Goal: Task Accomplishment & Management: Manage account settings

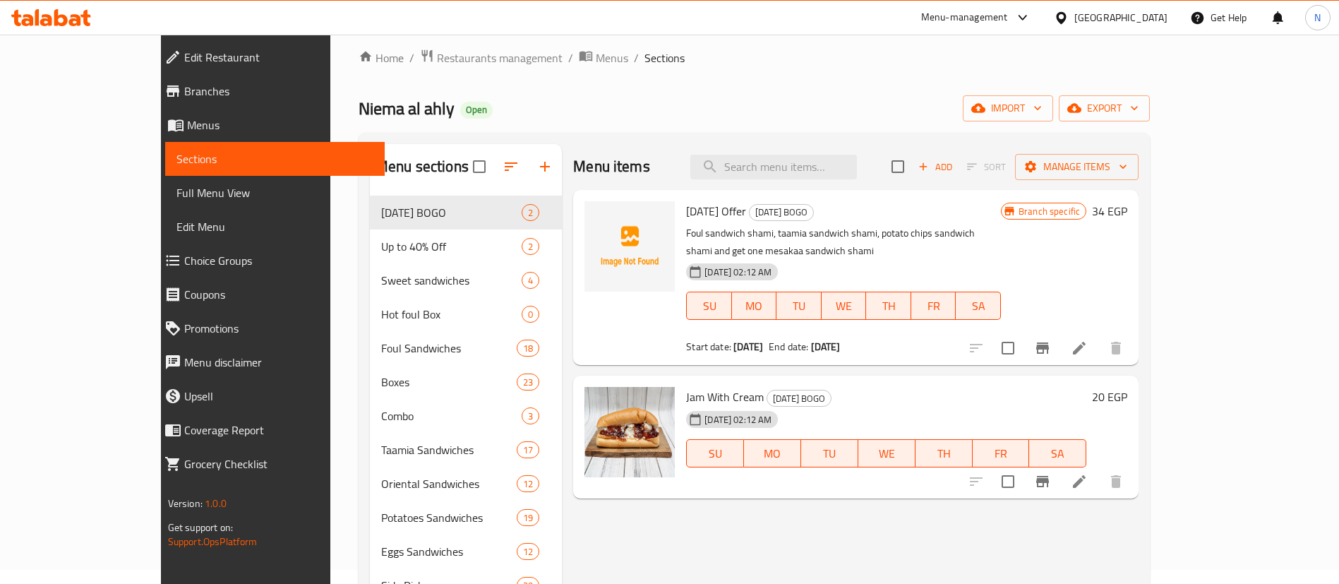
scroll to position [15, 0]
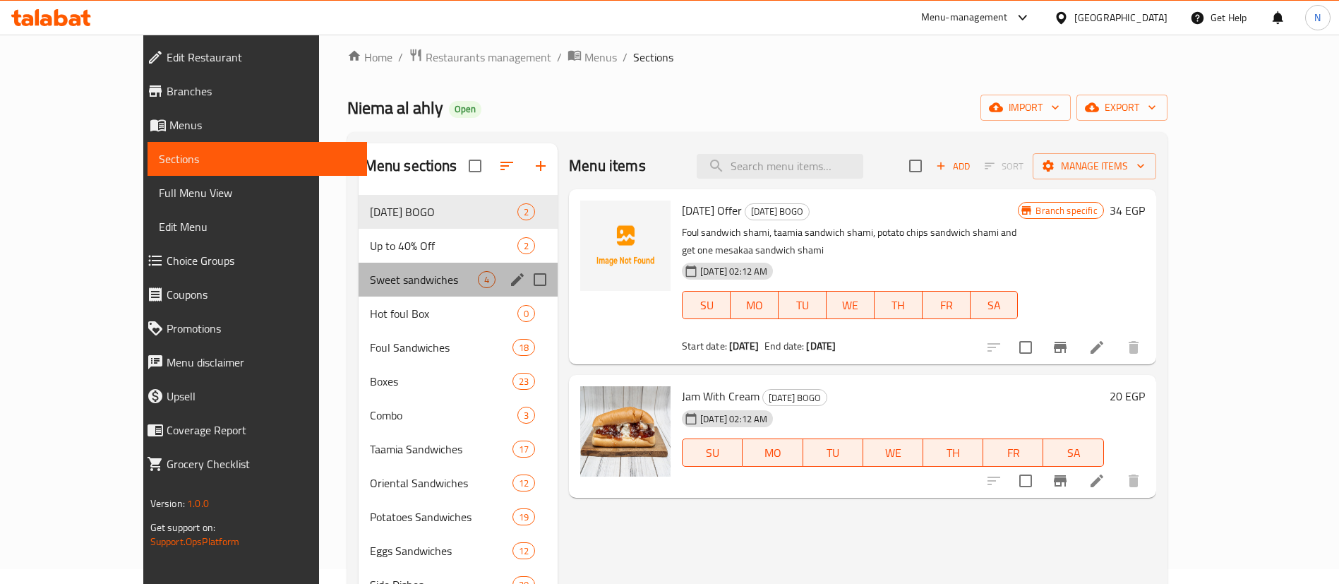
click at [371, 268] on div "Sweet sandwiches 4" at bounding box center [459, 280] width 200 height 34
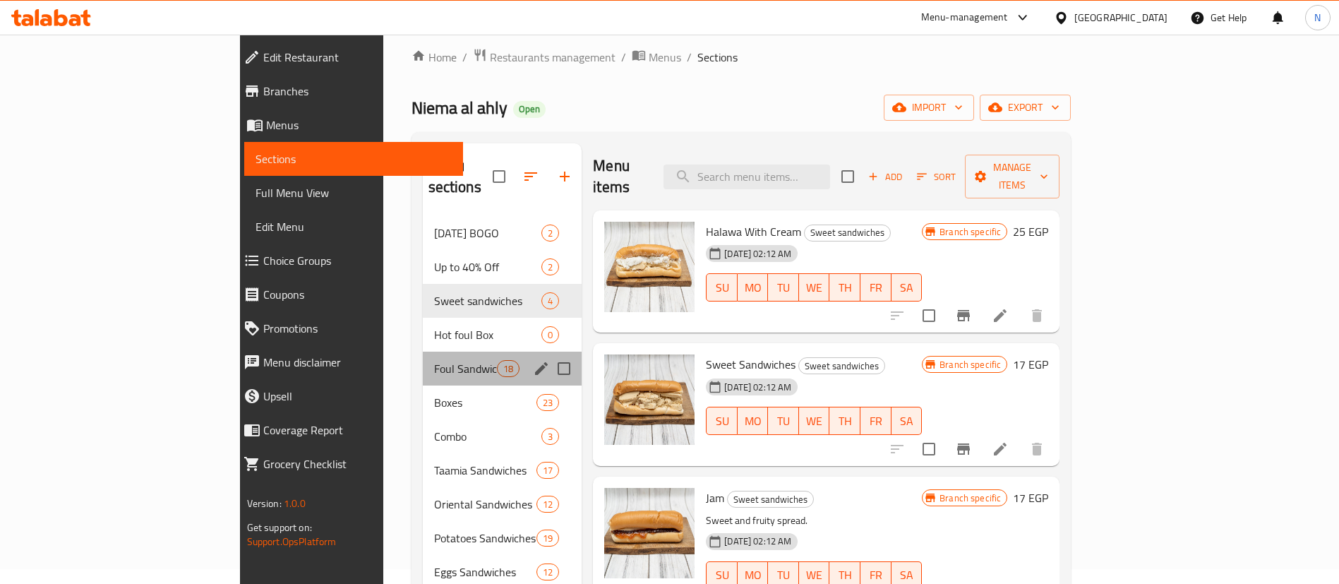
click at [423, 352] on div "Foul Sandwiches 18" at bounding box center [503, 369] width 160 height 34
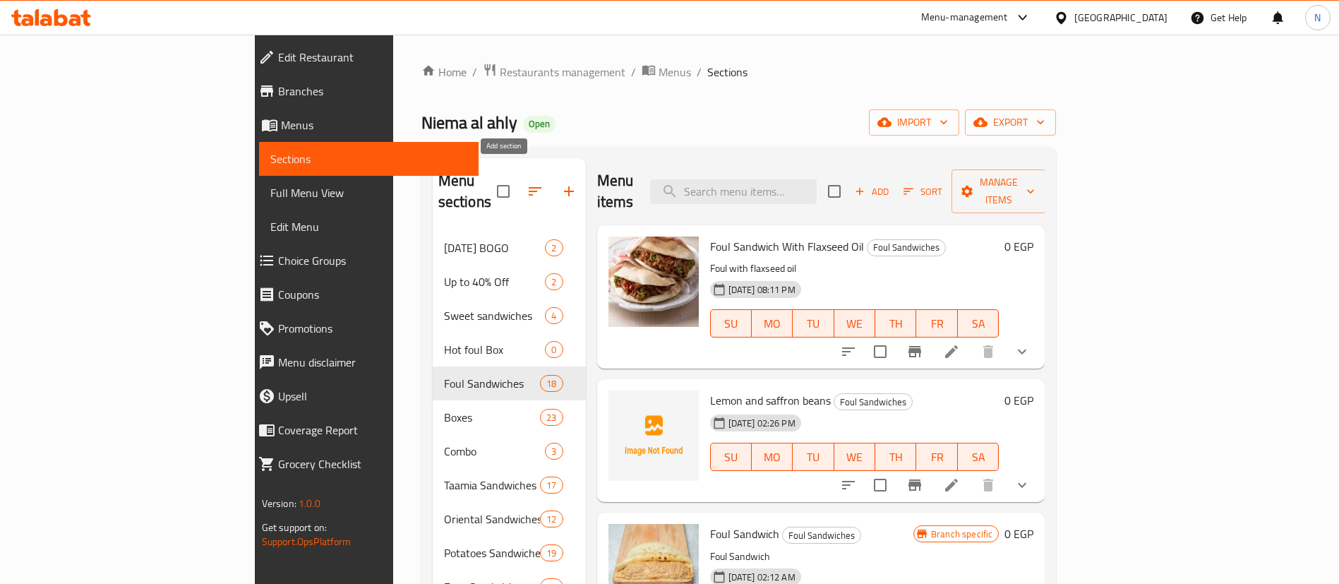
click at [564, 186] on icon "button" at bounding box center [569, 191] width 10 height 10
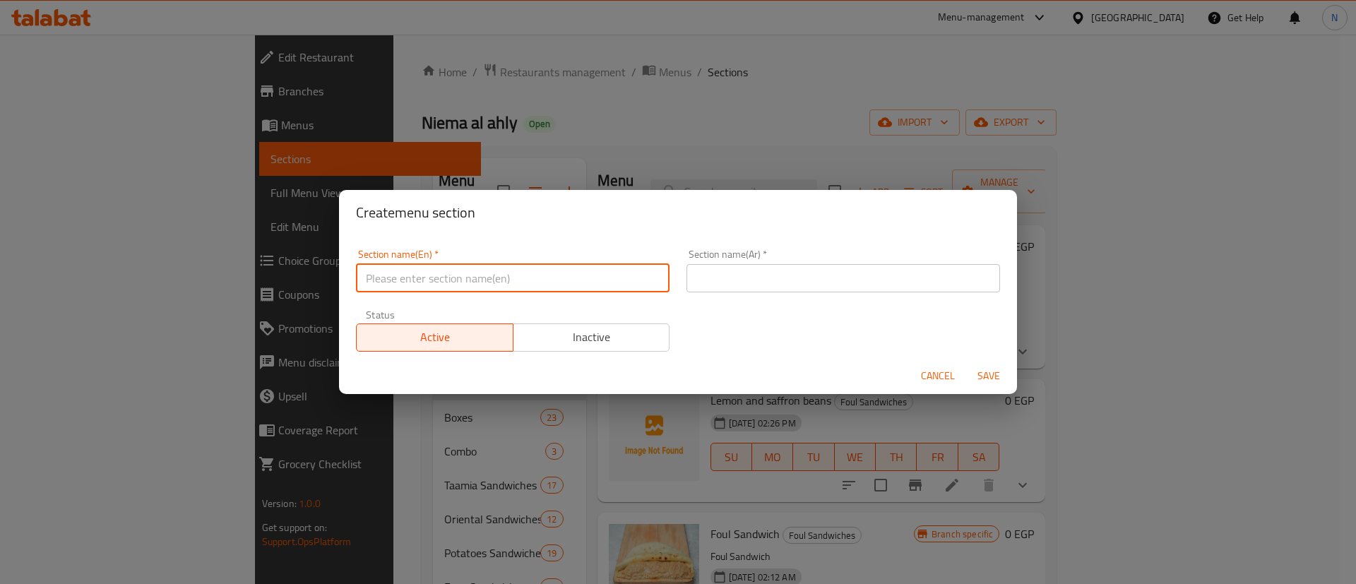
click at [438, 274] on input "text" at bounding box center [512, 278] width 313 height 28
type input "Syrian Corner"
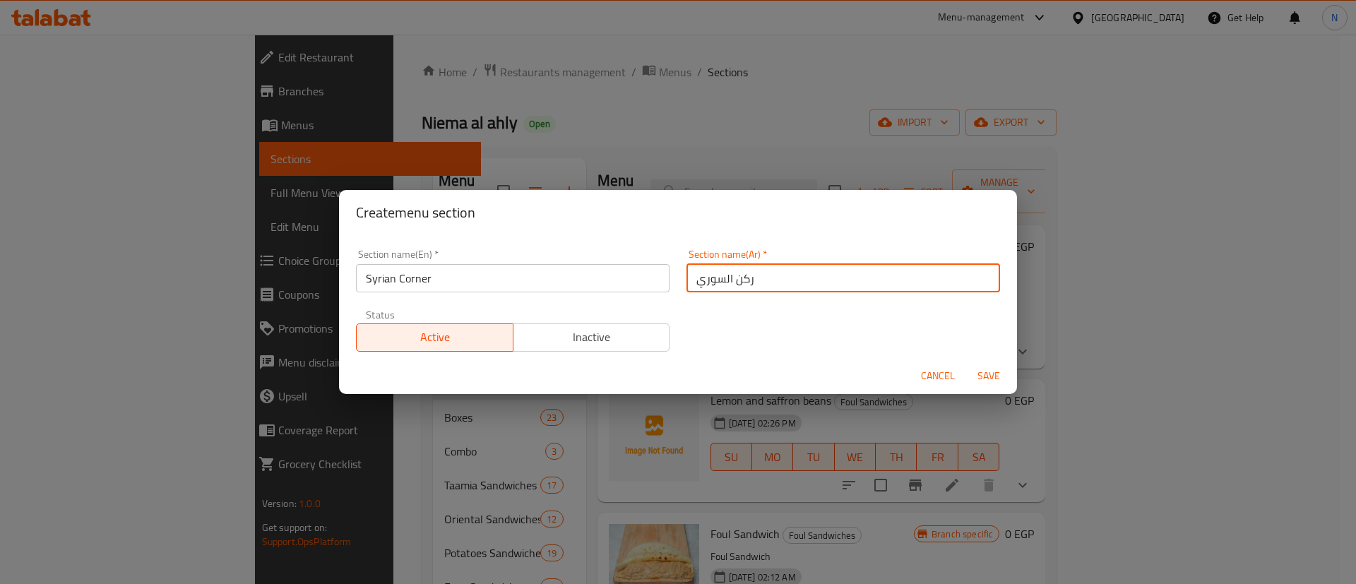
type input "ركن السوري"
click at [994, 373] on span "Save" at bounding box center [989, 376] width 34 height 18
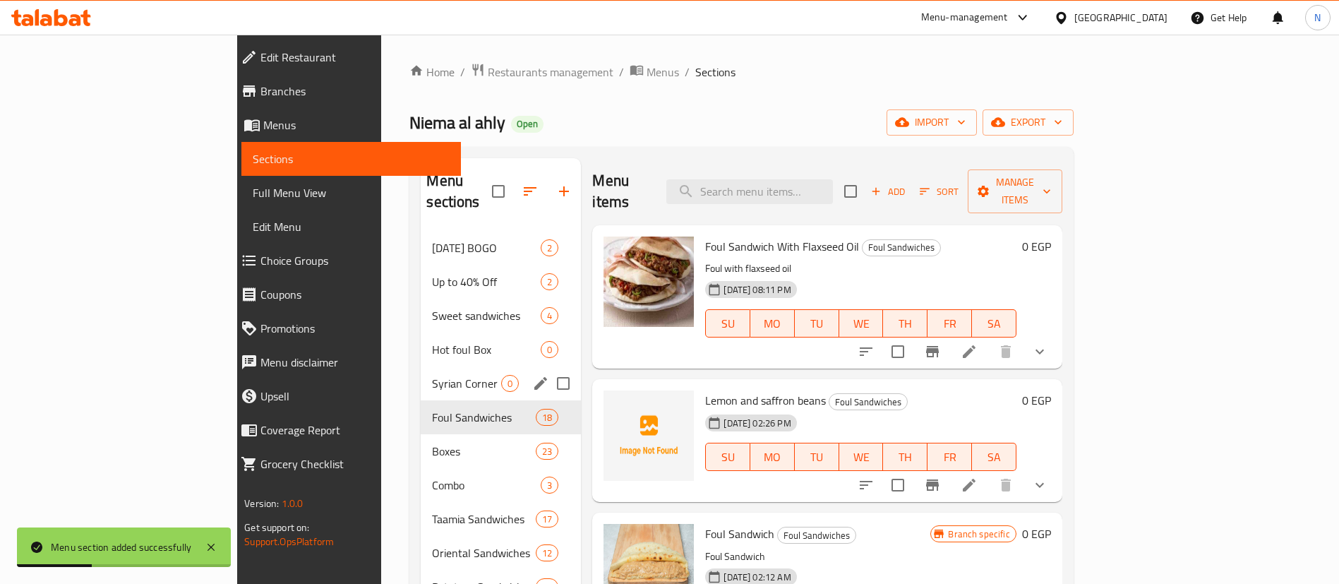
click at [549, 369] on input "Menu sections" at bounding box center [564, 384] width 30 height 30
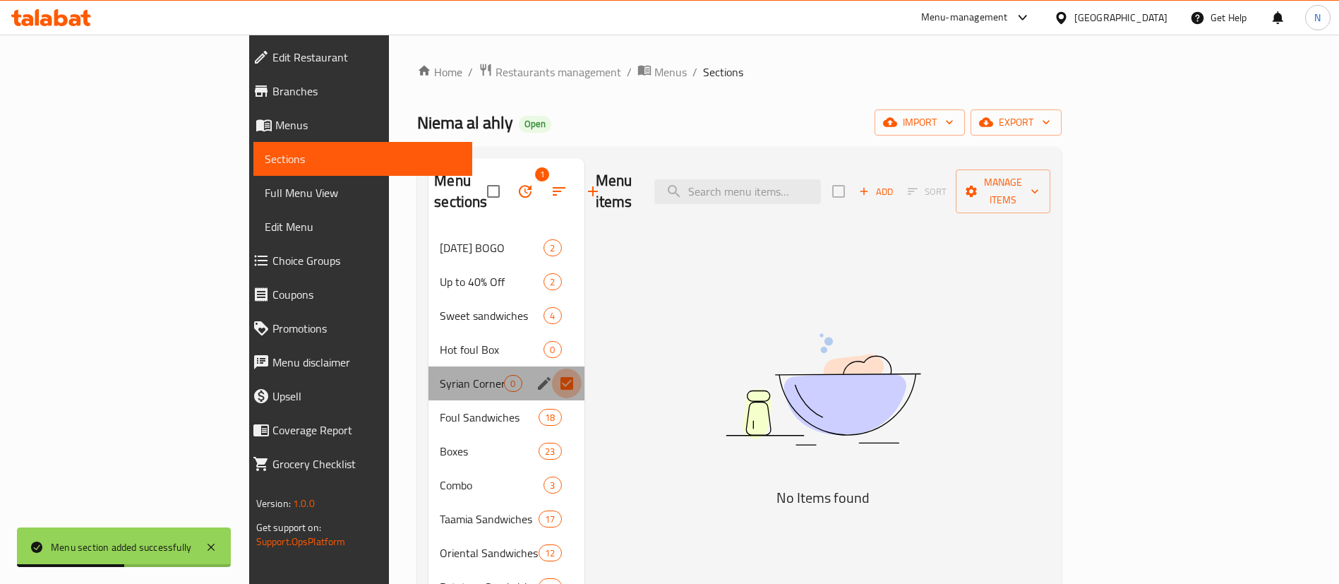
click at [552, 369] on input "Menu sections" at bounding box center [567, 384] width 30 height 30
checkbox input "false"
click at [538, 377] on icon "edit" at bounding box center [544, 383] width 13 height 13
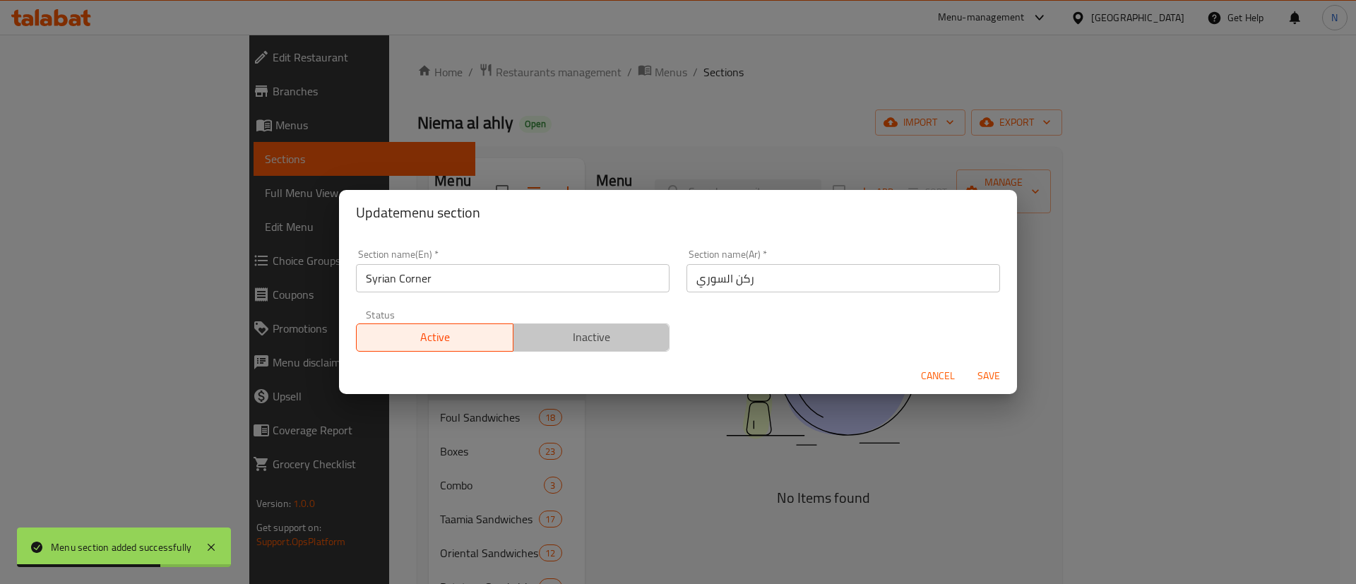
click at [586, 338] on span "Inactive" at bounding box center [591, 337] width 145 height 20
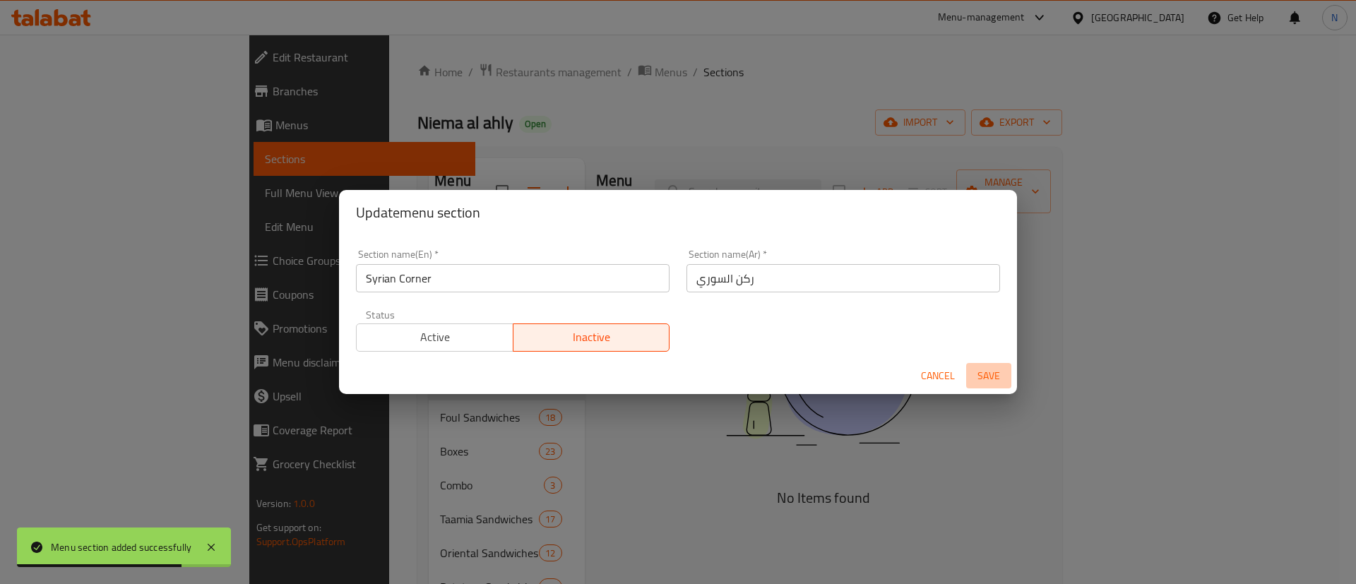
click at [991, 378] on span "Save" at bounding box center [989, 376] width 34 height 18
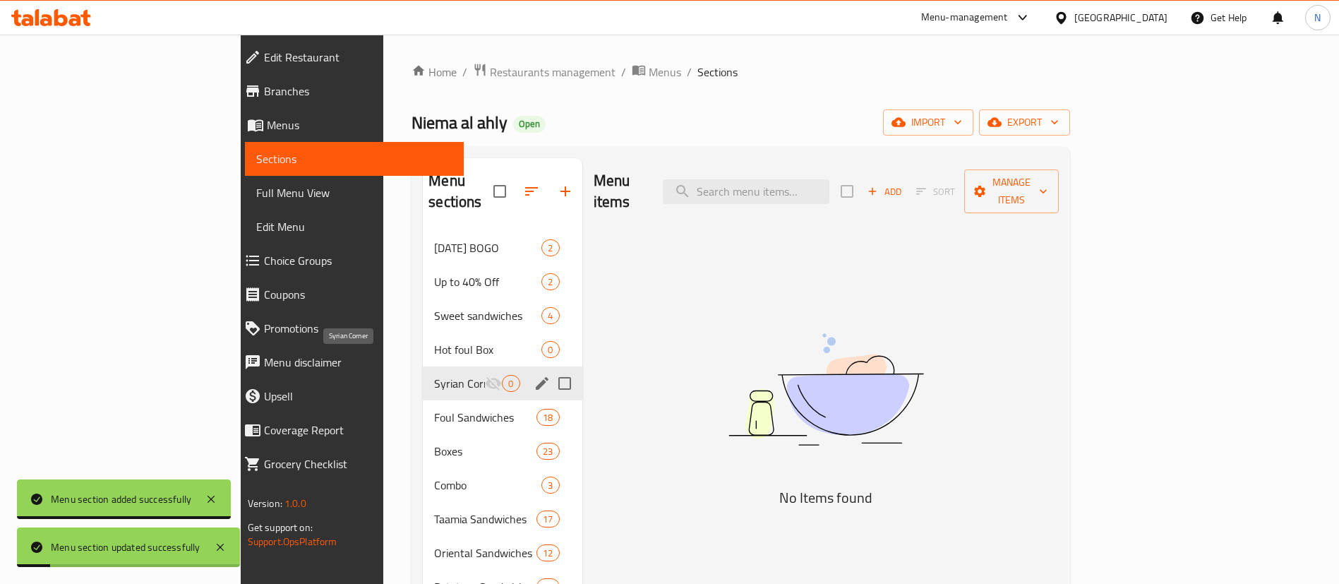
click at [434, 375] on span "Syrian Corner" at bounding box center [459, 383] width 51 height 17
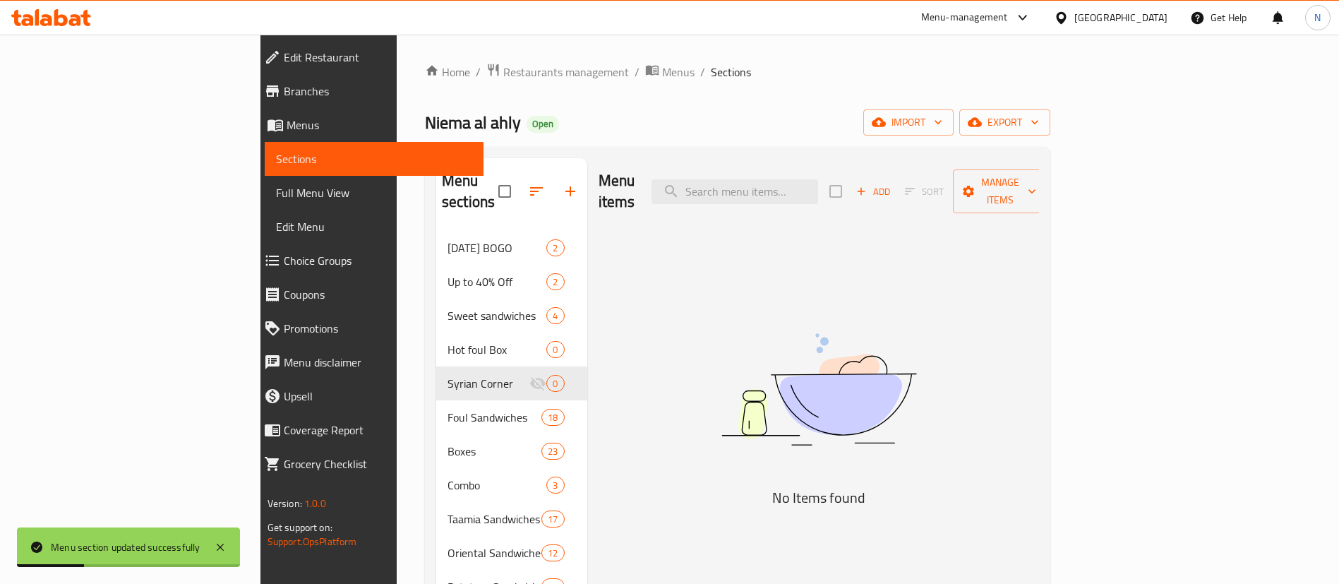
click at [892, 184] on span "Add" at bounding box center [873, 192] width 38 height 16
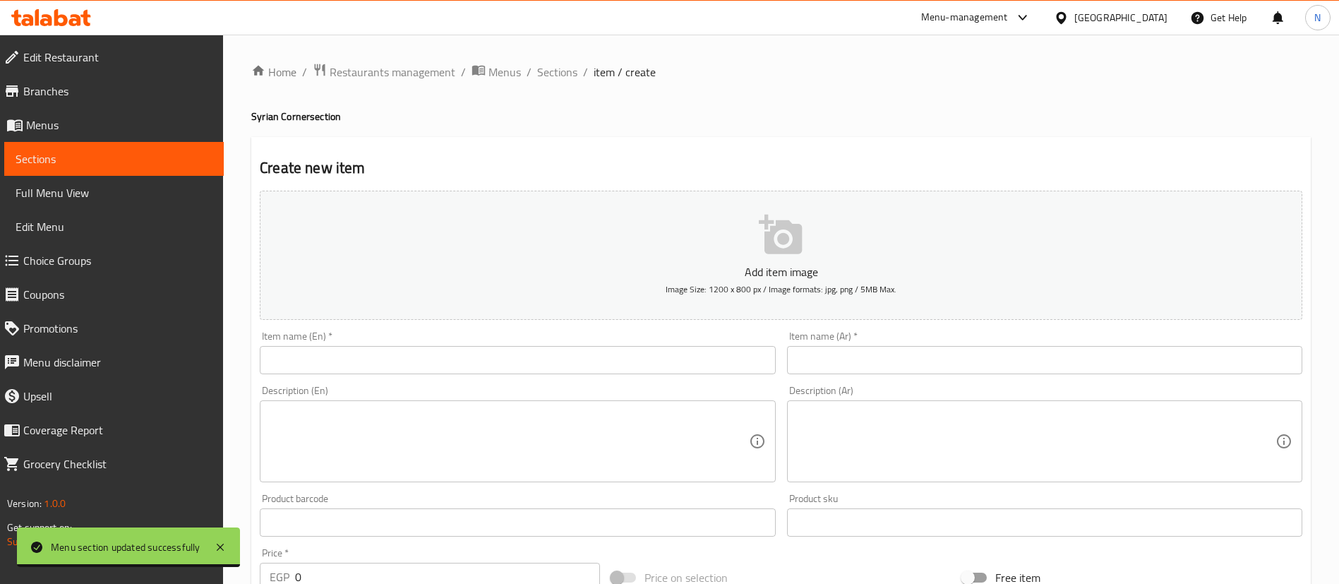
click at [902, 356] on input "text" at bounding box center [1044, 360] width 515 height 28
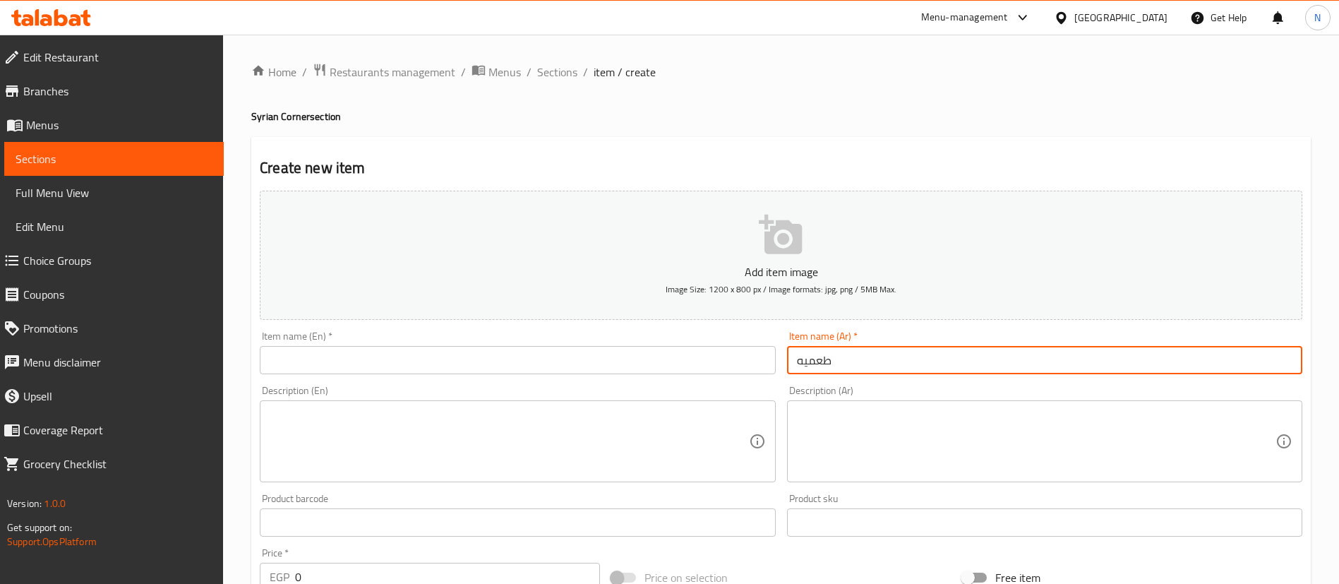
type input "طعميه"
click at [670, 359] on input "text" at bounding box center [517, 360] width 515 height 28
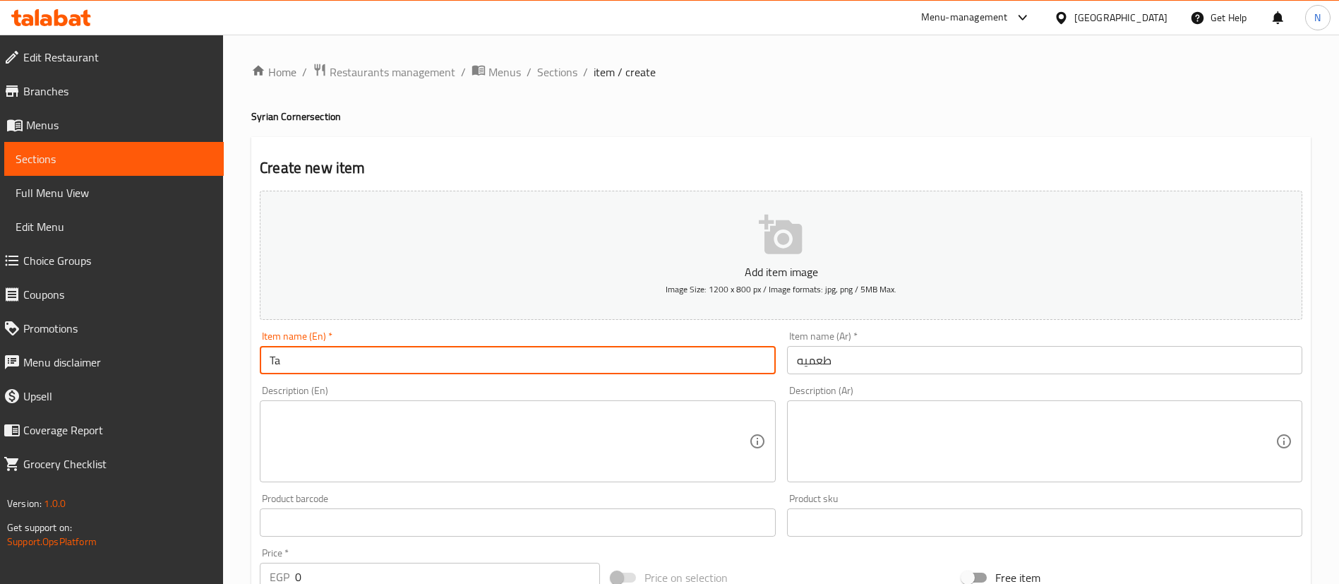
click at [302, 365] on input "Ta" at bounding box center [517, 360] width 515 height 28
paste input "ameya"
type input "Taameya"
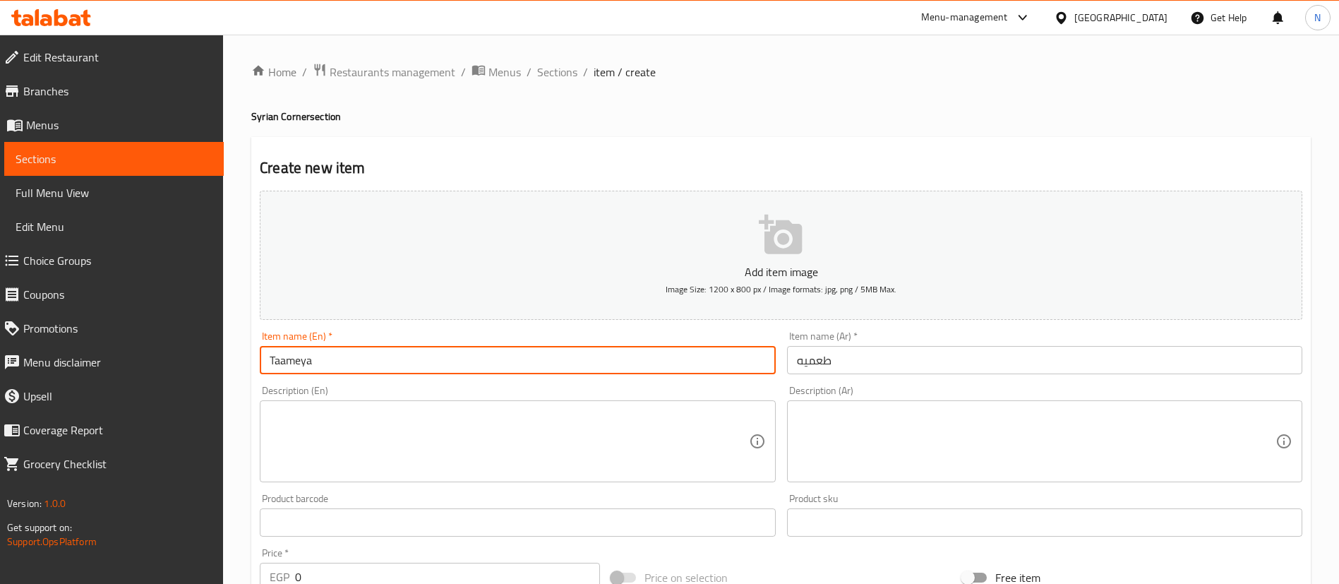
click at [854, 432] on textarea at bounding box center [1036, 441] width 479 height 67
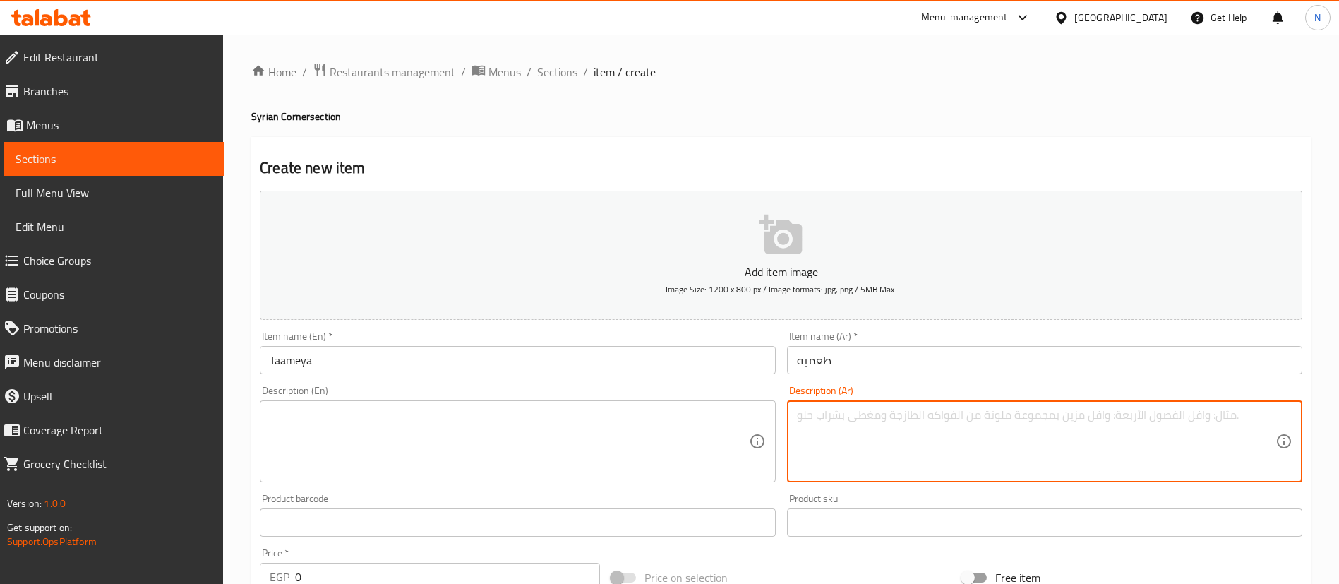
type textarea "ص"
click at [866, 419] on textarea "ثومية، خيار مخلل و طماطم" at bounding box center [1036, 441] width 479 height 67
type textarea "ثومية، خيار مخلل و طماطم"
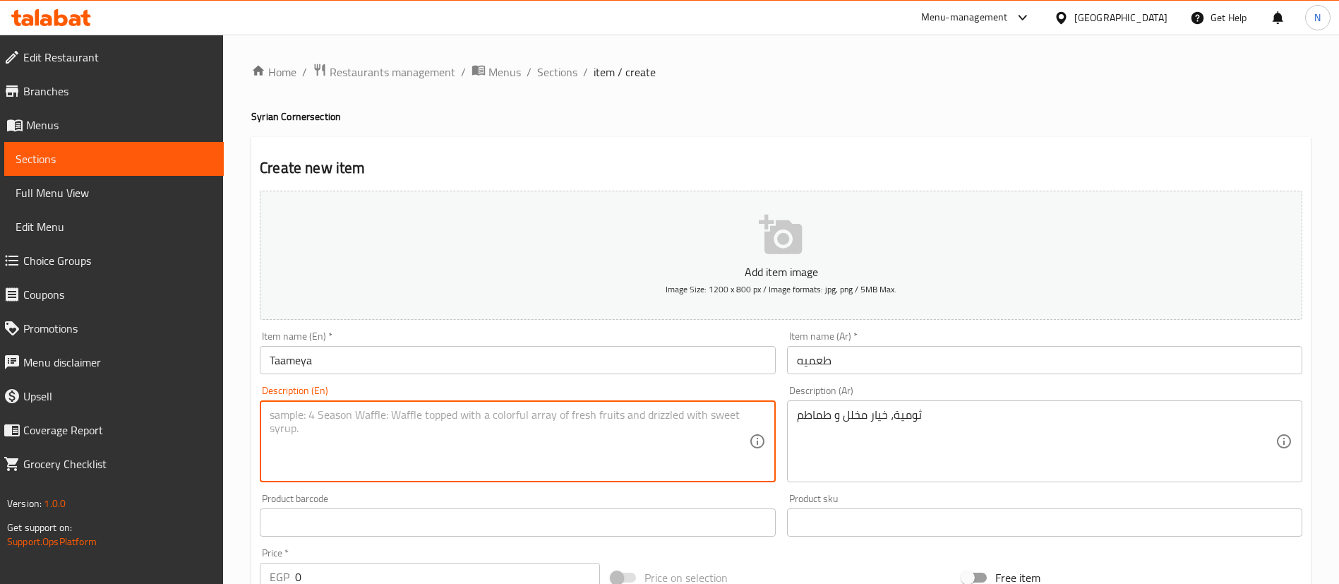
click at [367, 432] on textarea at bounding box center [509, 441] width 479 height 67
paste textarea "Garlic, pickled cucumber and tomatoes"
type textarea "Garlic, pickled cucumber and tomatoes"
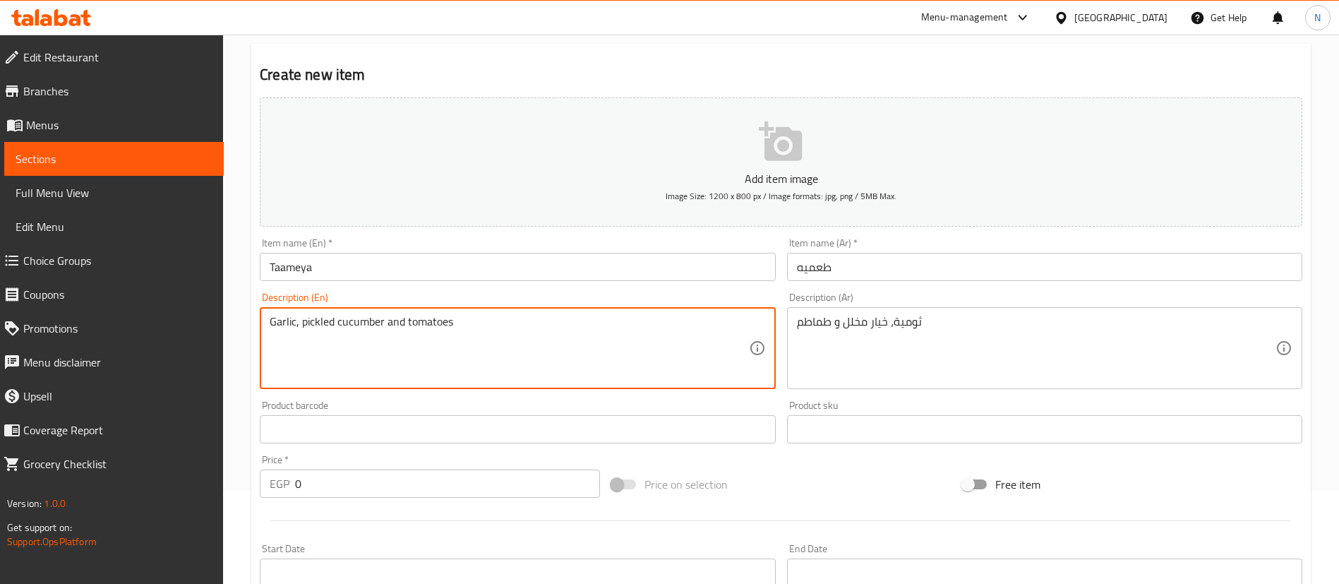
scroll to position [108, 0]
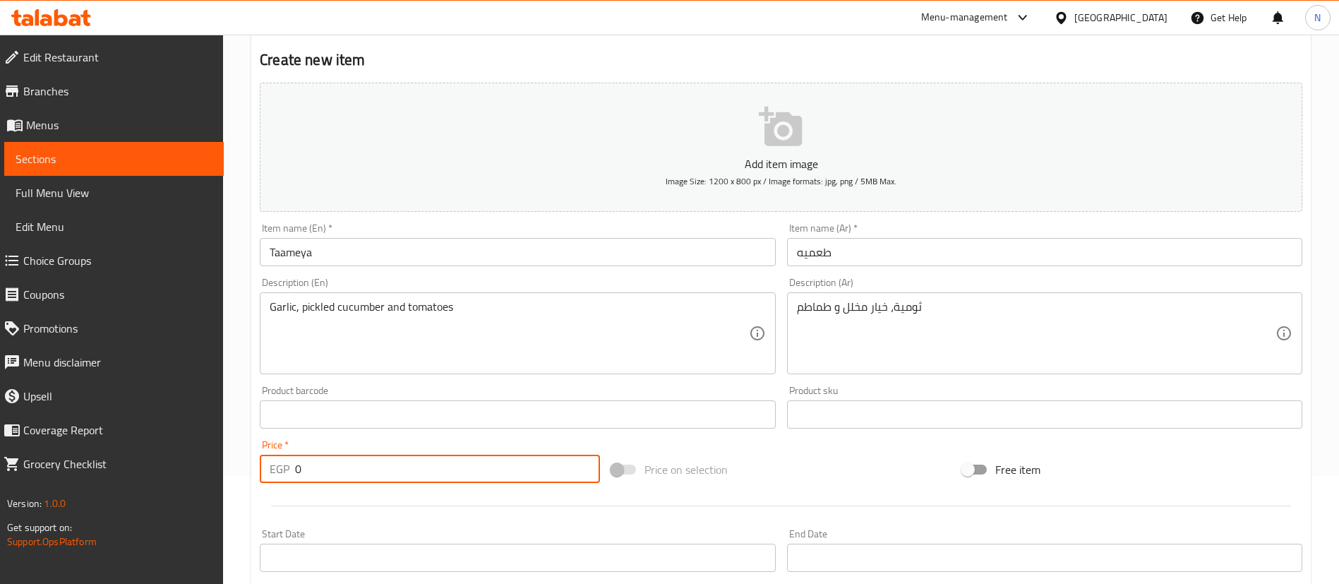
click at [335, 472] on input "0" at bounding box center [447, 469] width 305 height 28
type input "35"
click at [739, 57] on h2 "Create new item" at bounding box center [781, 59] width 1043 height 21
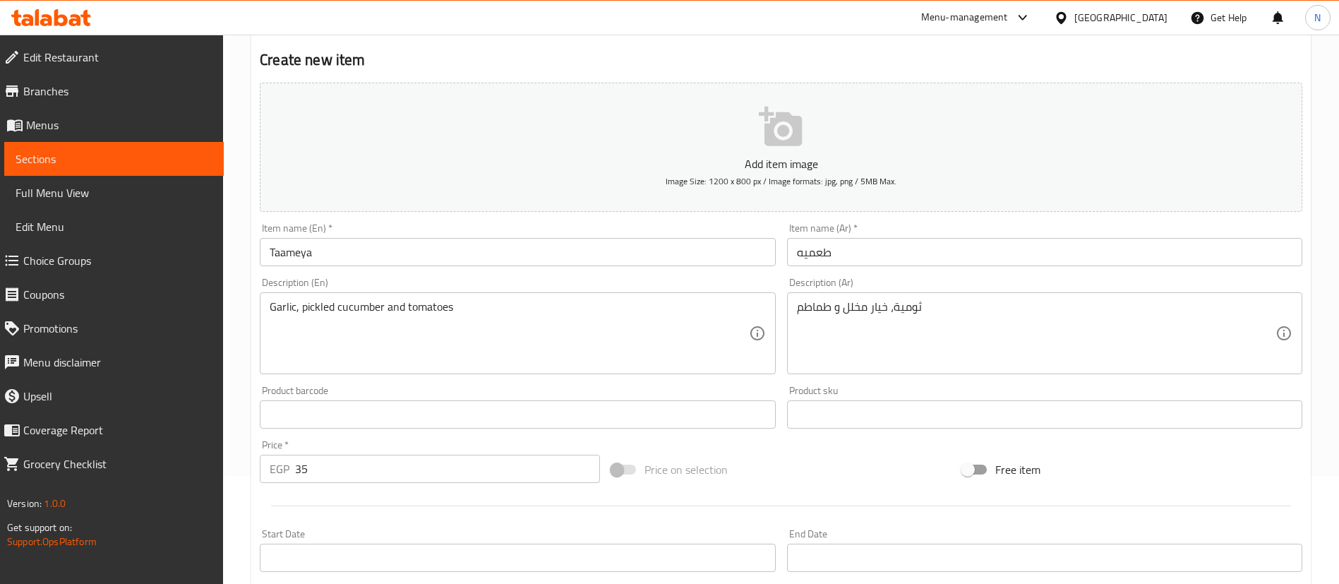
scroll to position [414, 0]
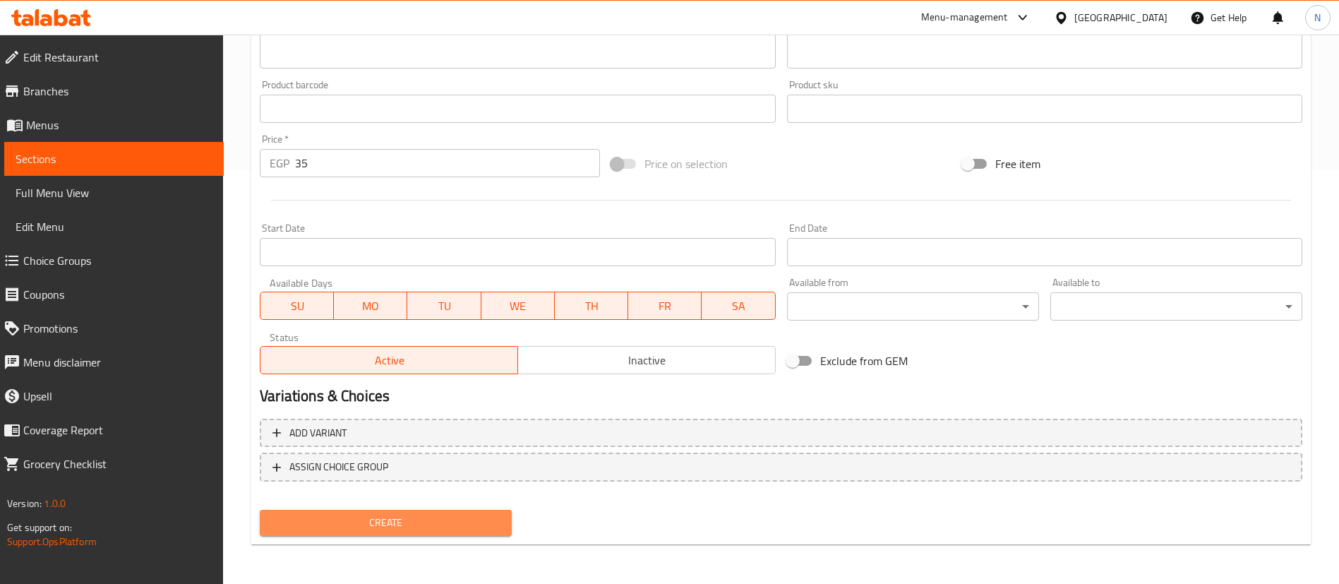
click at [429, 525] on span "Create" at bounding box center [385, 523] width 229 height 18
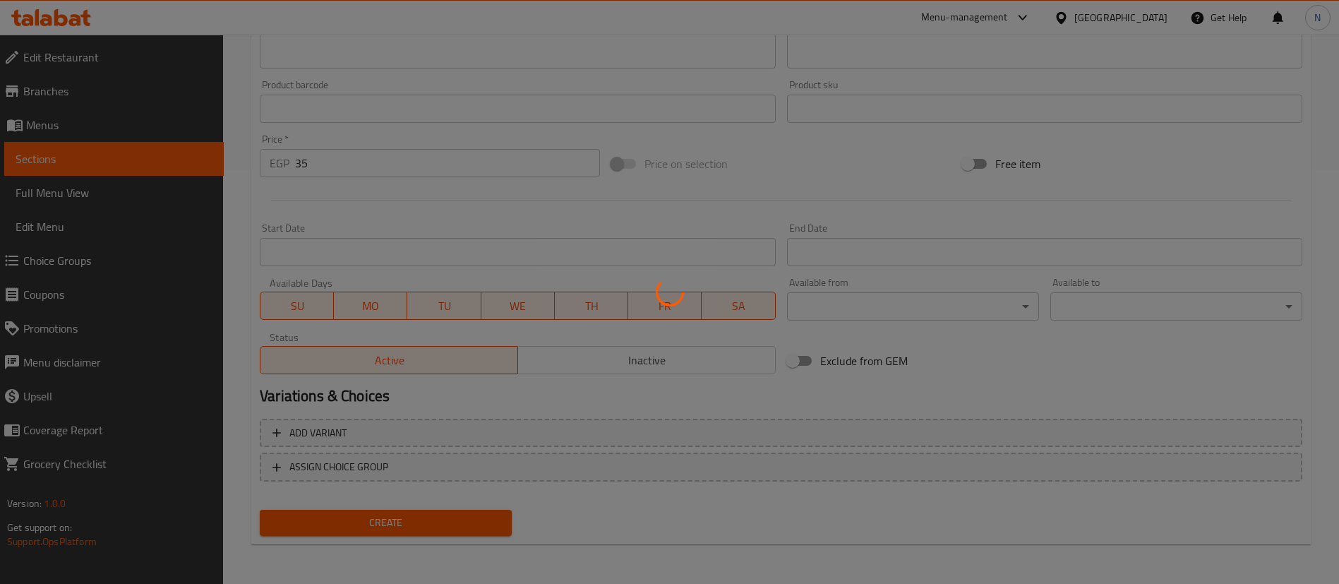
type input "0"
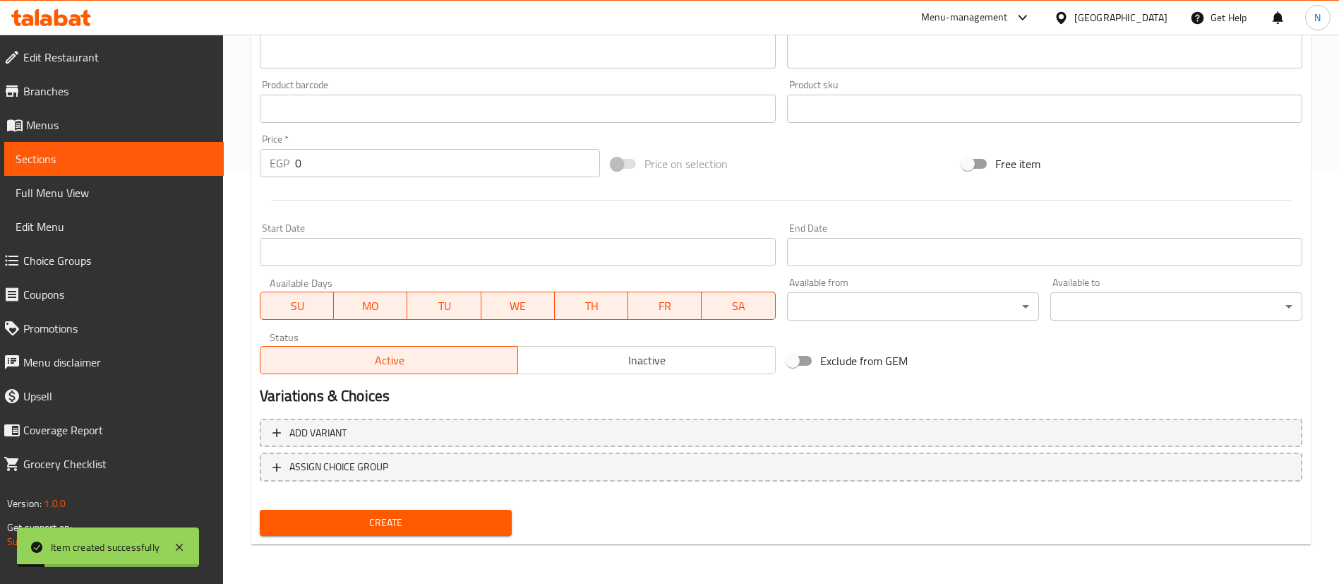
click at [136, 160] on span "Sections" at bounding box center [114, 158] width 197 height 17
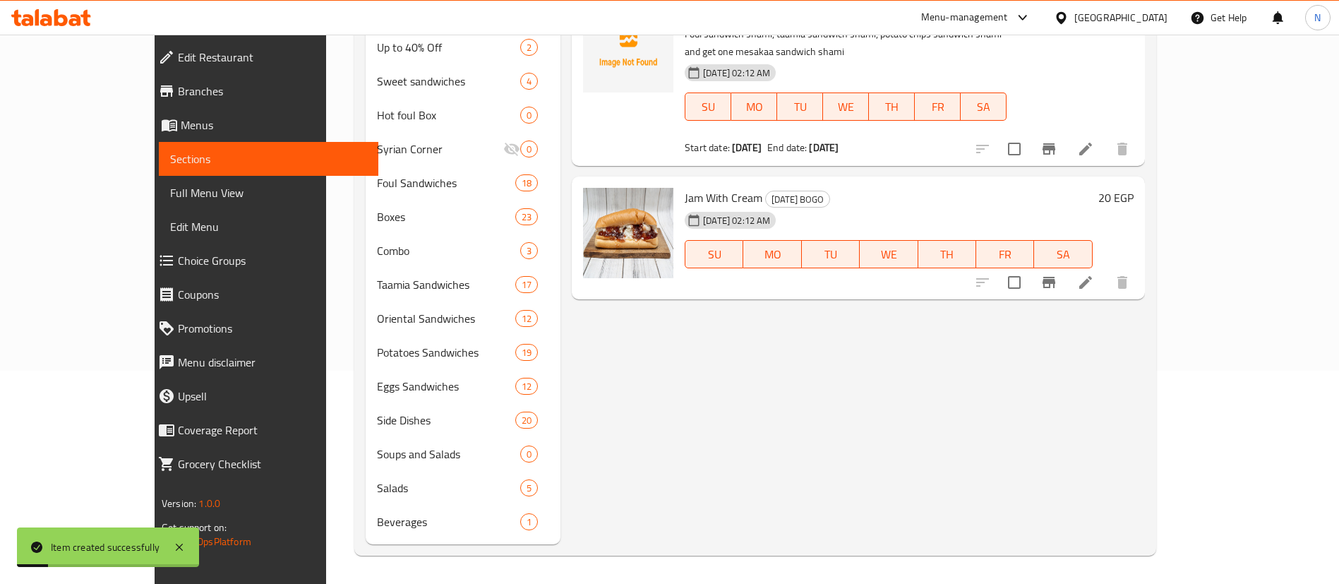
scroll to position [198, 0]
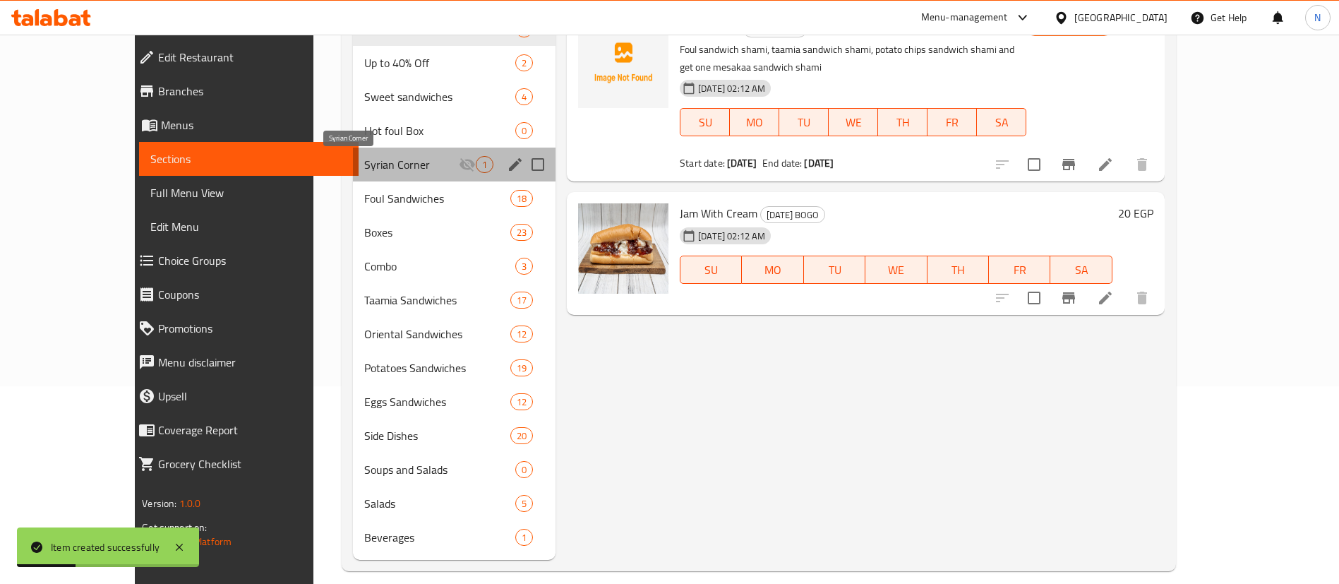
click at [364, 167] on span "Syrian Corner" at bounding box center [411, 164] width 95 height 17
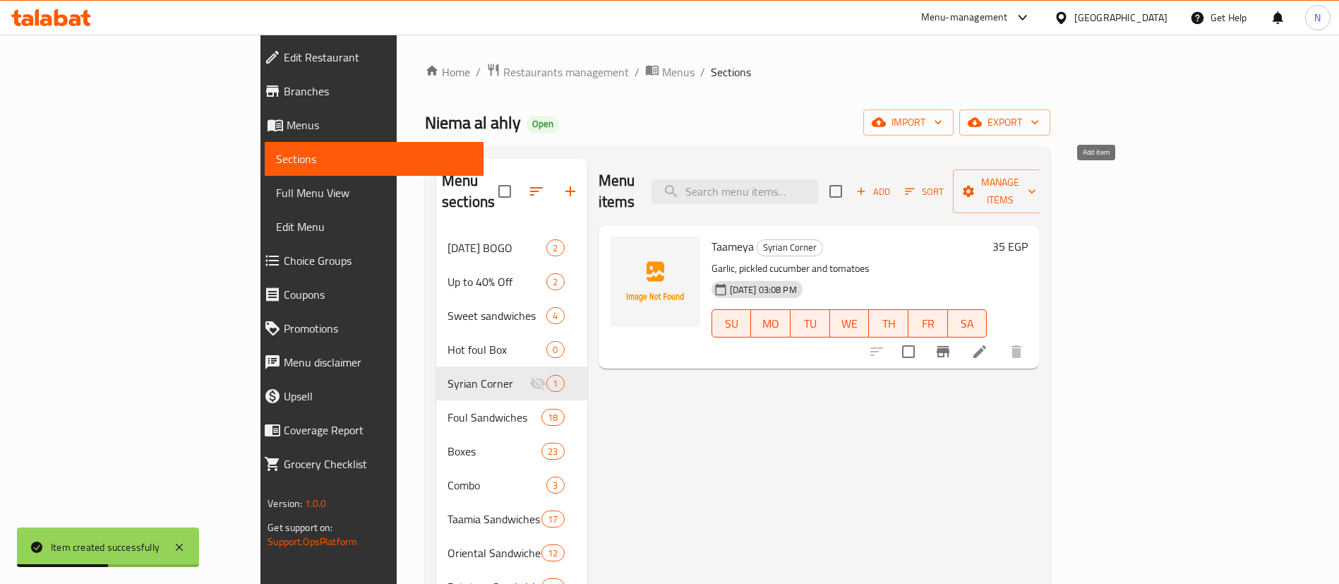
click at [892, 184] on span "Add" at bounding box center [873, 192] width 38 height 16
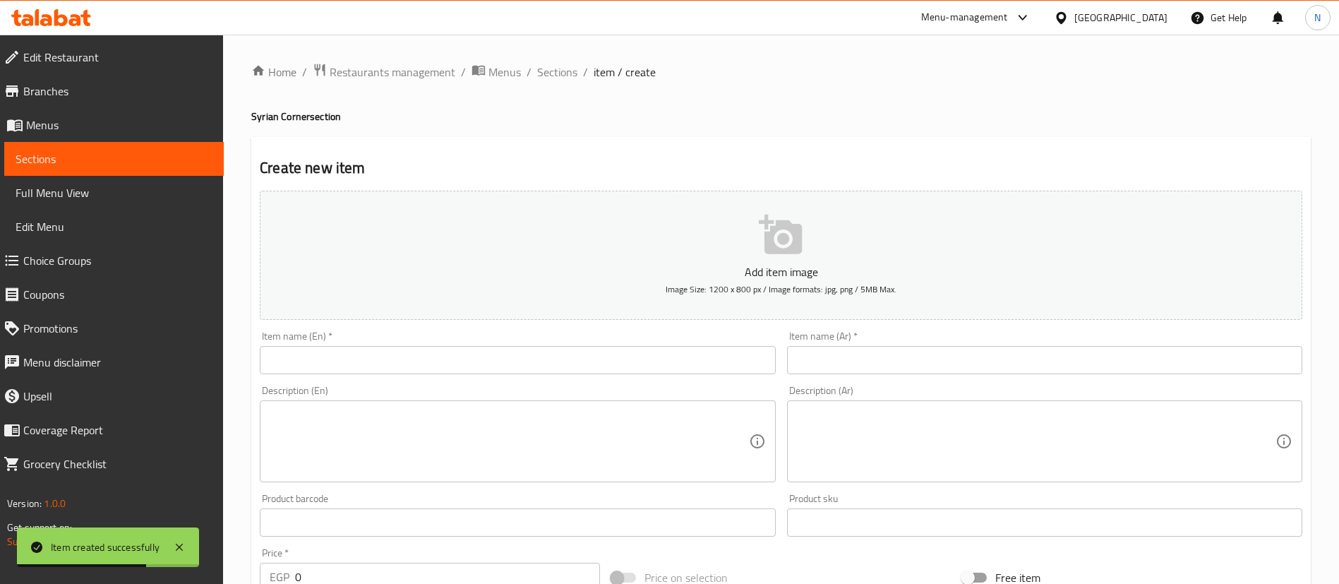
click at [941, 358] on input "text" at bounding box center [1044, 360] width 515 height 28
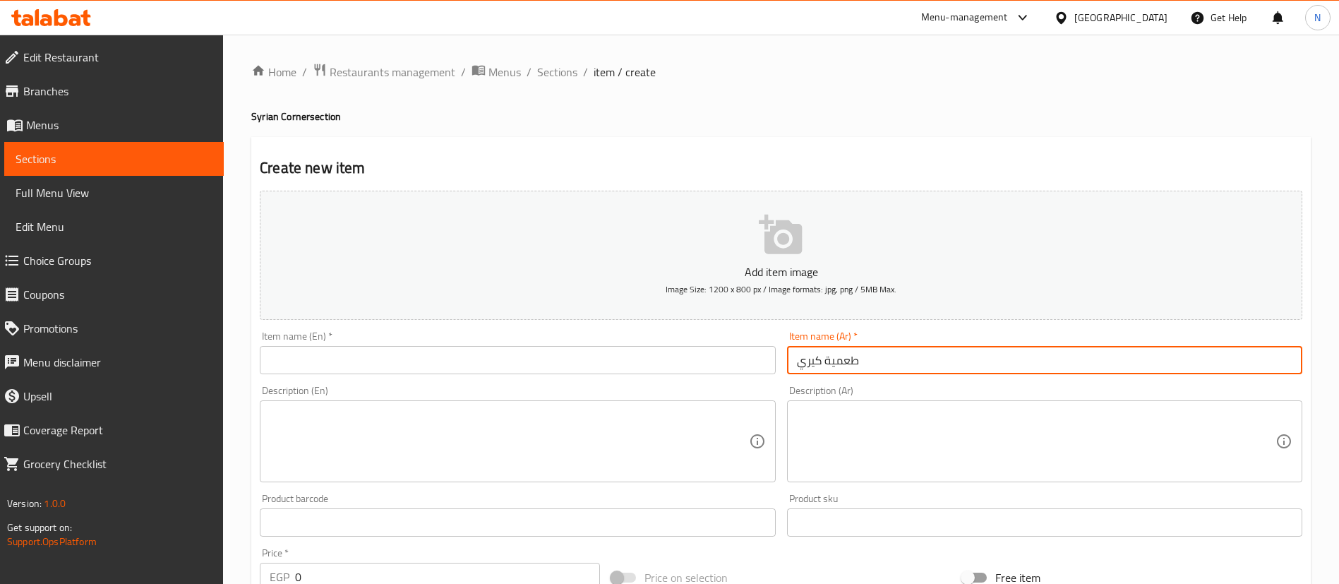
click at [828, 353] on input "طعمية كيري" at bounding box center [1044, 360] width 515 height 28
type input "طعمية كيري"
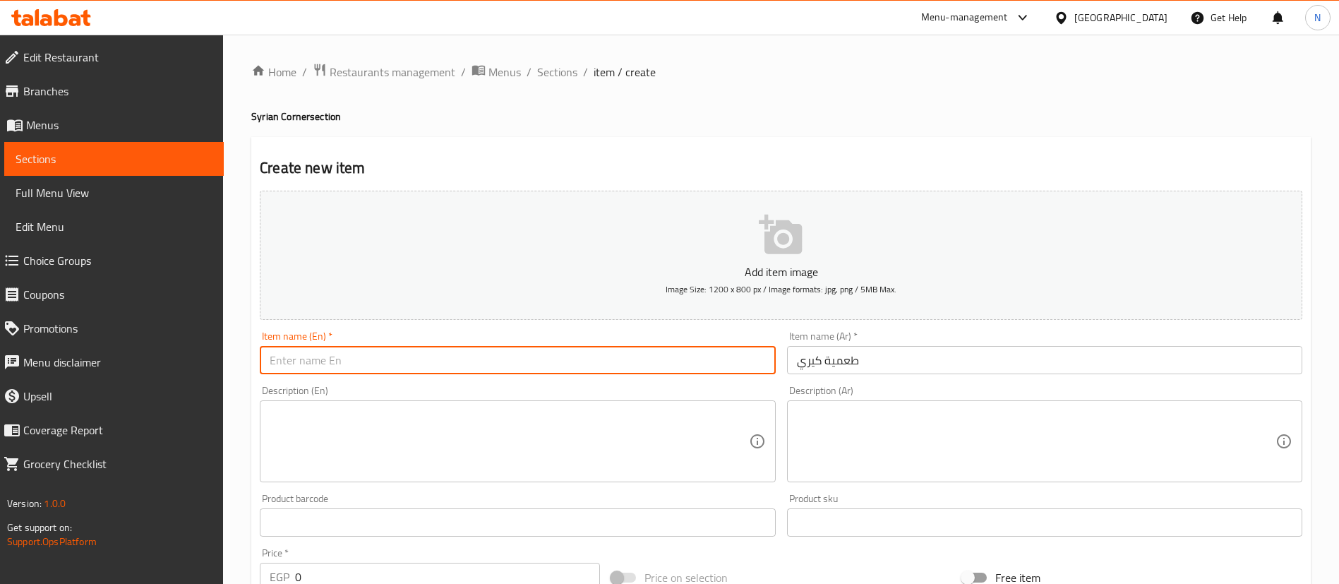
paste input "Falafel kiri"
click at [418, 362] on input "text" at bounding box center [517, 360] width 515 height 28
type input "Falafel kiri"
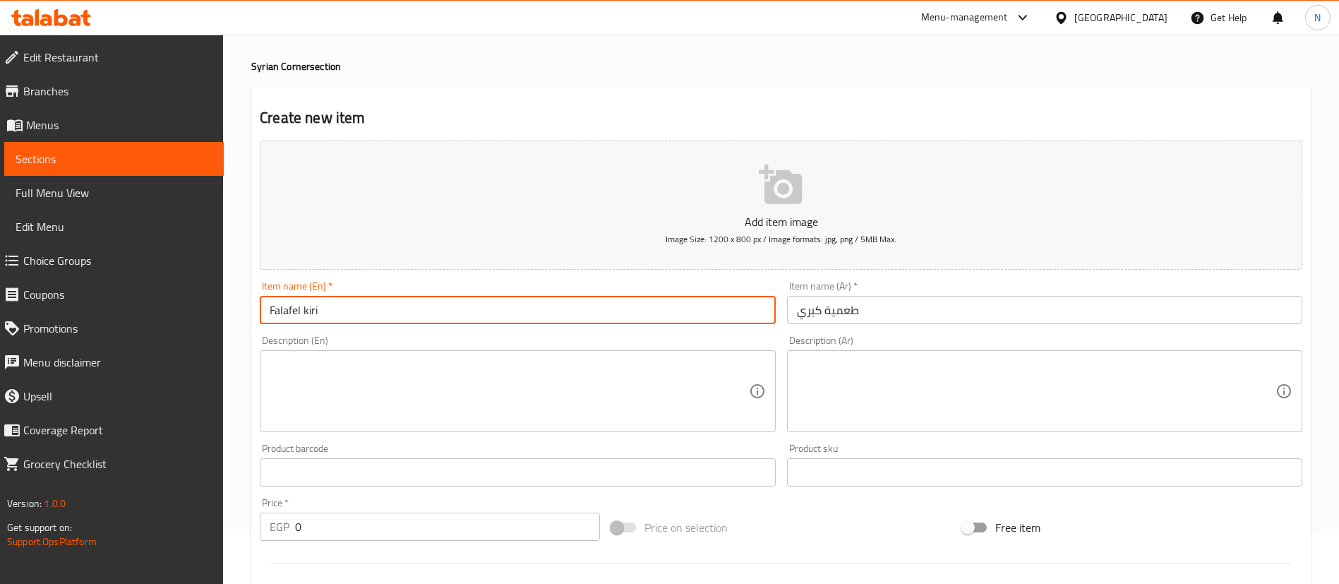
scroll to position [51, 0]
click at [339, 527] on input "0" at bounding box center [447, 526] width 305 height 28
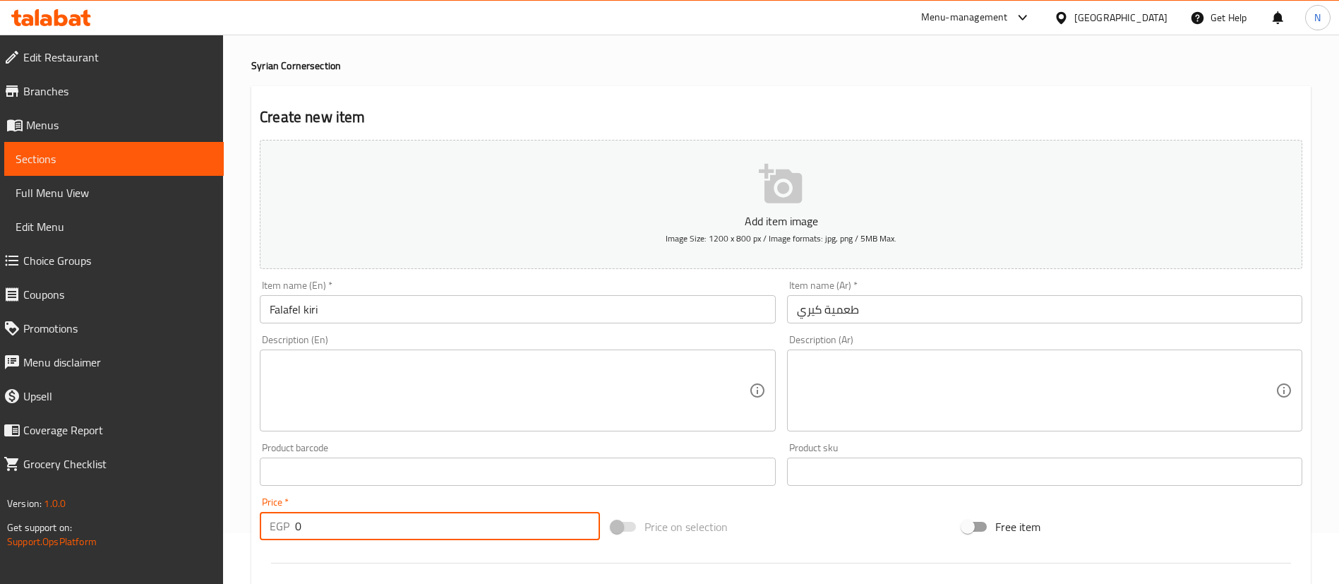
click at [339, 527] on input "0" at bounding box center [447, 526] width 305 height 28
type input "45"
click at [681, 86] on div "Create new item Add item image Image Size: 1200 x 800 px / Image formats: jpg, …" at bounding box center [781, 497] width 1060 height 822
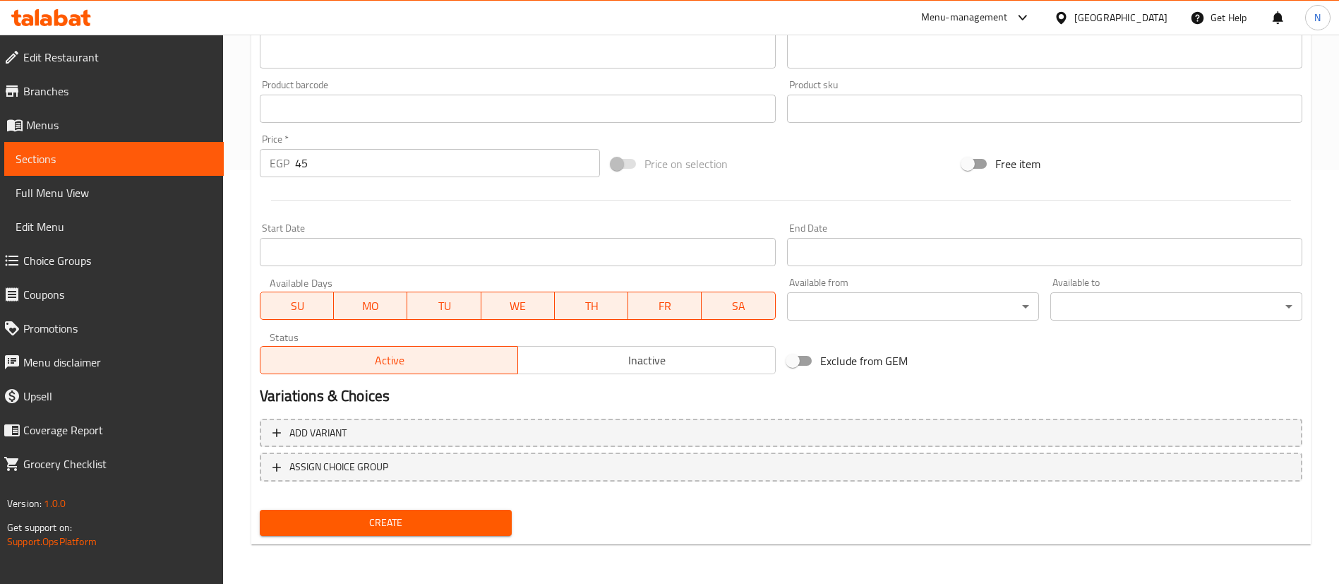
click at [357, 529] on span "Create" at bounding box center [385, 523] width 229 height 18
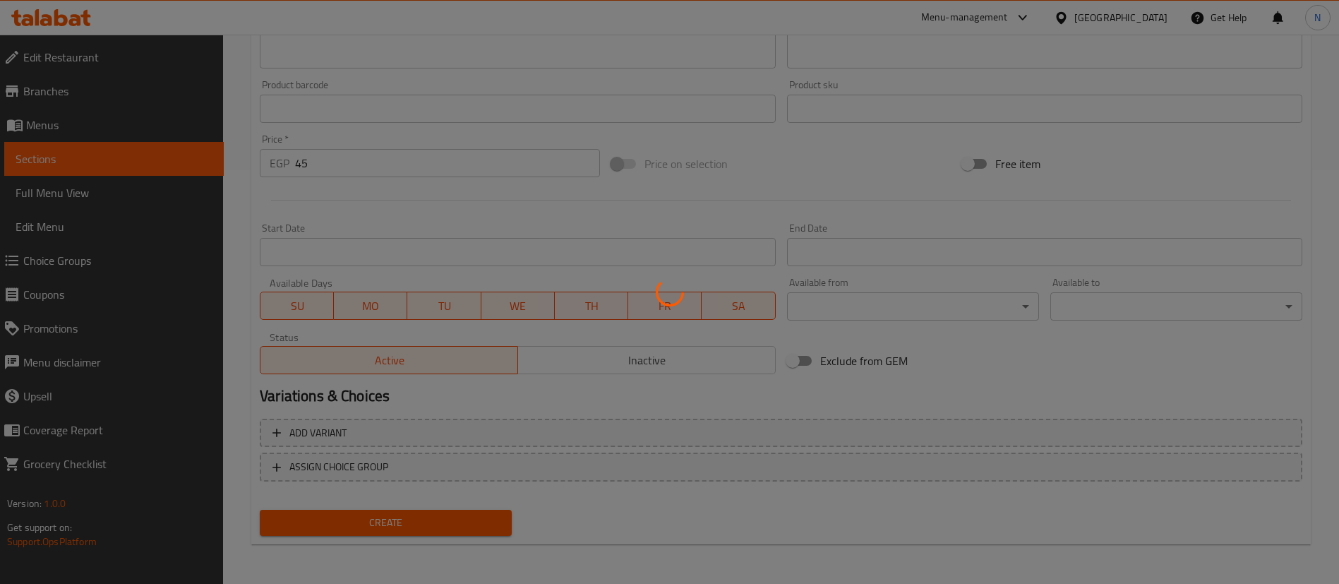
type input "0"
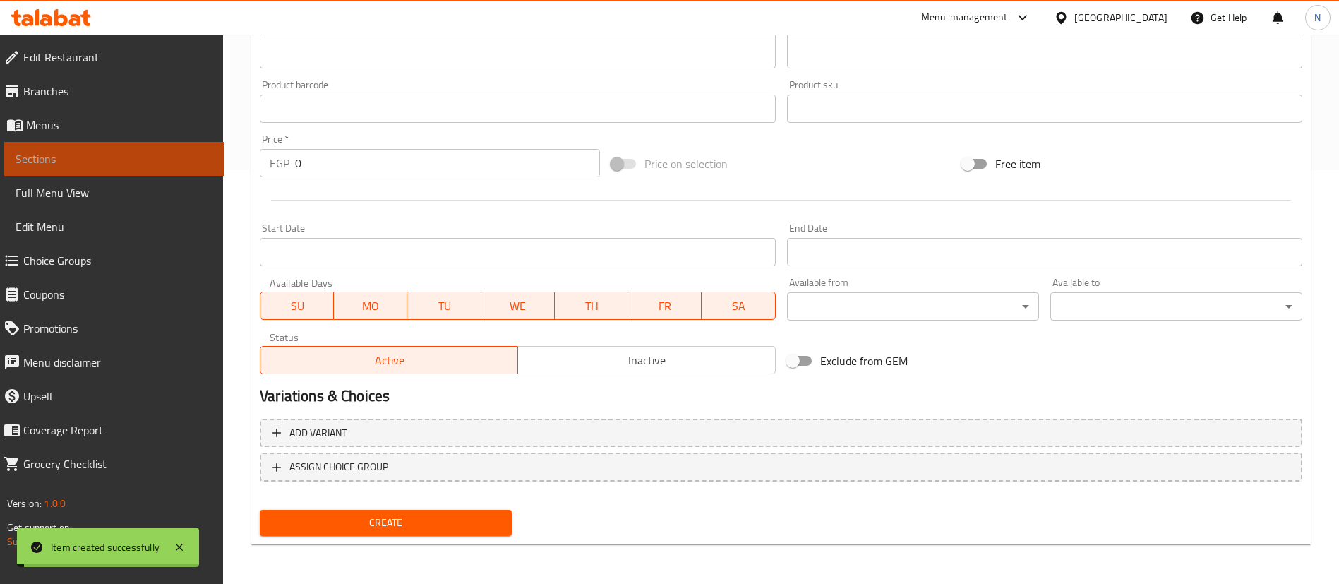
click at [144, 152] on span "Sections" at bounding box center [114, 158] width 197 height 17
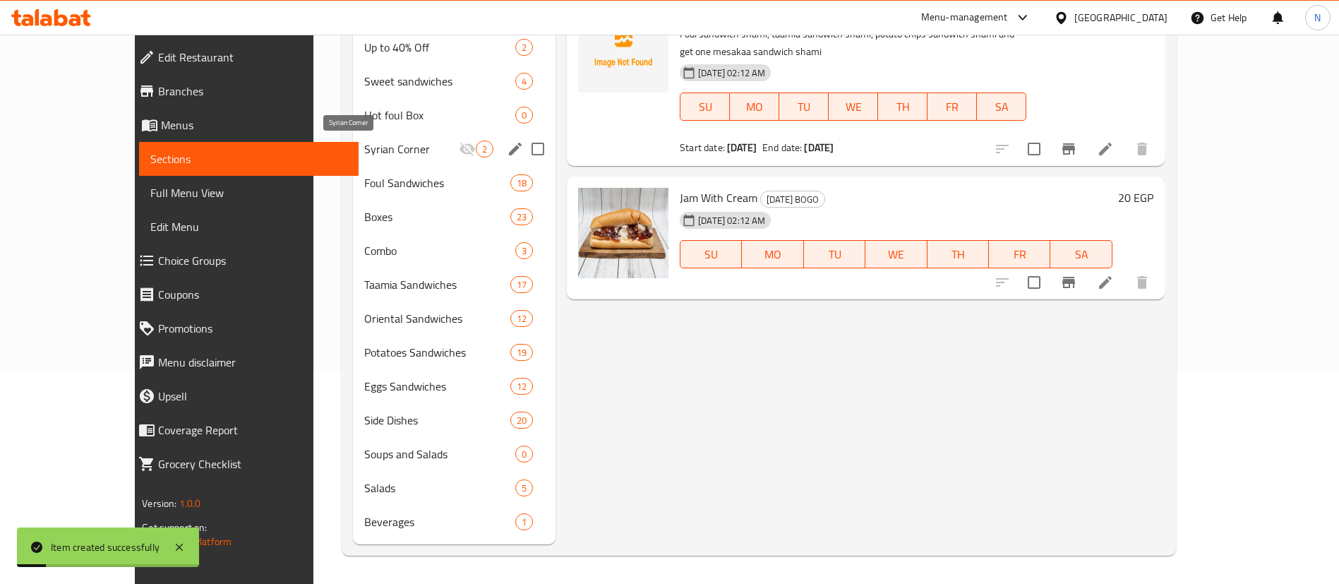
click at [364, 143] on span "Syrian Corner" at bounding box center [411, 149] width 95 height 17
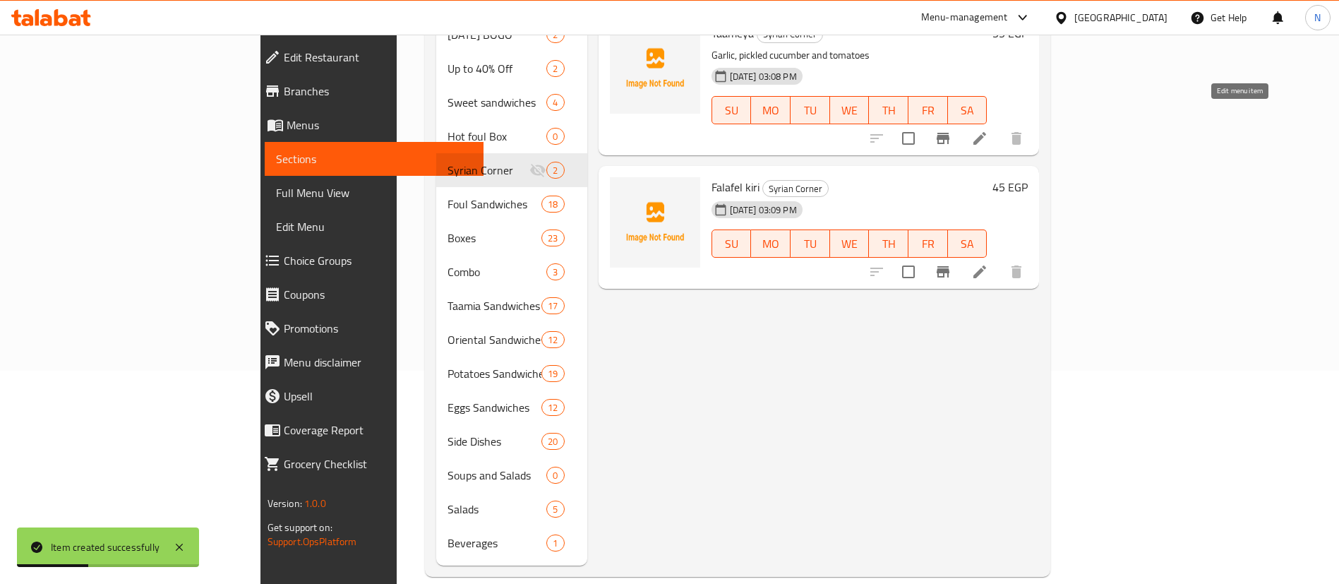
click at [986, 132] on icon at bounding box center [980, 138] width 13 height 13
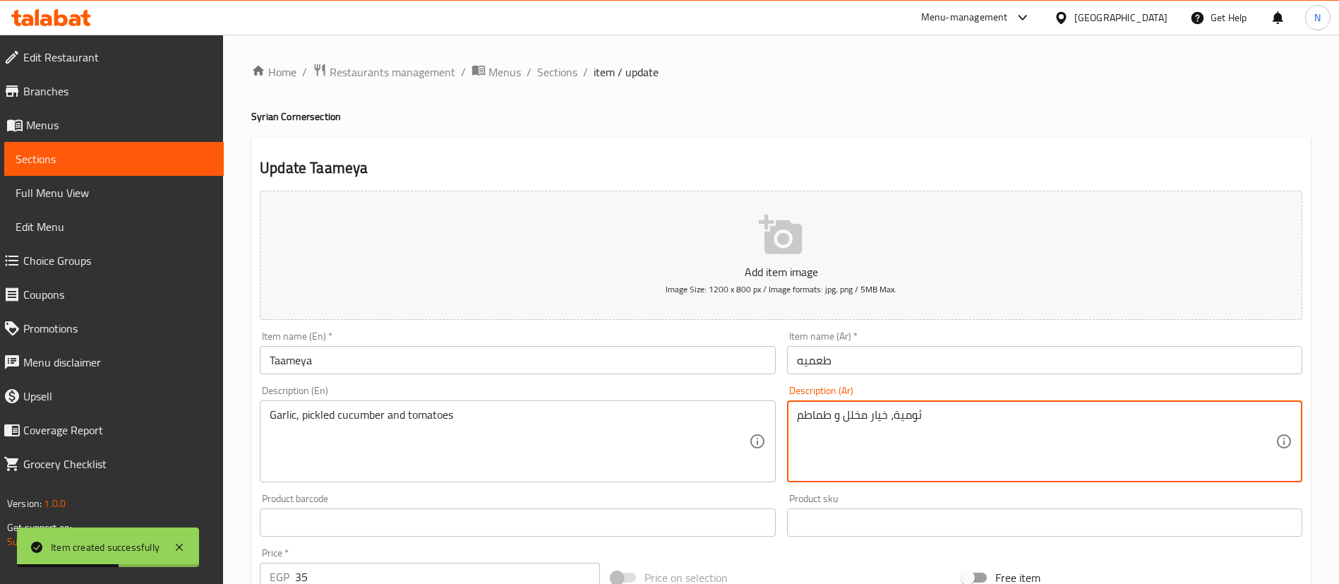
click at [874, 419] on textarea "ثومية، خيار مخلل و طماطم" at bounding box center [1036, 441] width 479 height 67
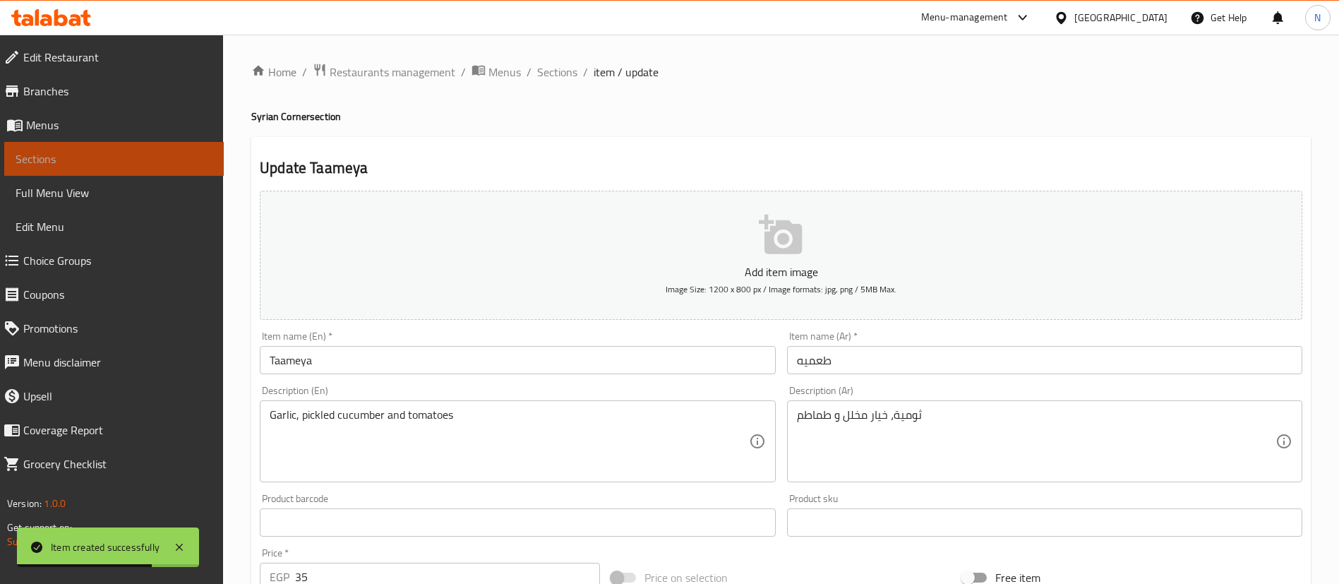
click at [143, 160] on span "Sections" at bounding box center [114, 158] width 197 height 17
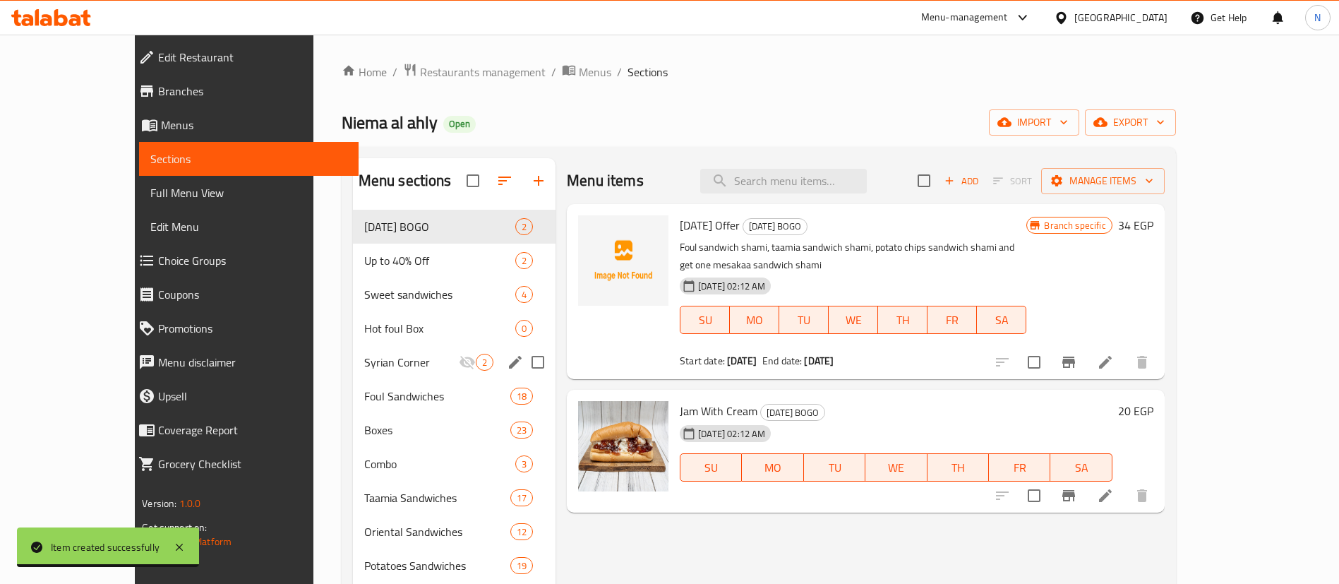
click at [364, 366] on span "Syrian Corner" at bounding box center [411, 362] width 95 height 17
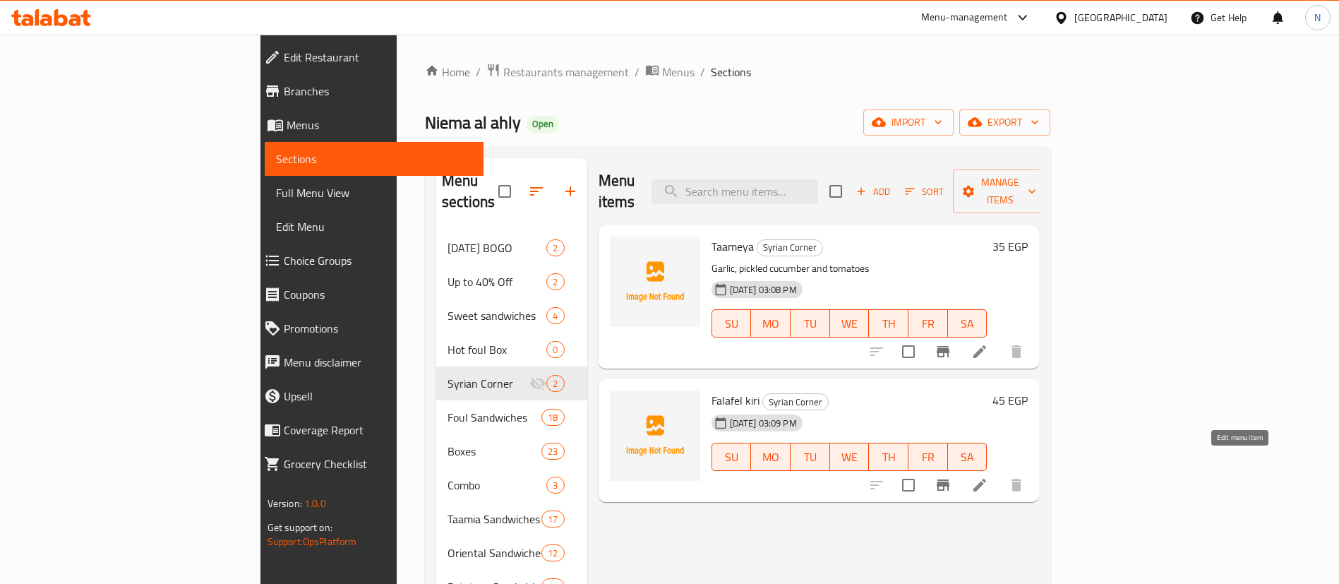
click at [988, 477] on icon at bounding box center [980, 485] width 17 height 17
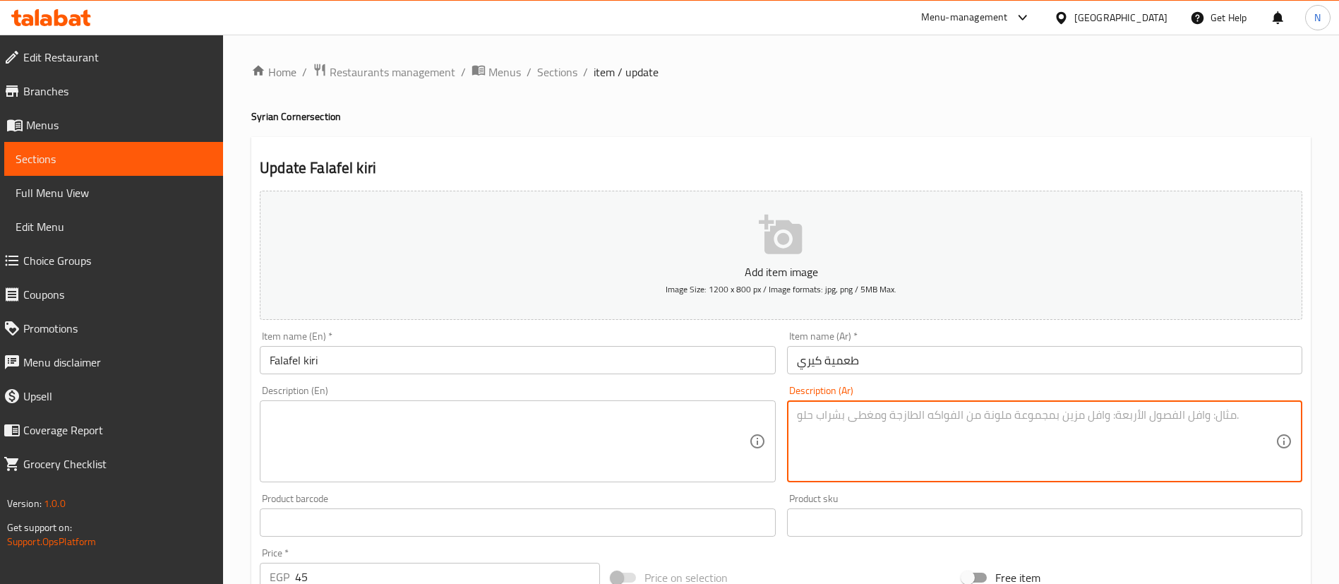
click at [963, 430] on textarea at bounding box center [1036, 441] width 479 height 67
paste textarea "ثومية، خيار مخلل و طماطم"
type textarea "ثومية، خيار مخلل و طماطم"
paste textarea "Garlic, pickled cucumber and tomatoes"
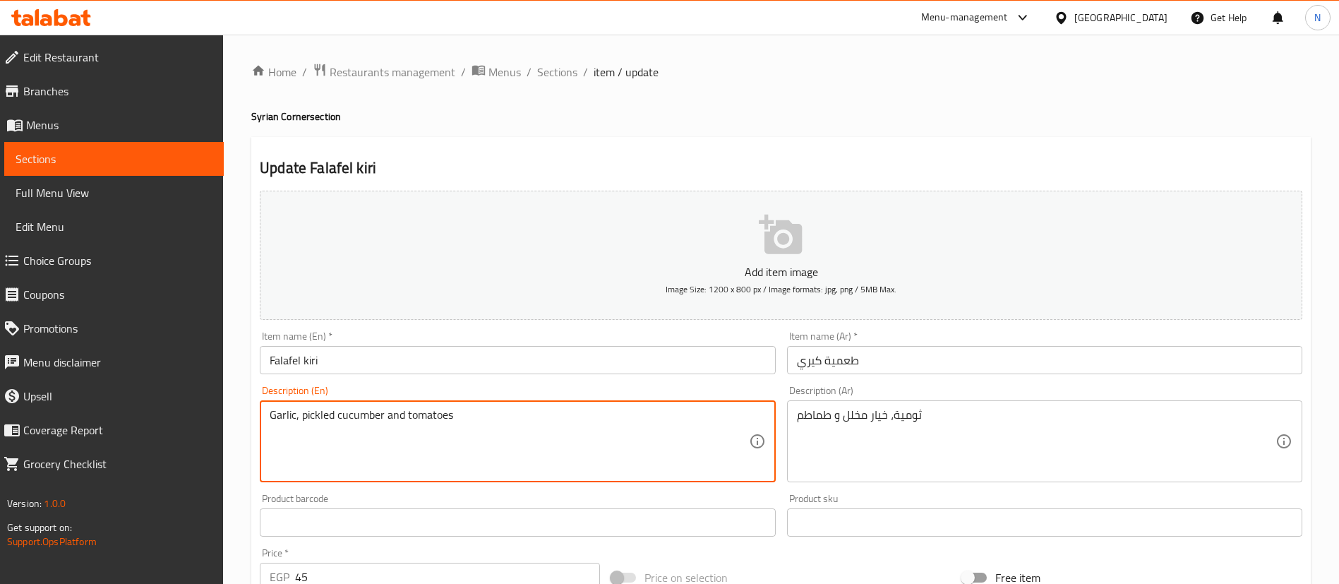
type textarea "Garlic, pickled cucumber and tomatoes"
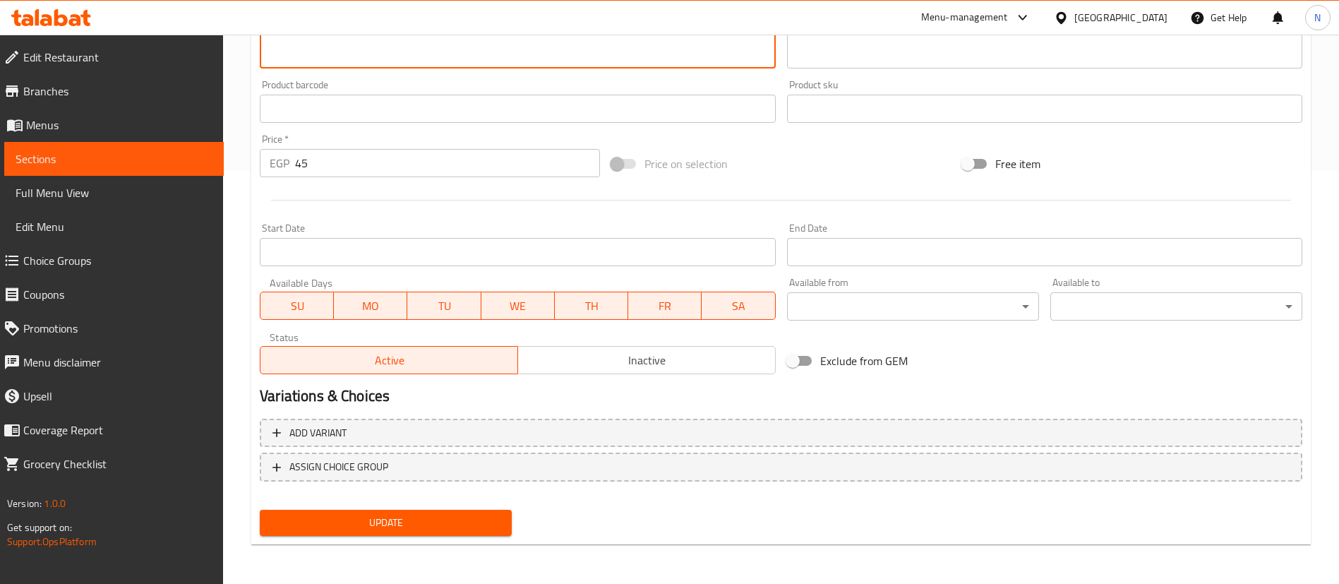
click at [365, 519] on span "Update" at bounding box center [385, 523] width 229 height 18
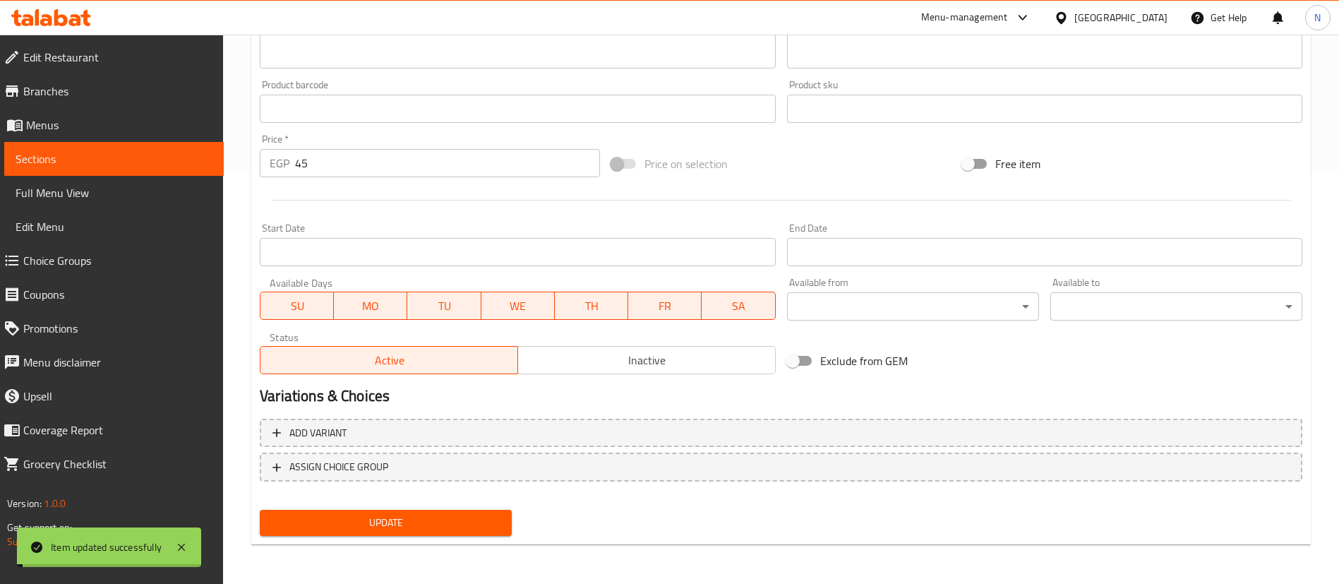
click at [179, 167] on link "Sections" at bounding box center [114, 159] width 220 height 34
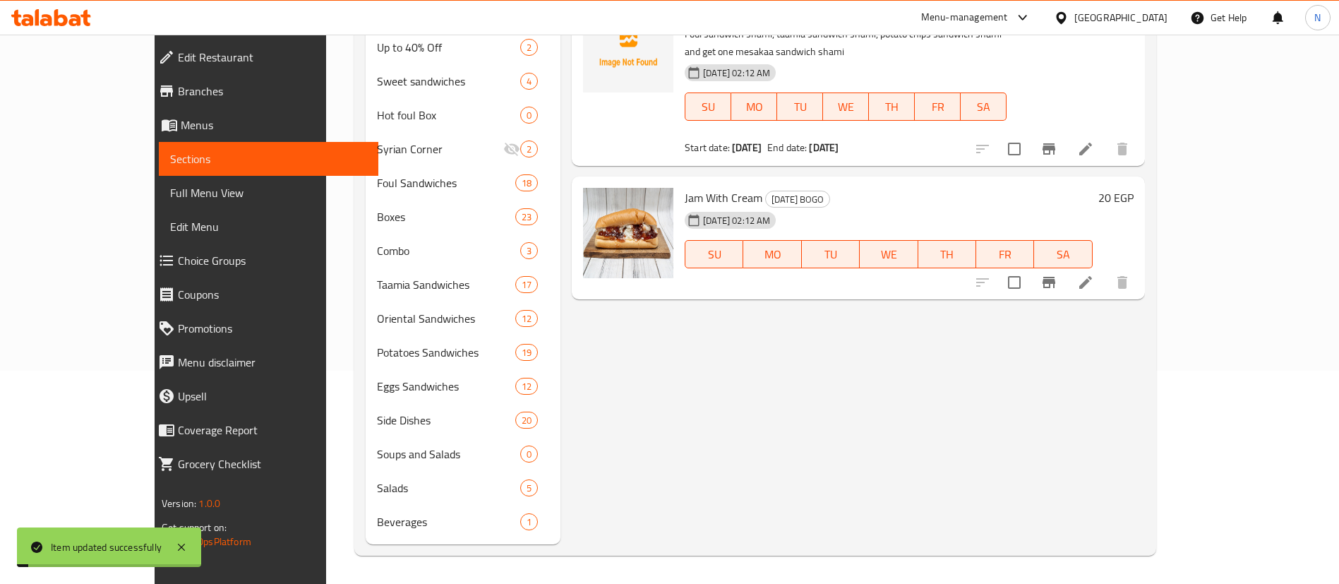
scroll to position [213, 0]
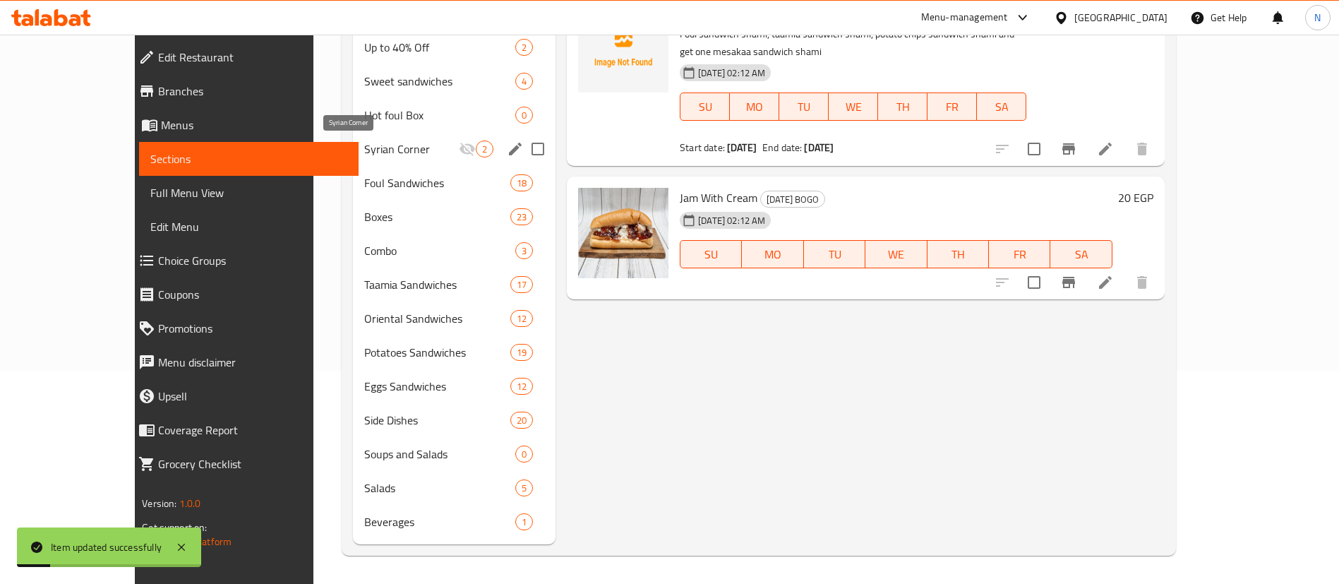
click at [364, 146] on span "Syrian Corner" at bounding box center [411, 149] width 95 height 17
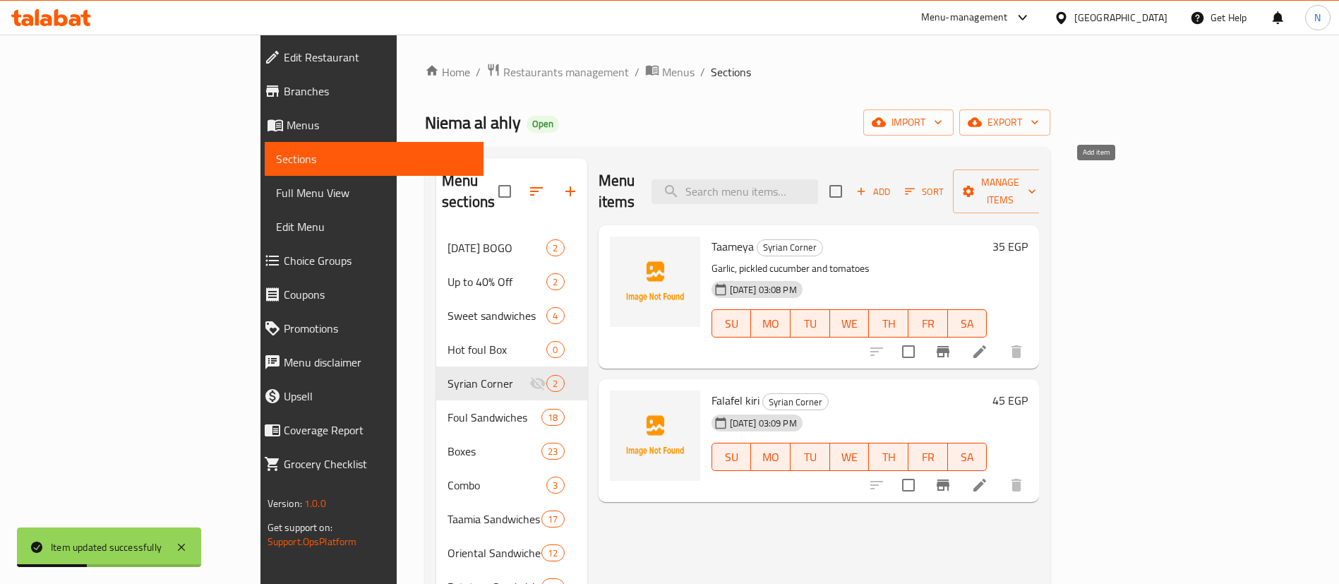
click at [892, 184] on span "Add" at bounding box center [873, 192] width 38 height 16
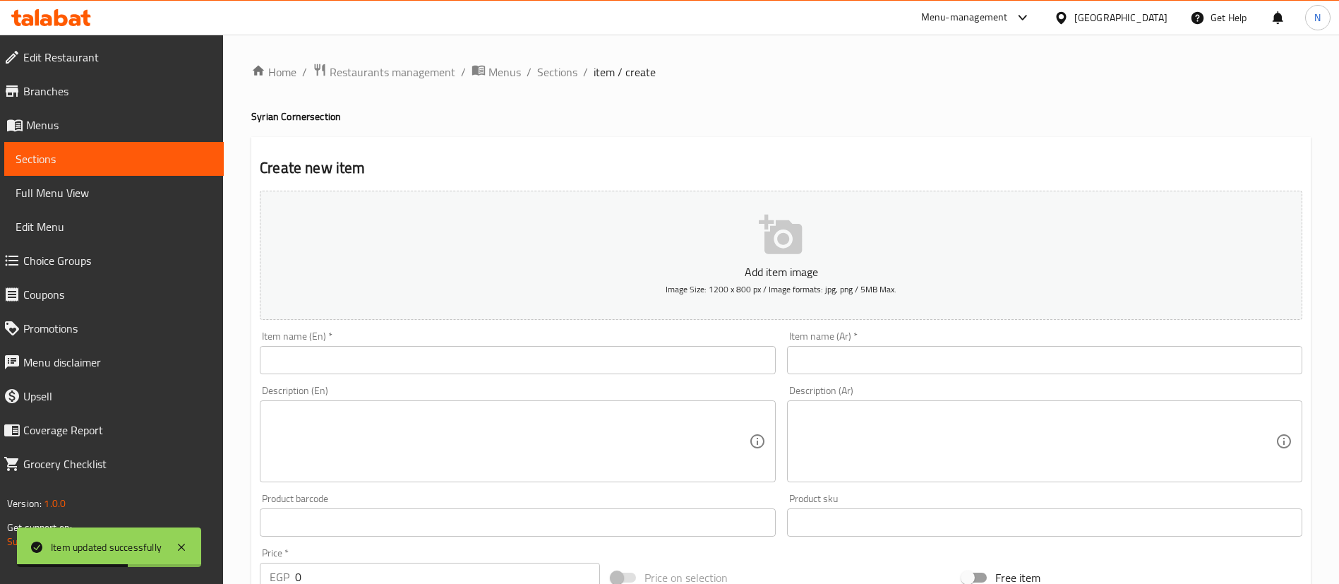
click at [878, 359] on input "text" at bounding box center [1044, 360] width 515 height 28
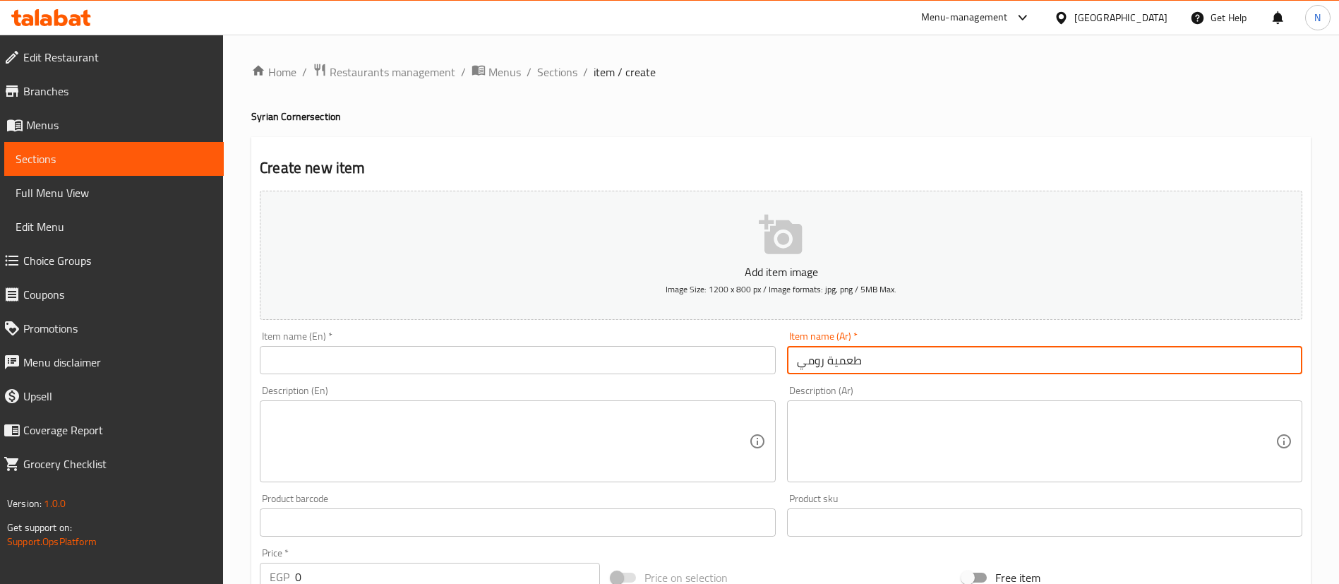
click at [878, 359] on input "طعمية رومي" at bounding box center [1044, 360] width 515 height 28
type input "طعمية رومي"
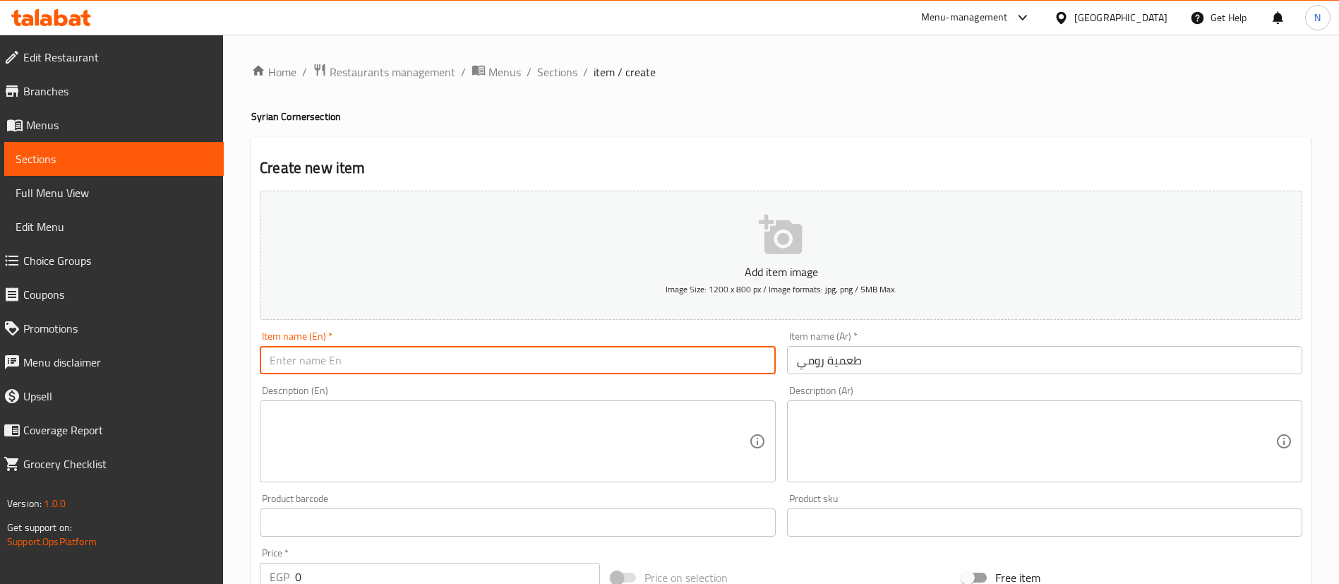
click at [330, 366] on input "text" at bounding box center [517, 360] width 515 height 28
paste input "Roman falafel"
click at [330, 366] on input "Roman falafel" at bounding box center [517, 360] width 515 height 28
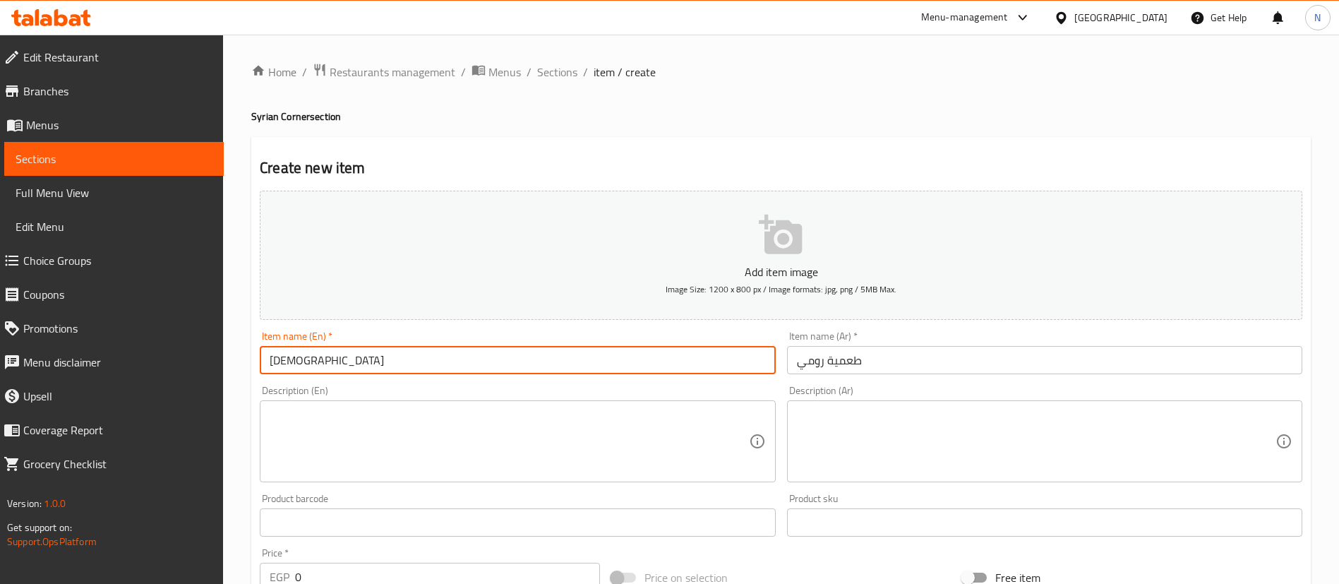
type input "ل"
type input "Taameya Romi"
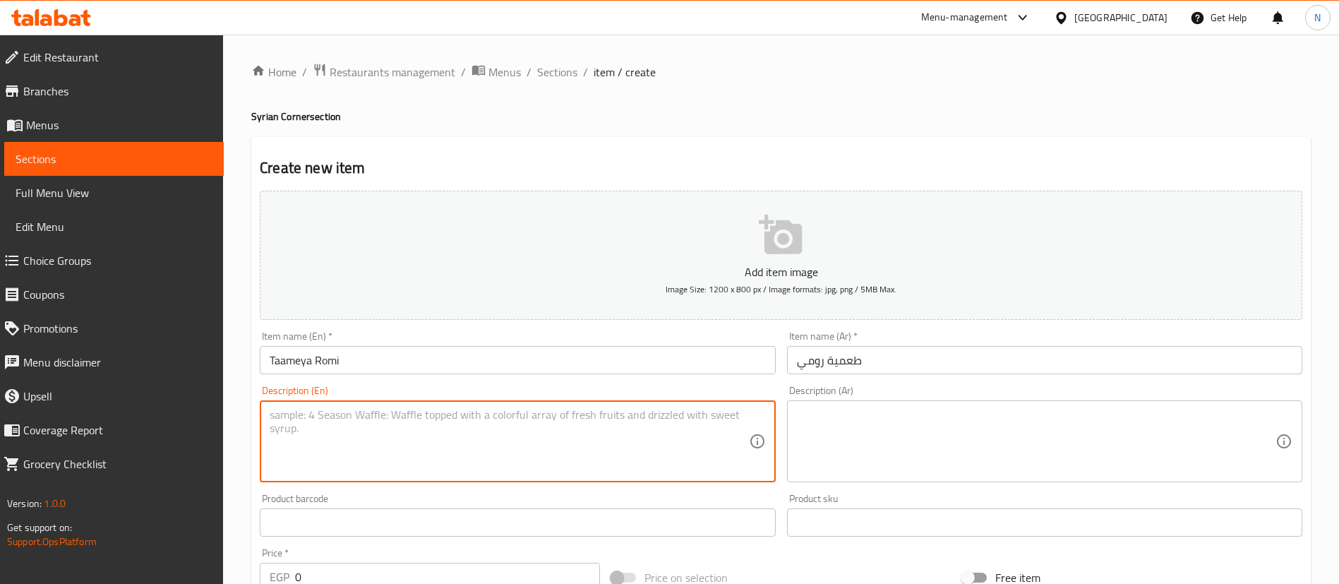
click at [316, 440] on textarea at bounding box center [509, 441] width 479 height 67
paste textarea "Garlic, pickled cucumber and tomatoes"
type textarea "Garlic, pickled cucumber and tomatoes"
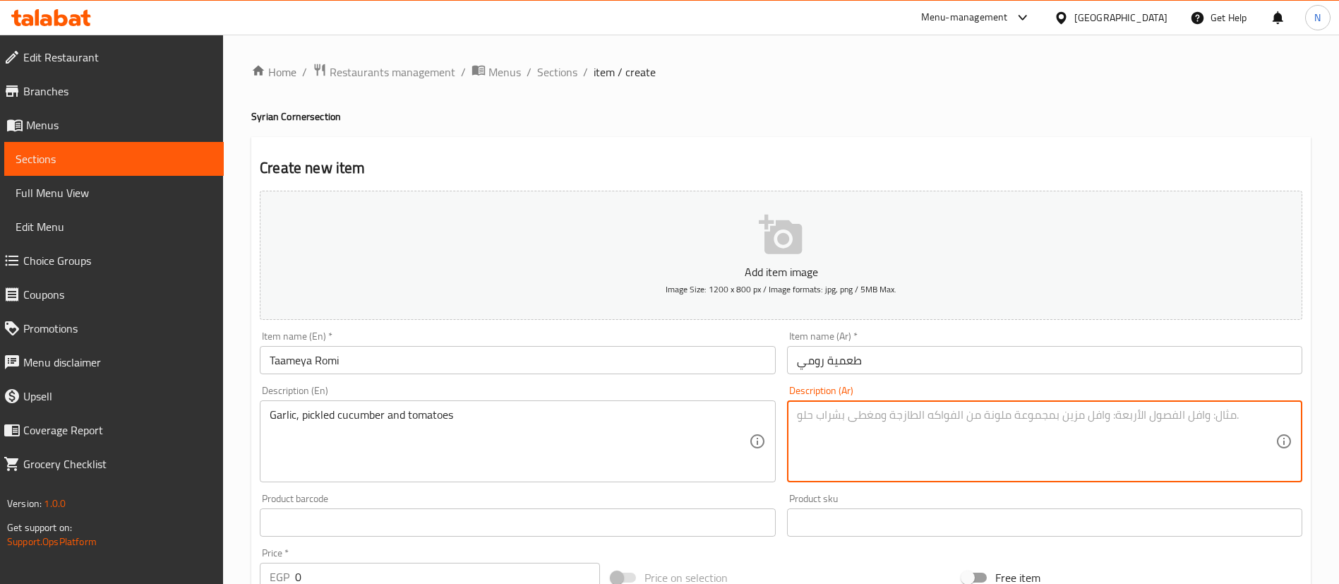
paste textarea "ثومية، خيار مخلل و طماطم"
type textarea "ثومية، خيار مخلل و طماطم"
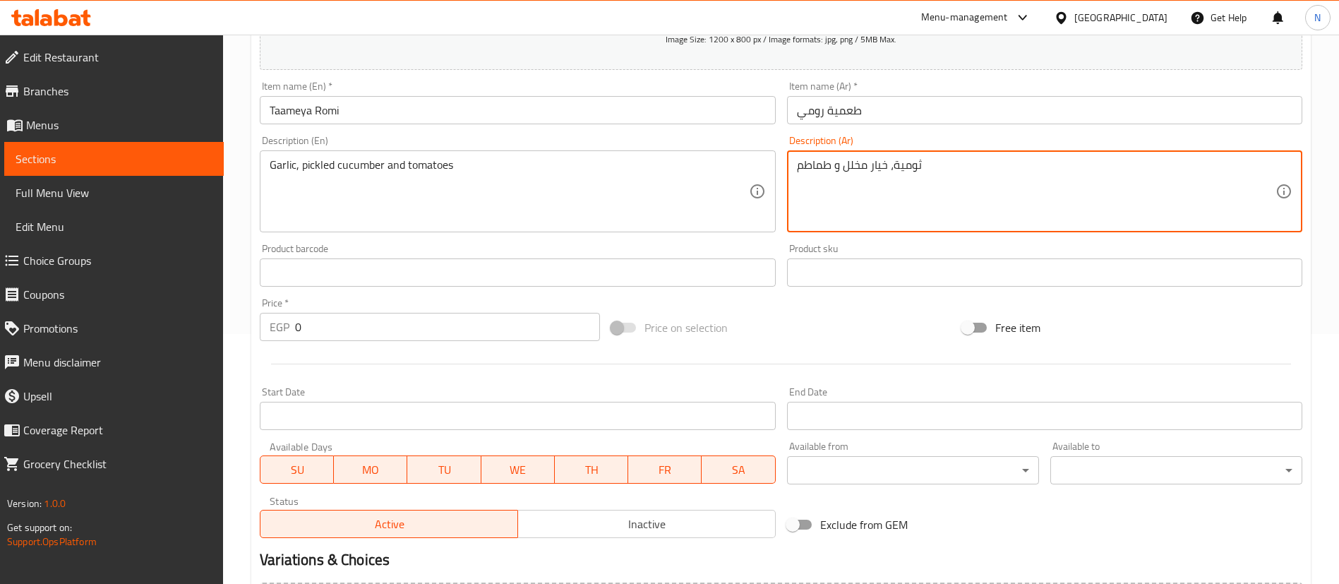
click at [430, 322] on input "0" at bounding box center [447, 327] width 305 height 28
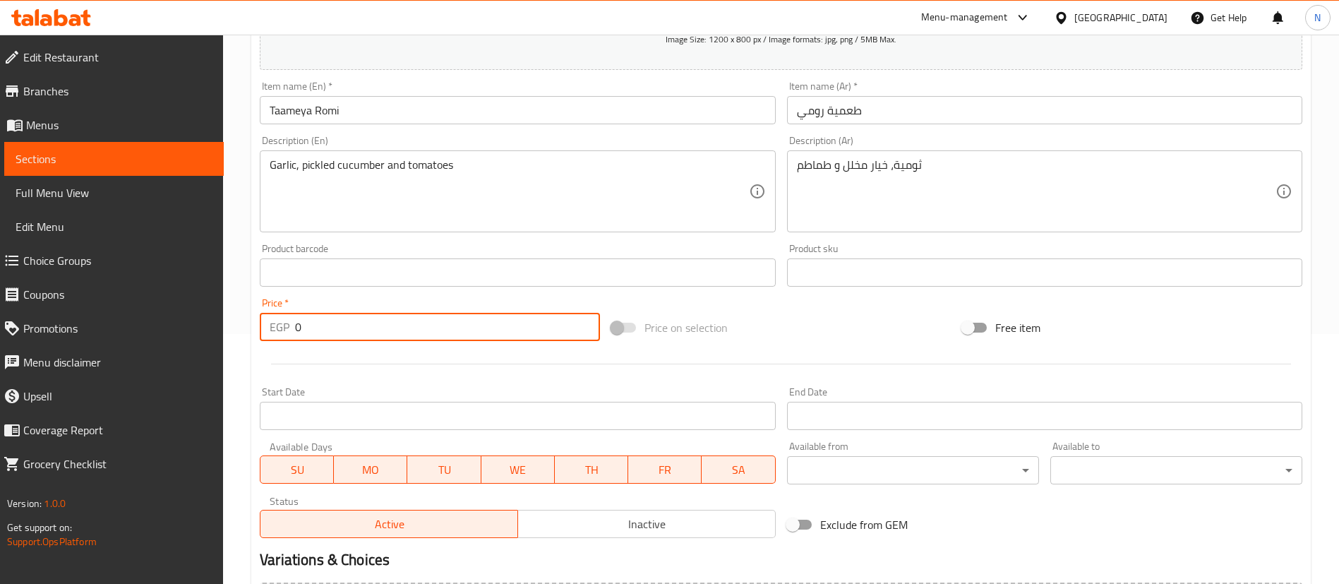
click at [430, 322] on input "0" at bounding box center [447, 327] width 305 height 28
type input "45"
click at [803, 337] on div "Price on selection" at bounding box center [782, 328] width 352 height 38
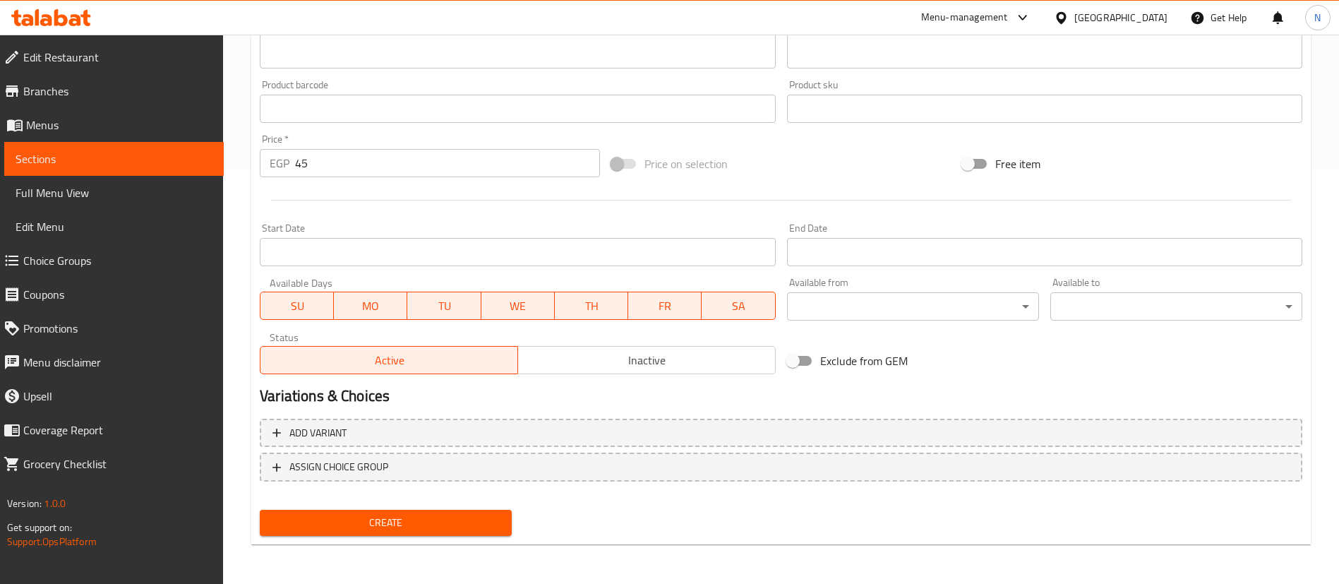
click at [366, 515] on span "Create" at bounding box center [385, 523] width 229 height 18
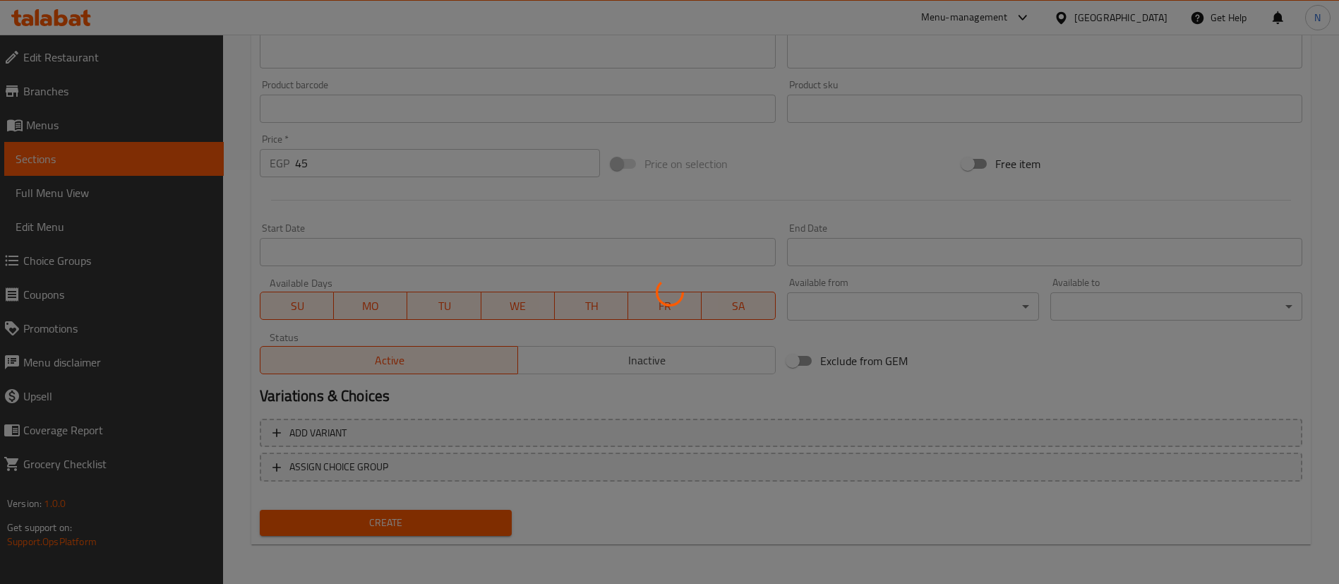
type input "0"
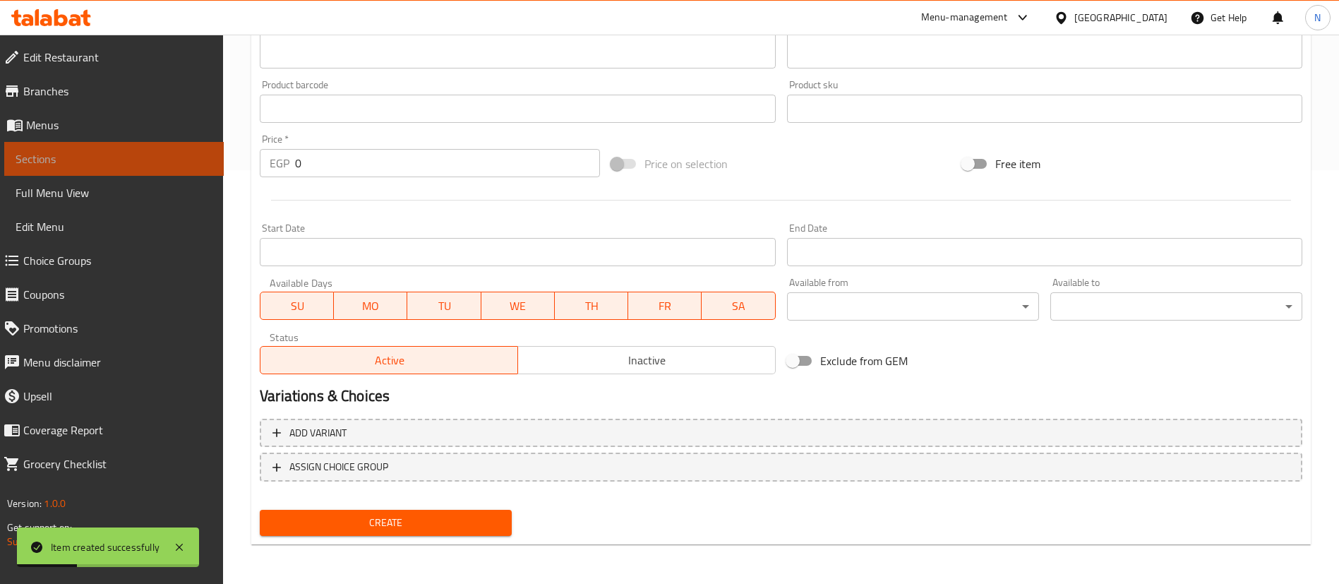
click at [169, 161] on span "Sections" at bounding box center [114, 158] width 197 height 17
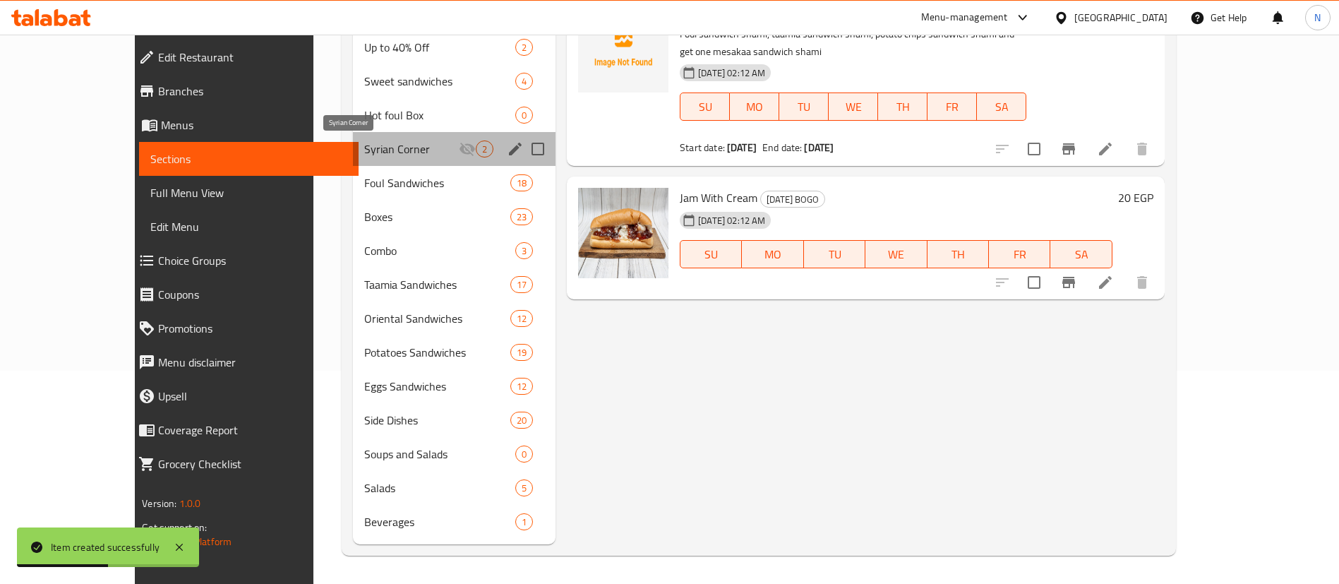
click at [364, 147] on span "Syrian Corner" at bounding box center [411, 149] width 95 height 17
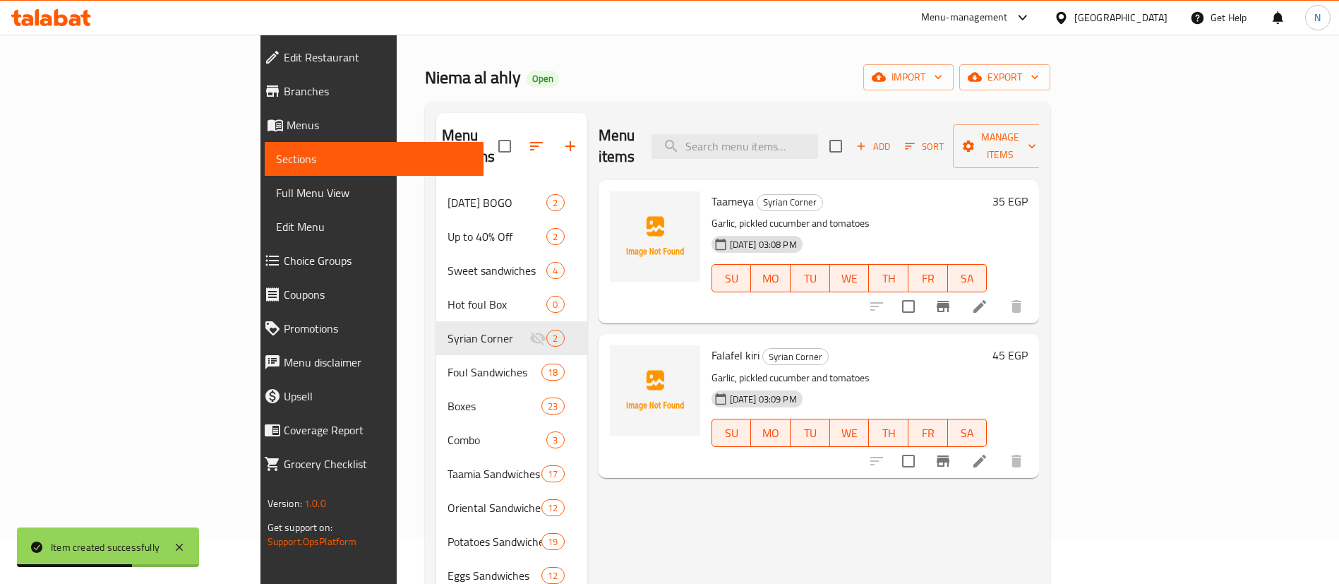
scroll to position [44, 0]
click at [892, 140] on span "Add" at bounding box center [873, 148] width 38 height 16
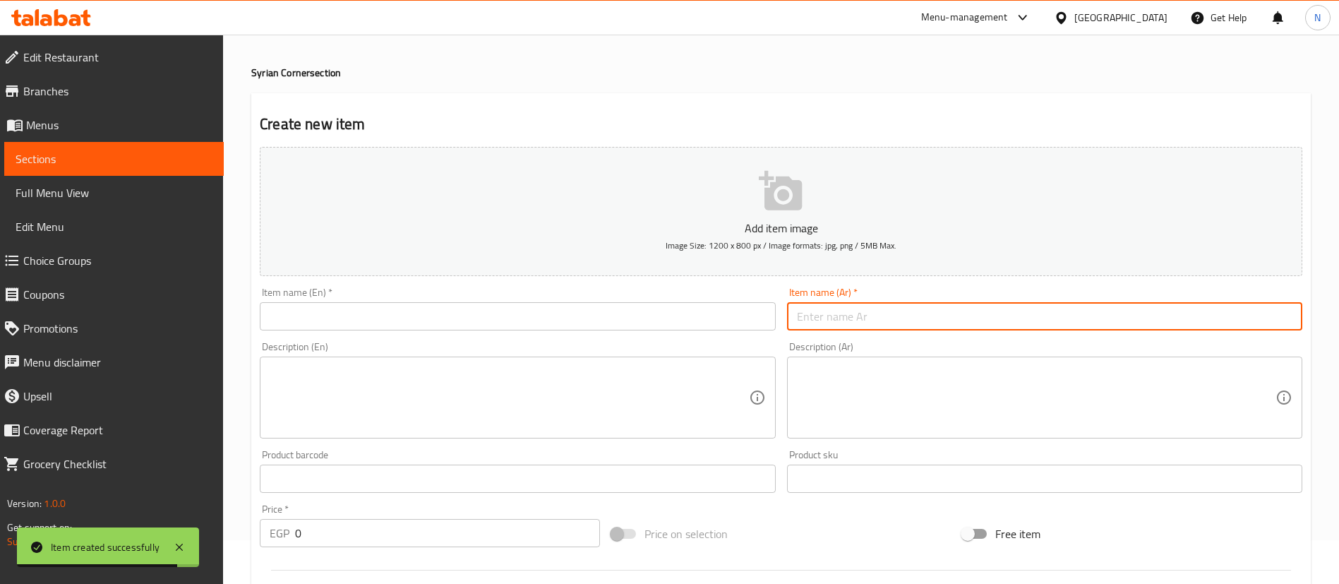
click at [856, 321] on input "text" at bounding box center [1044, 316] width 515 height 28
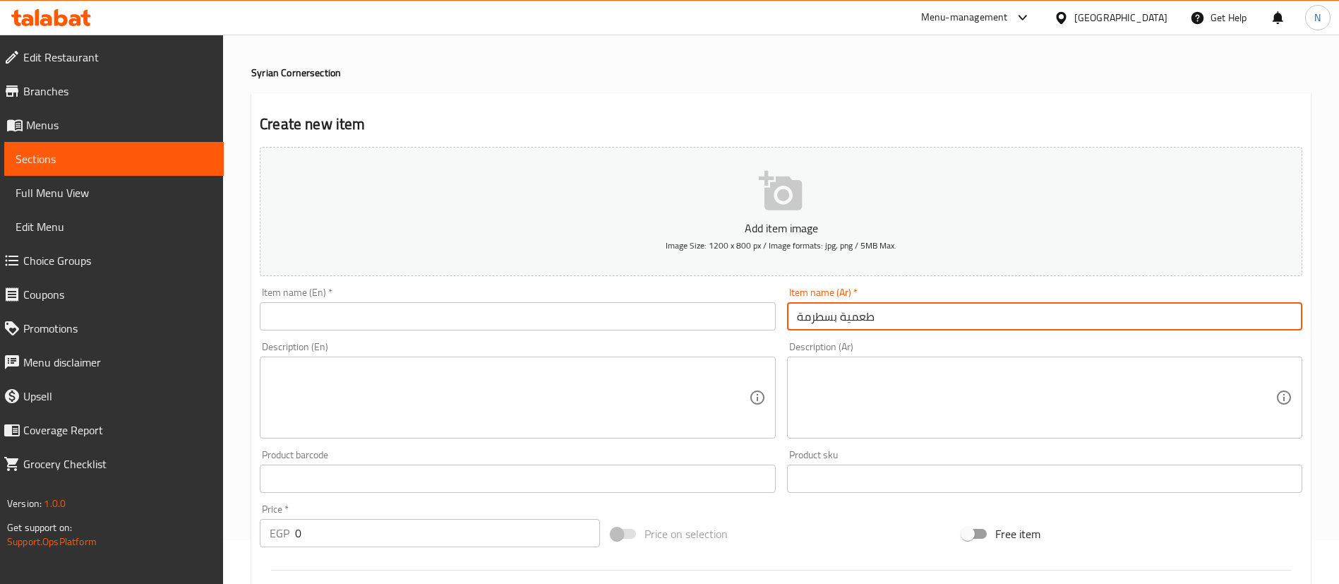
click at [847, 319] on input "طعمية بسطرمة" at bounding box center [1044, 316] width 515 height 28
type input "طعمية بسطرمة"
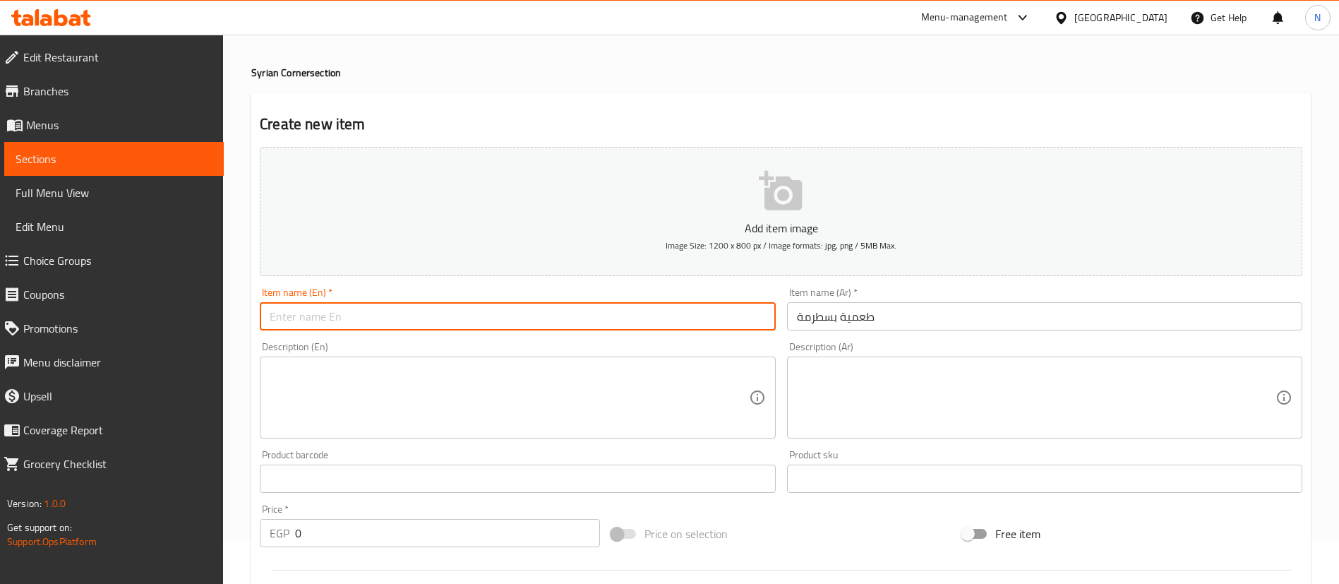
click at [306, 318] on input "text" at bounding box center [517, 316] width 515 height 28
type input "ل"
paste input "Pastrami"
type input "Taameya Pastrami"
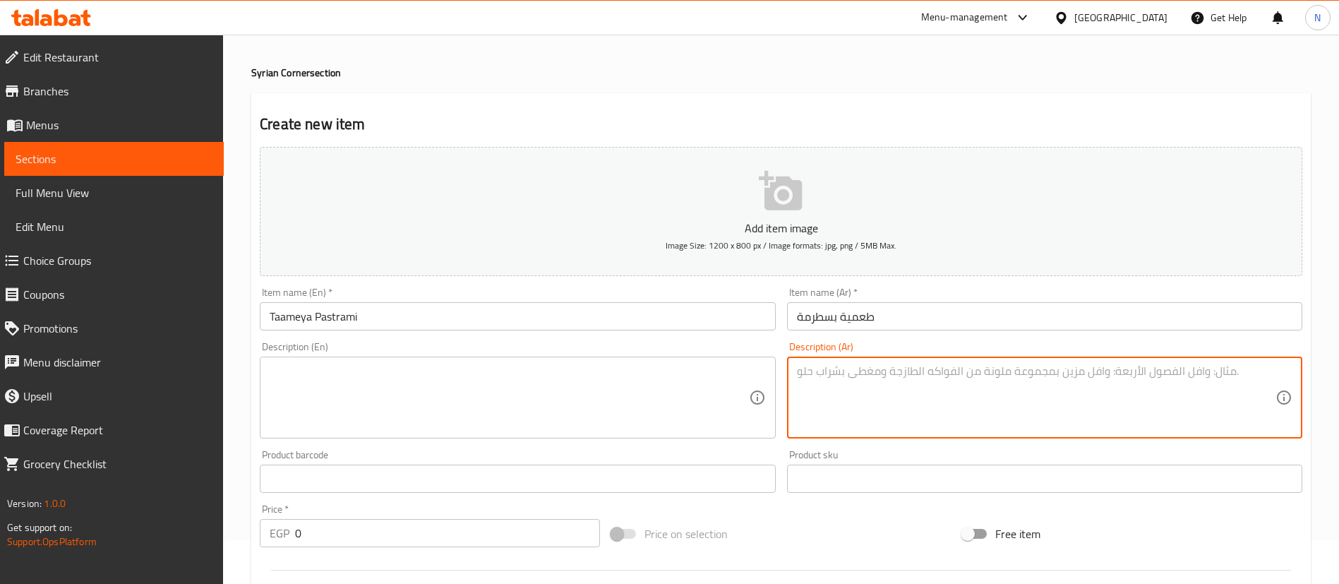
click at [880, 395] on textarea at bounding box center [1036, 397] width 479 height 67
paste textarea "ثومية، خيار مخلل و طماطم"
type textarea "ثومية، خيار مخلل و طماطم"
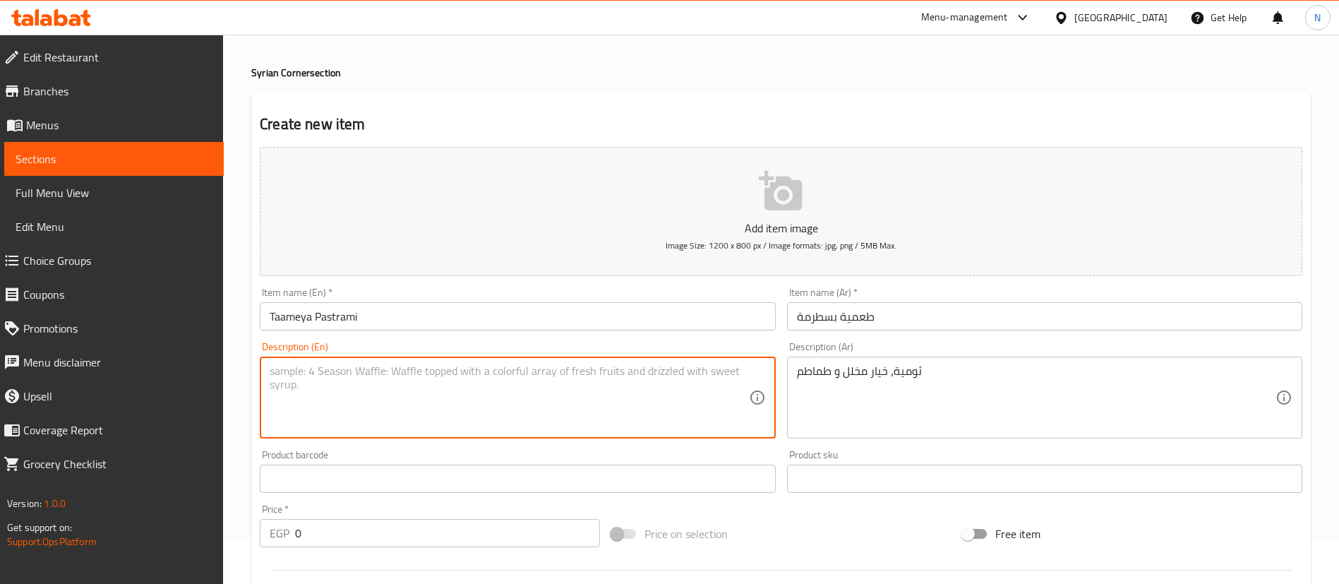
click at [430, 394] on textarea at bounding box center [509, 397] width 479 height 67
paste textarea "Garlic, pickled cucumber and tomatoes"
type textarea "Garlic, pickled cucumber and tomatoes"
click at [407, 535] on input "0" at bounding box center [447, 533] width 305 height 28
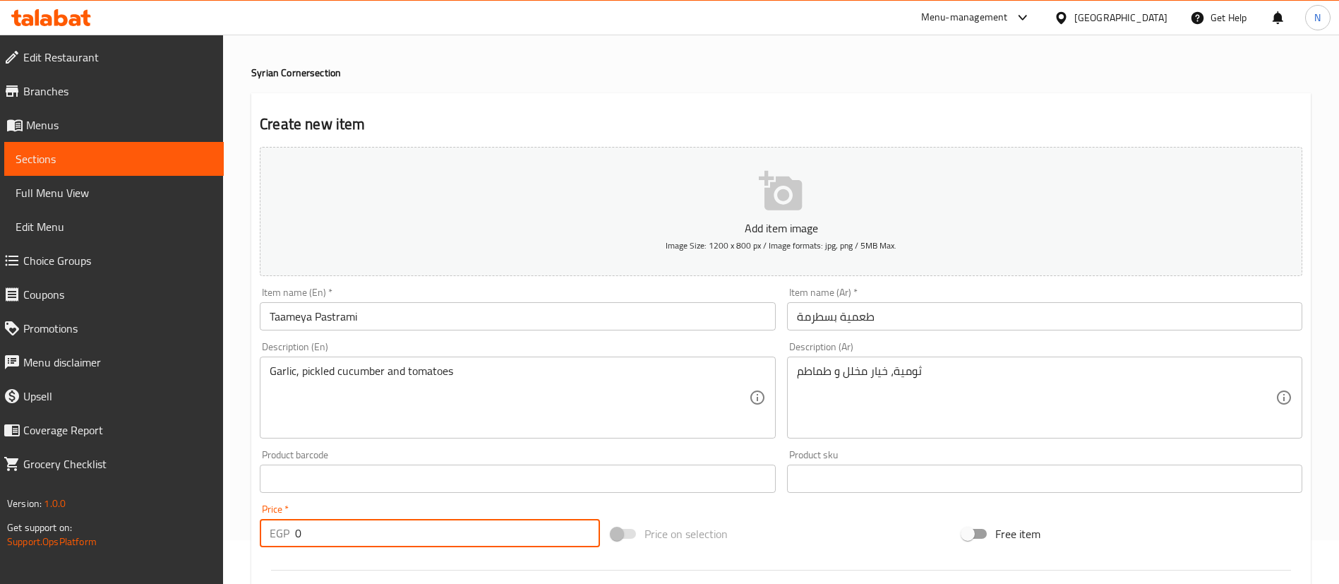
click at [407, 535] on input "0" at bounding box center [447, 533] width 305 height 28
type input "45"
click at [779, 85] on div "Home / Restaurants management / Menus / Sections / item / create Syrian Corner …" at bounding box center [781, 472] width 1060 height 907
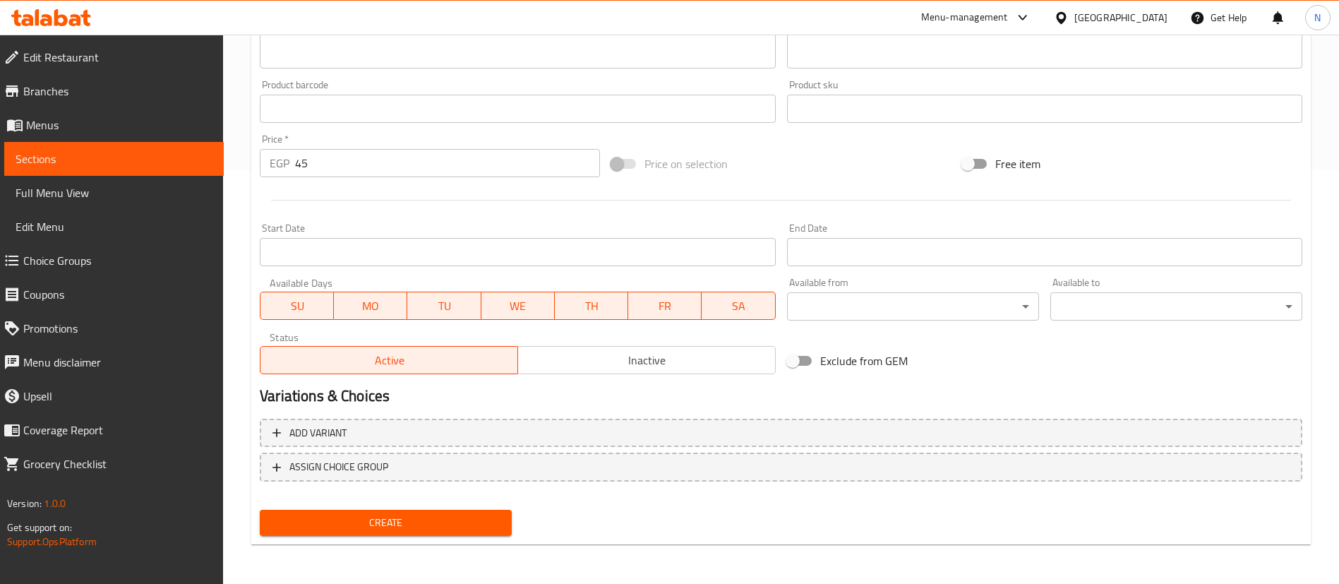
click at [385, 517] on span "Create" at bounding box center [385, 523] width 229 height 18
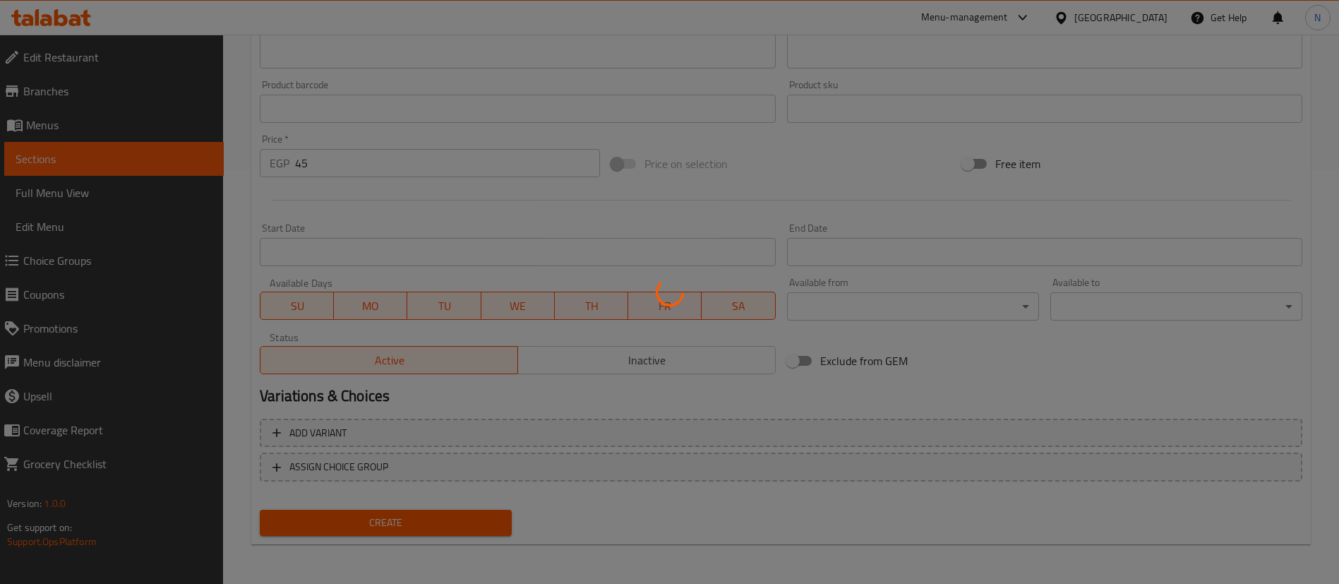
type input "0"
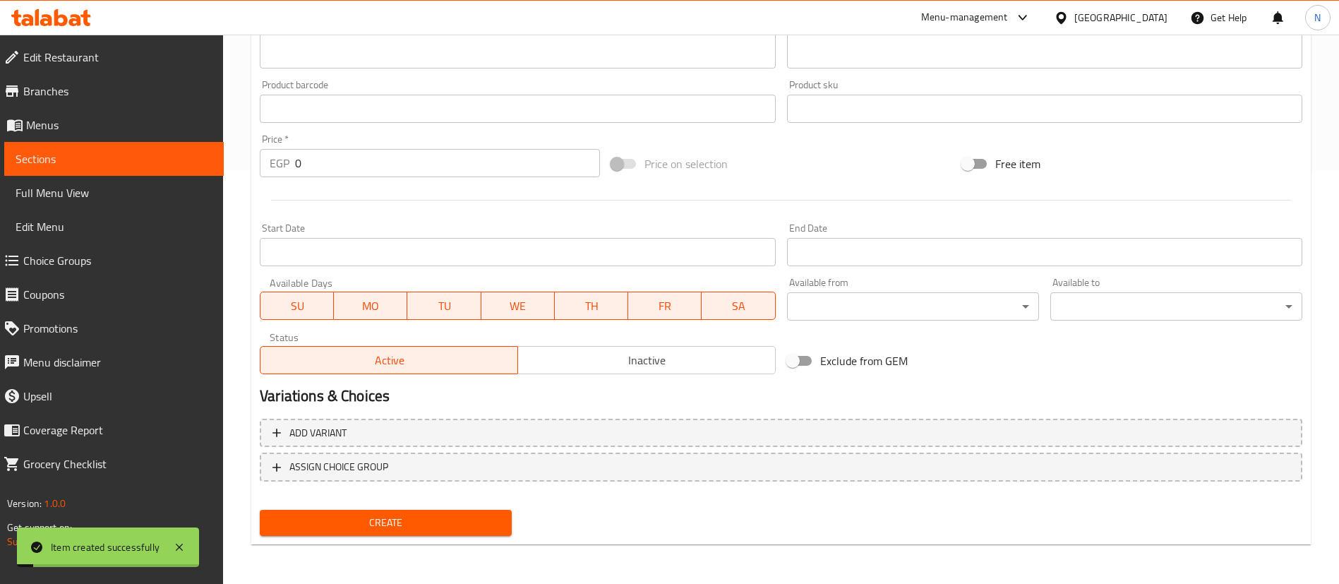
click at [158, 165] on span "Sections" at bounding box center [114, 158] width 197 height 17
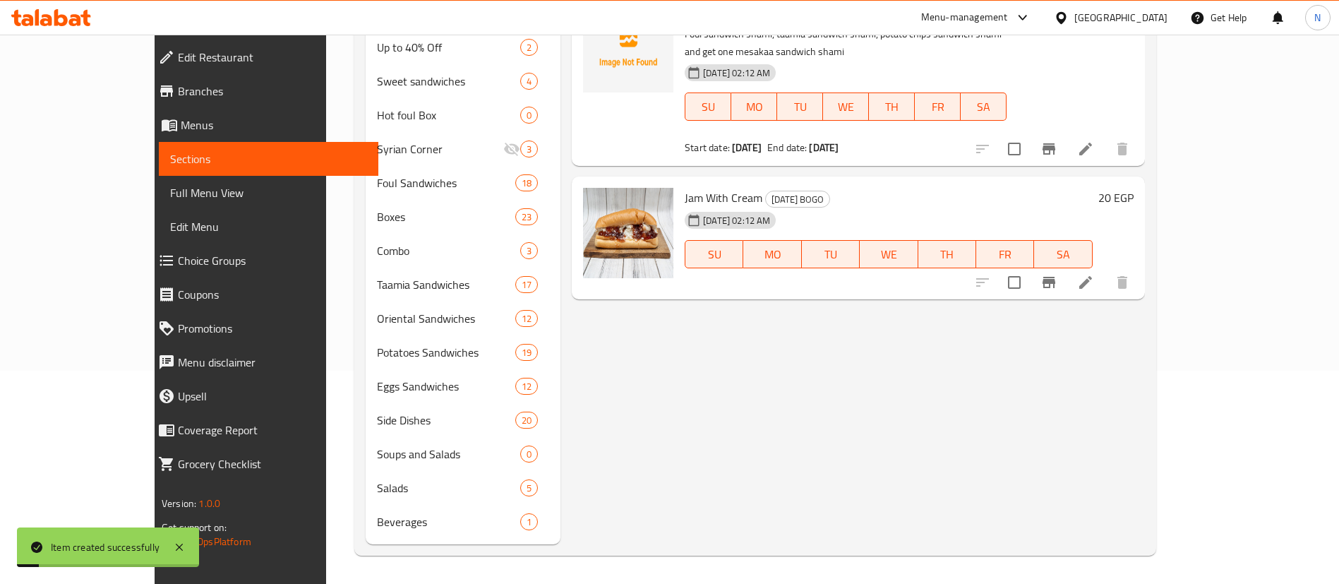
scroll to position [213, 0]
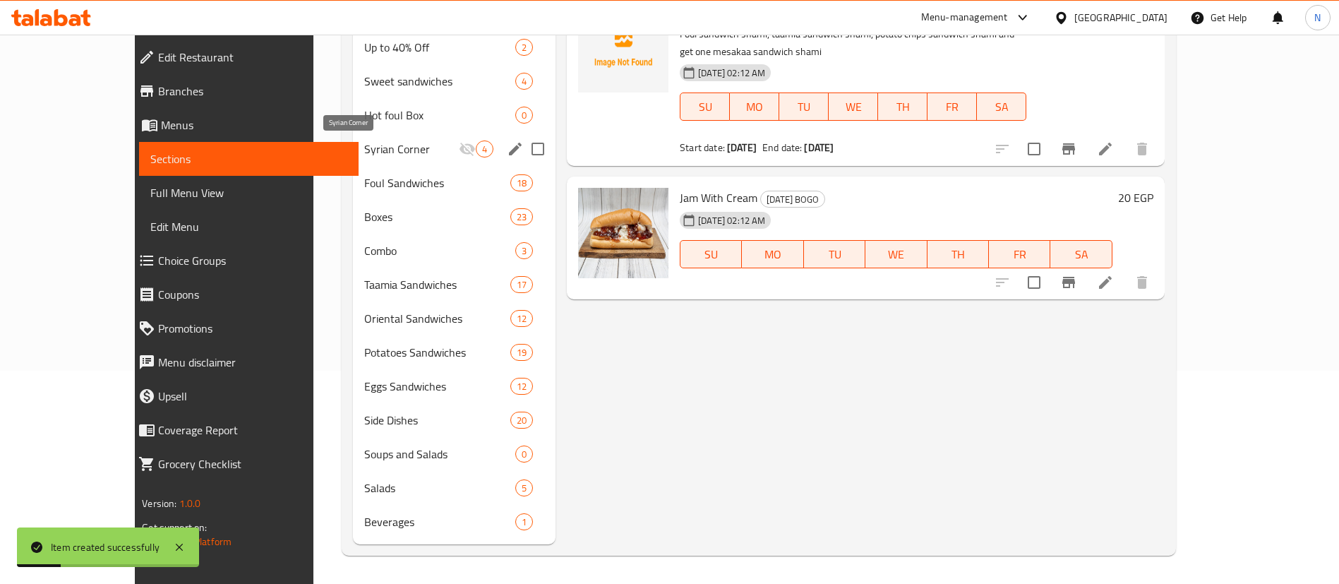
click at [364, 145] on span "Syrian Corner" at bounding box center [411, 149] width 95 height 17
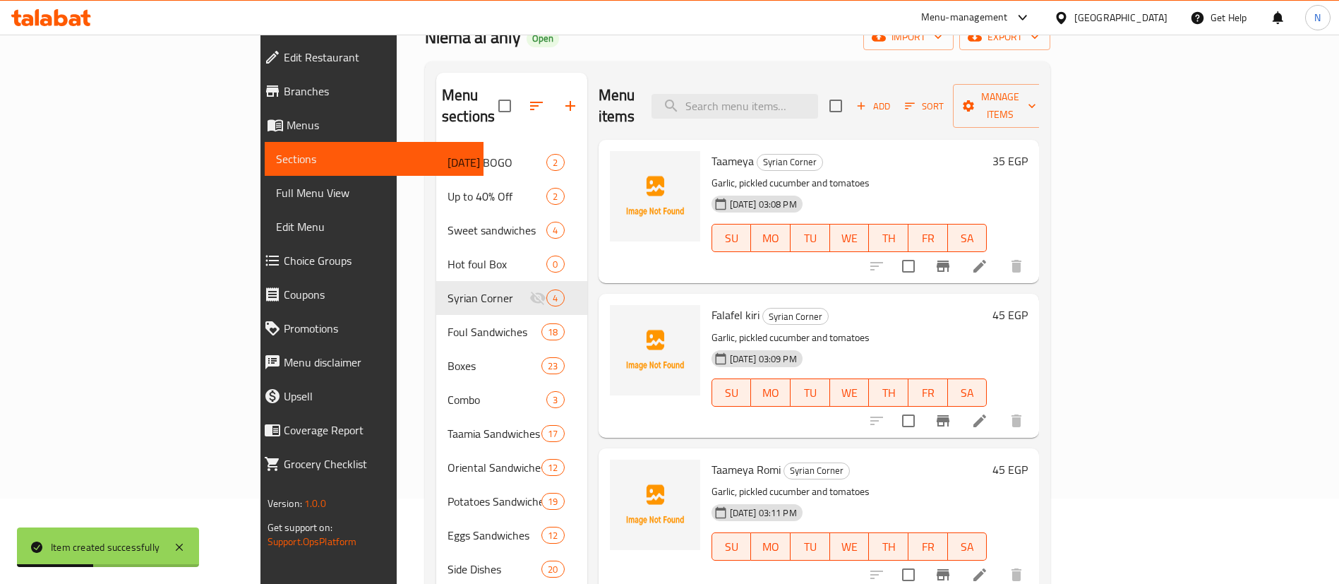
scroll to position [84, 0]
click at [868, 101] on icon "button" at bounding box center [861, 107] width 13 height 13
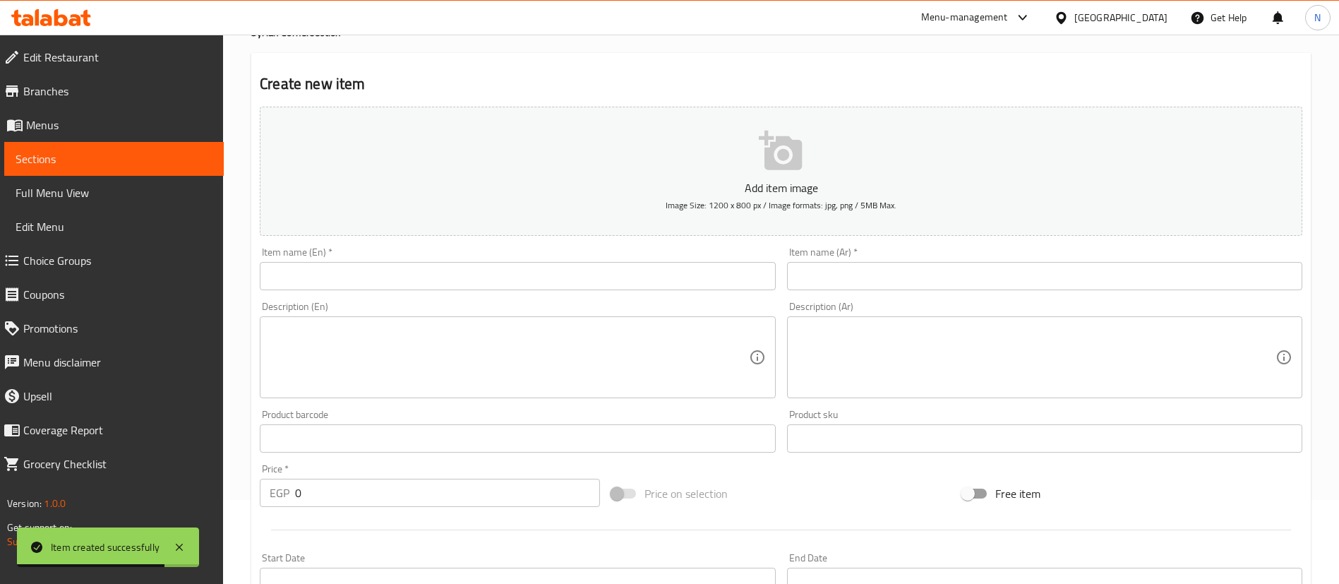
click at [623, 270] on input "text" at bounding box center [517, 276] width 515 height 28
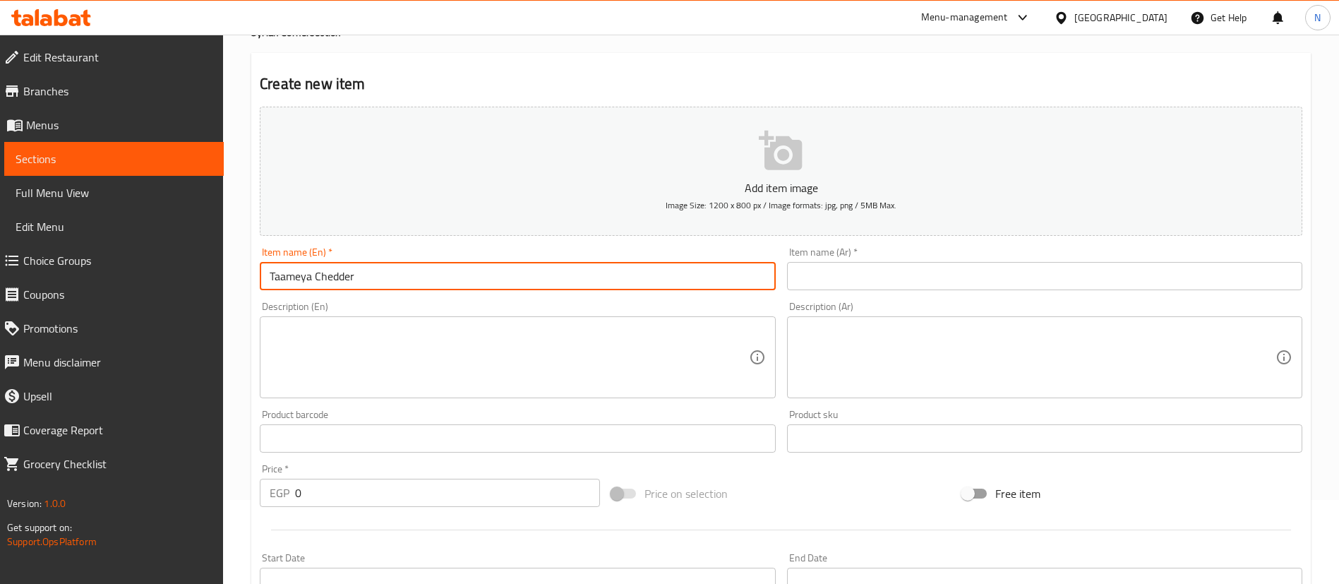
type input "Taameya Chedder"
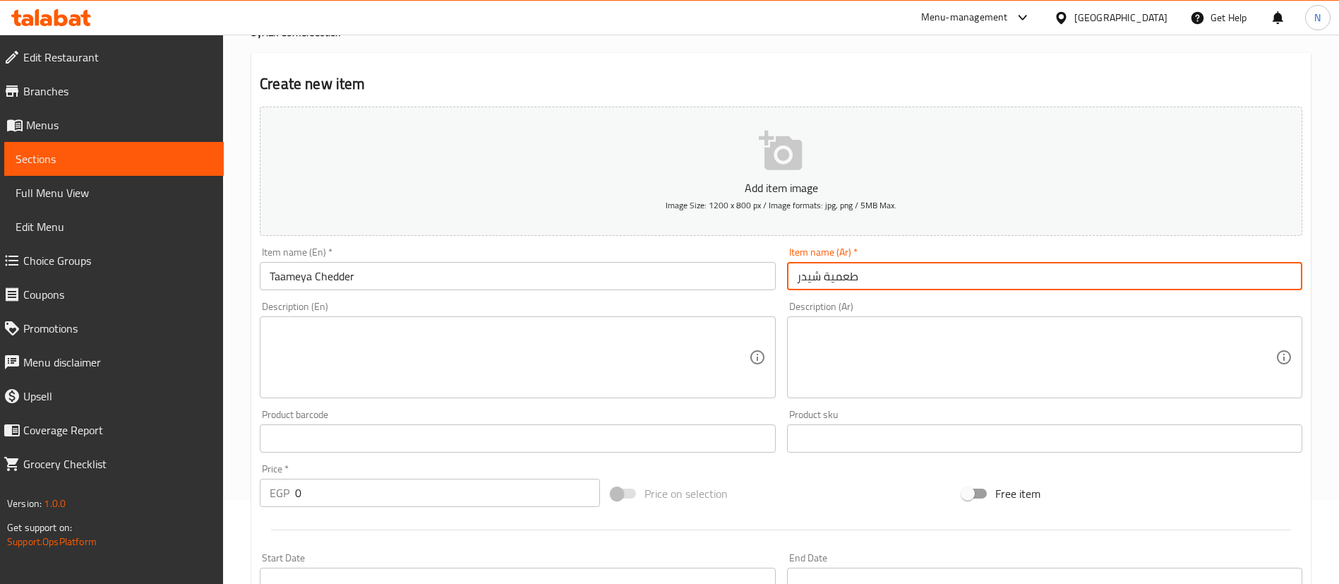
type input "طعمية شيدر"
click at [909, 357] on textarea at bounding box center [1036, 357] width 479 height 67
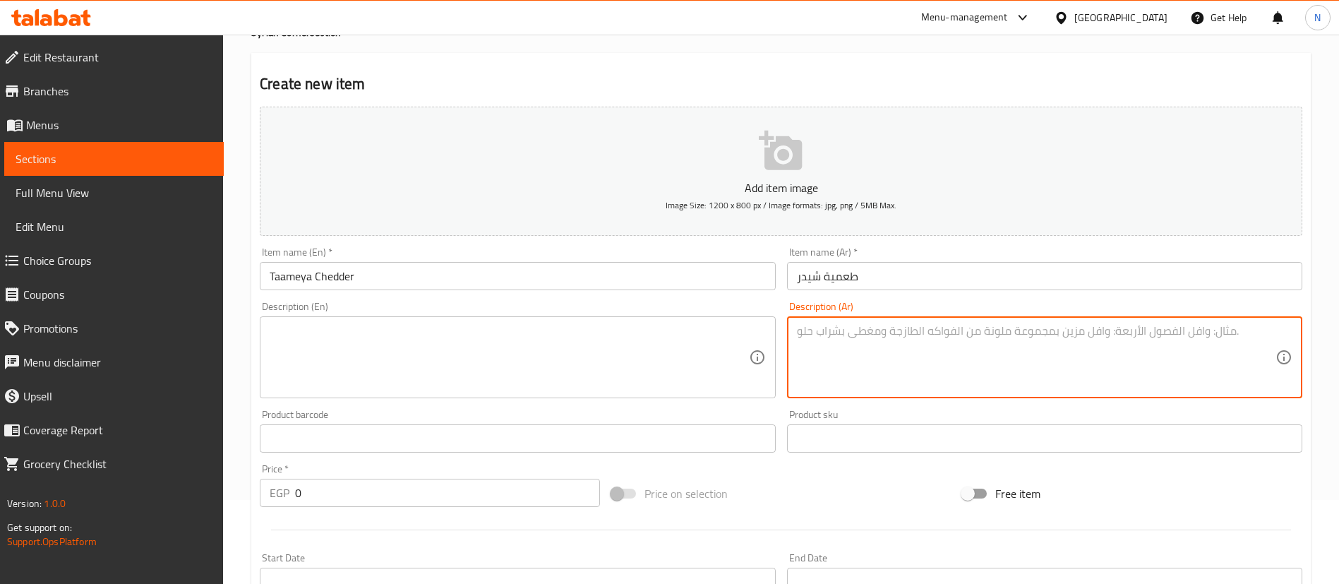
paste textarea "Garlic, pickled cucumber and tomatoes"
type textarea "Garlic, pickled cucumber and tomatoes"
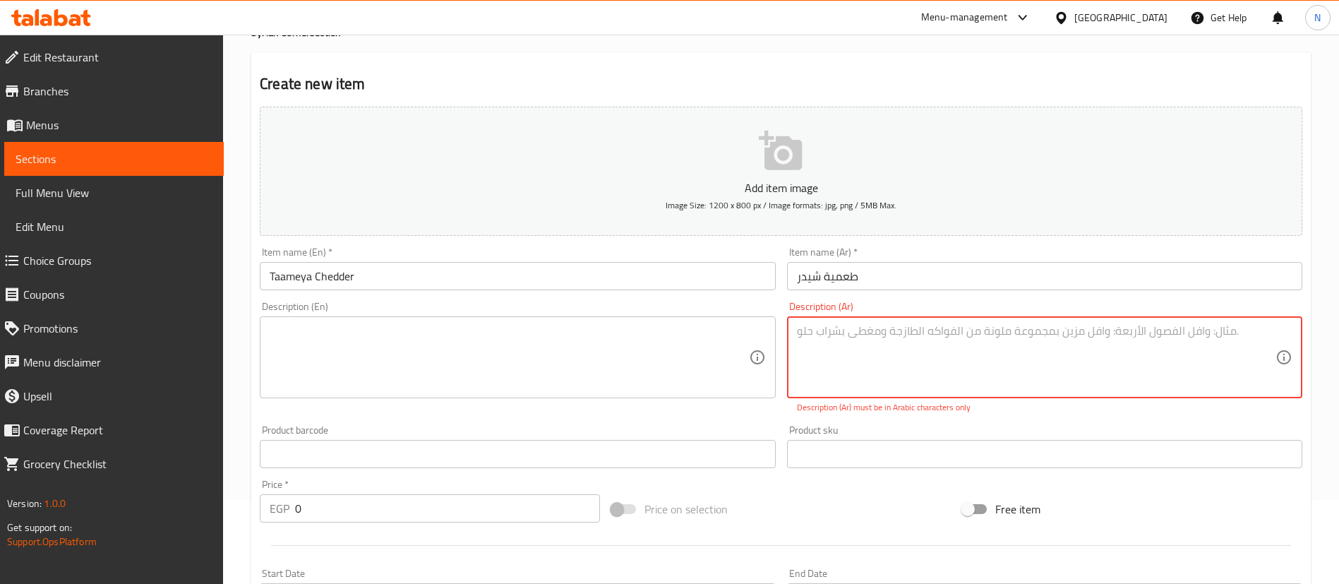
click at [600, 345] on textarea at bounding box center [509, 357] width 479 height 67
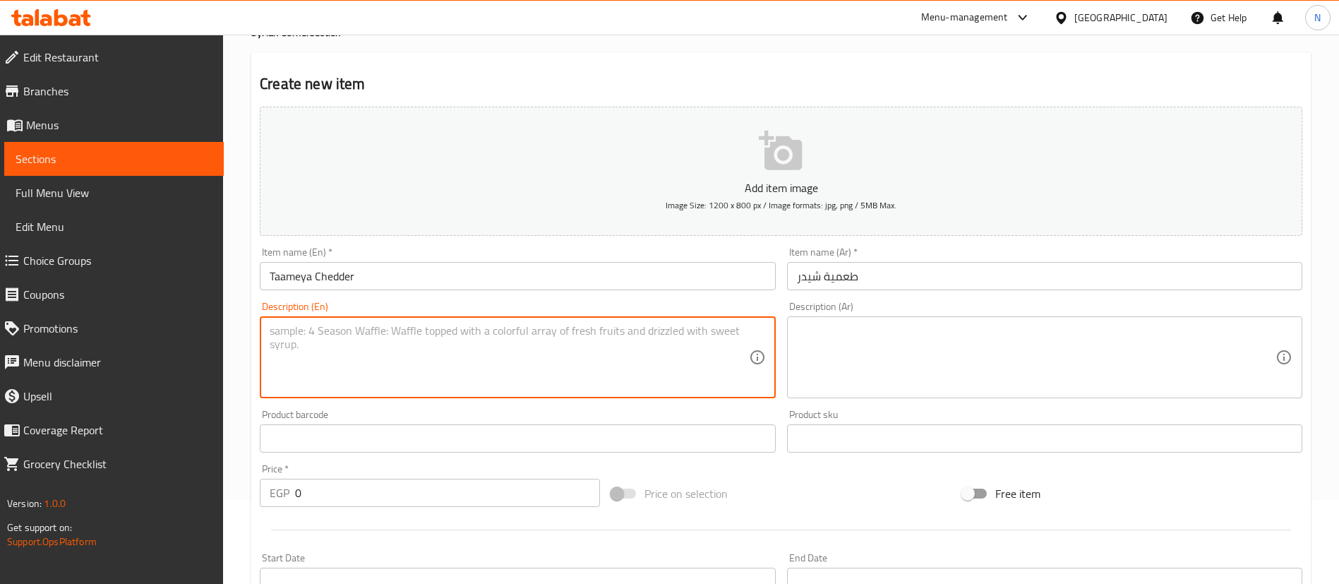
paste textarea "Garlic, pickled cucumber and tomatoes"
type textarea "Garlic, pickled cucumber and tomatoes"
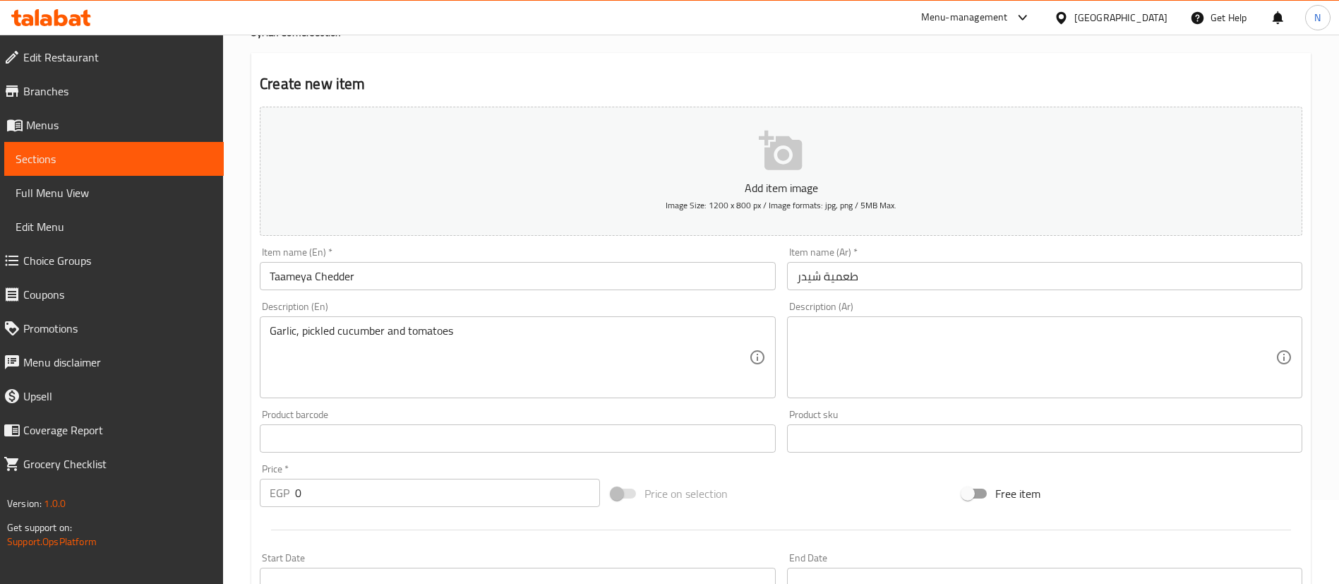
click at [970, 316] on div "Description (Ar)" at bounding box center [1044, 357] width 515 height 82
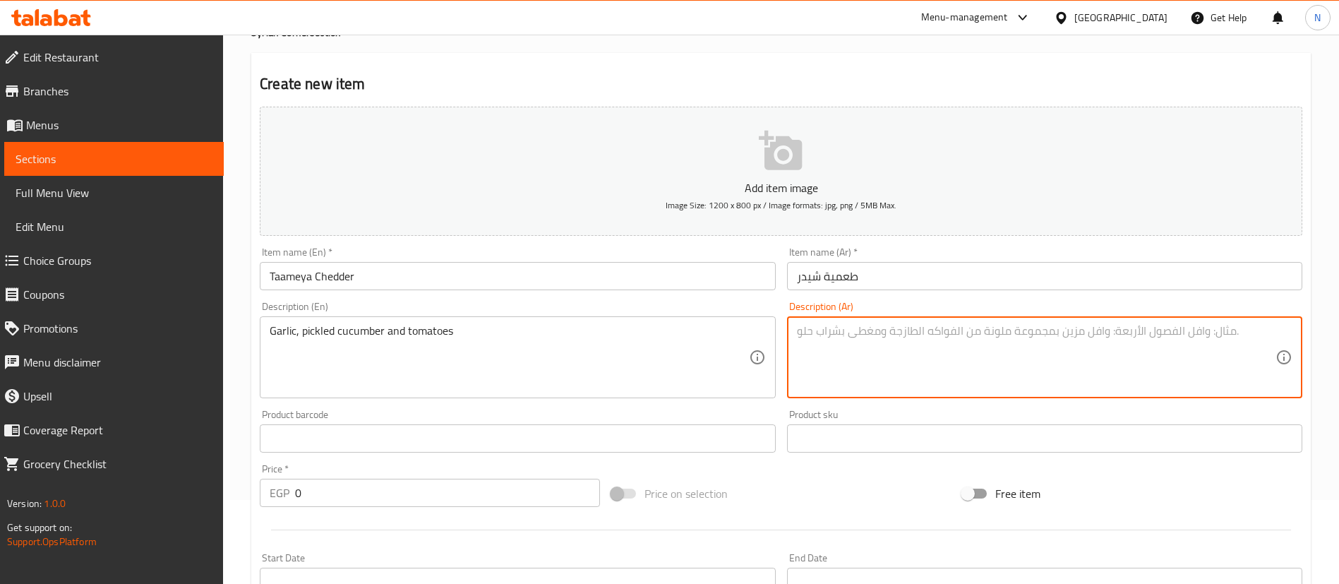
paste textarea "ثومية، خيار مخلل و طماطم"
type textarea "ثومية، خيار مخلل و طماطم"
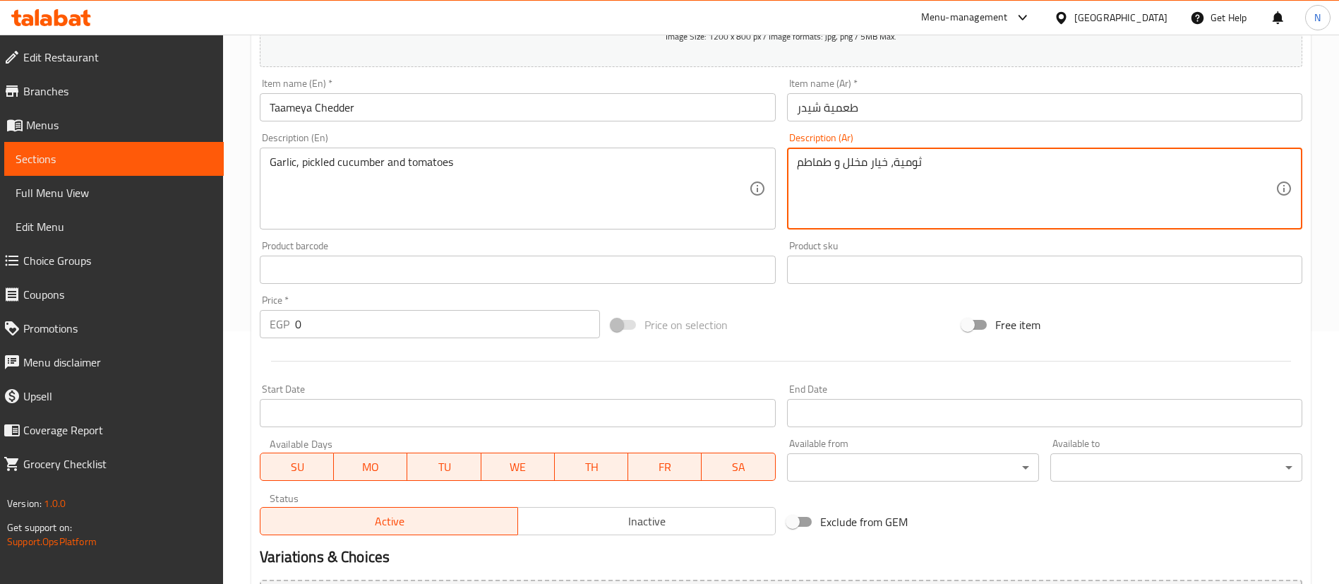
click at [460, 321] on input "0" at bounding box center [447, 324] width 305 height 28
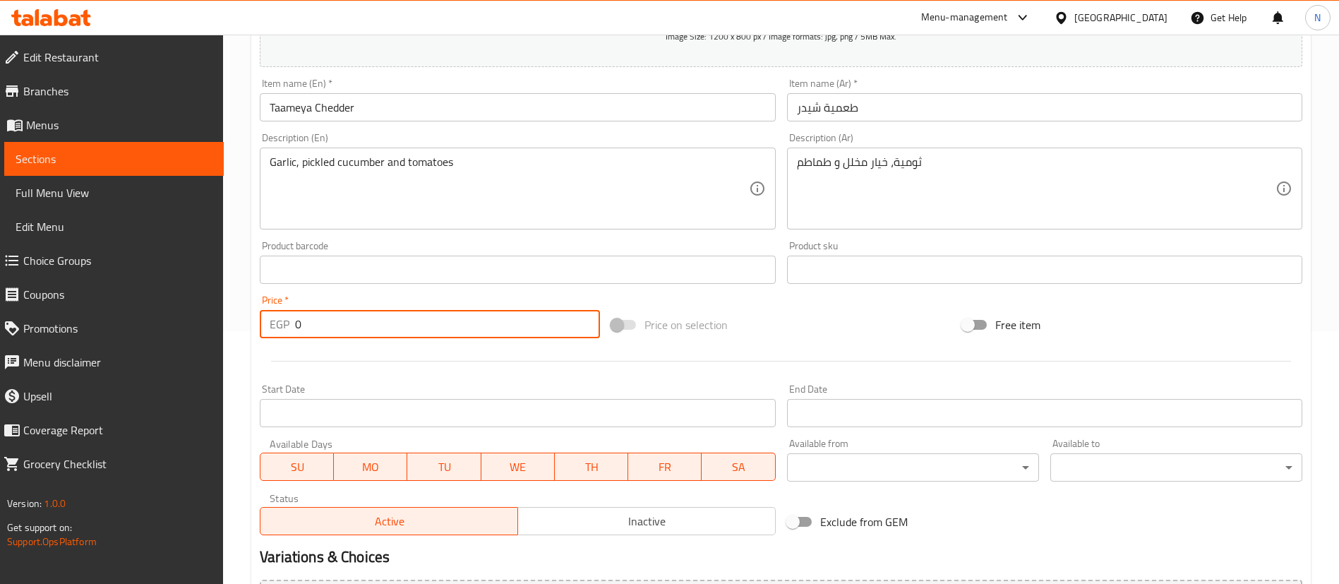
click at [460, 321] on input "0" at bounding box center [447, 324] width 305 height 28
type input "45"
click at [489, 357] on div at bounding box center [781, 361] width 1054 height 35
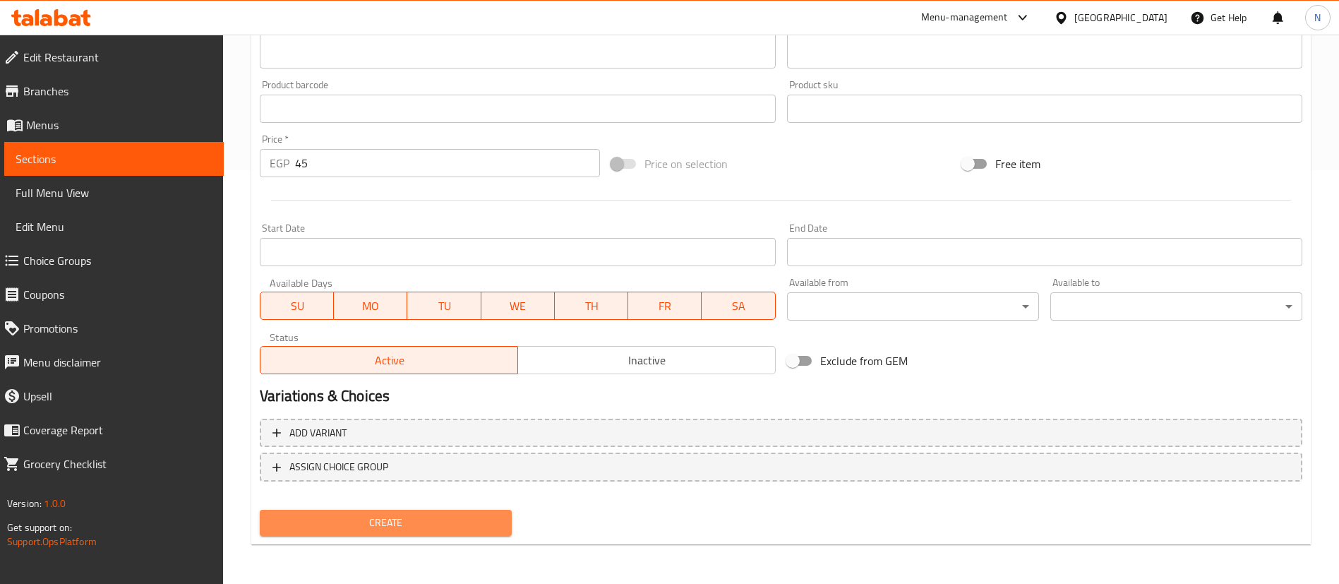
click at [412, 523] on span "Create" at bounding box center [385, 523] width 229 height 18
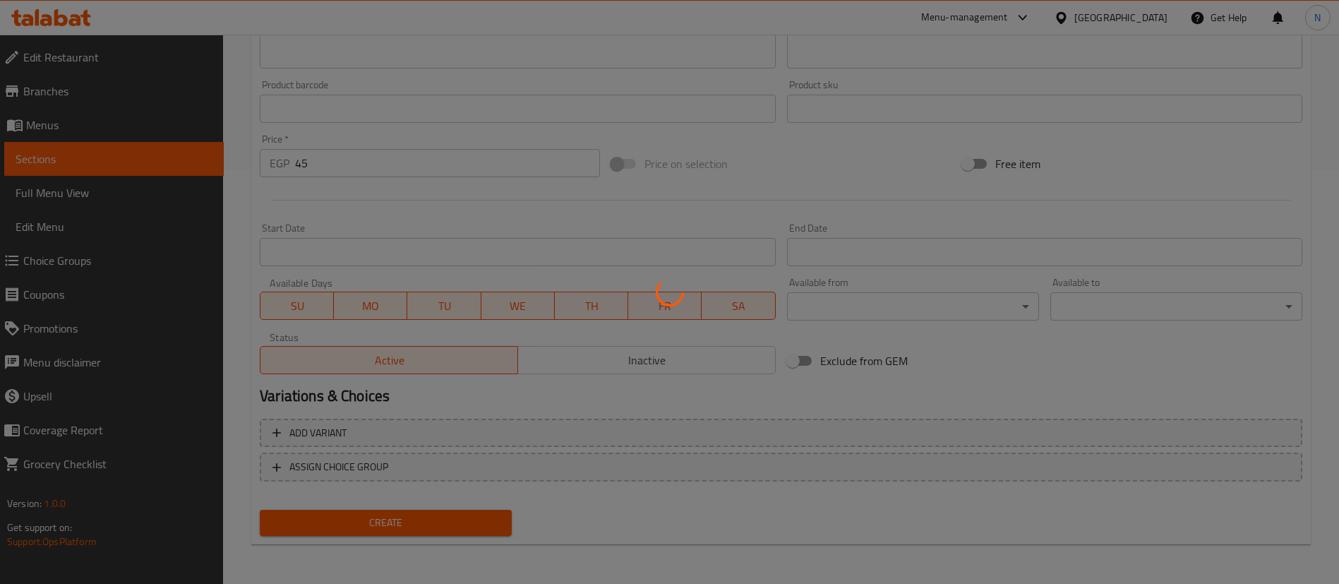
type input "0"
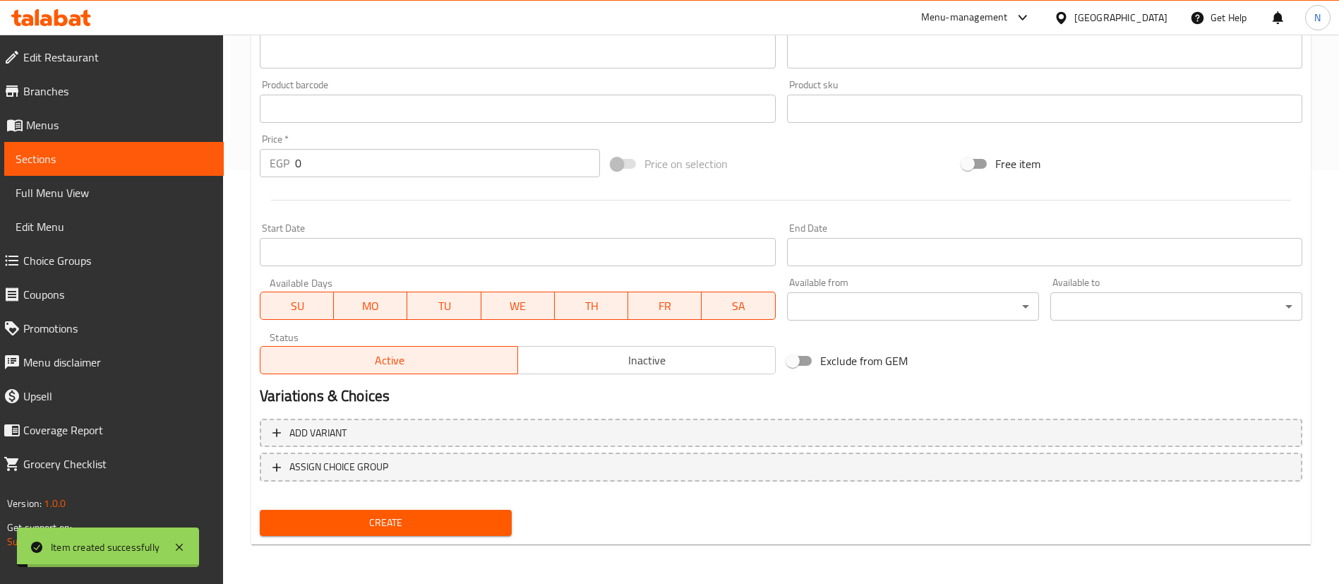
click at [153, 160] on span "Sections" at bounding box center [114, 158] width 197 height 17
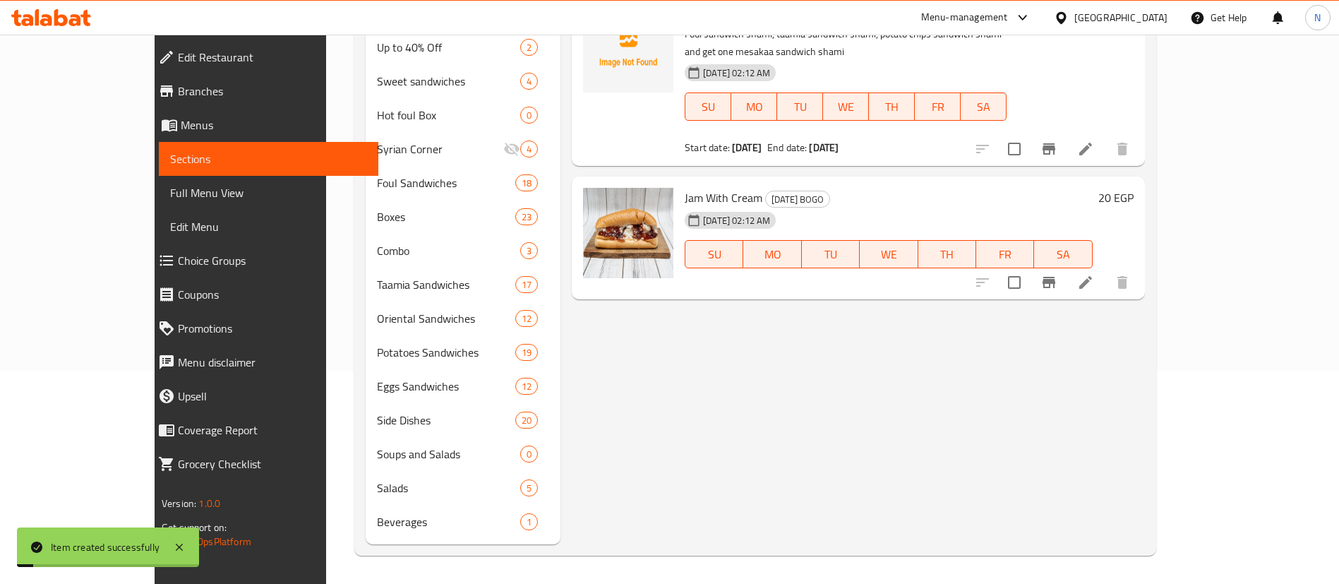
scroll to position [213, 0]
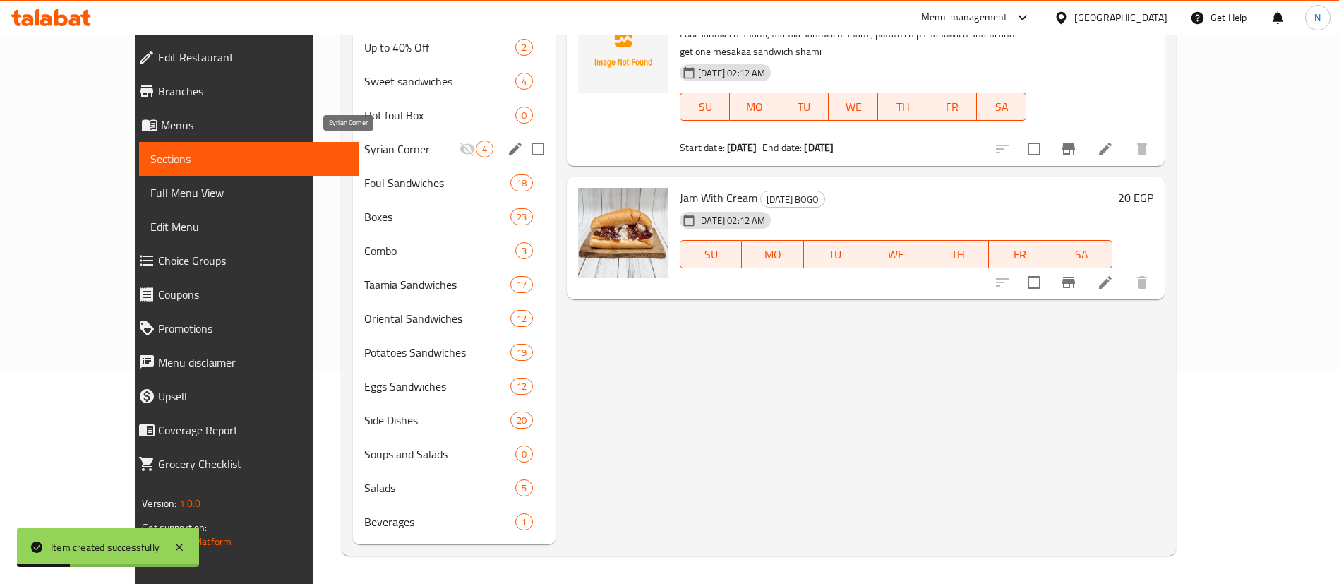
click at [364, 143] on span "Syrian Corner" at bounding box center [411, 149] width 95 height 17
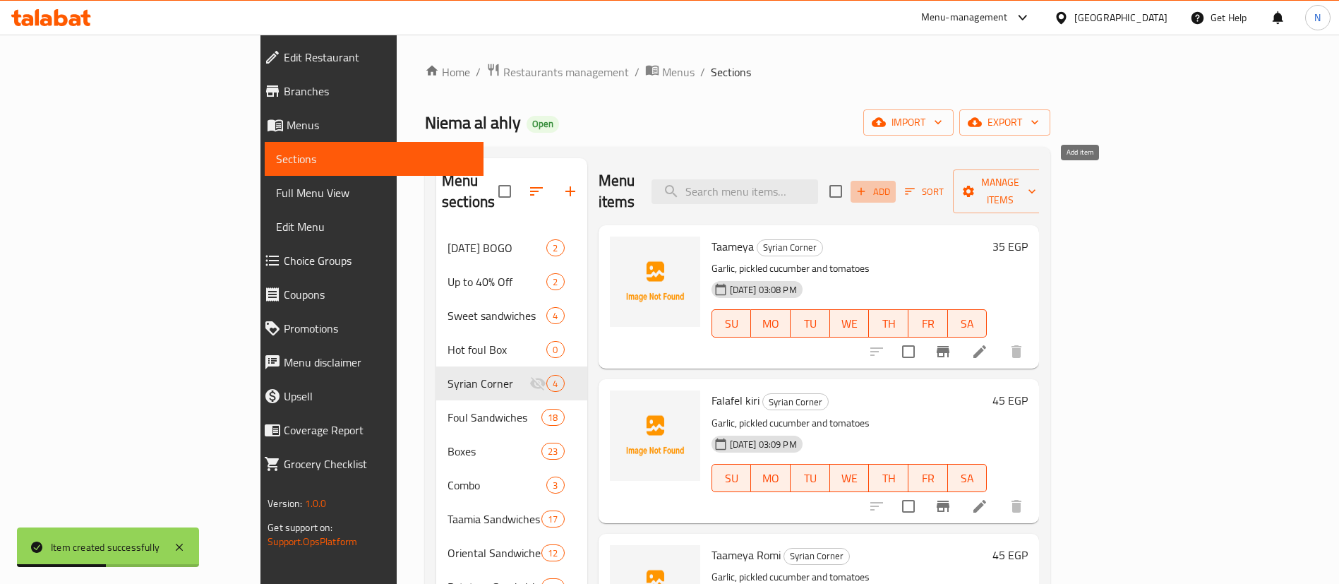
click at [866, 188] on icon "button" at bounding box center [862, 192] width 8 height 8
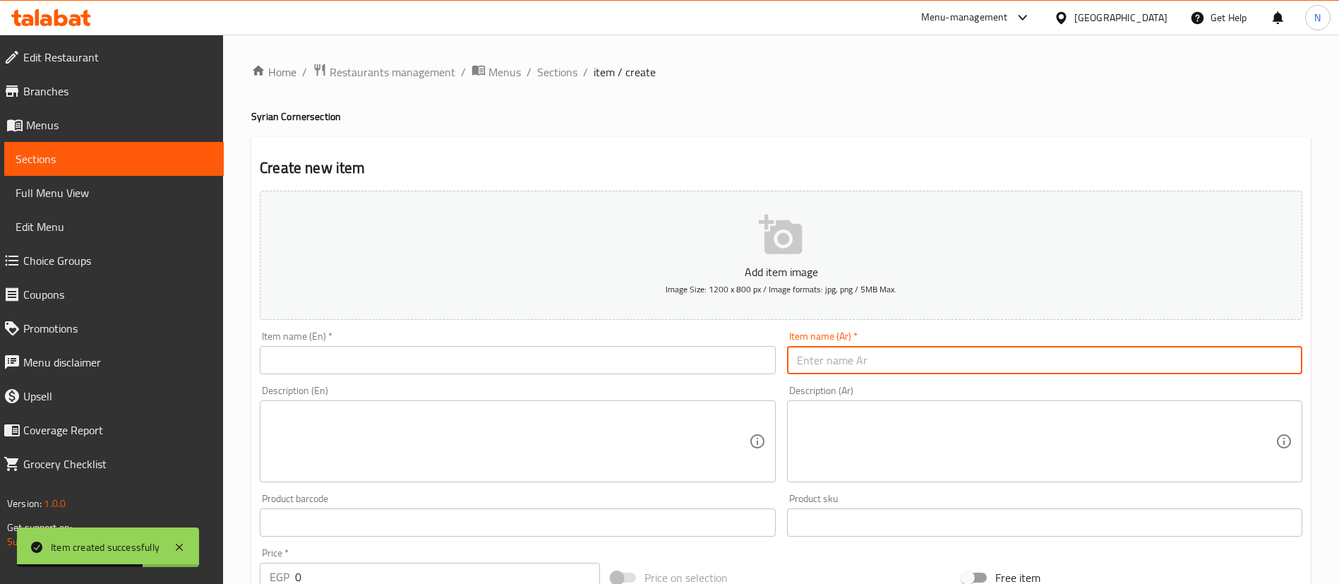
click at [924, 363] on input "text" at bounding box center [1044, 360] width 515 height 28
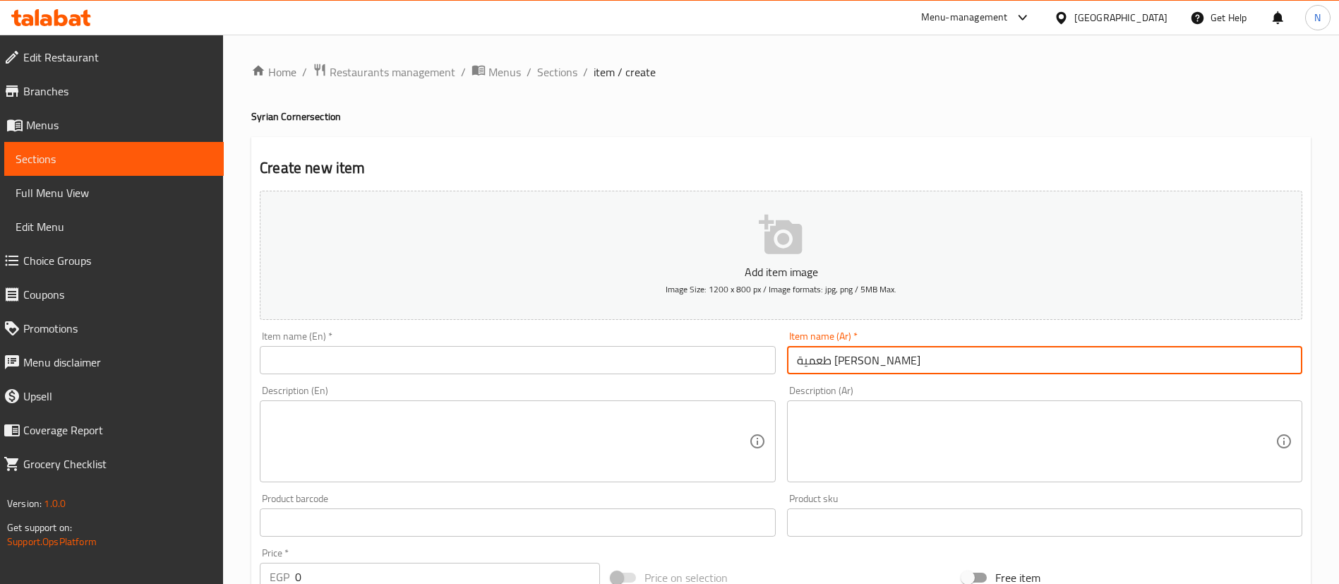
type input "طعمية [PERSON_NAME]"
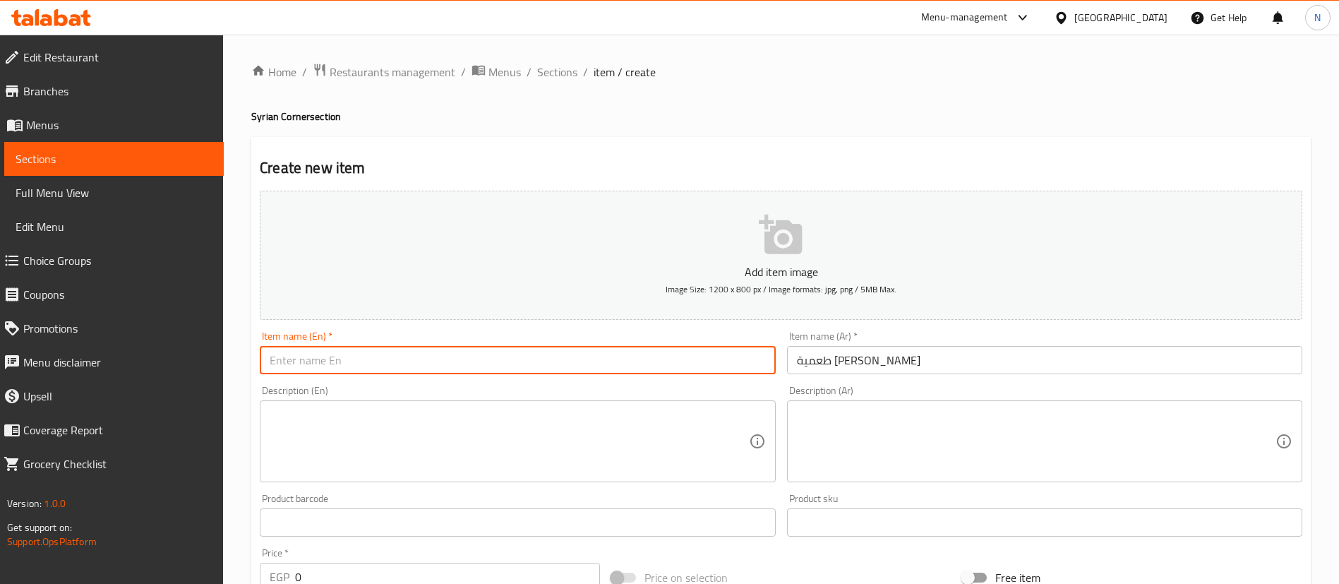
click at [703, 358] on input "text" at bounding box center [517, 360] width 515 height 28
click at [335, 361] on input "Taameya Mozzarella" at bounding box center [517, 360] width 515 height 28
type input "[PERSON_NAME]"
click at [976, 436] on textarea at bounding box center [1036, 441] width 479 height 67
paste textarea "ثومية، خيار مخلل و طماطم"
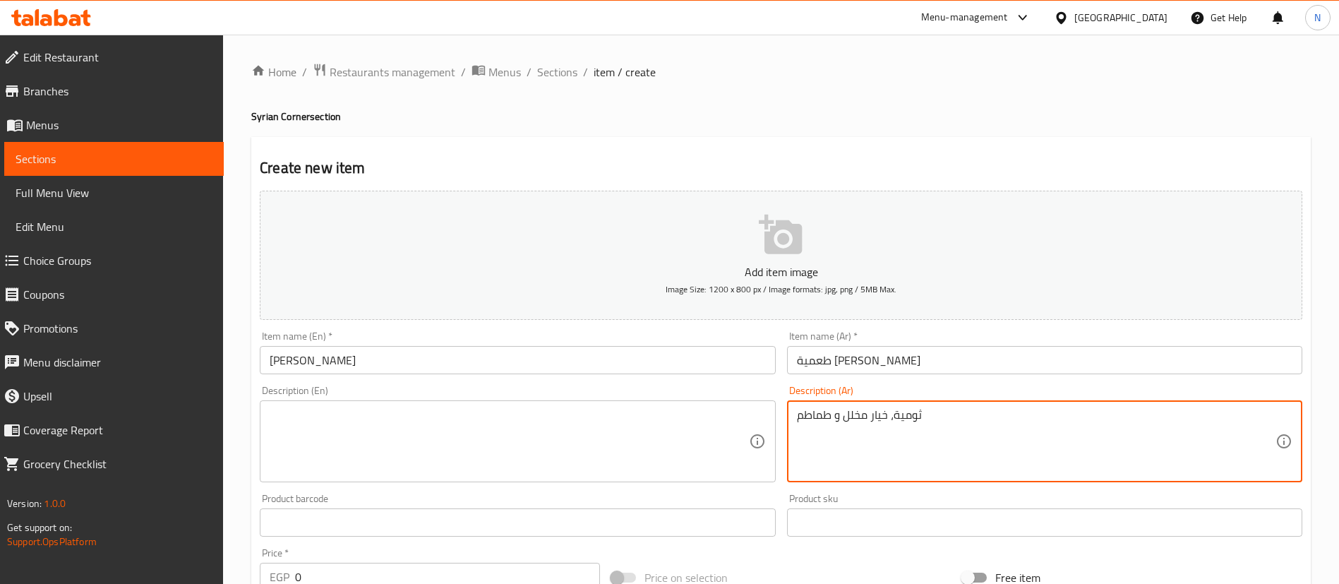
type textarea "ثومية، خيار مخلل و طماطم"
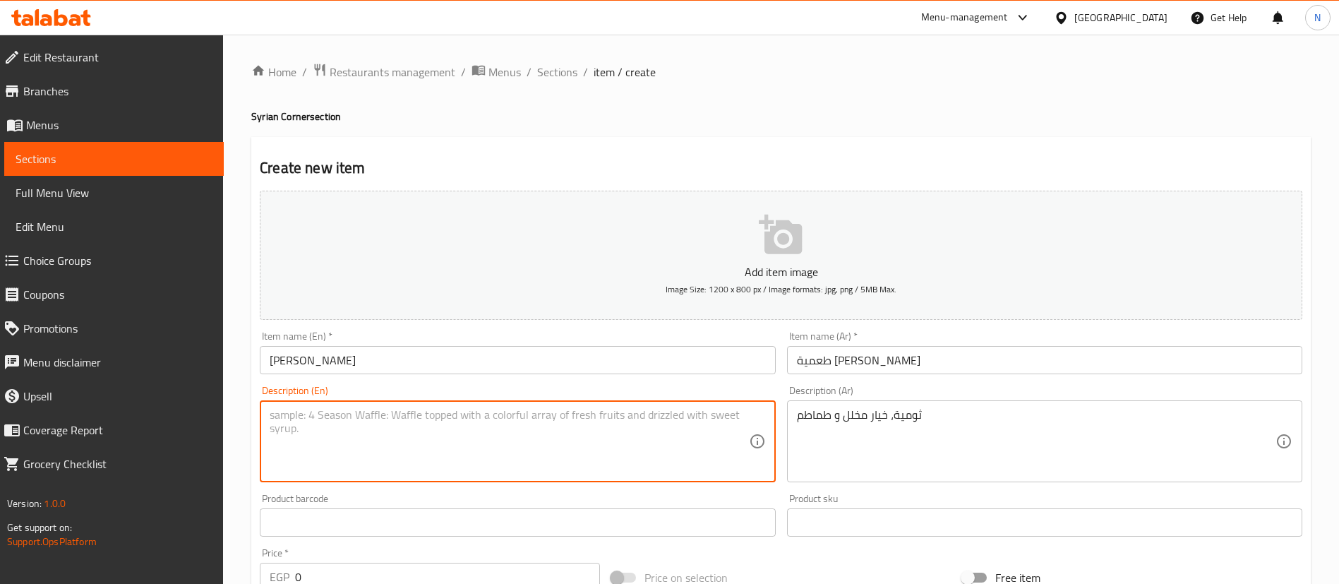
click at [387, 424] on textarea at bounding box center [509, 441] width 479 height 67
paste textarea "Garlic, pickled cucumber and tomatoes"
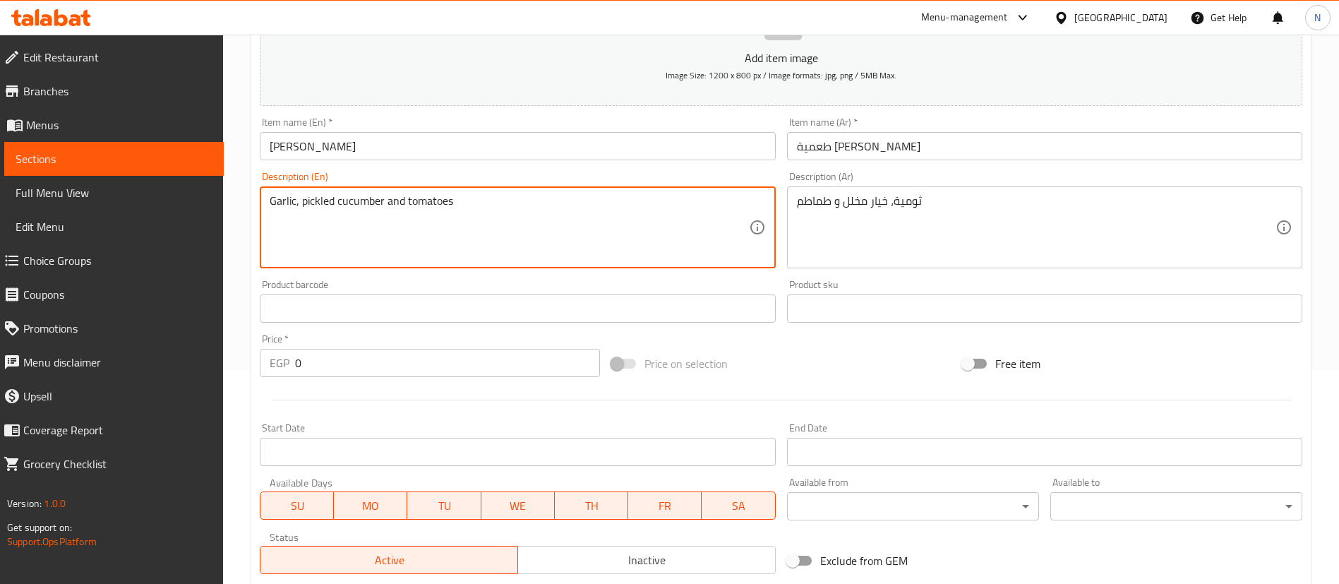
scroll to position [220, 0]
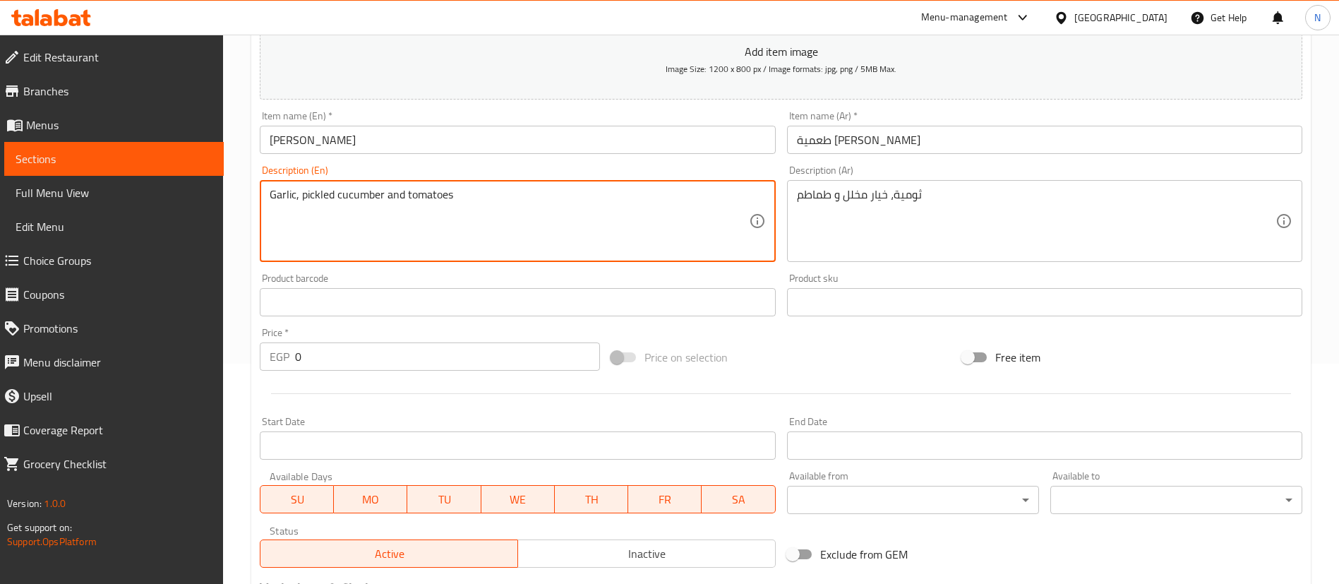
type textarea "Garlic, pickled cucumber and tomatoes"
click at [337, 358] on input "0" at bounding box center [447, 356] width 305 height 28
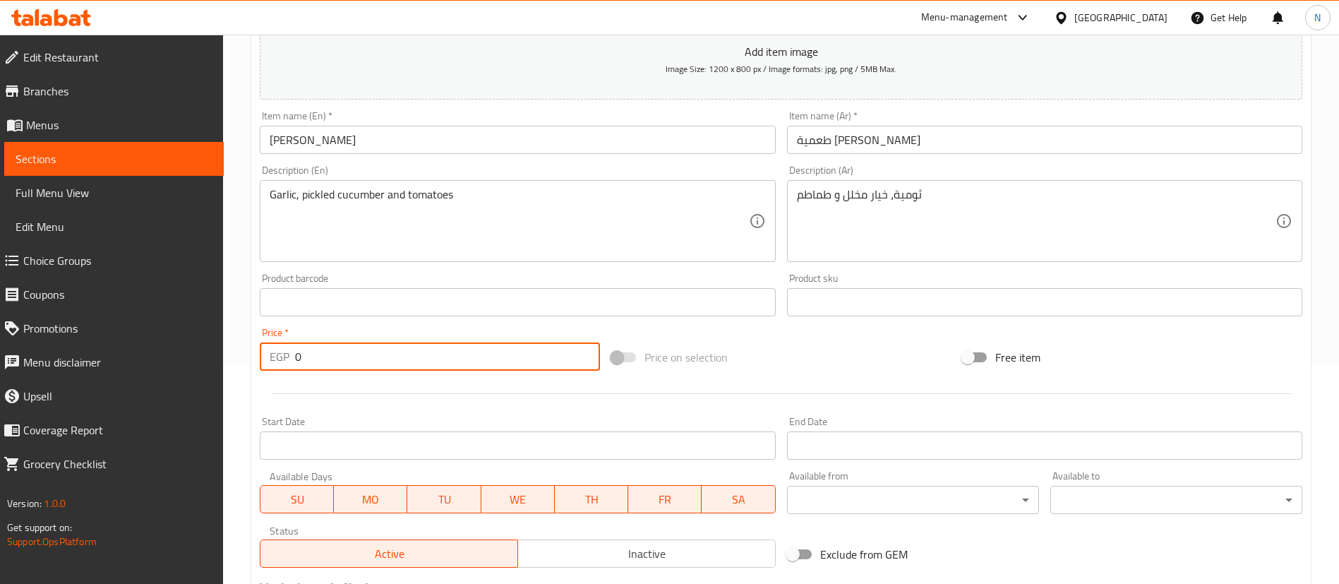
click at [337, 358] on input "0" at bounding box center [447, 356] width 305 height 28
type input "45"
click at [386, 407] on div at bounding box center [781, 393] width 1054 height 35
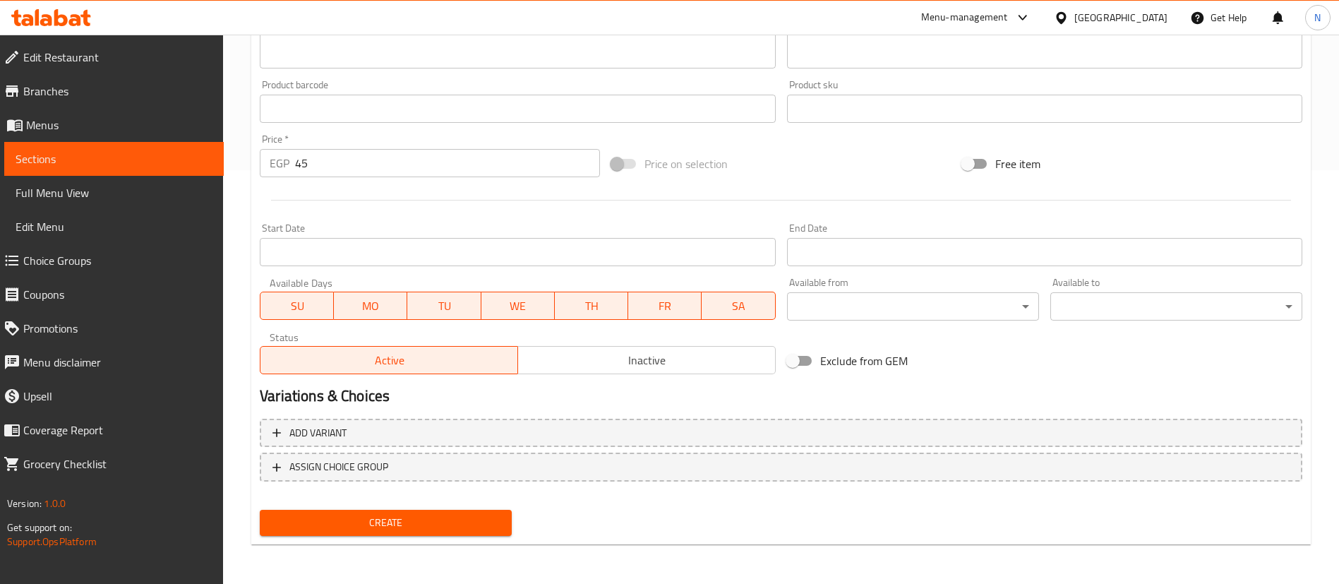
click at [398, 522] on span "Create" at bounding box center [385, 523] width 229 height 18
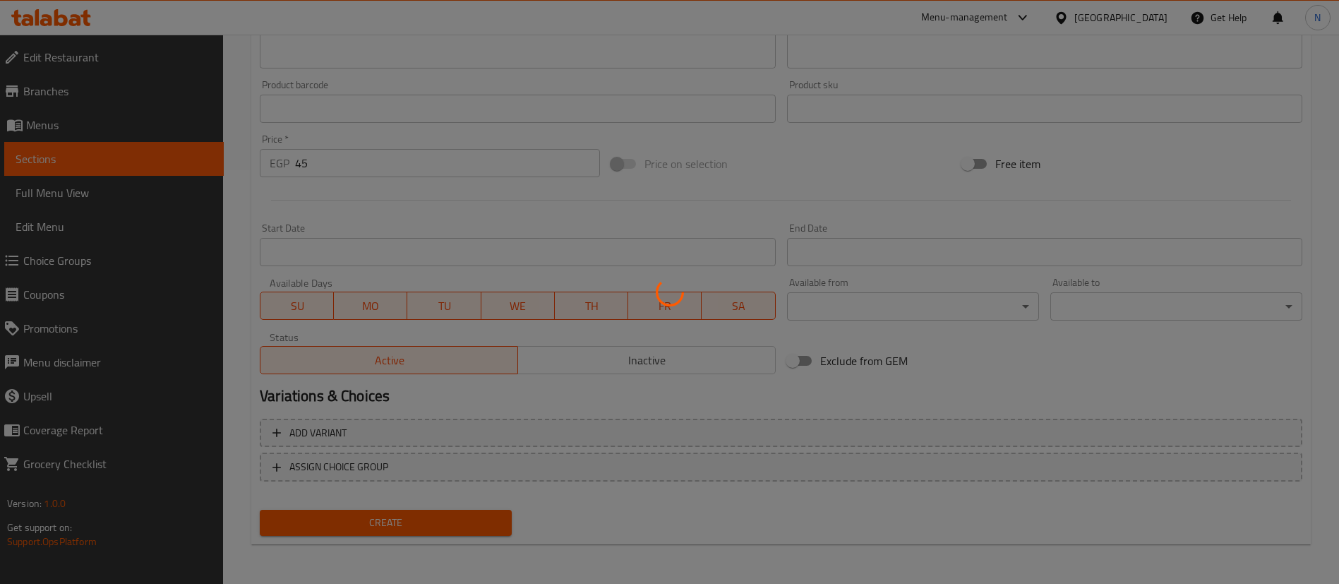
type input "0"
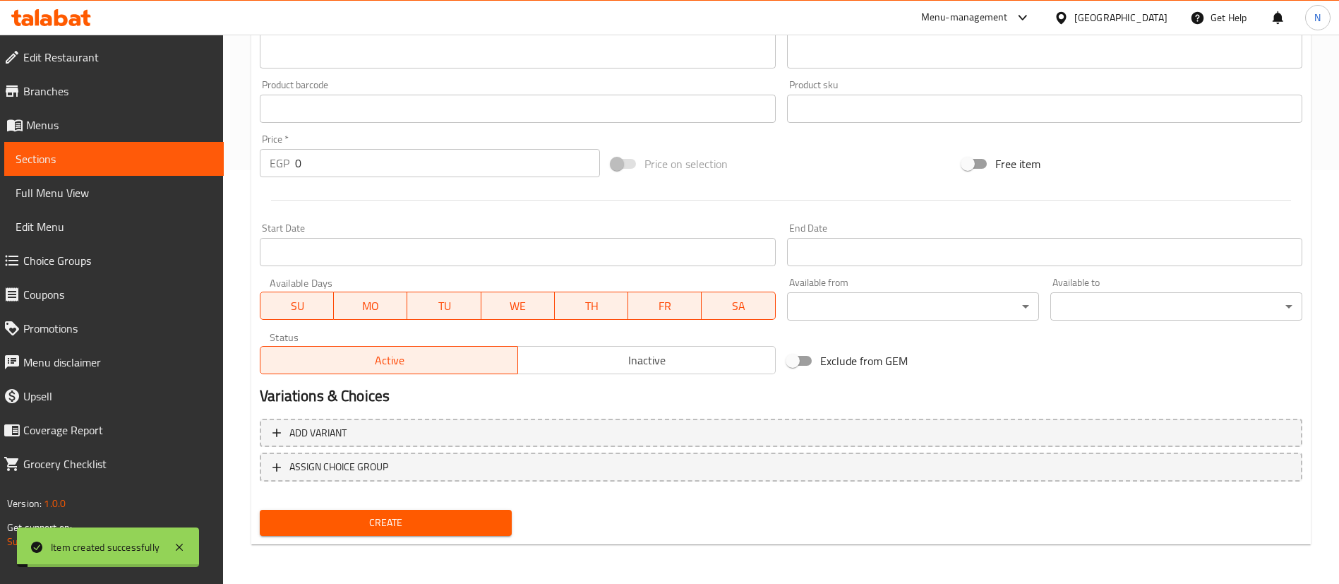
click at [139, 159] on span "Sections" at bounding box center [114, 158] width 197 height 17
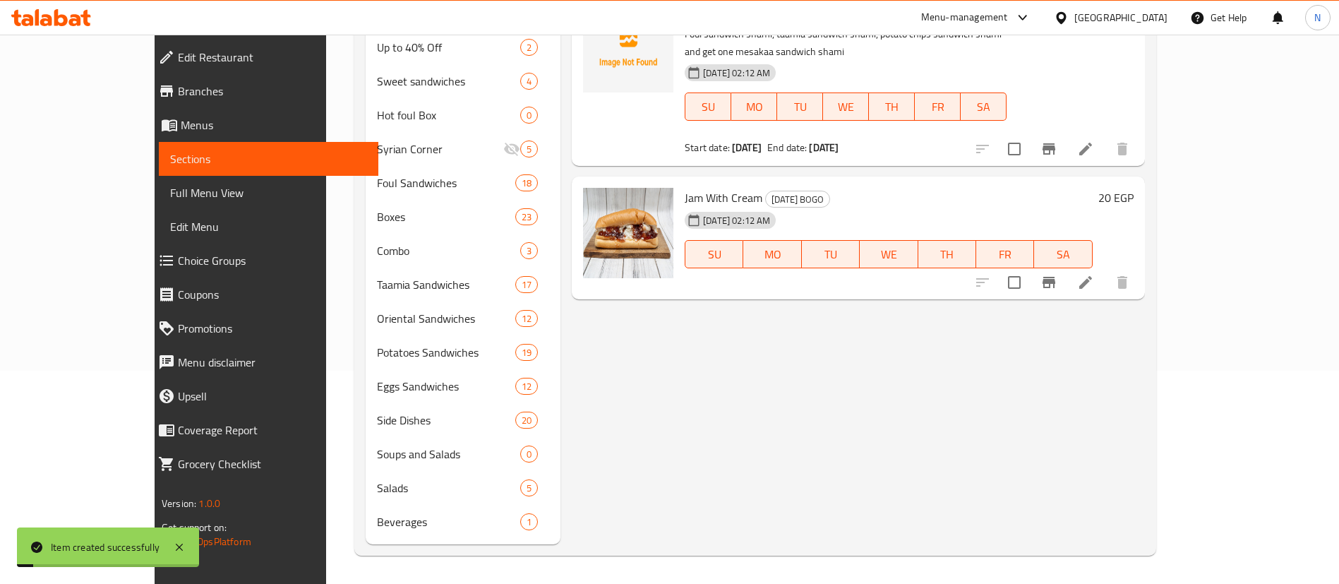
scroll to position [213, 0]
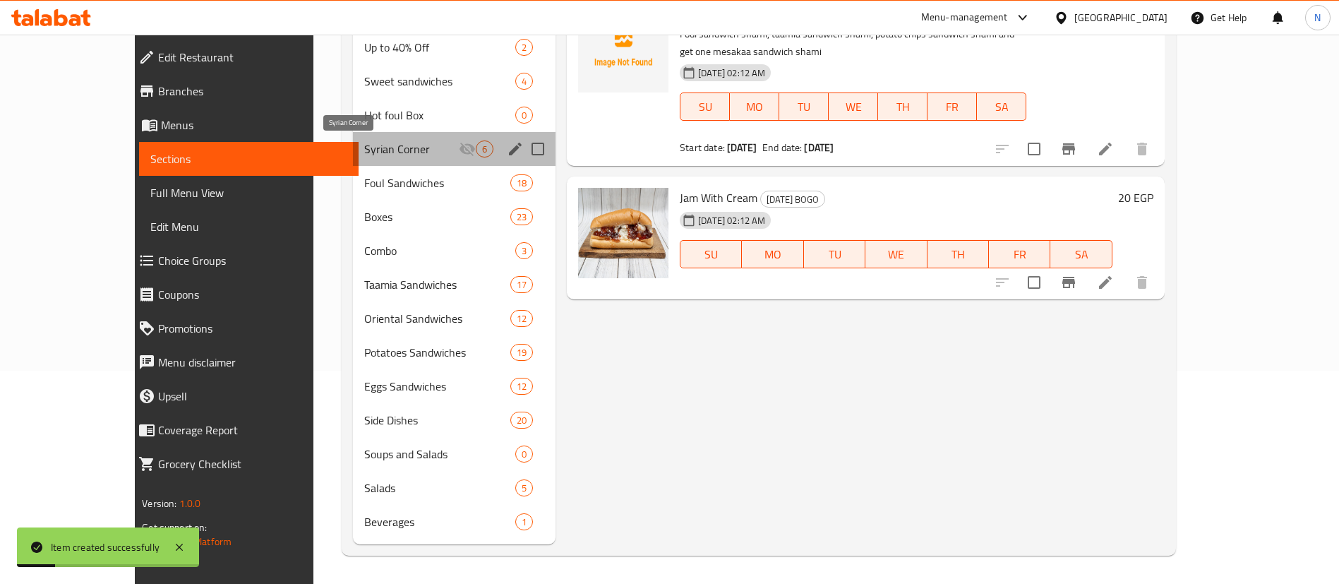
click at [364, 151] on span "Syrian Corner" at bounding box center [411, 149] width 95 height 17
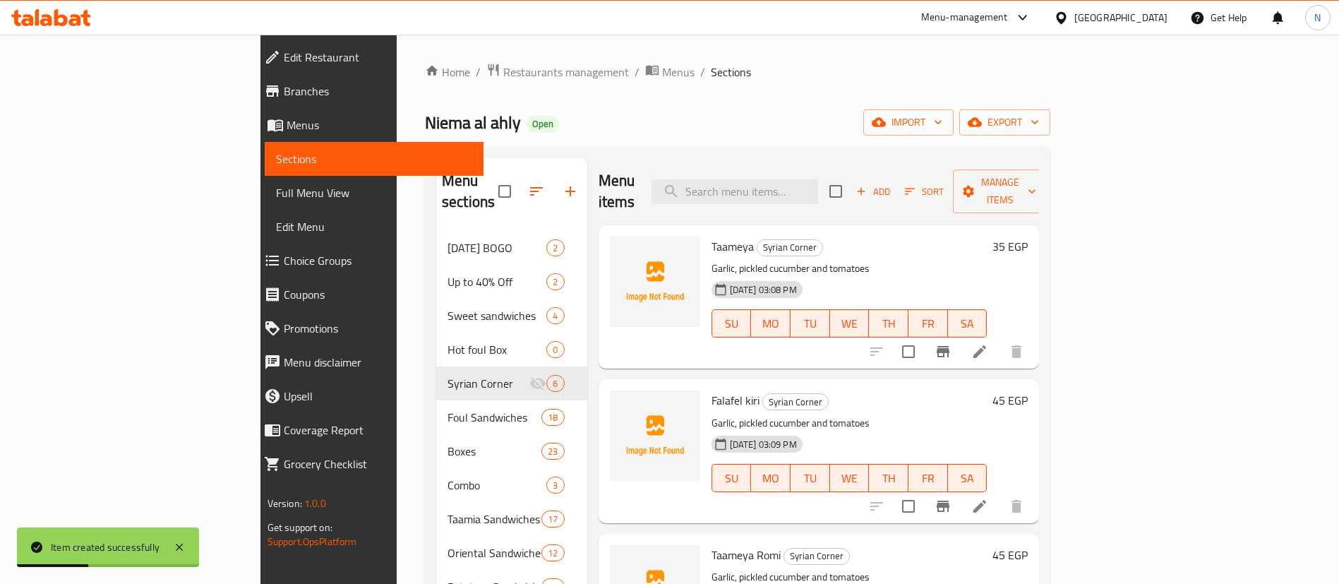
click at [868, 185] on icon "button" at bounding box center [861, 191] width 13 height 13
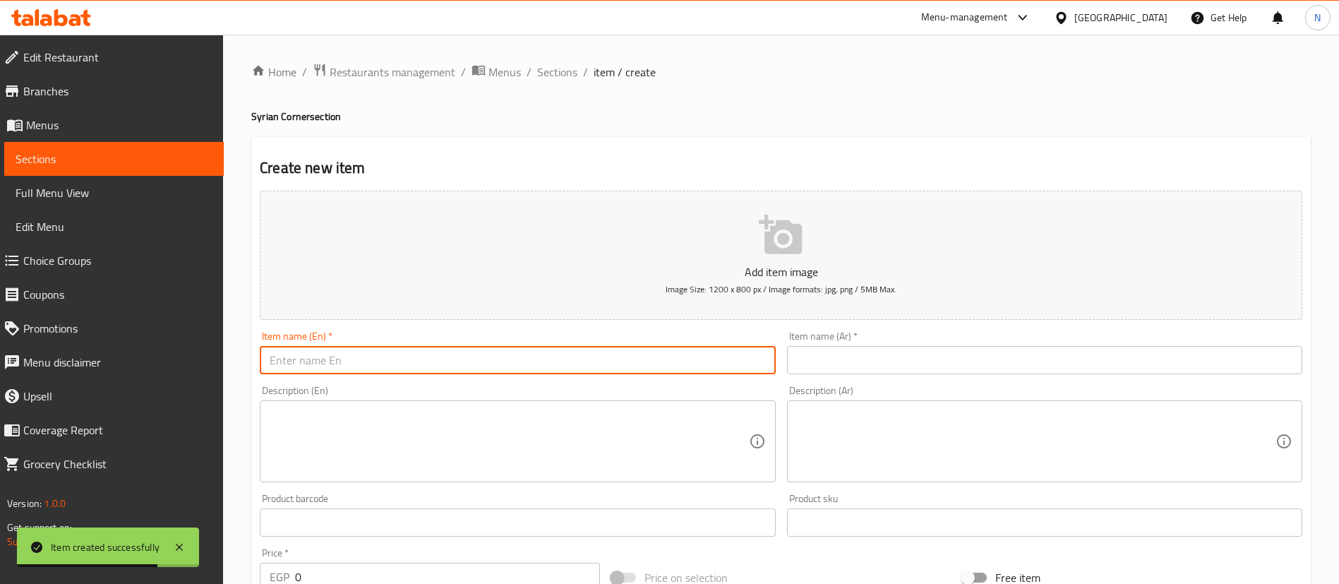
click at [655, 355] on input "text" at bounding box center [517, 360] width 515 height 28
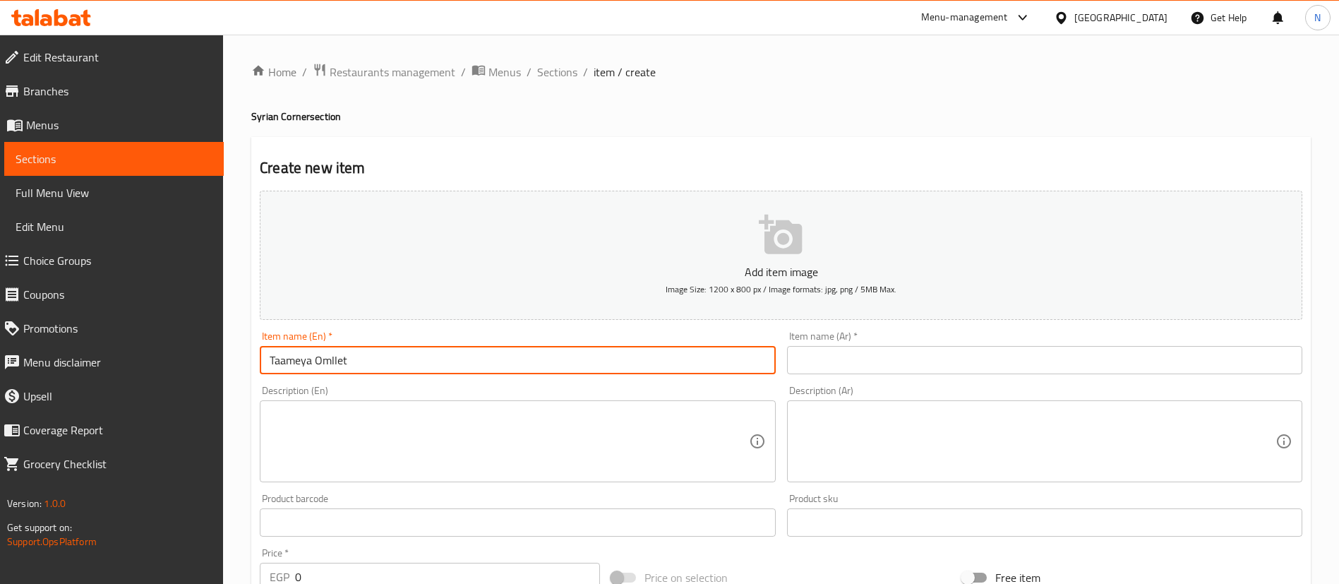
type input "Taameya Omllet"
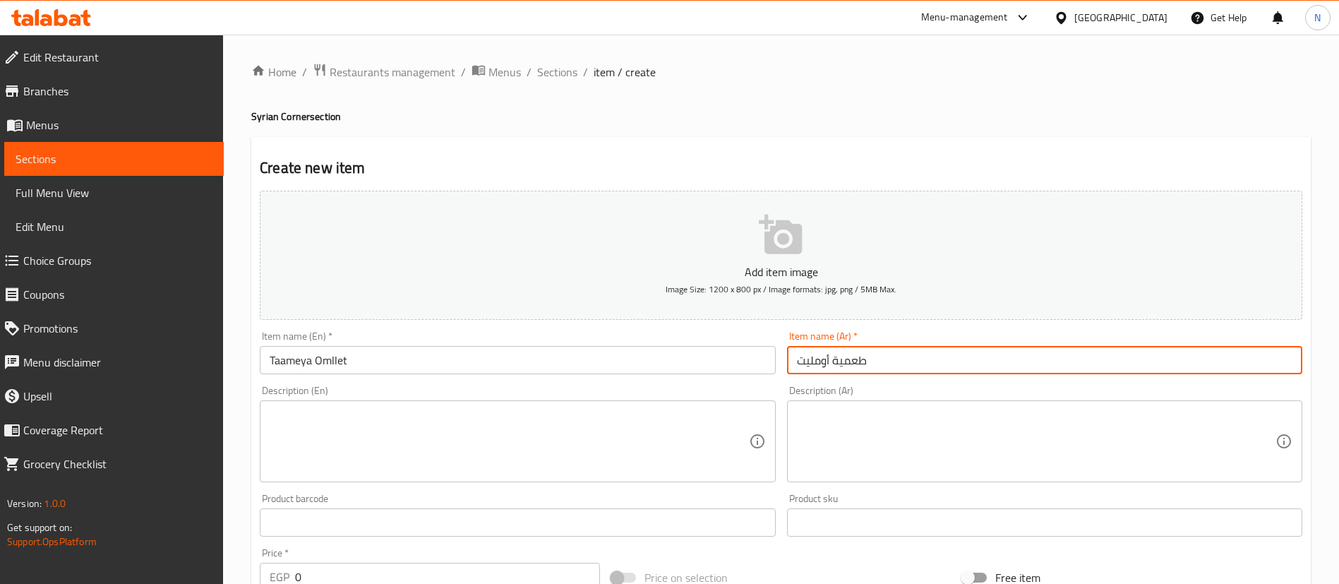
click at [844, 357] on input "طعمية أومليت" at bounding box center [1044, 360] width 515 height 28
type input "طعمية أومليت"
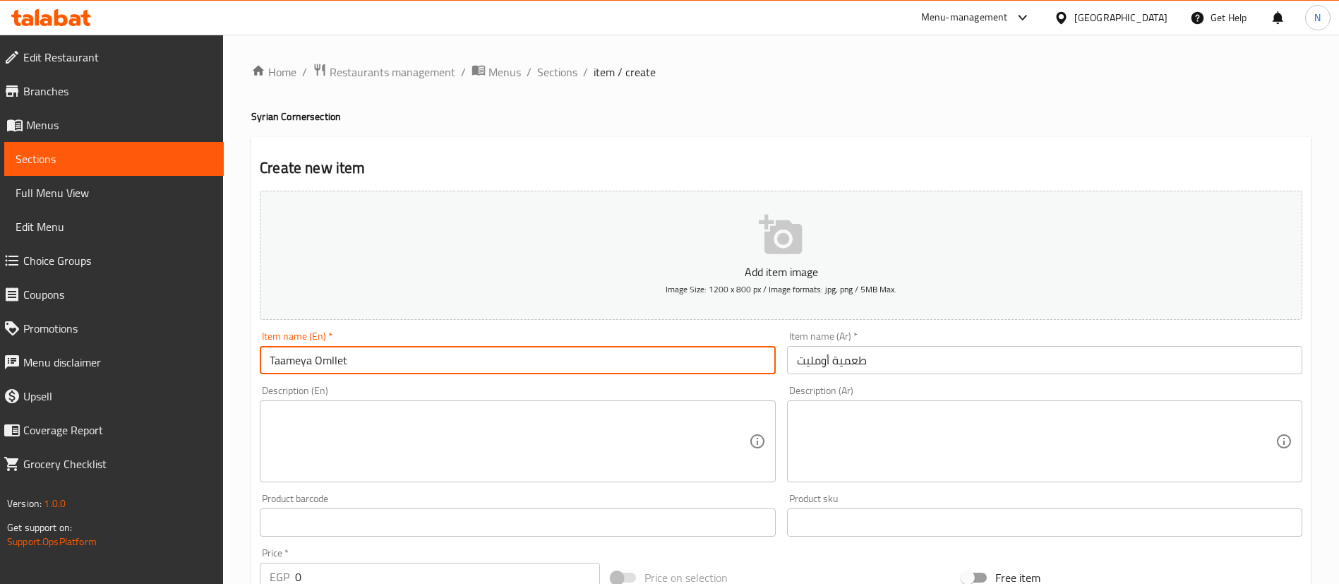
click at [321, 361] on input "Taameya Omllet" at bounding box center [517, 360] width 515 height 28
paste input "omelette"
click at [323, 361] on input "Taameya omelette" at bounding box center [517, 360] width 515 height 28
type input "Taameya Omelette"
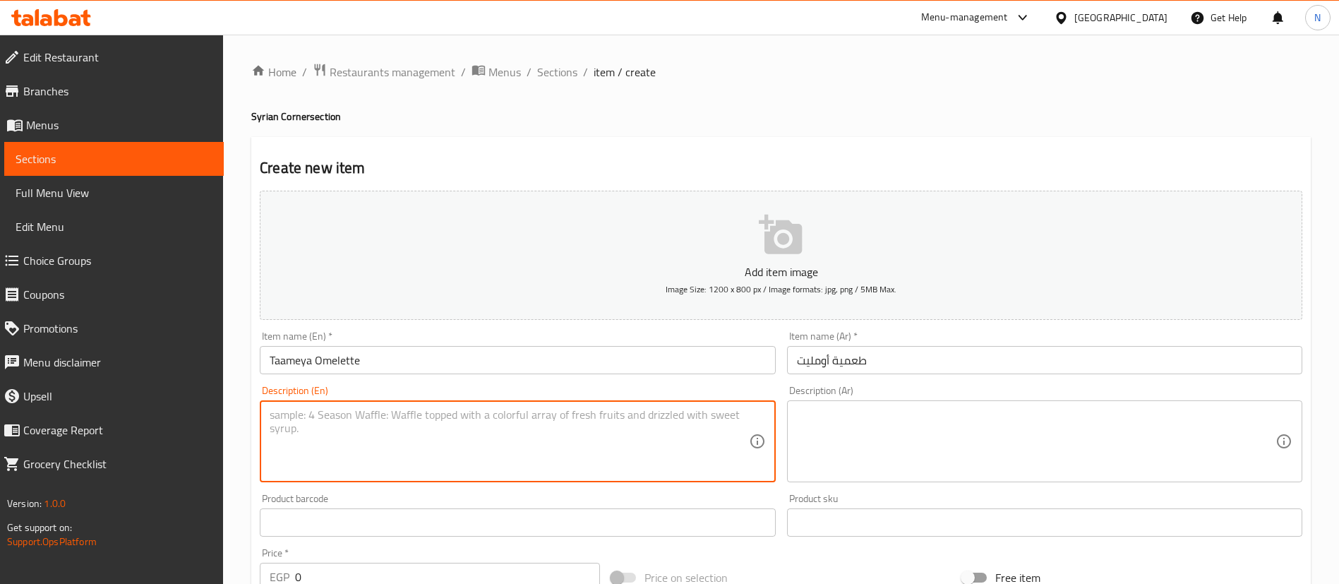
click at [383, 426] on textarea at bounding box center [509, 441] width 479 height 67
paste textarea "Garlic, pickled cucumber and tomatoes"
type textarea "Garlic, pickled cucumber and tomatoes"
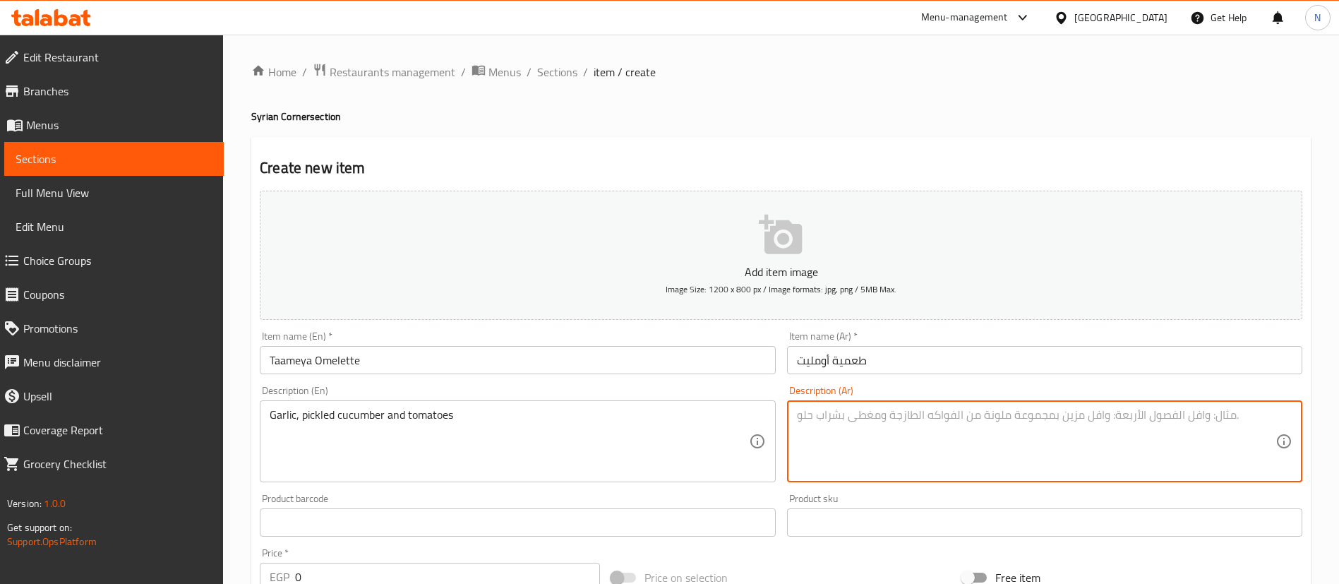
paste textarea "ثومية، خيار مخلل و طماطم"
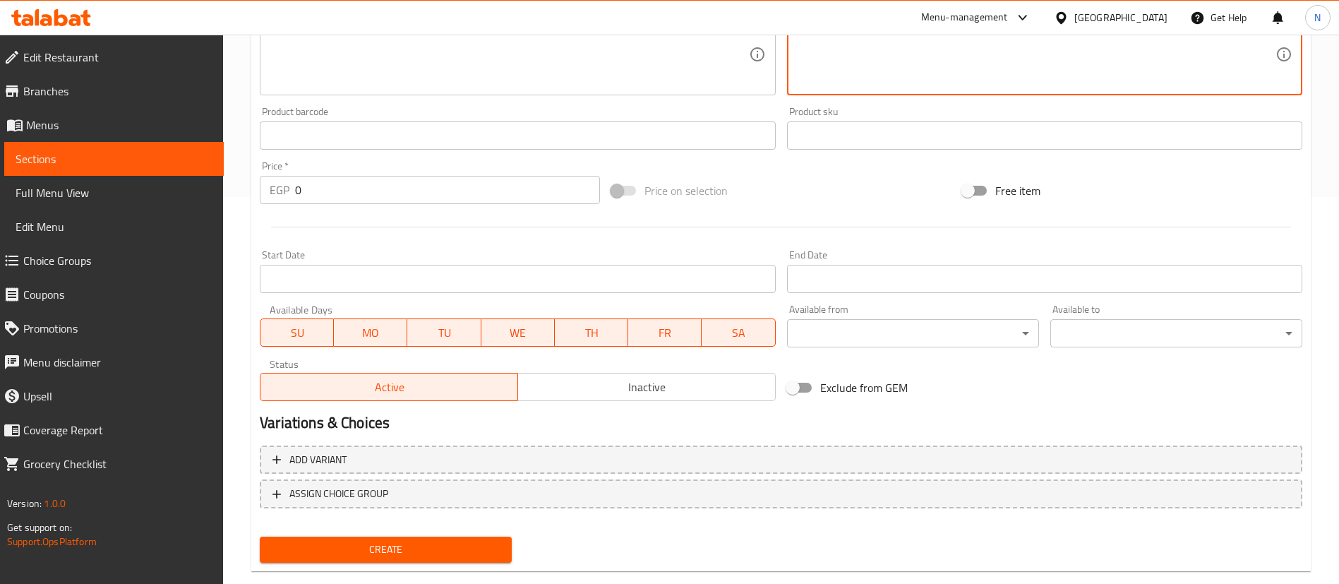
scroll to position [414, 0]
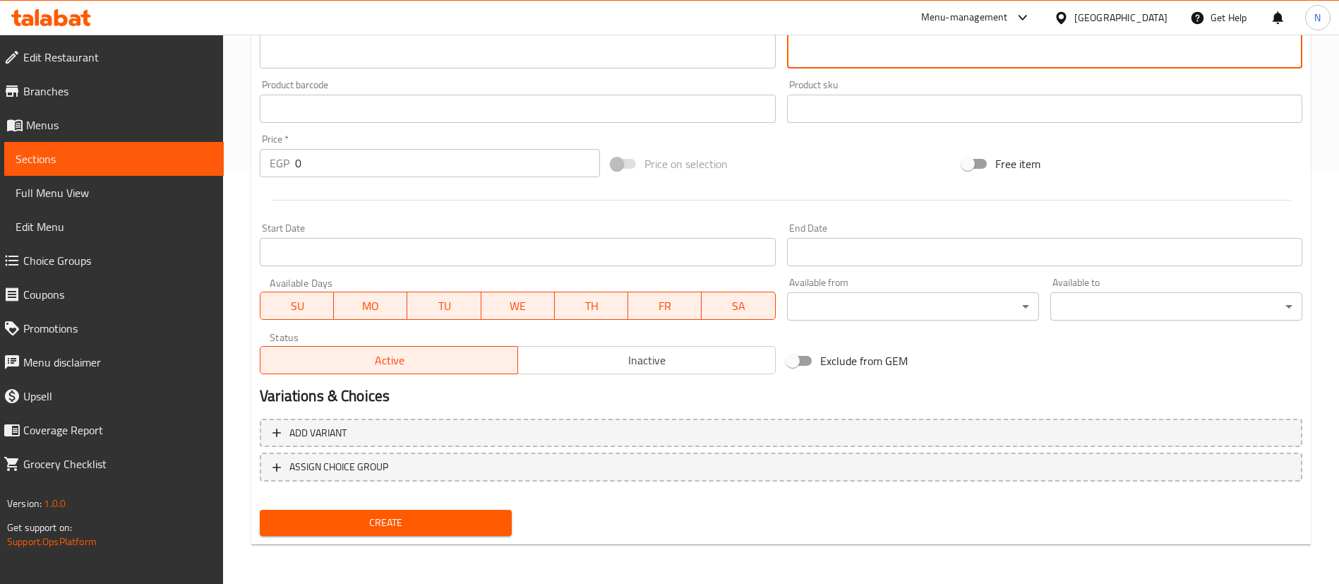
type textarea "ثومية، خيار مخلل و طماطم"
click at [369, 158] on input "0" at bounding box center [447, 163] width 305 height 28
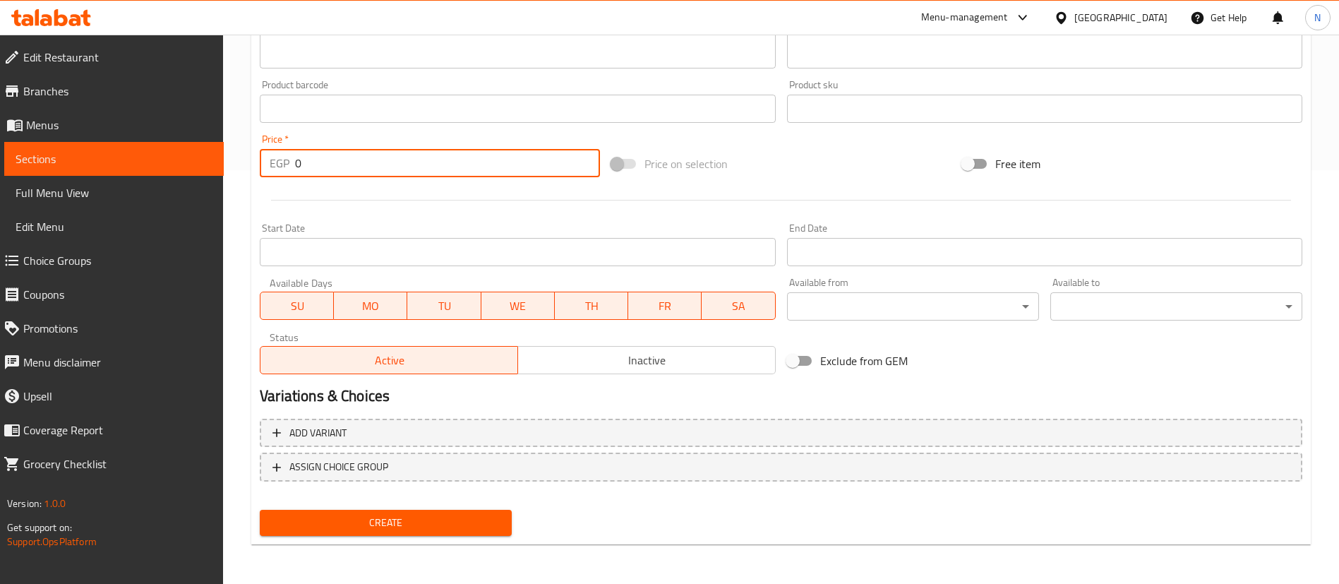
click at [369, 158] on input "0" at bounding box center [447, 163] width 305 height 28
type input "45"
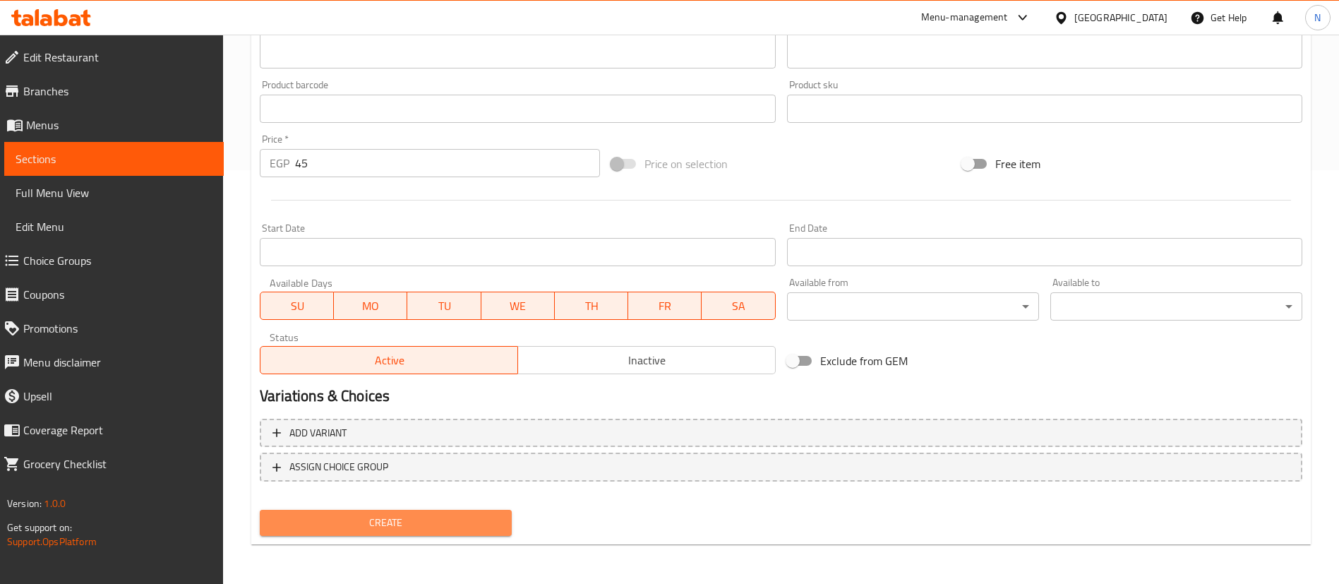
click at [386, 533] on button "Create" at bounding box center [386, 523] width 252 height 26
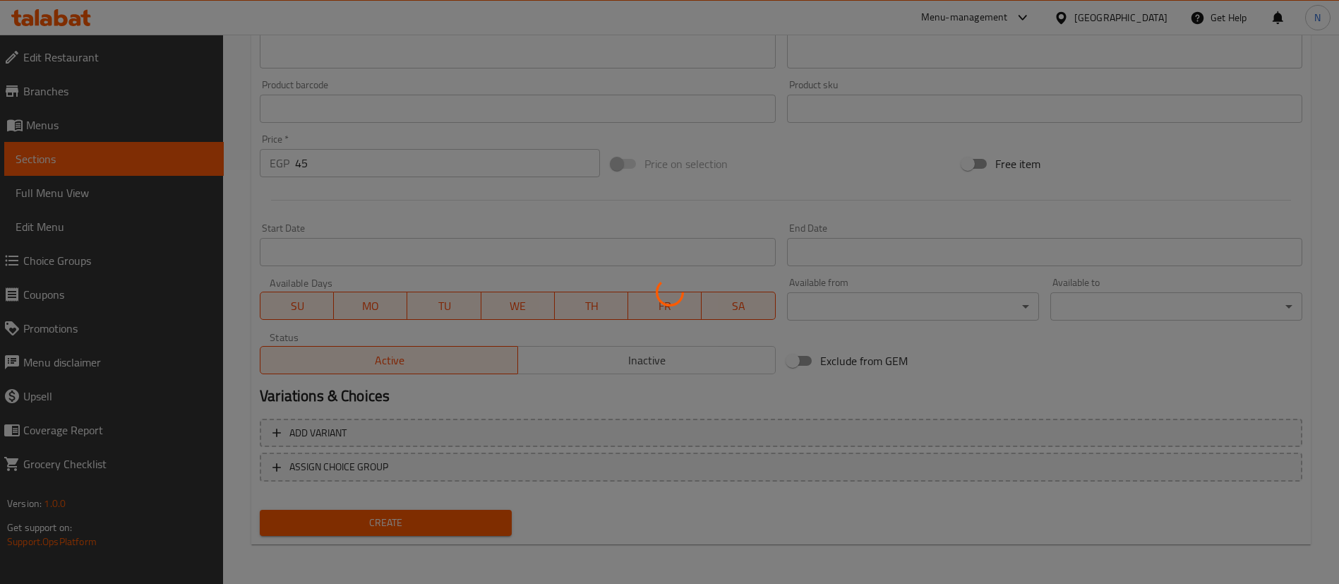
type input "0"
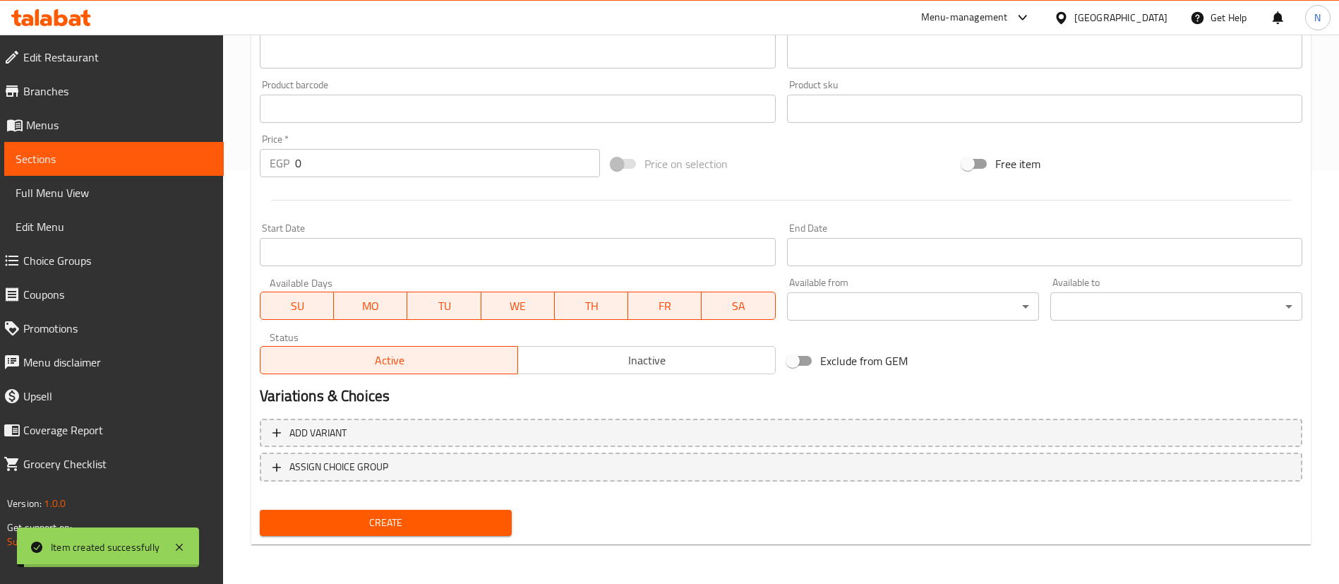
click at [150, 159] on span "Sections" at bounding box center [114, 158] width 197 height 17
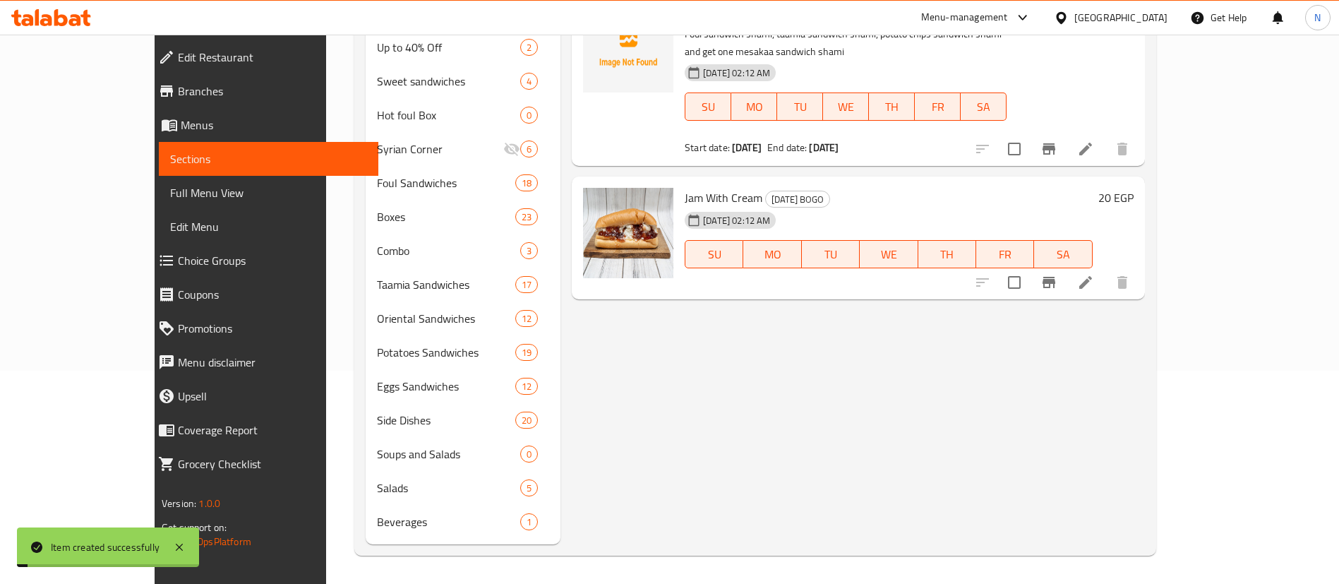
scroll to position [213, 0]
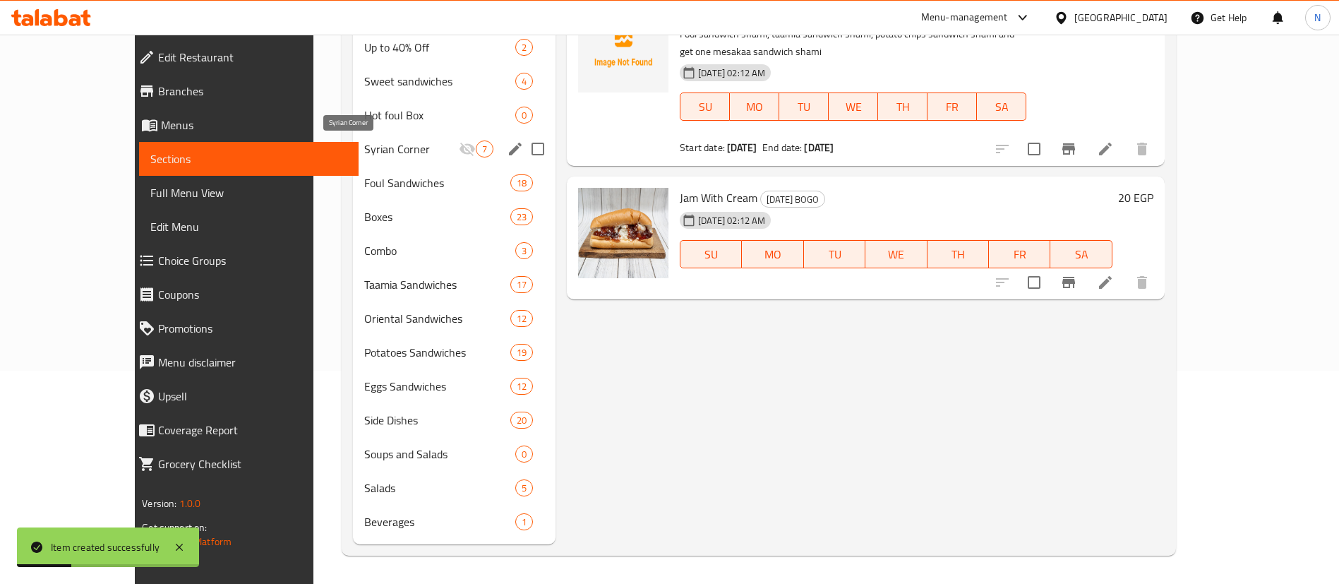
click at [364, 150] on span "Syrian Corner" at bounding box center [411, 149] width 95 height 17
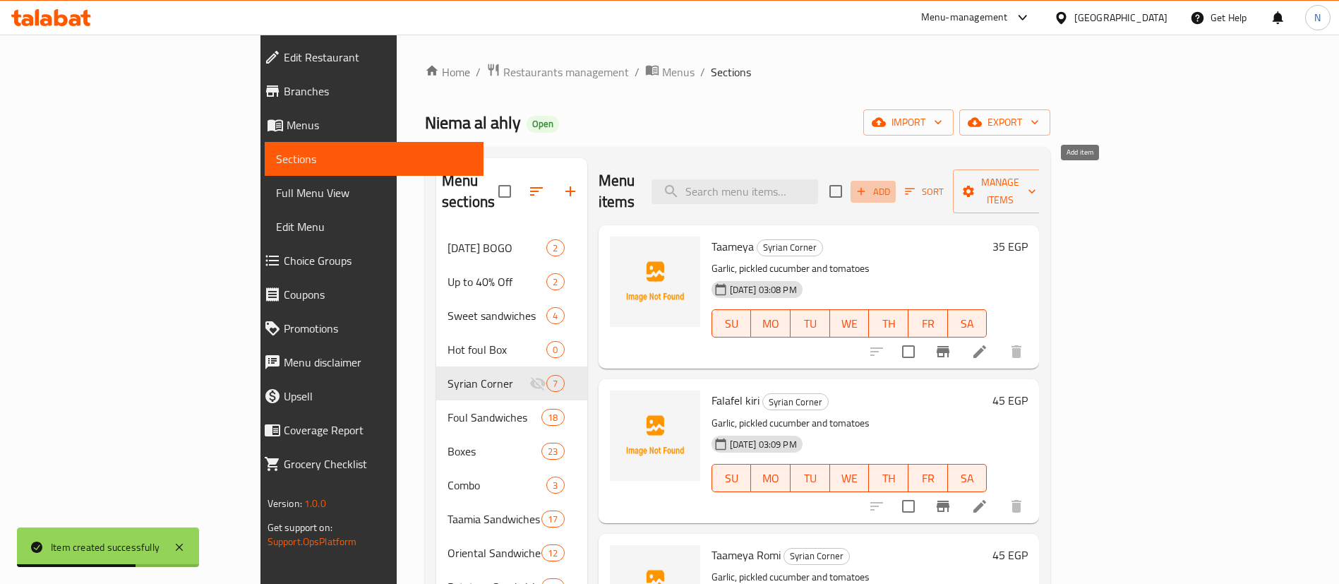
click at [892, 184] on span "Add" at bounding box center [873, 192] width 38 height 16
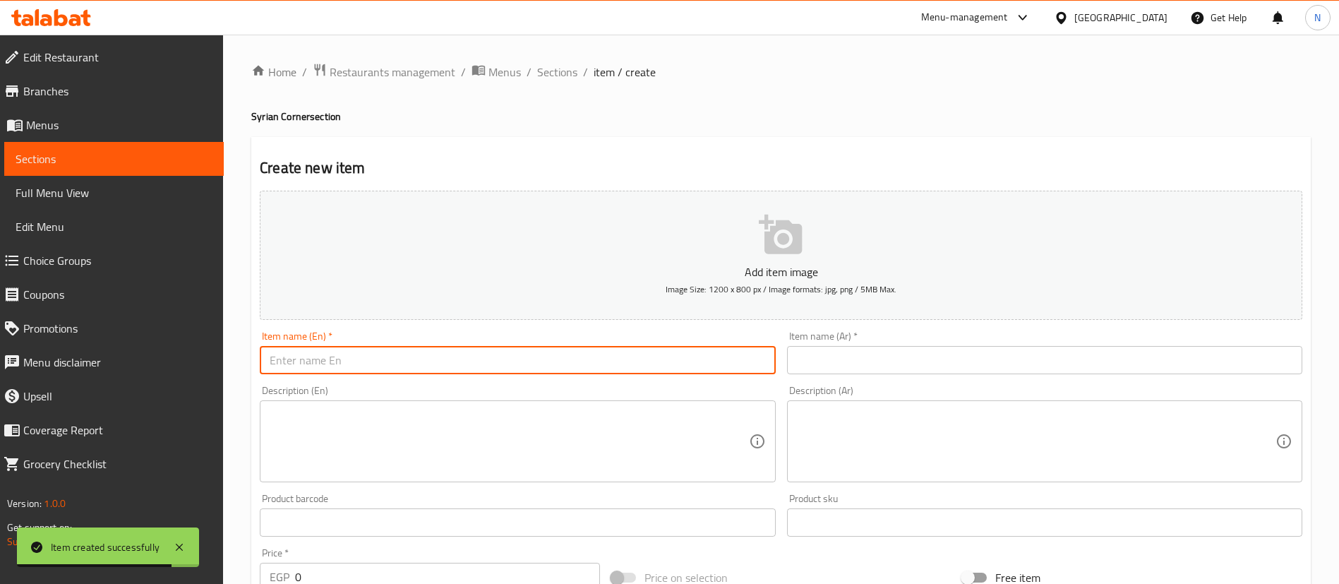
click at [581, 358] on input "text" at bounding box center [517, 360] width 515 height 28
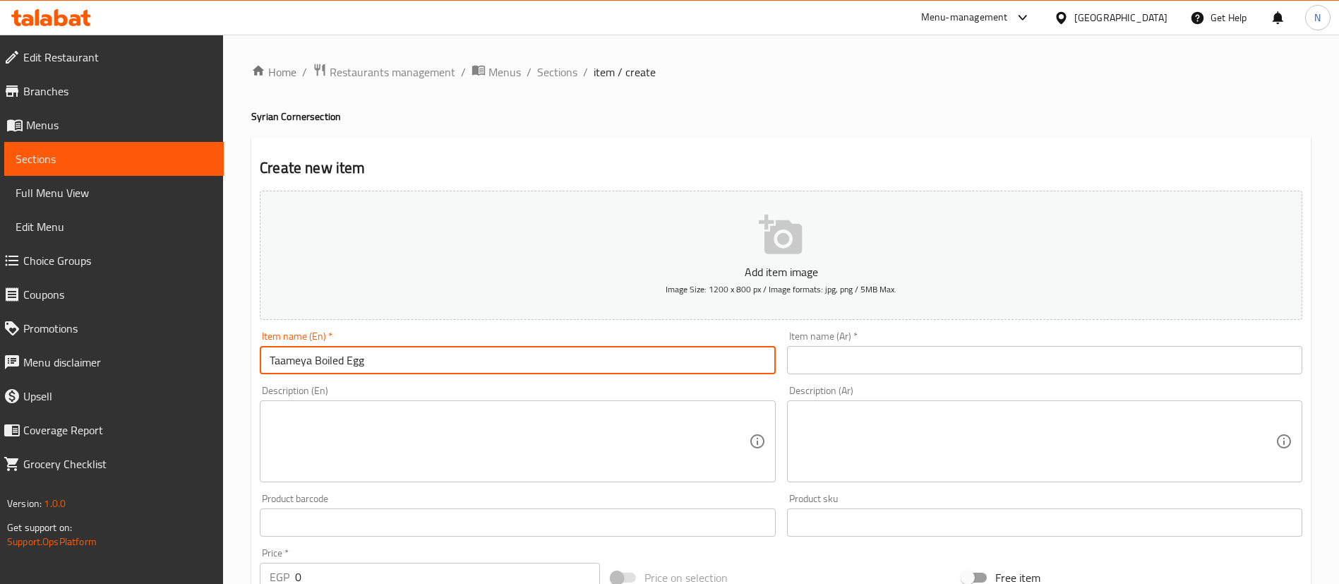
type input "Taameya Boiled Egg"
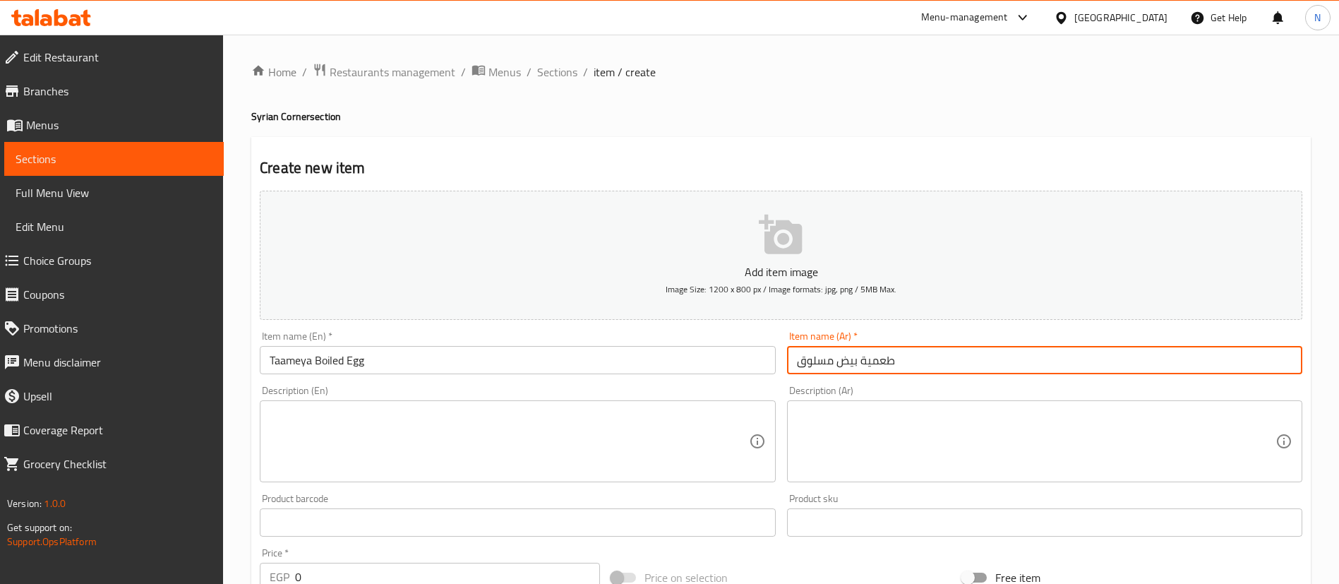
type input "طعمية بيض مسلوق"
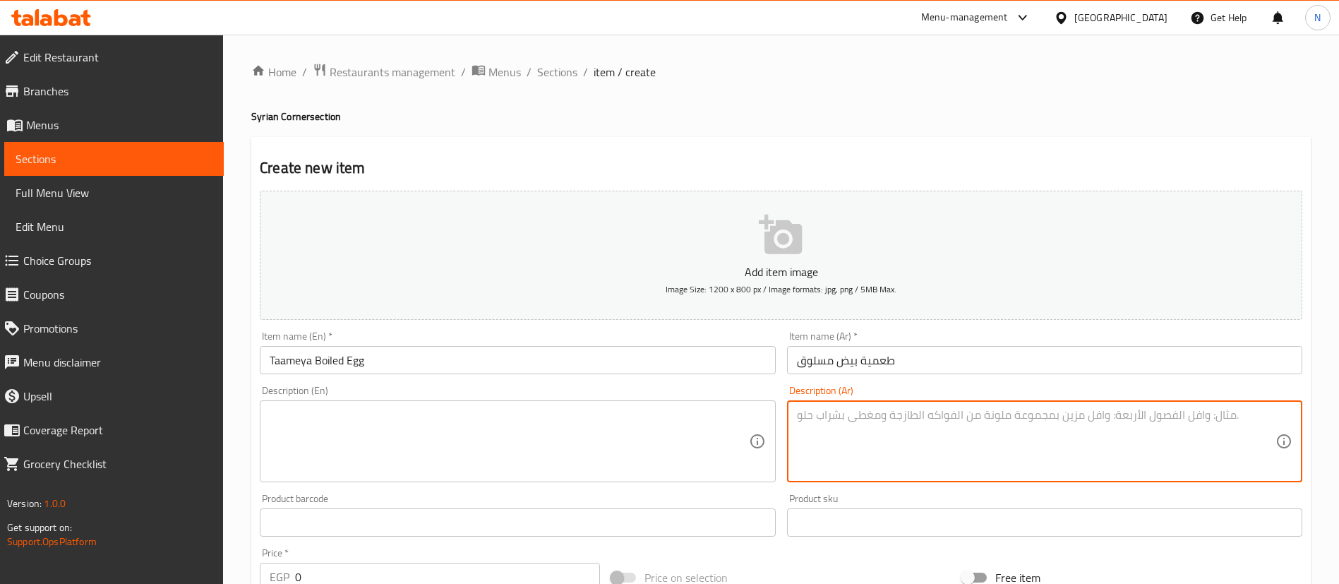
click at [887, 431] on textarea at bounding box center [1036, 441] width 479 height 67
paste textarea "ثومية، خيار مخلل و طماطم"
type textarea "ثومية، خيار مخلل و طماطم"
click at [401, 438] on textarea at bounding box center [509, 441] width 479 height 67
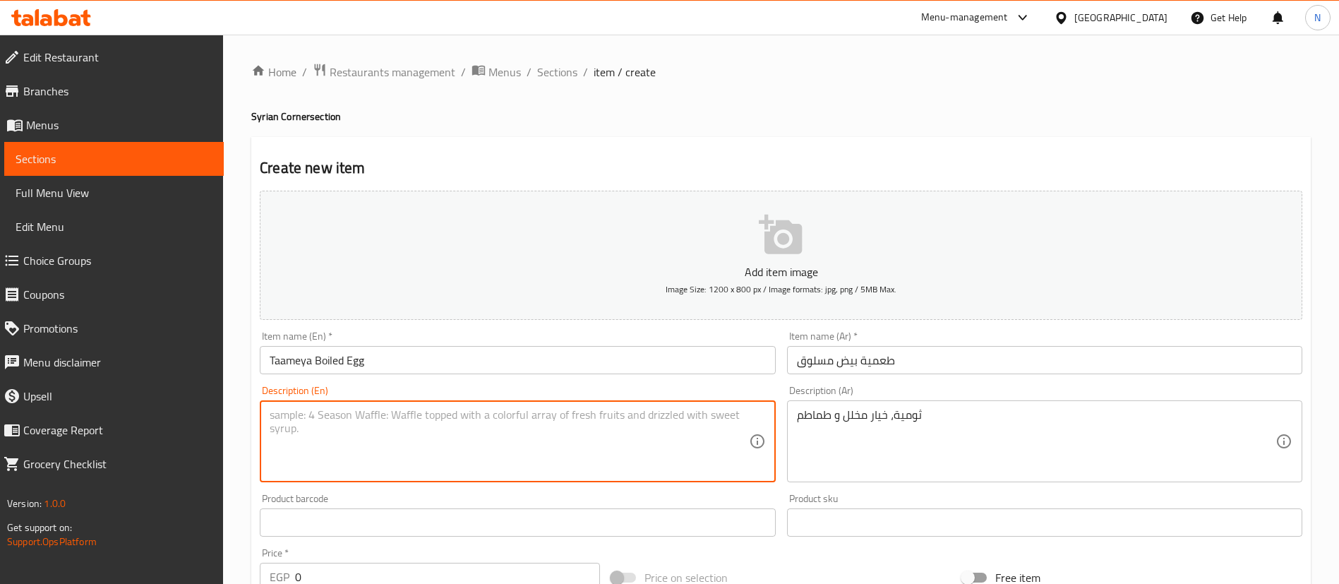
paste textarea "Garlic, pickled cucumber and tomatoes"
type textarea "Garlic, pickled cucumber and tomatoes"
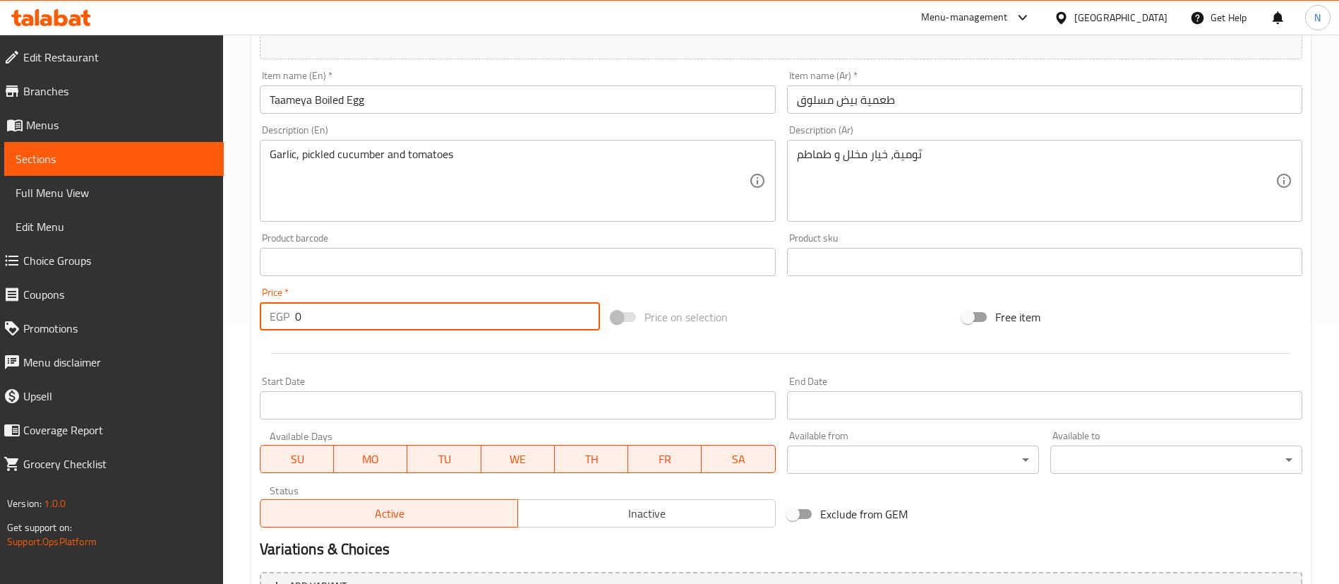
click at [325, 313] on input "0" at bounding box center [447, 316] width 305 height 28
type input "45"
click at [382, 359] on div at bounding box center [781, 353] width 1054 height 35
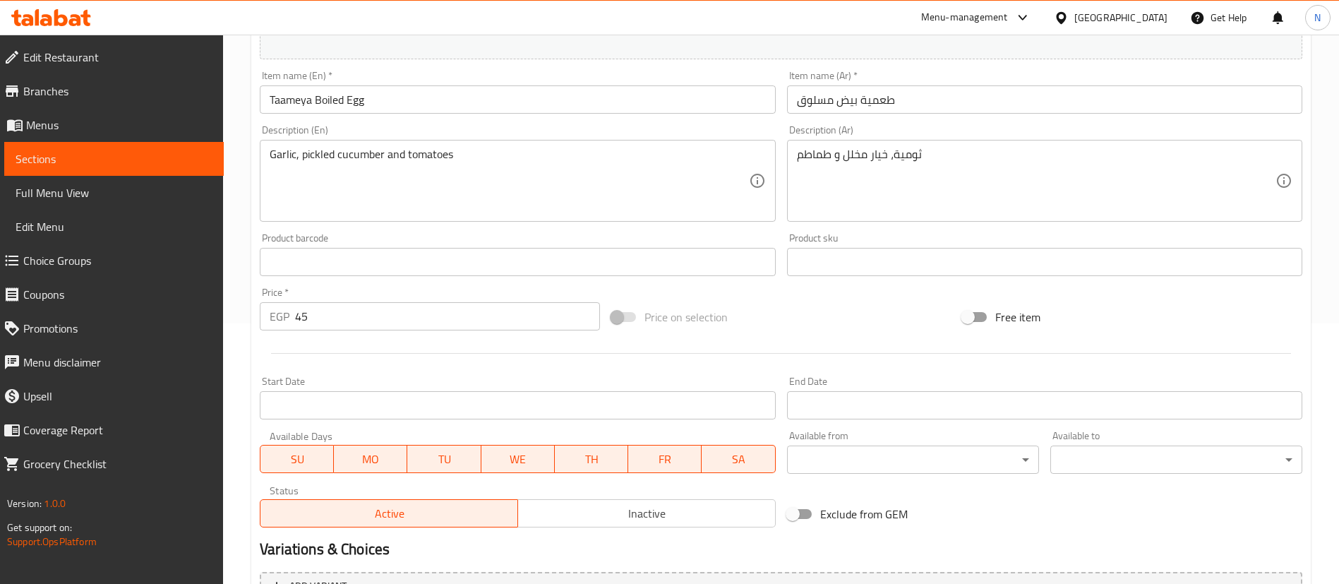
scroll to position [414, 0]
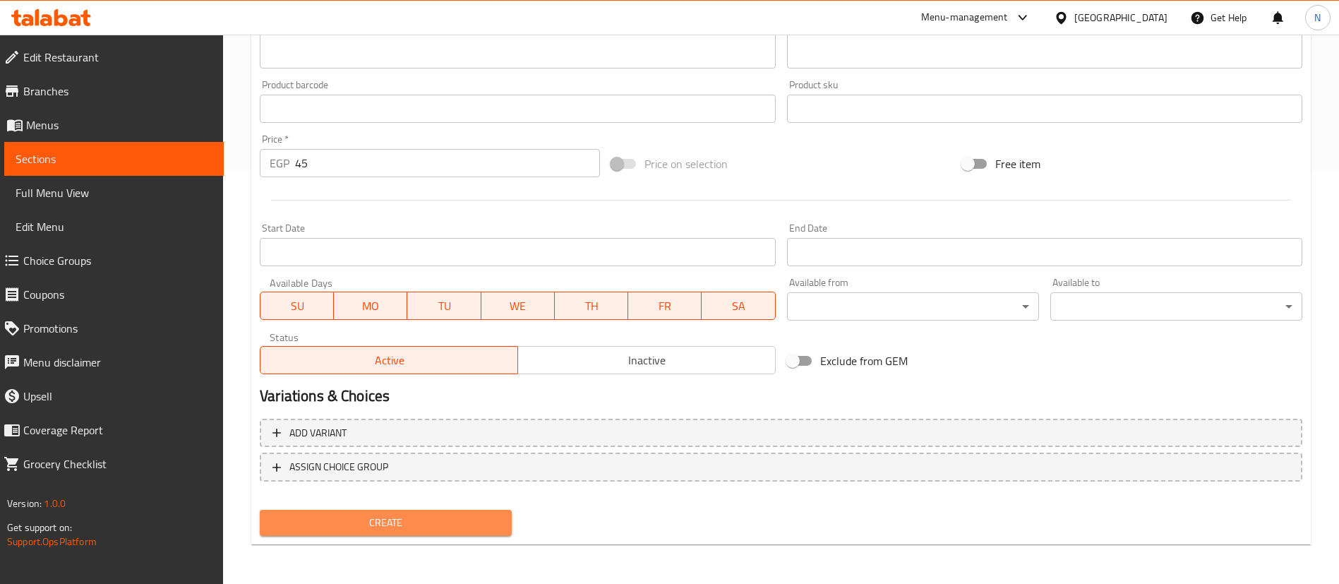
click at [368, 515] on span "Create" at bounding box center [385, 523] width 229 height 18
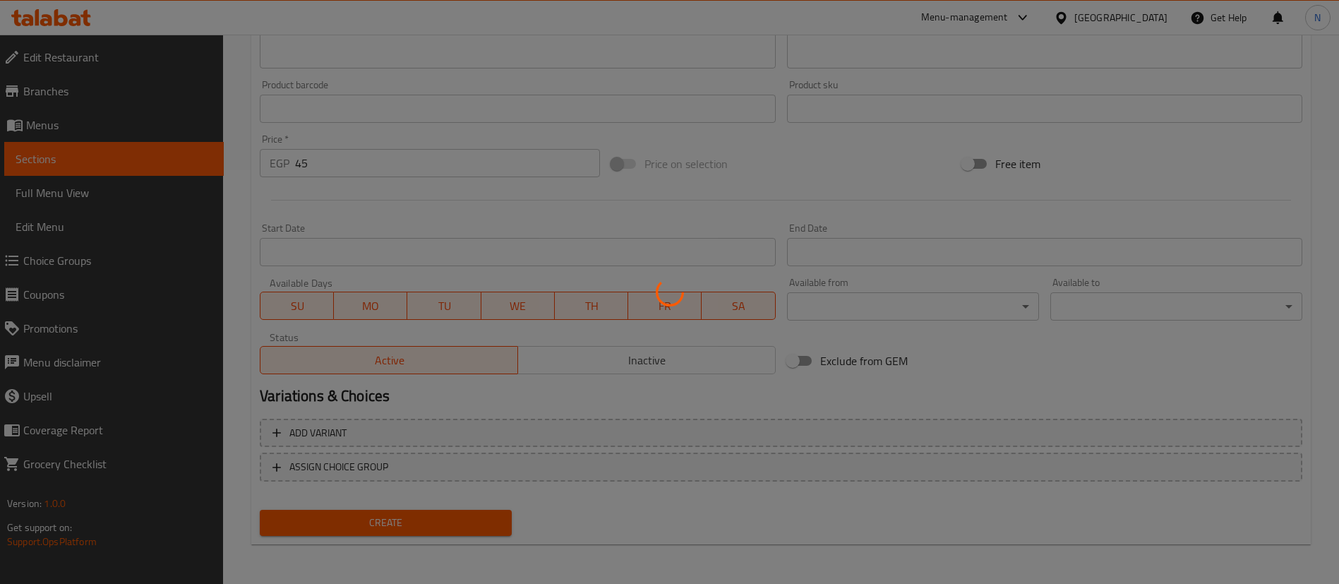
type input "0"
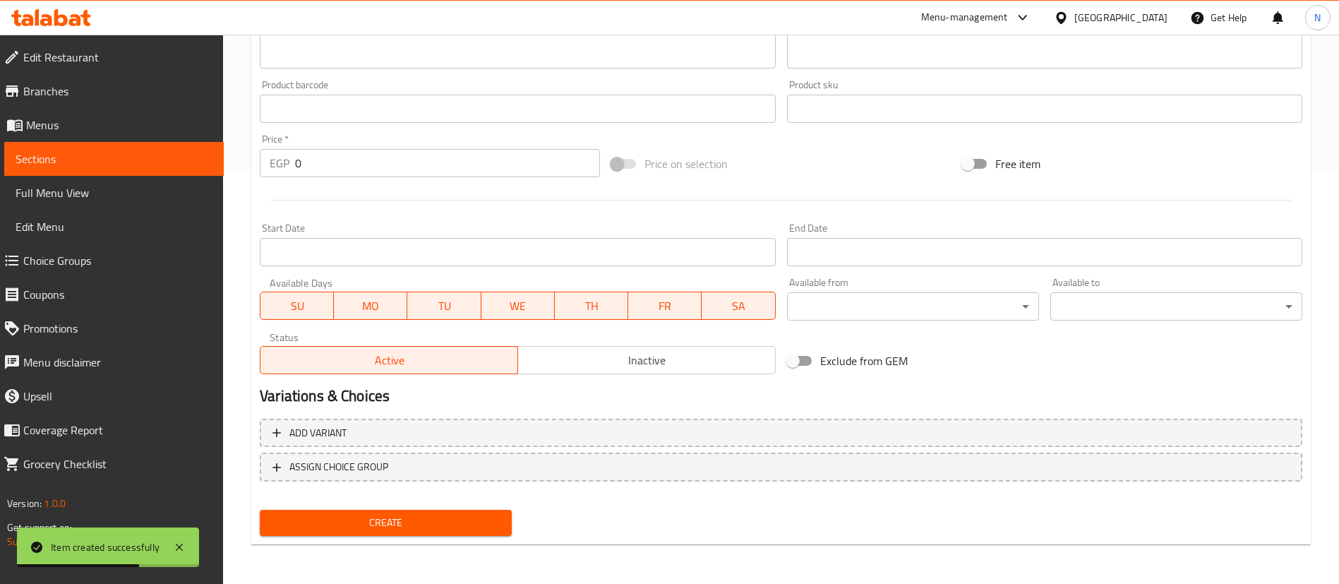
click at [97, 160] on span "Sections" at bounding box center [114, 158] width 197 height 17
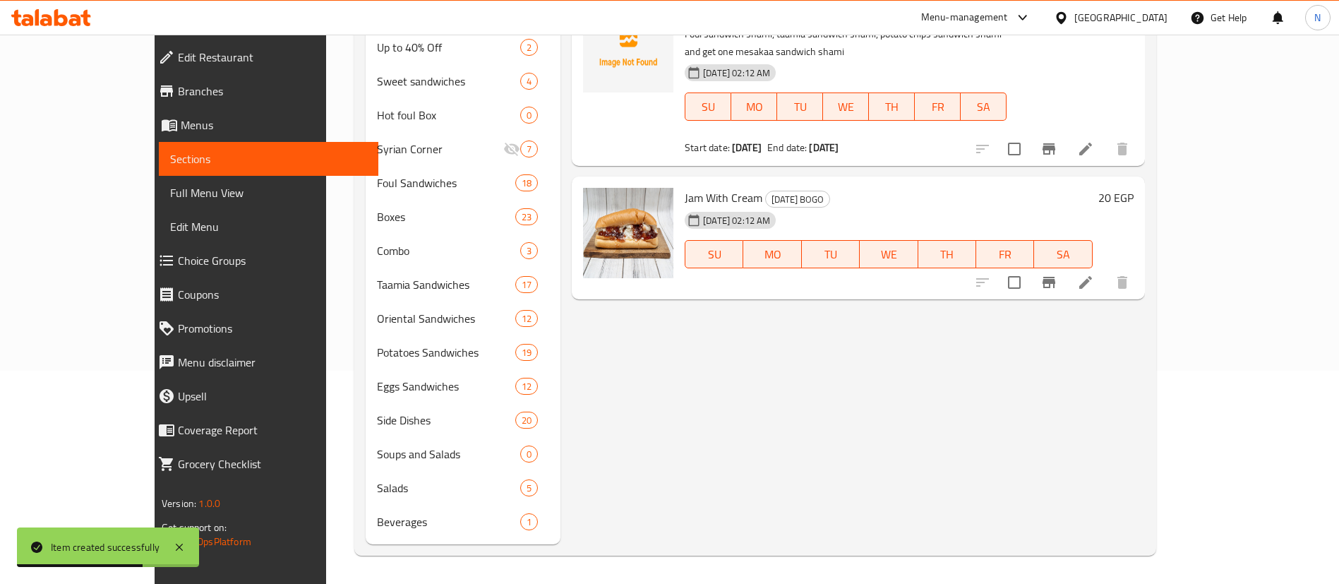
scroll to position [213, 0]
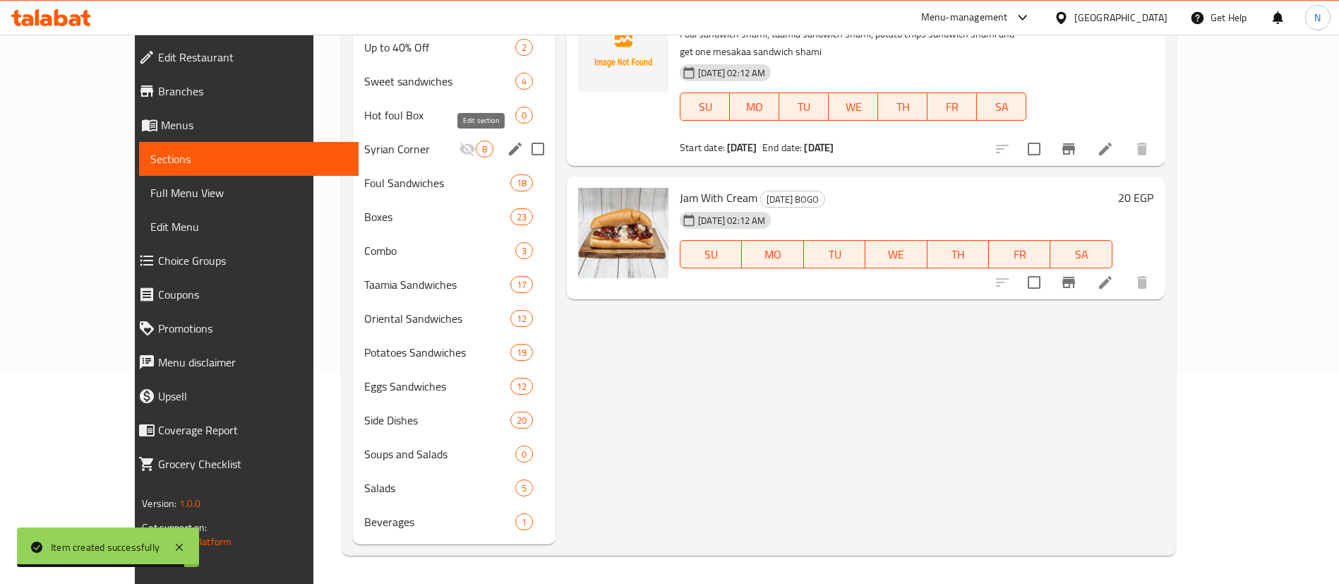
click at [509, 148] on icon "edit" at bounding box center [515, 149] width 13 height 13
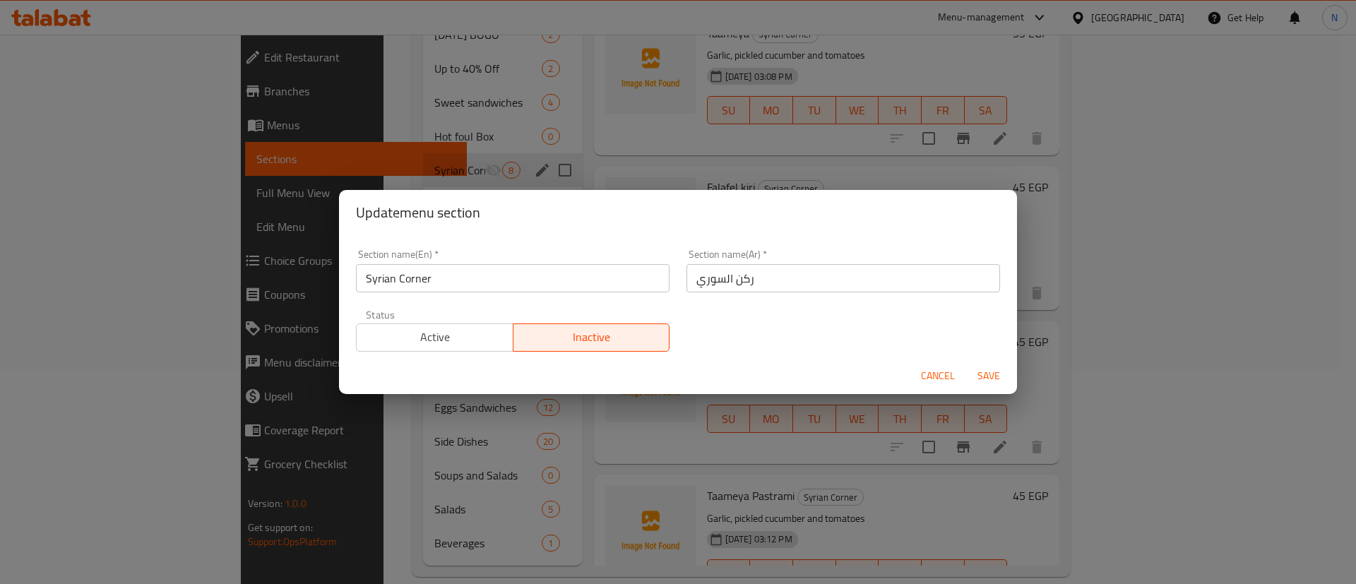
click at [727, 276] on input "ركن السوري" at bounding box center [842, 278] width 313 height 28
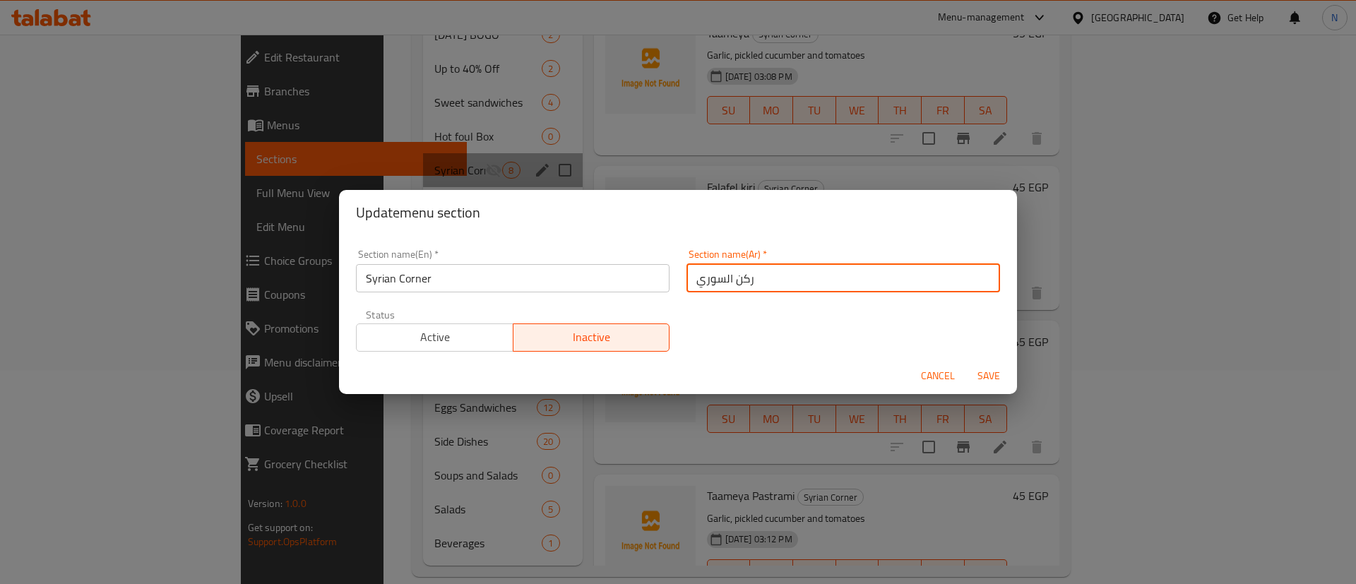
click at [727, 276] on input "ركن السوري" at bounding box center [842, 278] width 313 height 28
paste input "قسم العيش"
type input "قسم العيش السوري"
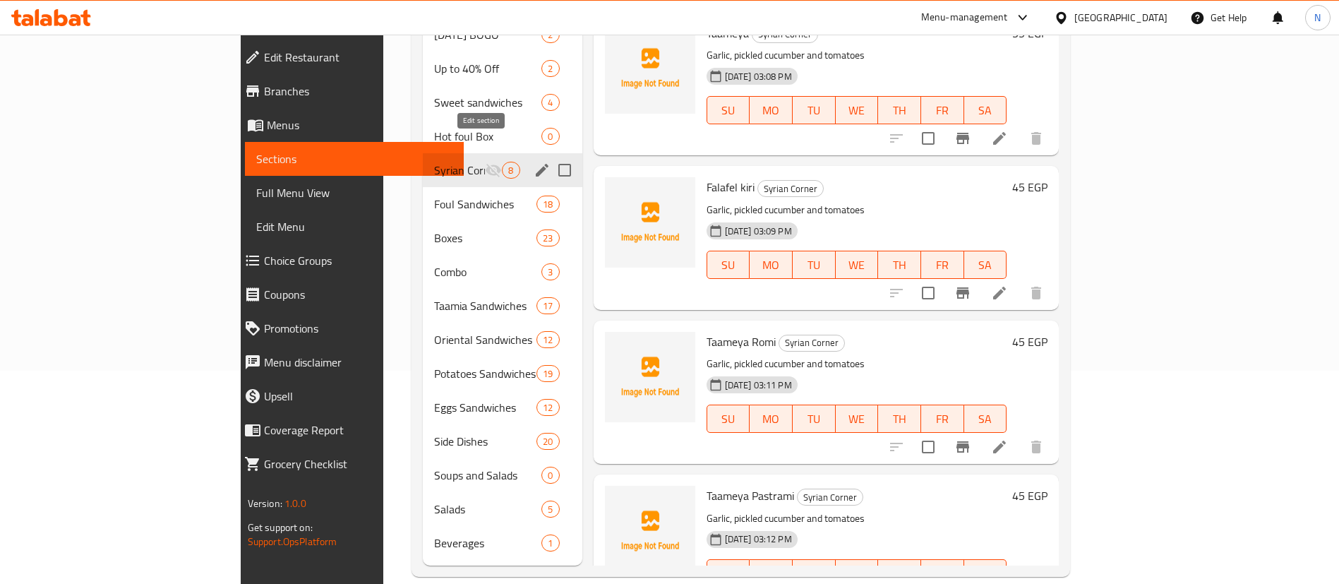
click at [536, 164] on icon "edit" at bounding box center [542, 170] width 13 height 13
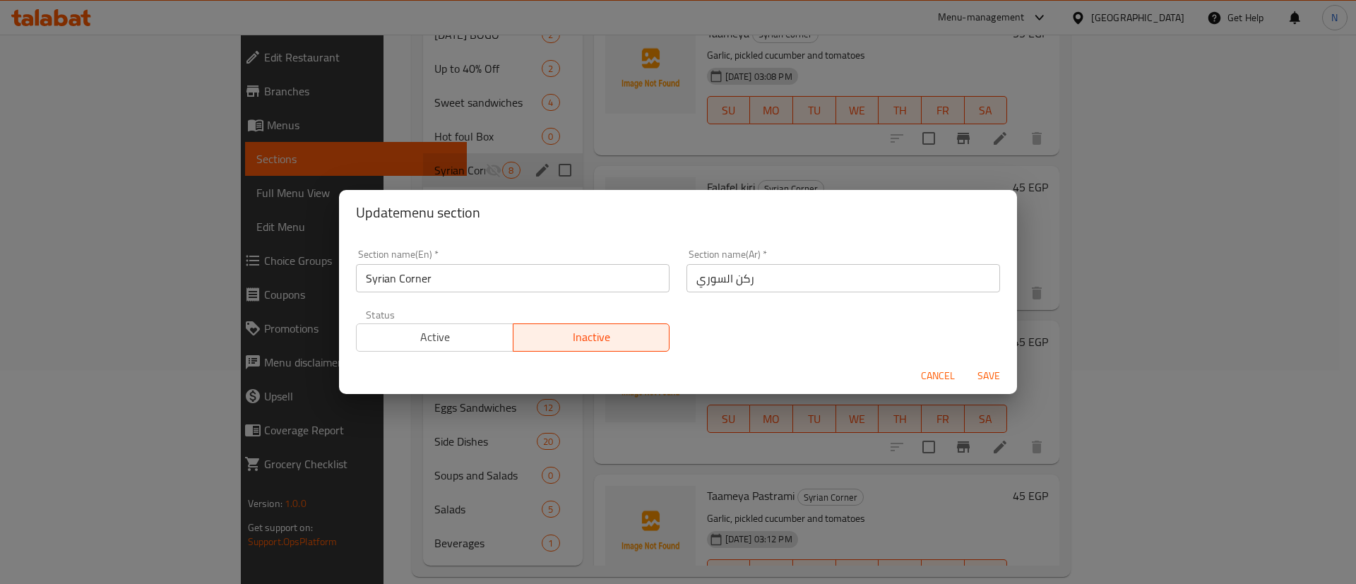
click at [461, 281] on input "Syrian Corner" at bounding box center [512, 278] width 313 height 28
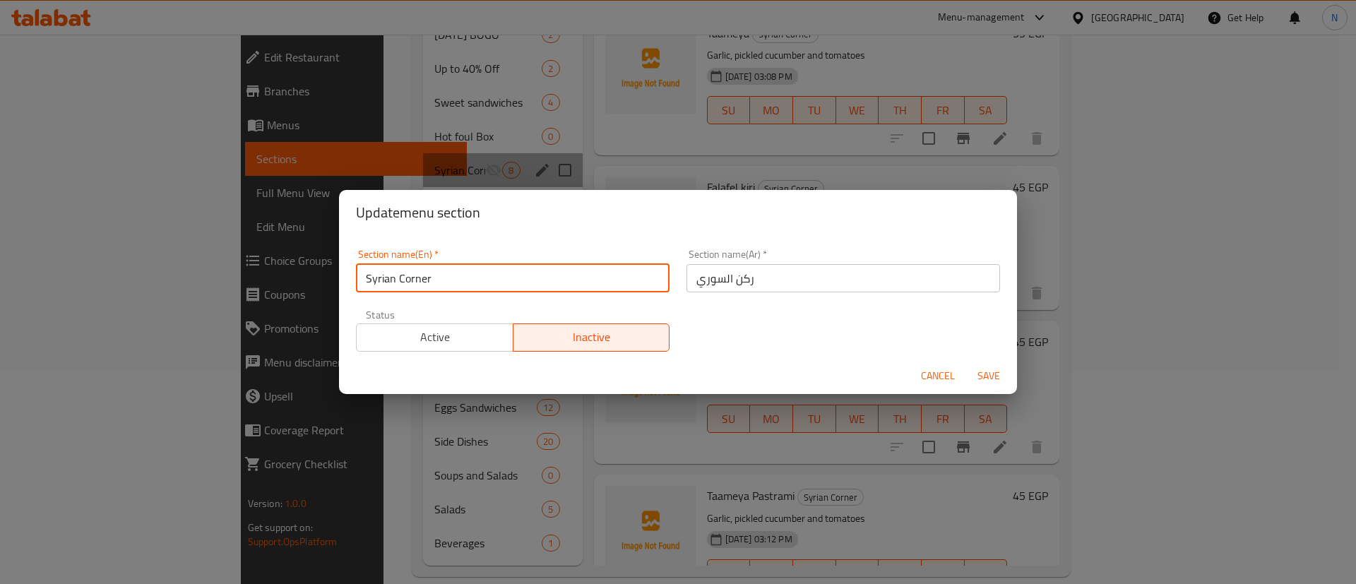
click at [461, 281] on input "Syrian Corner" at bounding box center [512, 278] width 313 height 28
paste input "bread section"
click at [400, 280] on input "Syrian bread section" at bounding box center [512, 278] width 313 height 28
type input "Syrian read section"
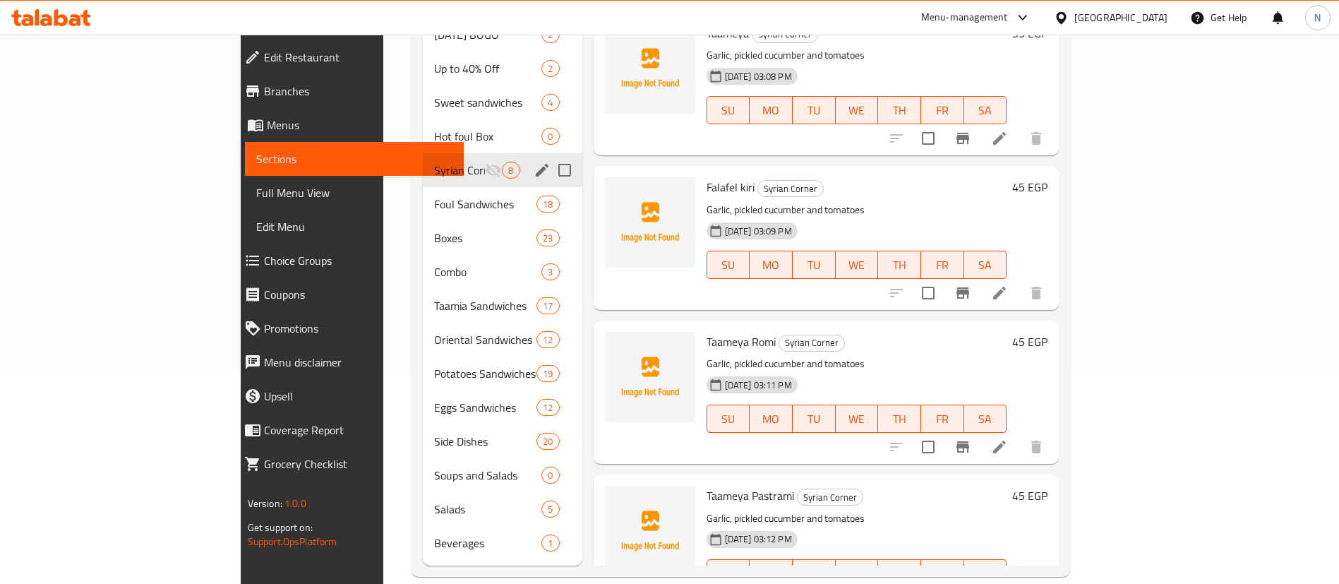
click at [534, 162] on icon "edit" at bounding box center [542, 170] width 17 height 17
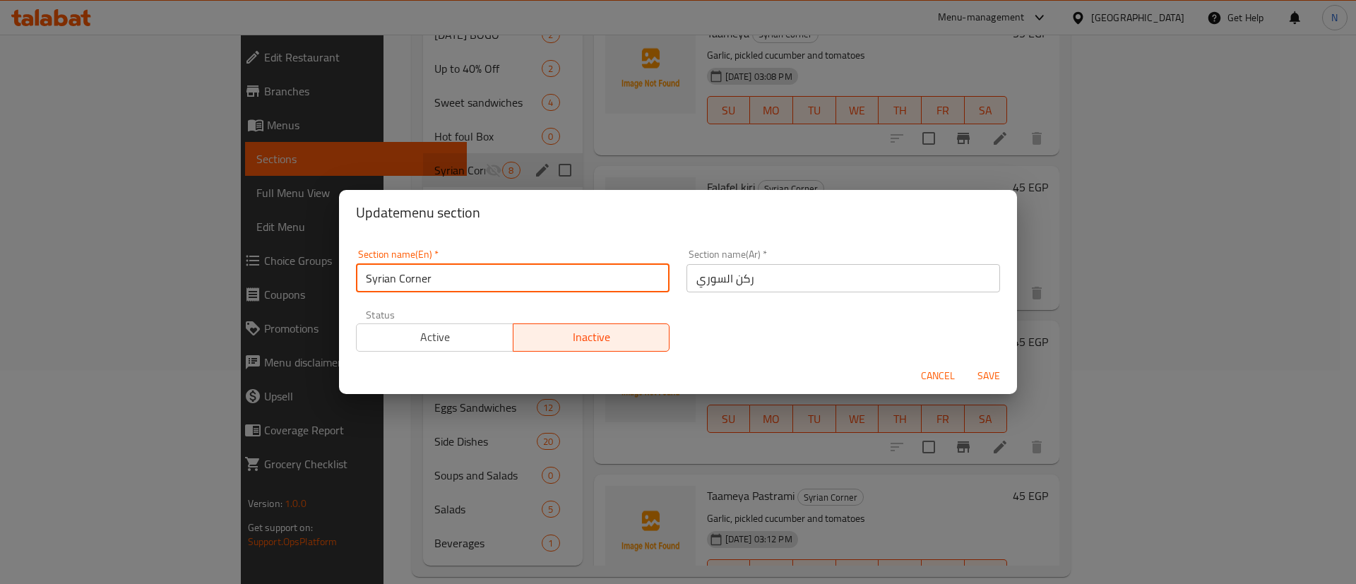
click at [417, 271] on input "Syrian Corner" at bounding box center [512, 278] width 313 height 28
paste input "bread section"
click at [405, 280] on input "Syrian bread section" at bounding box center [512, 278] width 313 height 28
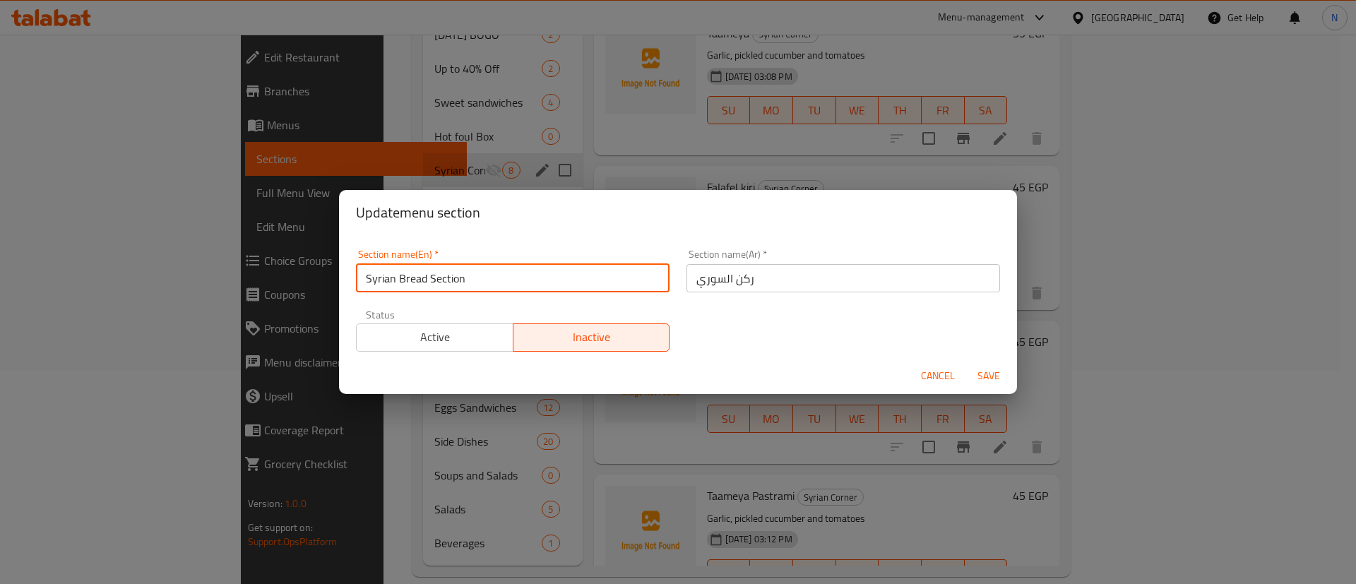
type input "Syrian Bread Section"
click at [983, 372] on span "Save" at bounding box center [989, 376] width 34 height 18
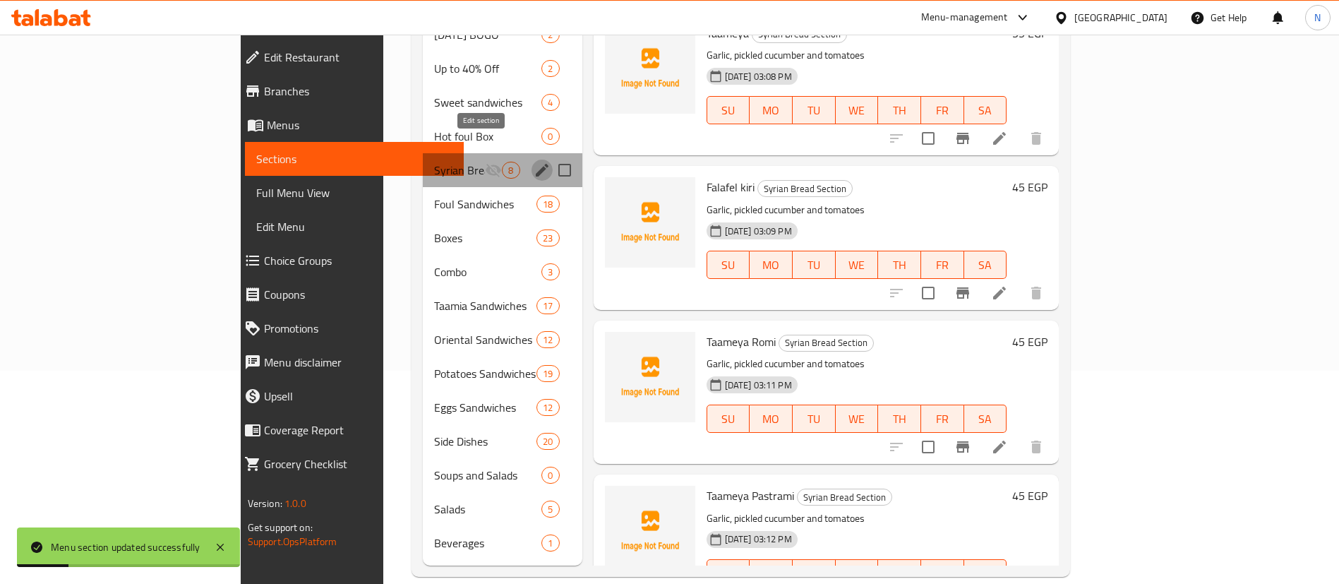
click at [534, 162] on icon "edit" at bounding box center [542, 170] width 17 height 17
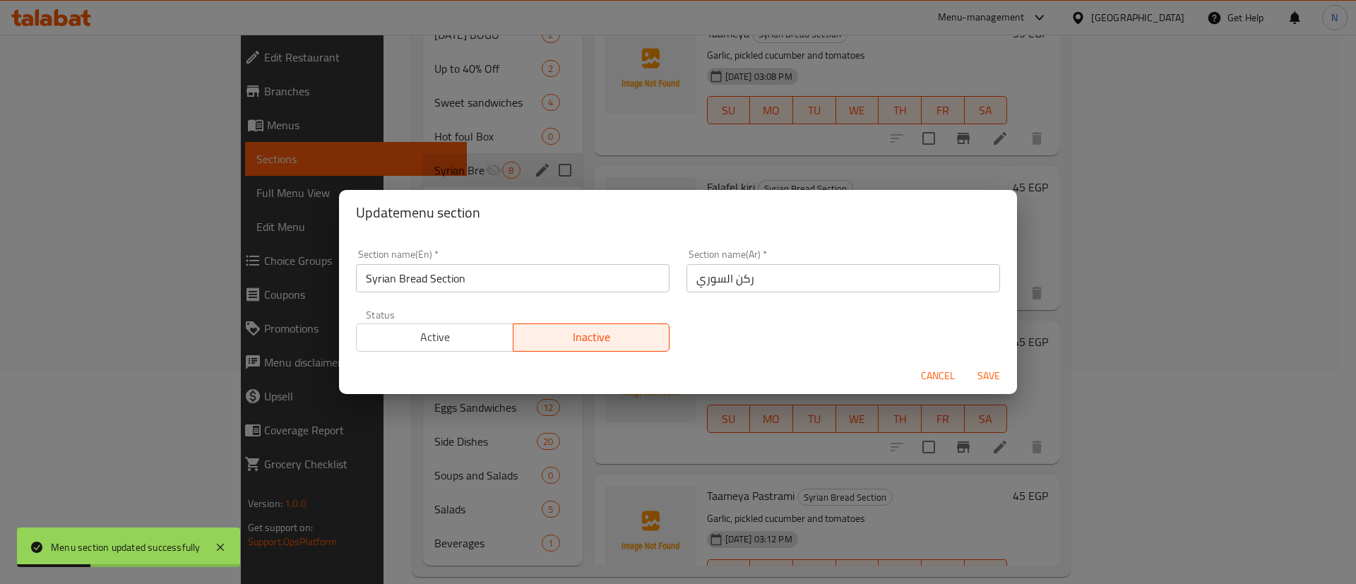
click at [758, 270] on input "ركن السوري" at bounding box center [842, 278] width 313 height 28
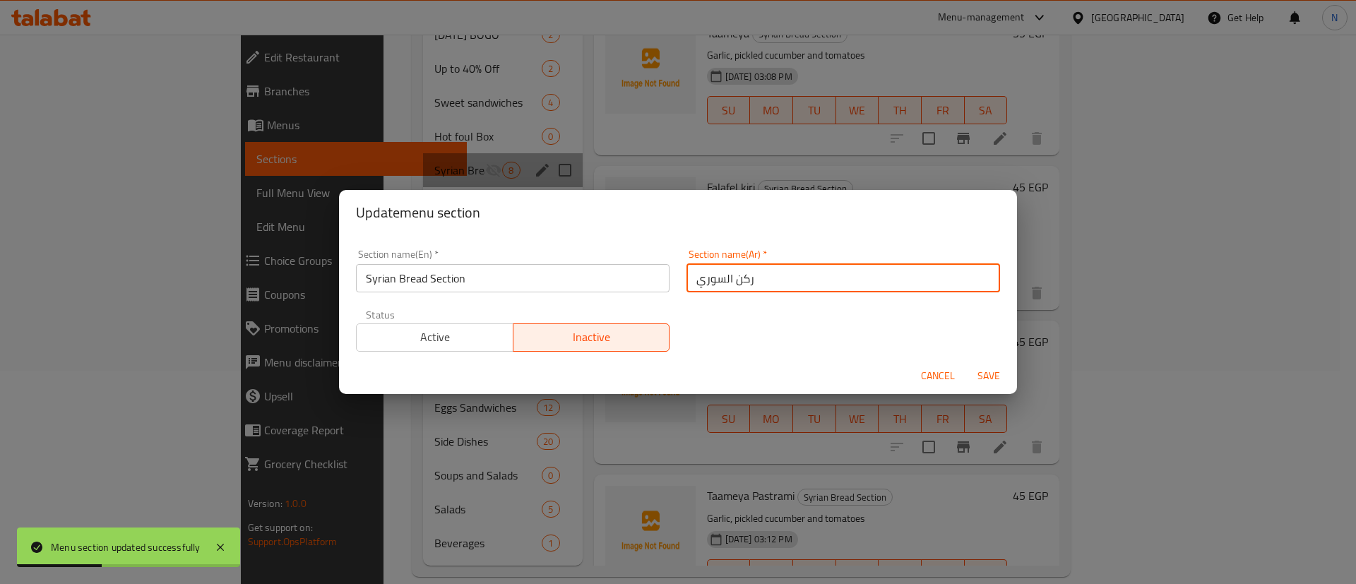
click at [758, 270] on input "ركن السوري" at bounding box center [842, 278] width 313 height 28
paste input "قسم الخبز"
type input "قسم الخبز السوري"
click at [991, 372] on span "Save" at bounding box center [989, 376] width 34 height 18
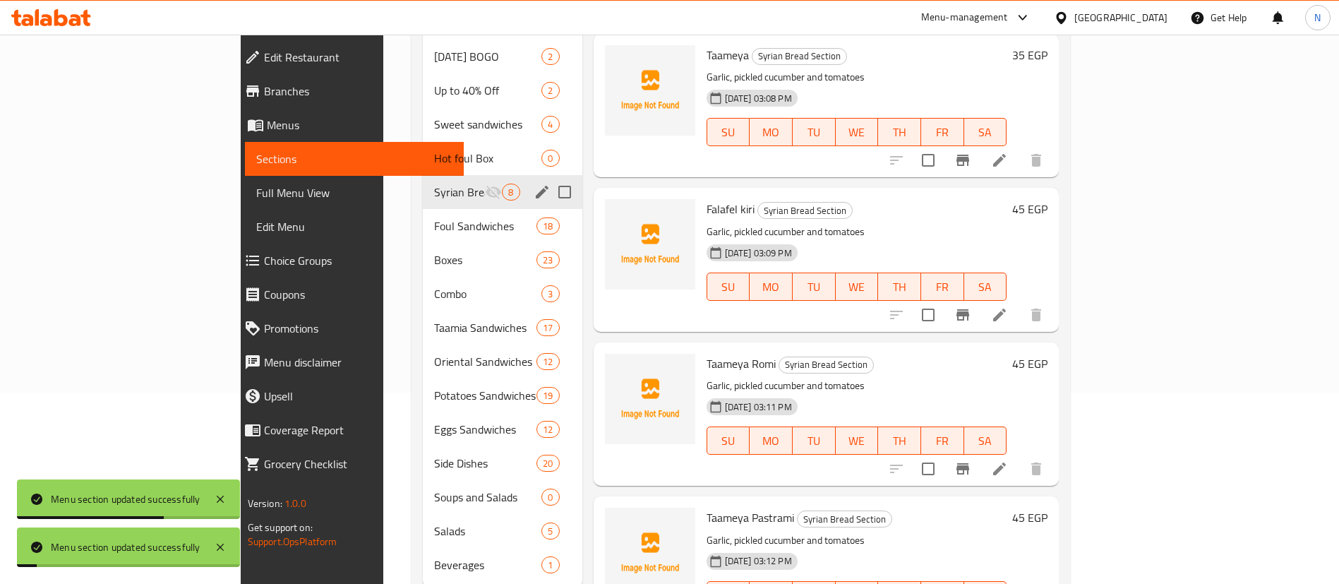
scroll to position [190, 0]
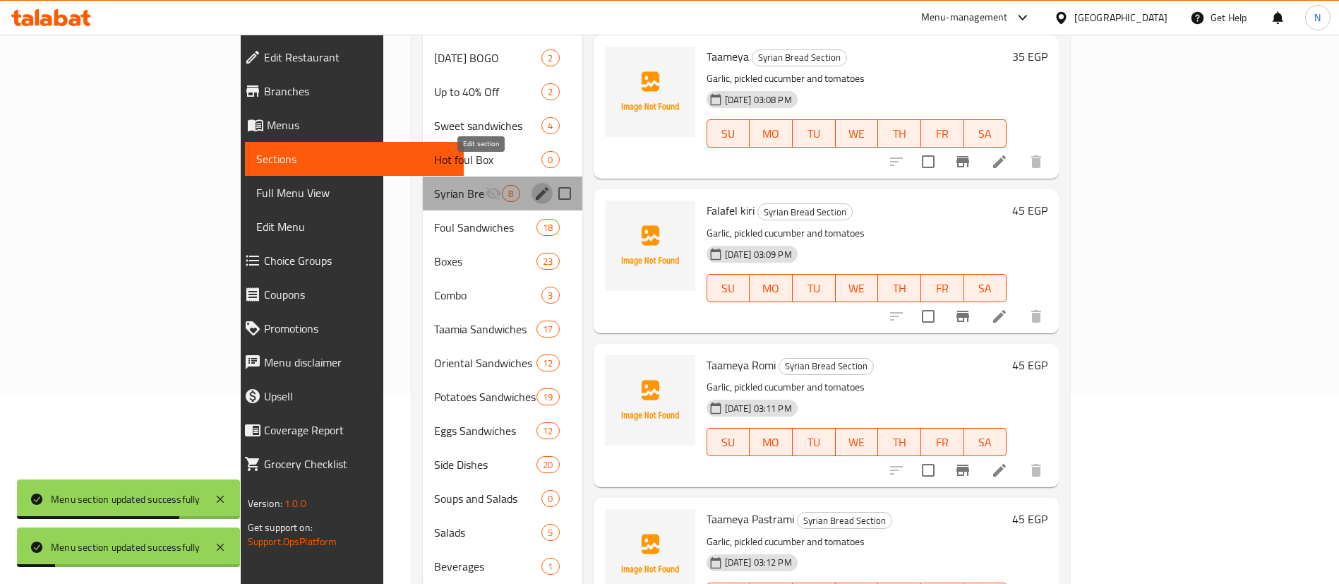
click at [536, 187] on icon "edit" at bounding box center [542, 193] width 13 height 13
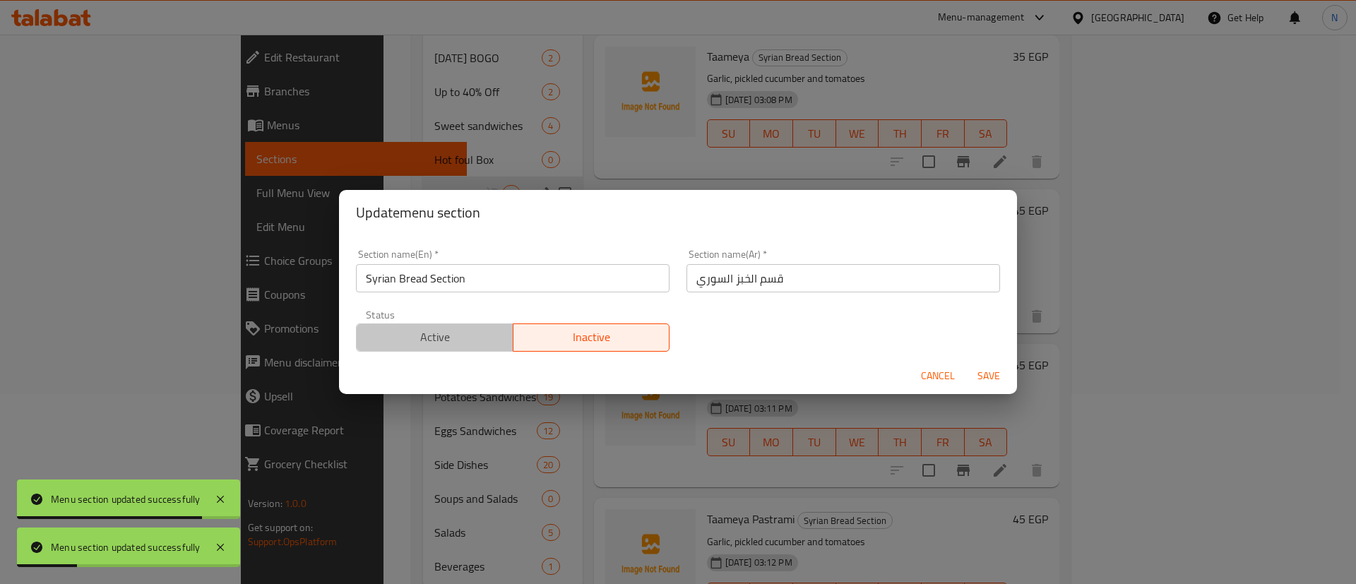
click at [449, 332] on span "Active" at bounding box center [434, 337] width 145 height 20
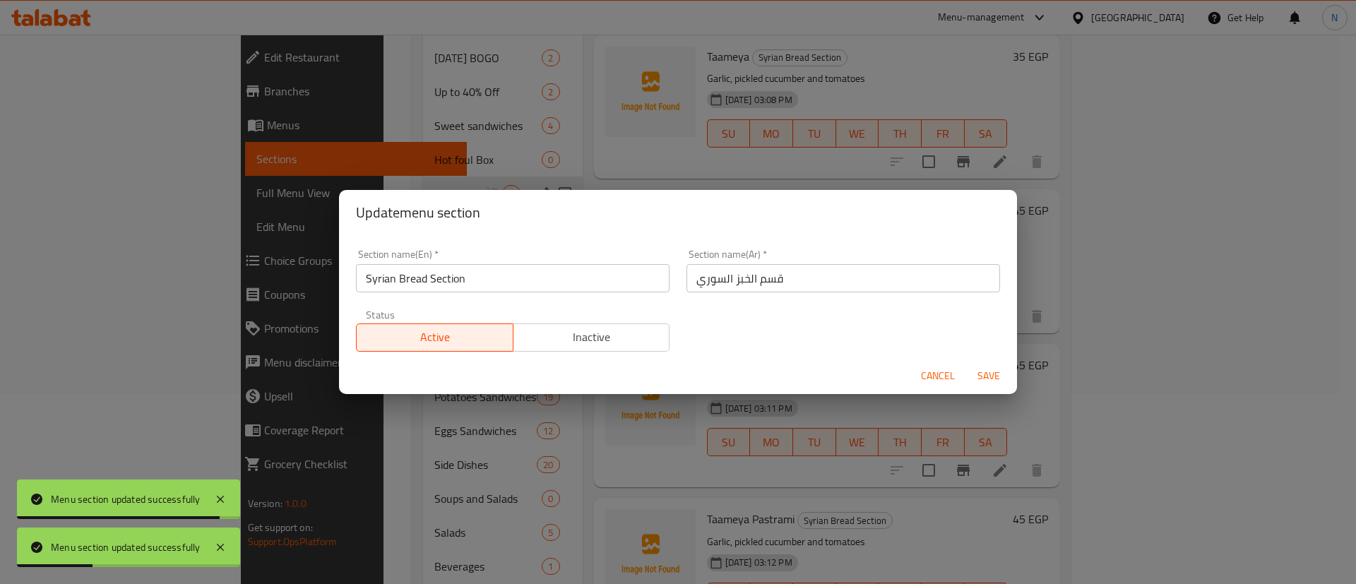
click at [988, 371] on span "Save" at bounding box center [989, 376] width 34 height 18
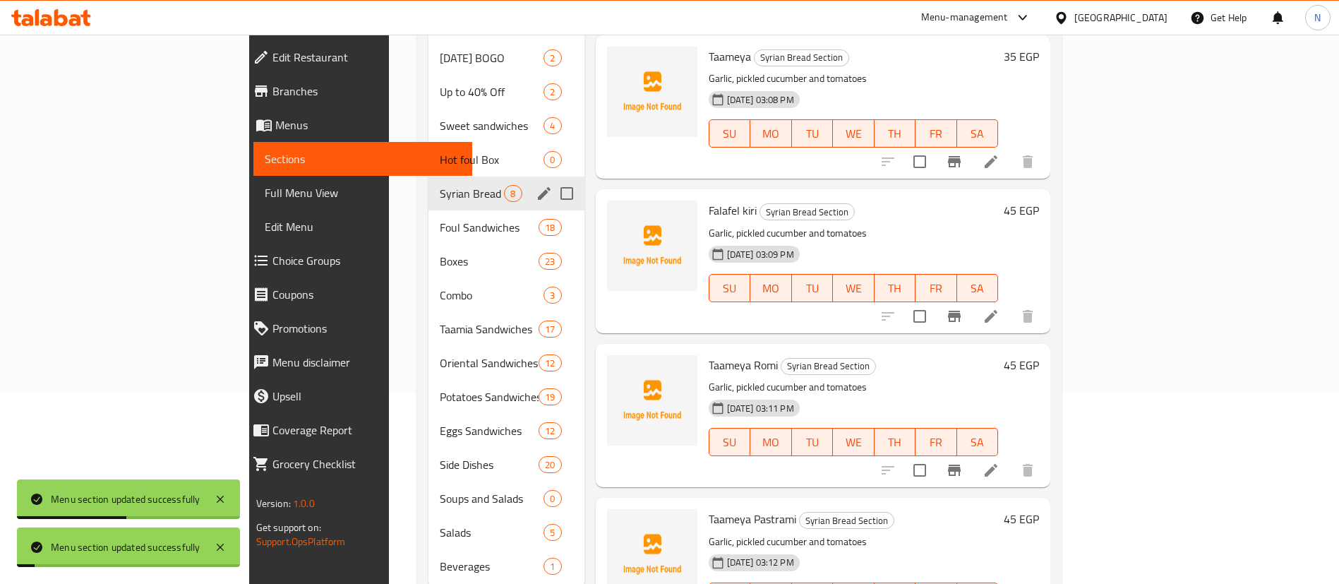
scroll to position [0, 0]
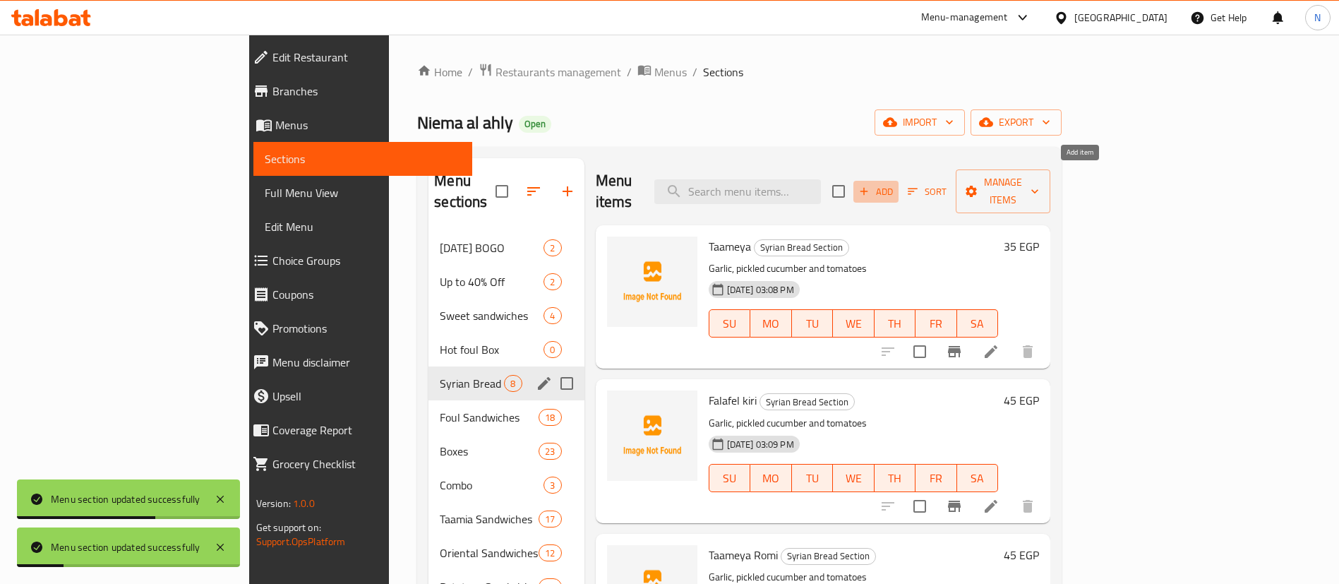
click at [895, 184] on span "Add" at bounding box center [876, 192] width 38 height 16
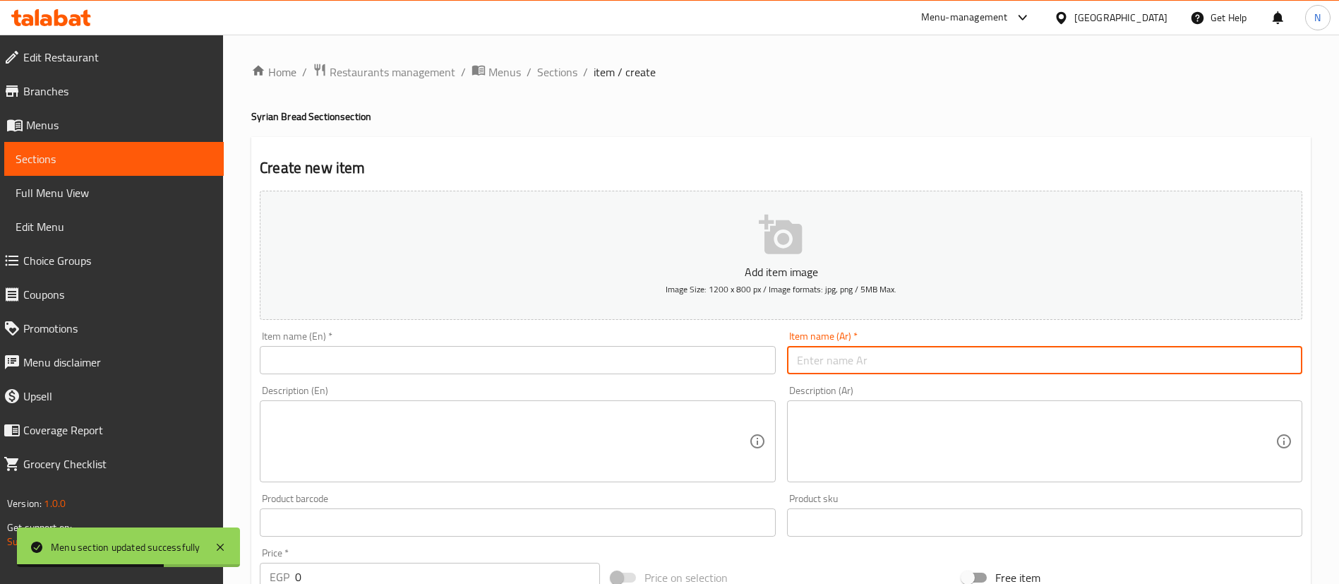
click at [803, 362] on input "text" at bounding box center [1044, 360] width 515 height 28
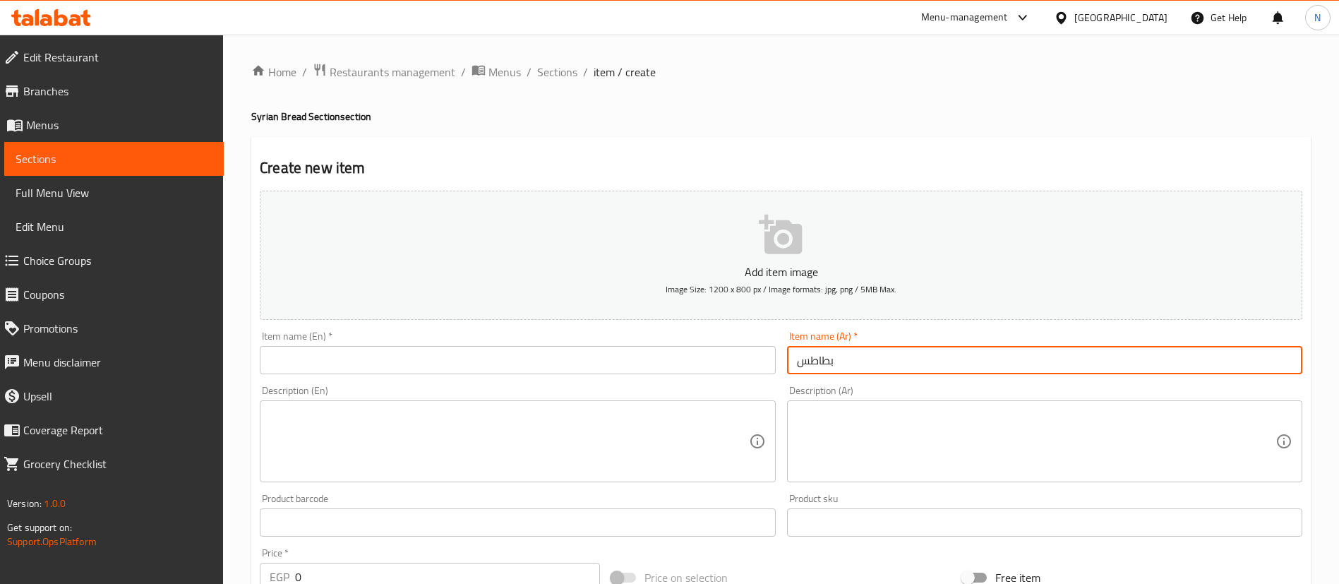
type input "بطاطس"
click at [652, 364] on input "text" at bounding box center [517, 360] width 515 height 28
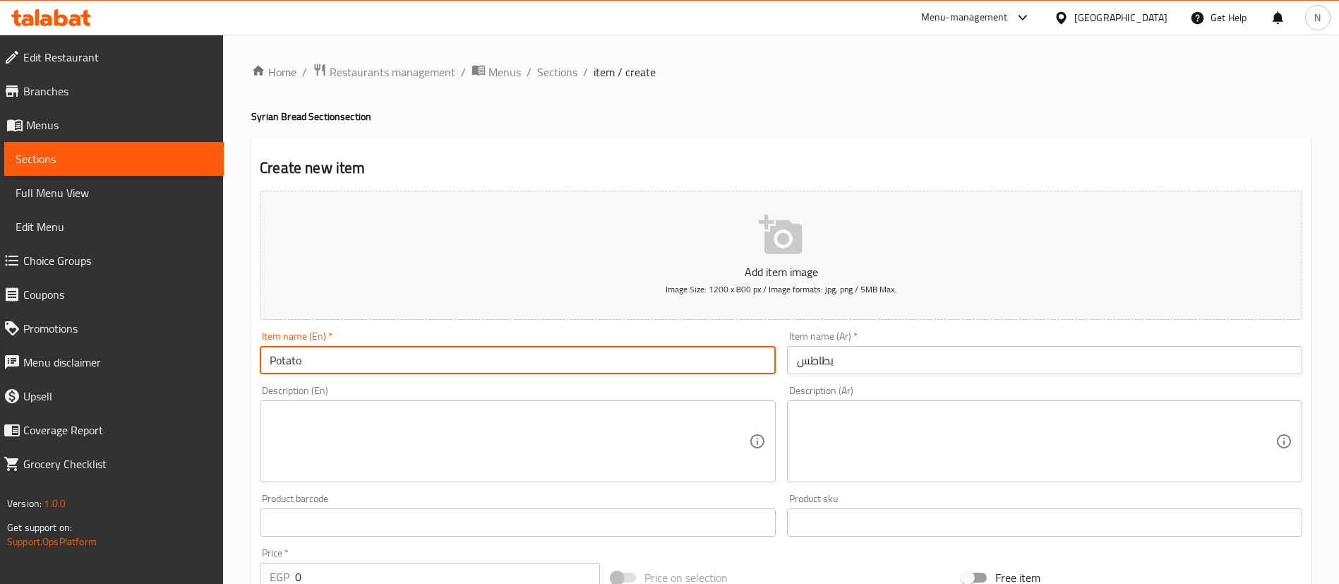
type input "Potato"
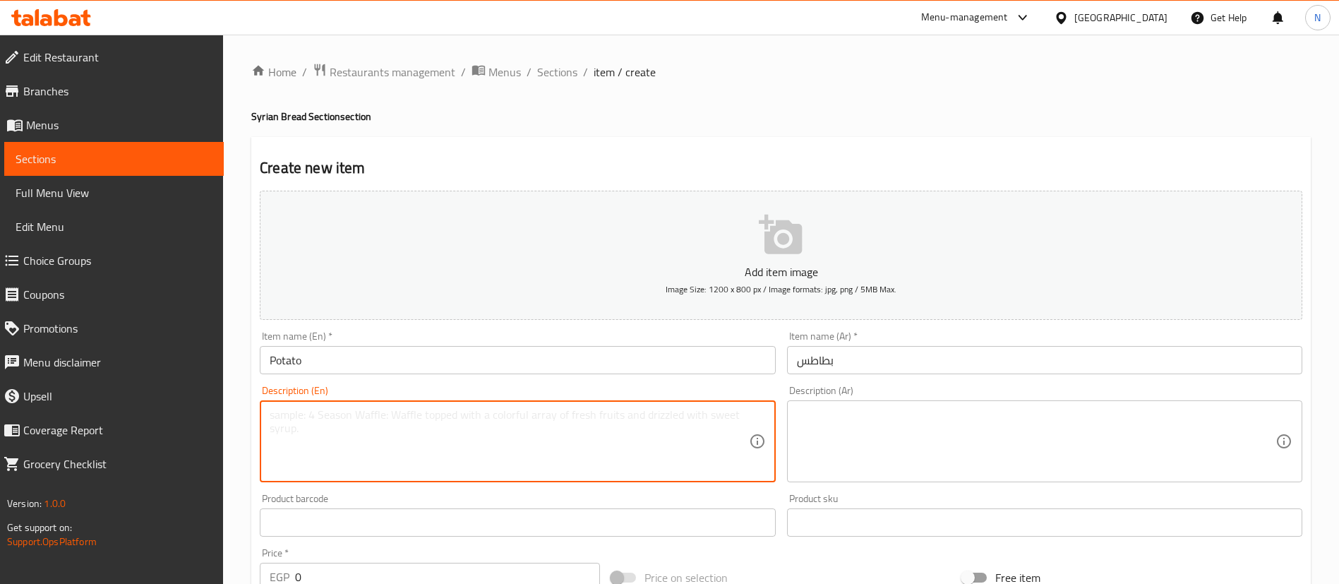
paste textarea "Garlic, pickled cucumber and tomatoes"
type textarea "Garlic, pickled cucumber and tomatoes"
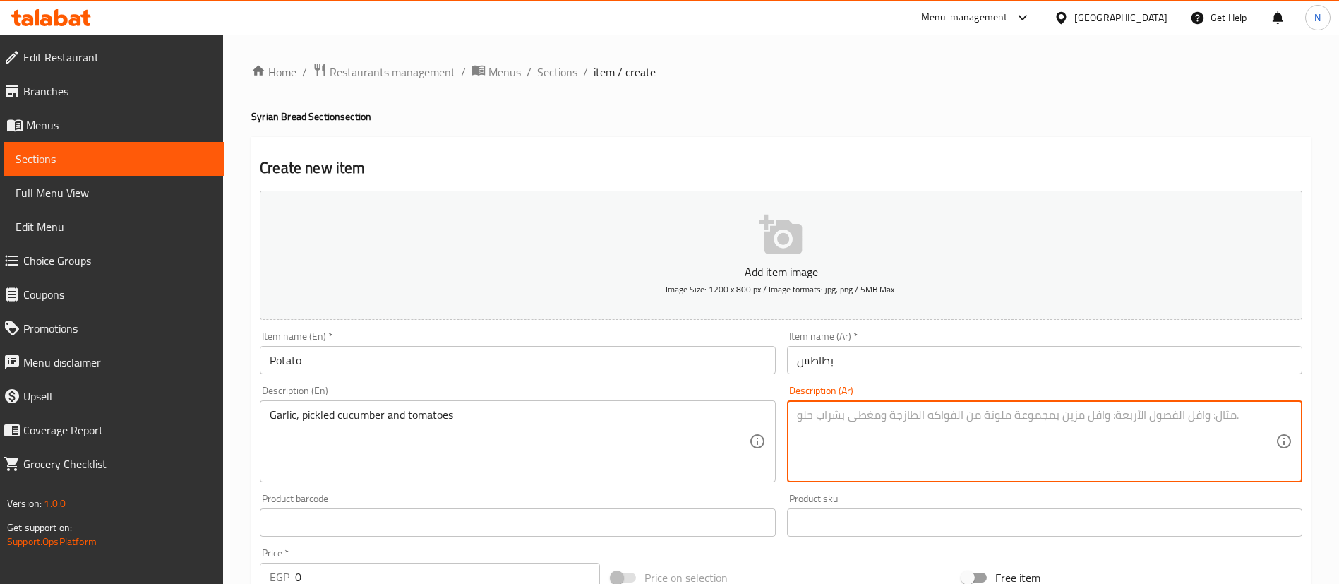
paste textarea "ثومية، خيار مخلل و طماطم"
type textarea "ثومية، خيار مخلل و طماطم"
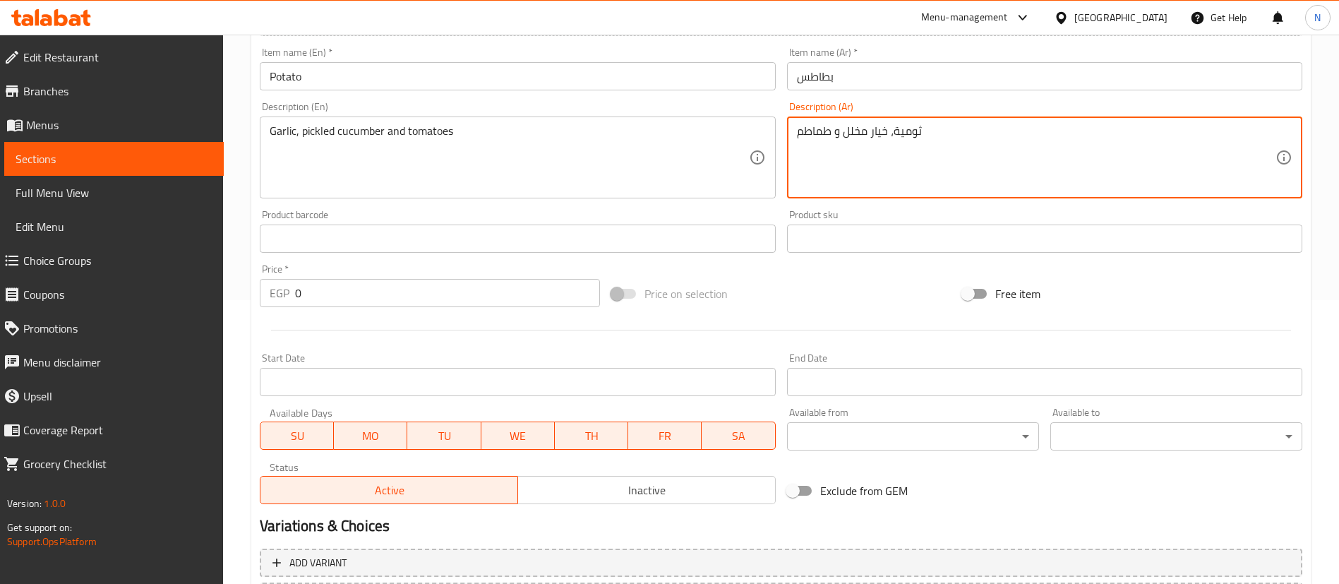
scroll to position [322, 0]
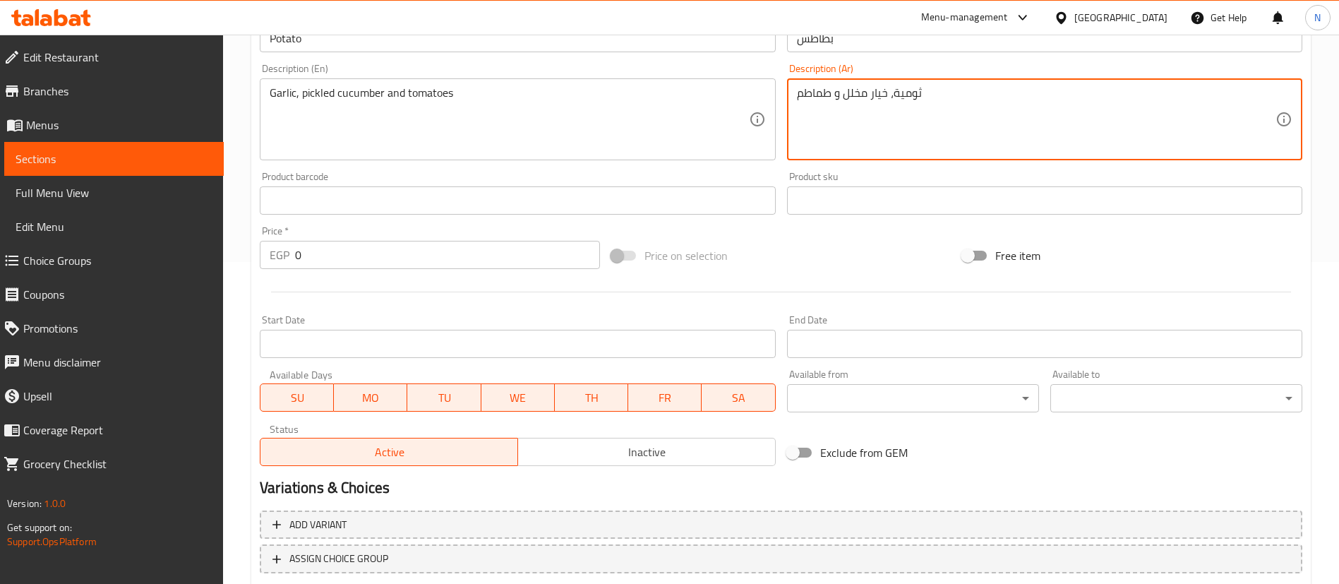
click at [367, 262] on input "0" at bounding box center [447, 255] width 305 height 28
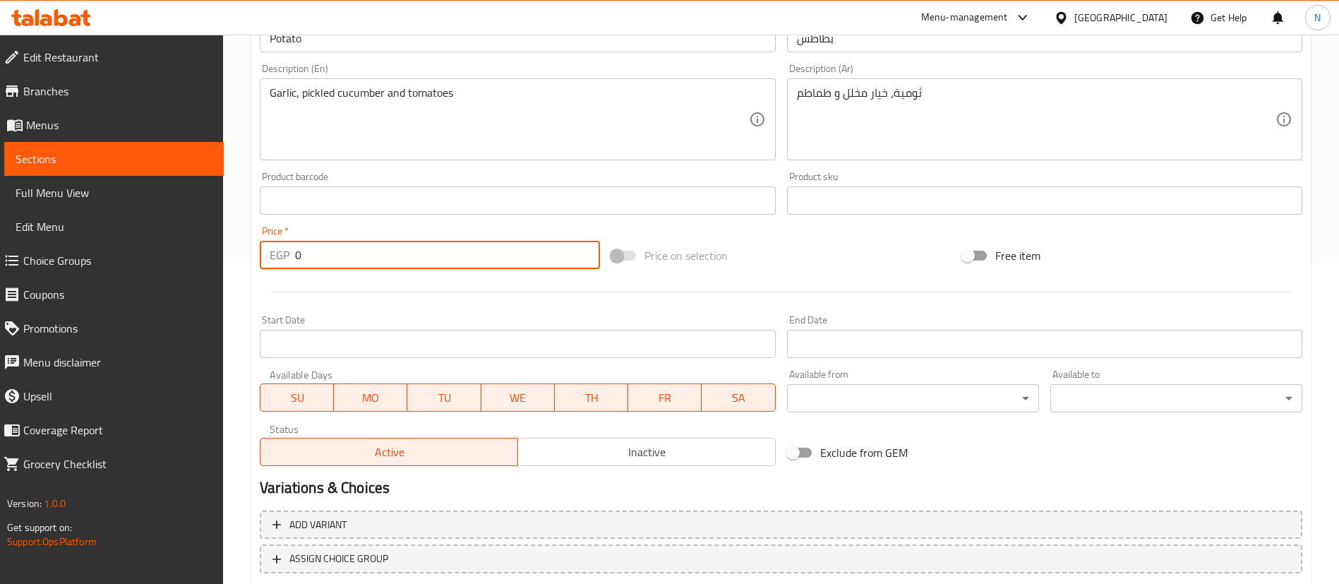
click at [367, 262] on input "0" at bounding box center [447, 255] width 305 height 28
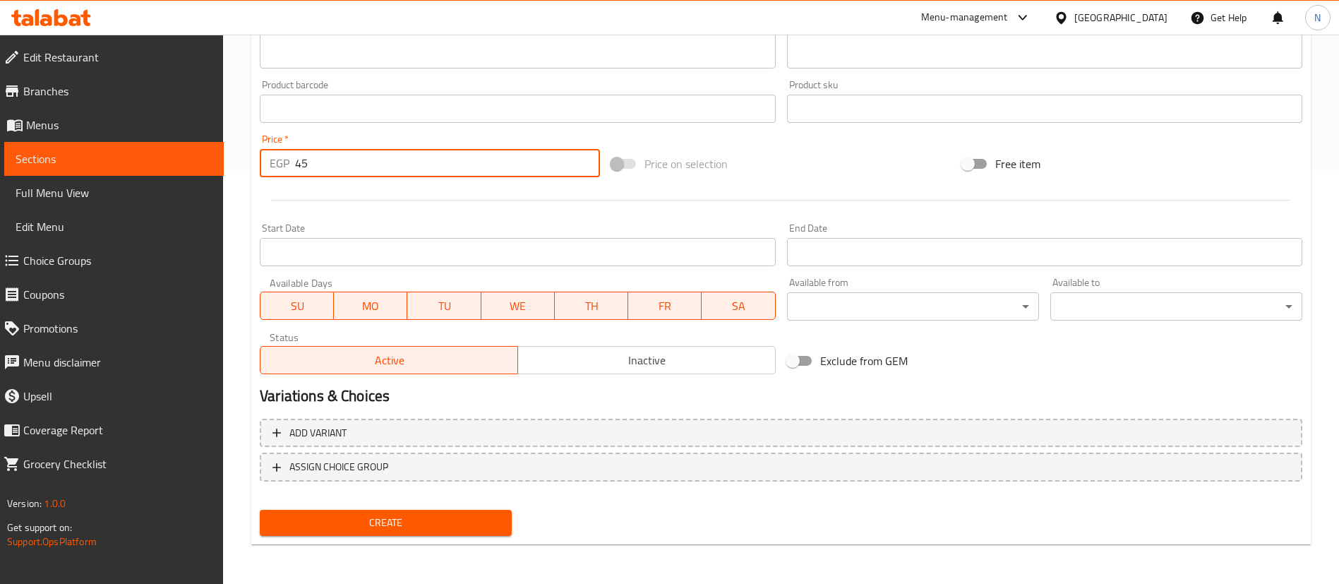
type input "45"
click at [405, 519] on span "Create" at bounding box center [385, 523] width 229 height 18
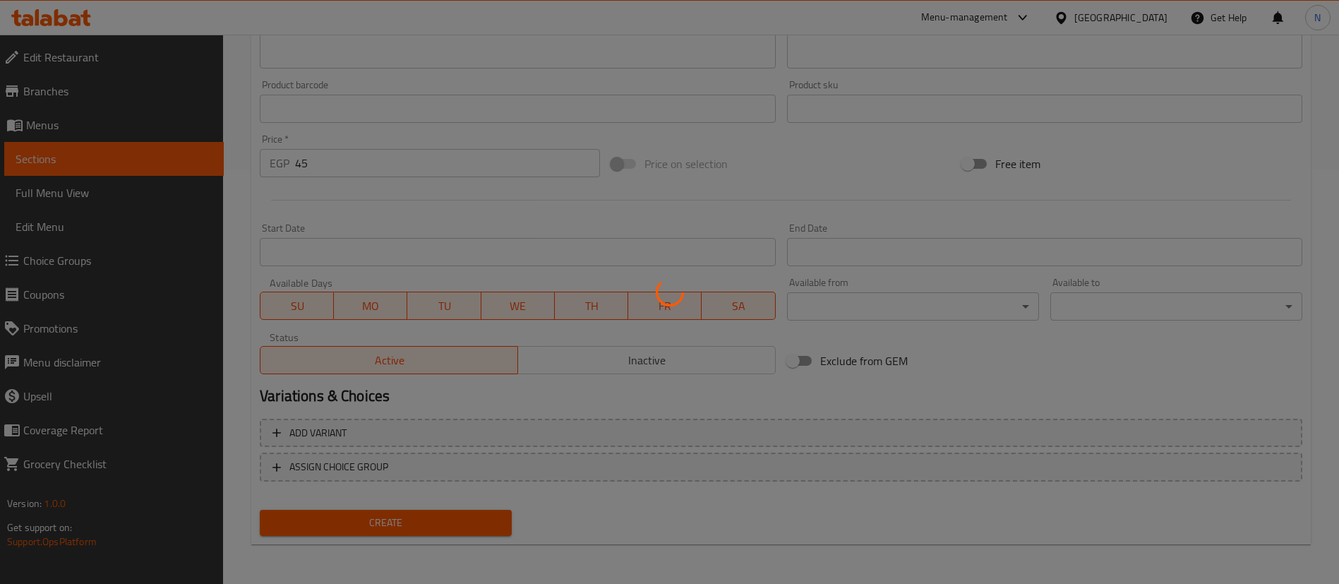
type input "0"
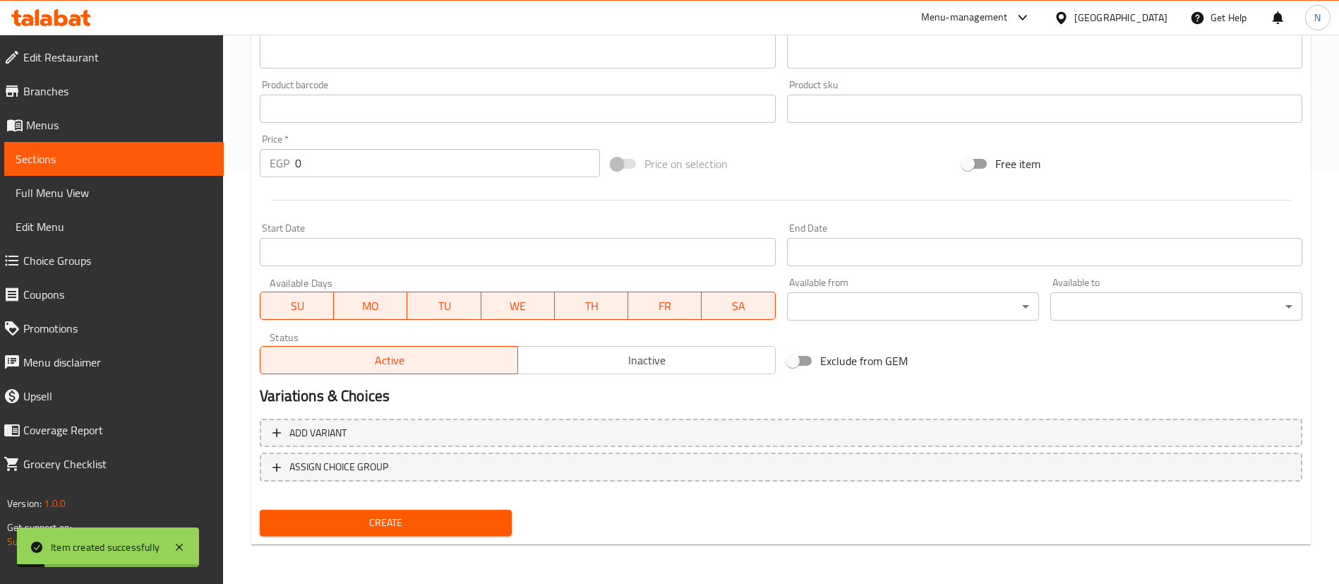
click at [170, 162] on span "Sections" at bounding box center [114, 158] width 197 height 17
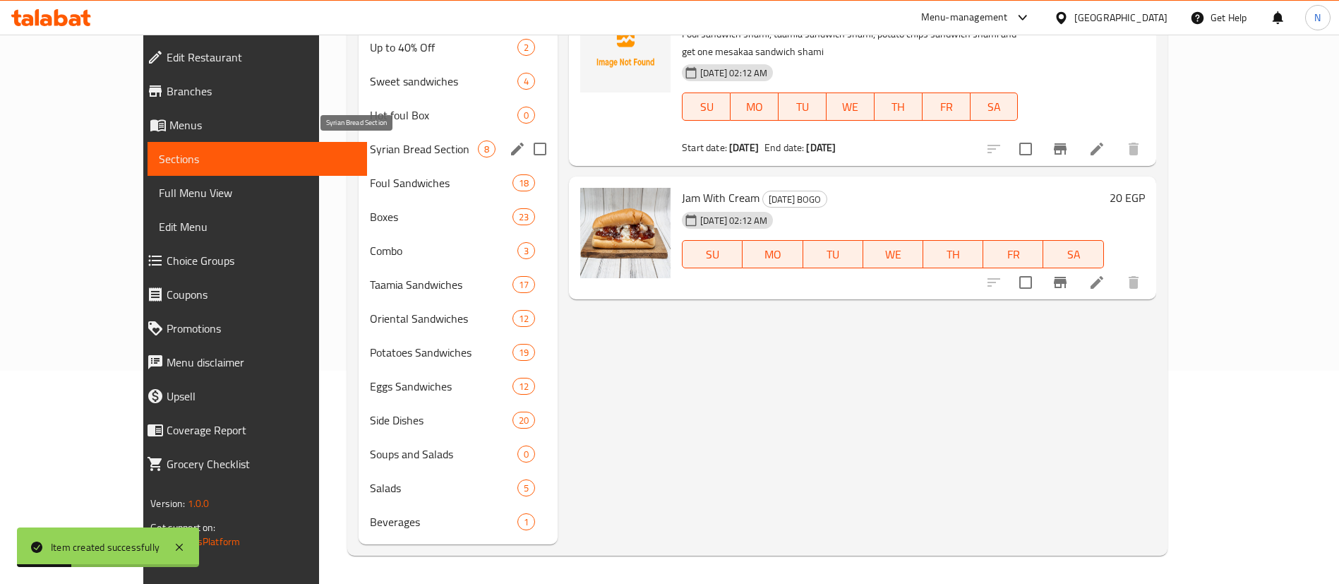
click at [370, 147] on span "Syrian Bread Section" at bounding box center [424, 149] width 108 height 17
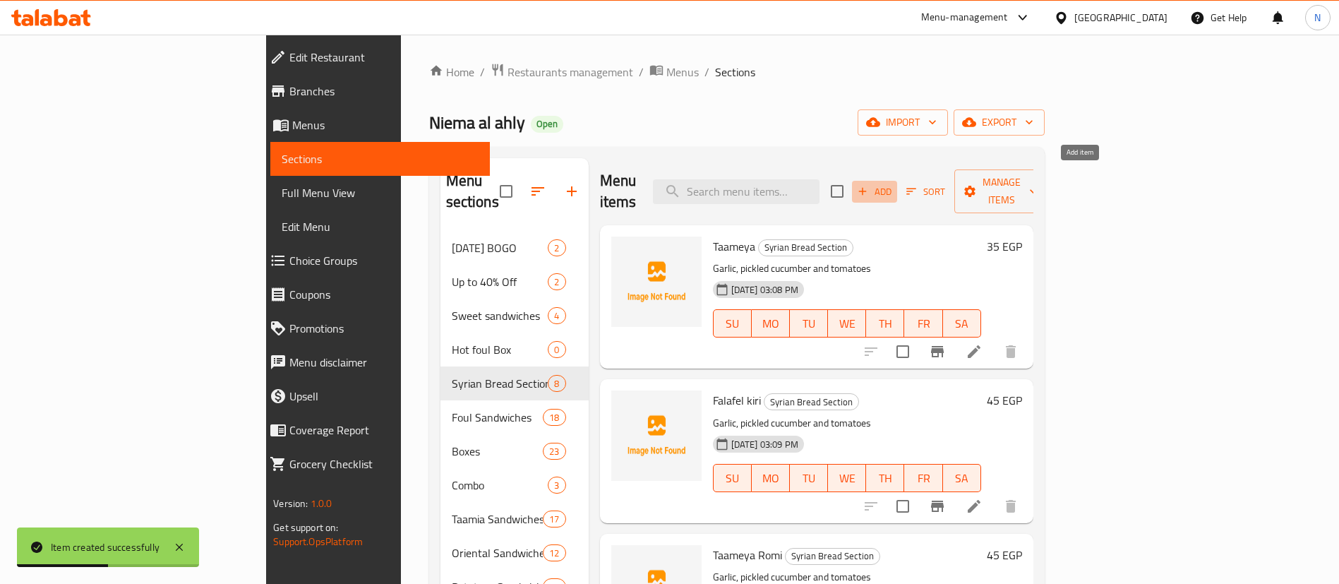
click at [894, 184] on span "Add" at bounding box center [875, 192] width 38 height 16
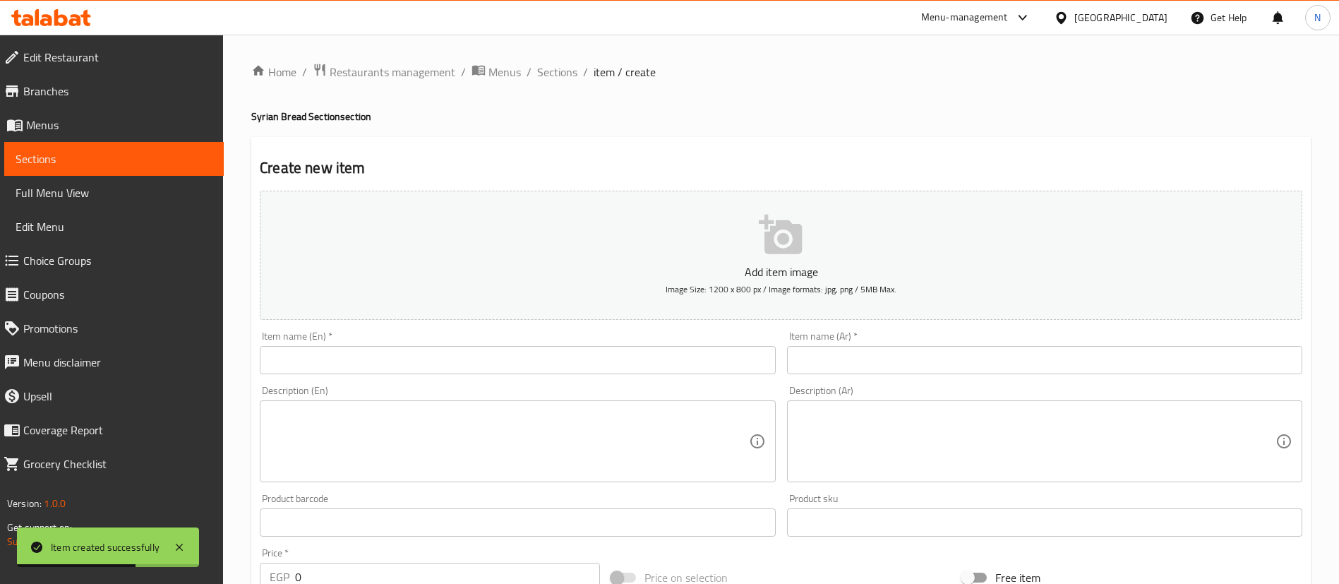
click at [805, 364] on input "text" at bounding box center [1044, 360] width 515 height 28
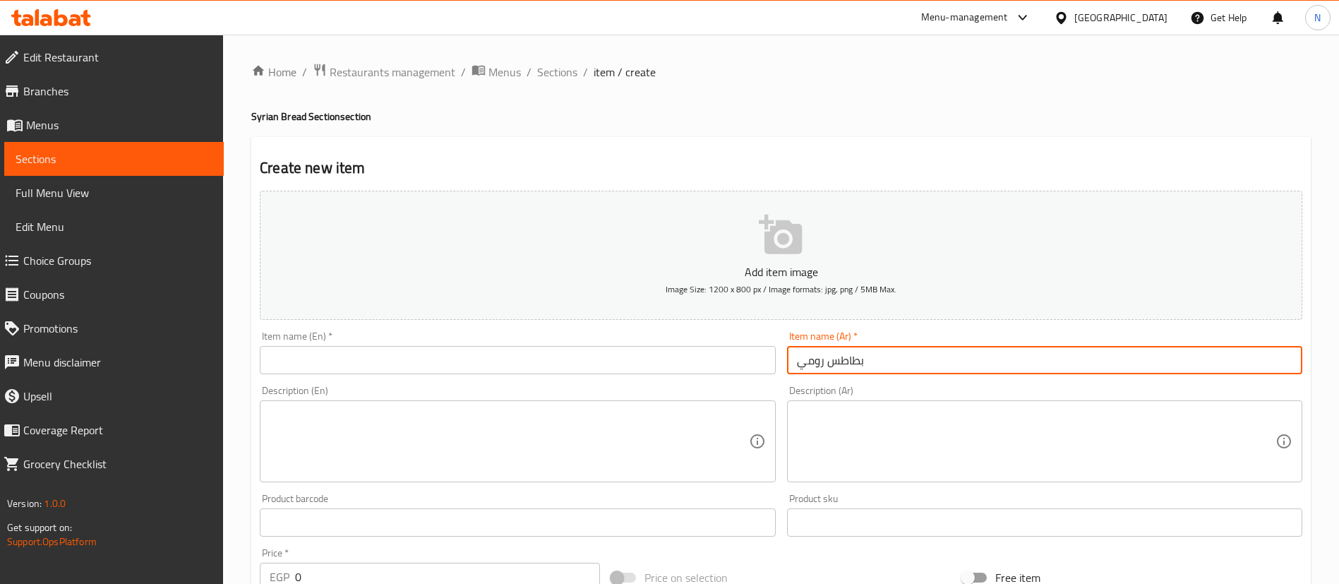
click at [805, 364] on input "بطاطس رومي" at bounding box center [1044, 360] width 515 height 28
type input "بطاطس رومي"
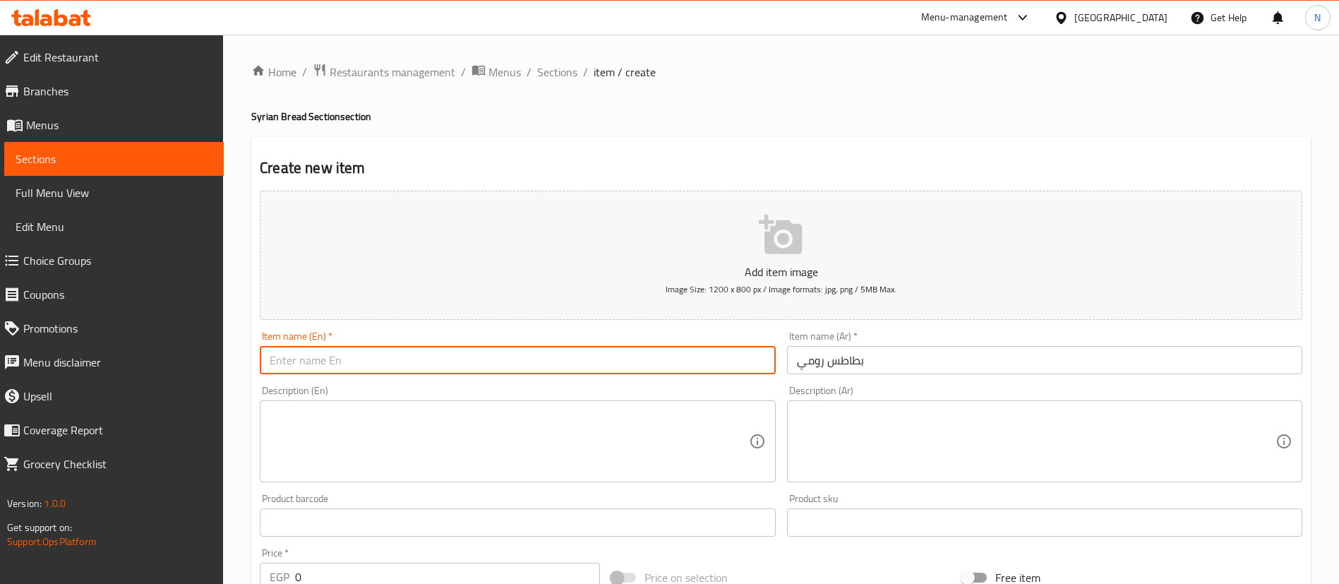
click at [717, 365] on input "text" at bounding box center [517, 360] width 515 height 28
type input "Potato with [PERSON_NAME]"
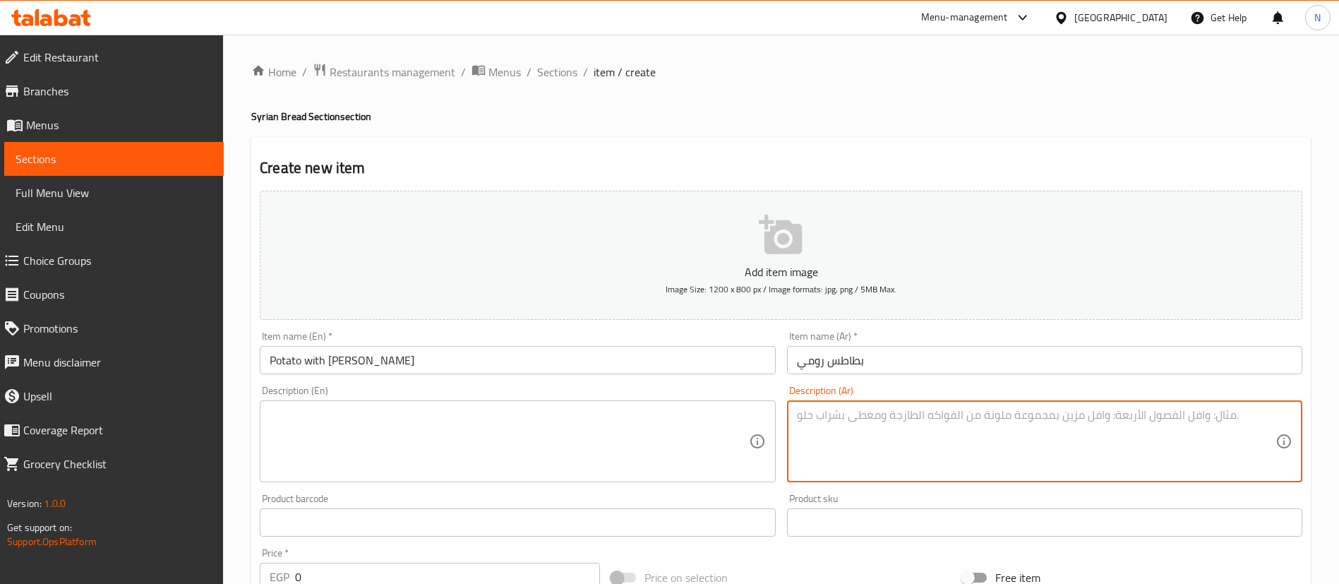
click at [836, 422] on textarea at bounding box center [1036, 441] width 479 height 67
paste textarea "ثومية، خيار مخلل و طماطم"
type textarea "ثومية، خيار مخلل و طماطم"
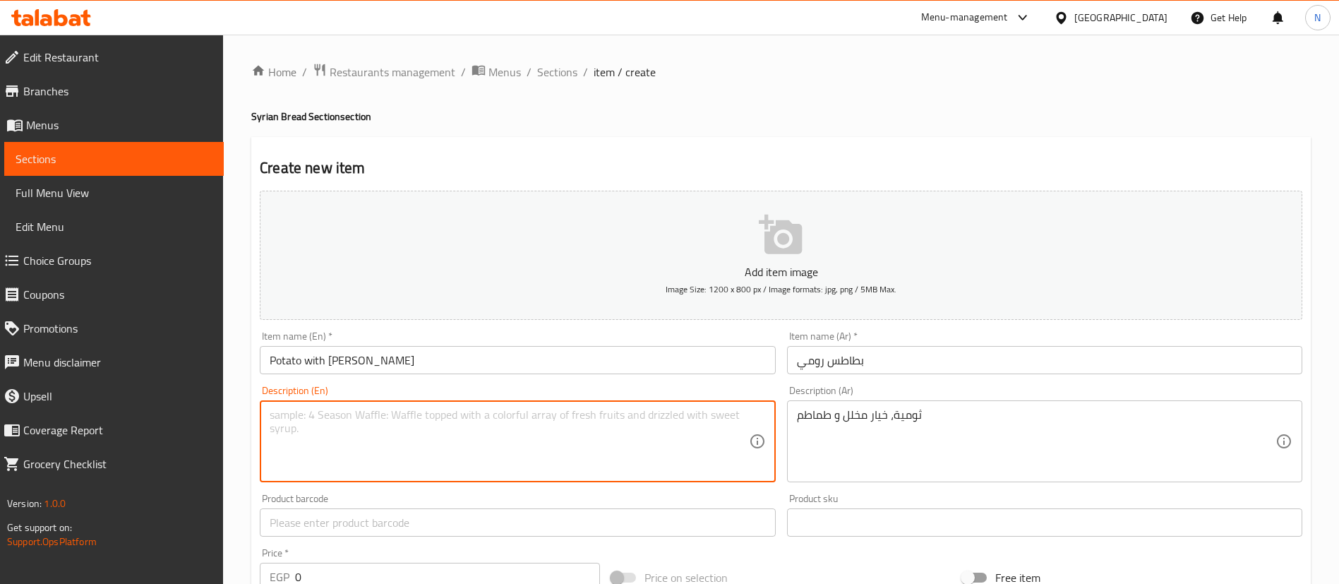
click at [429, 433] on textarea at bounding box center [509, 441] width 479 height 67
paste textarea "Garlic, pickled cucumber and tomatoes"
type textarea "Garlic, pickled cucumber and tomatoes"
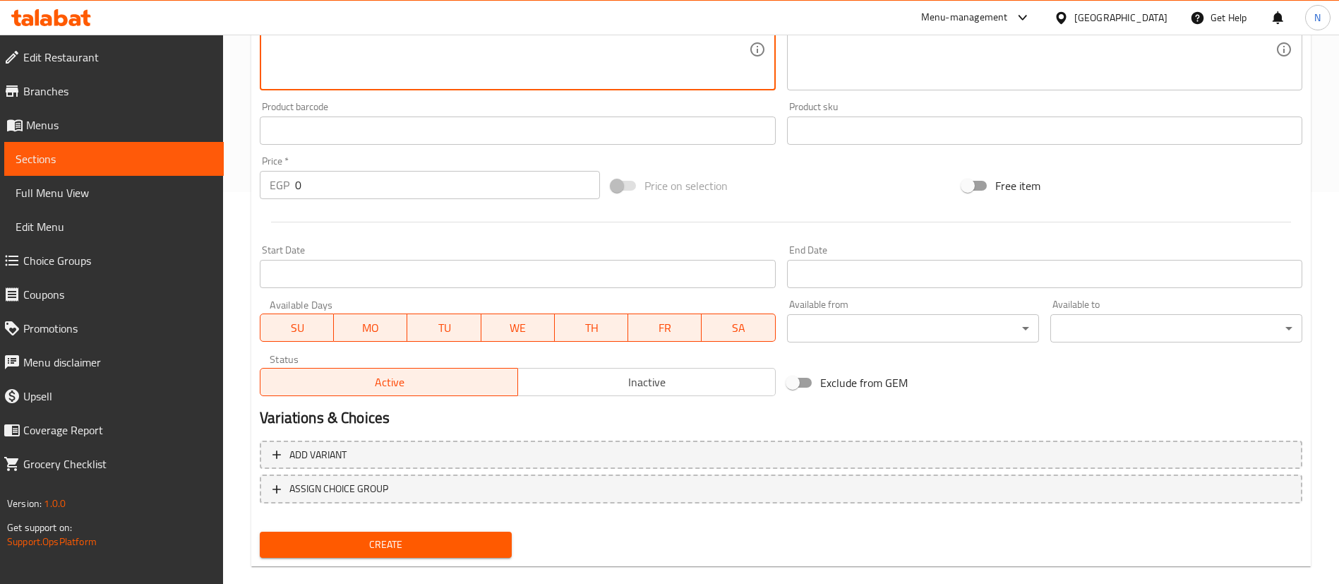
scroll to position [414, 0]
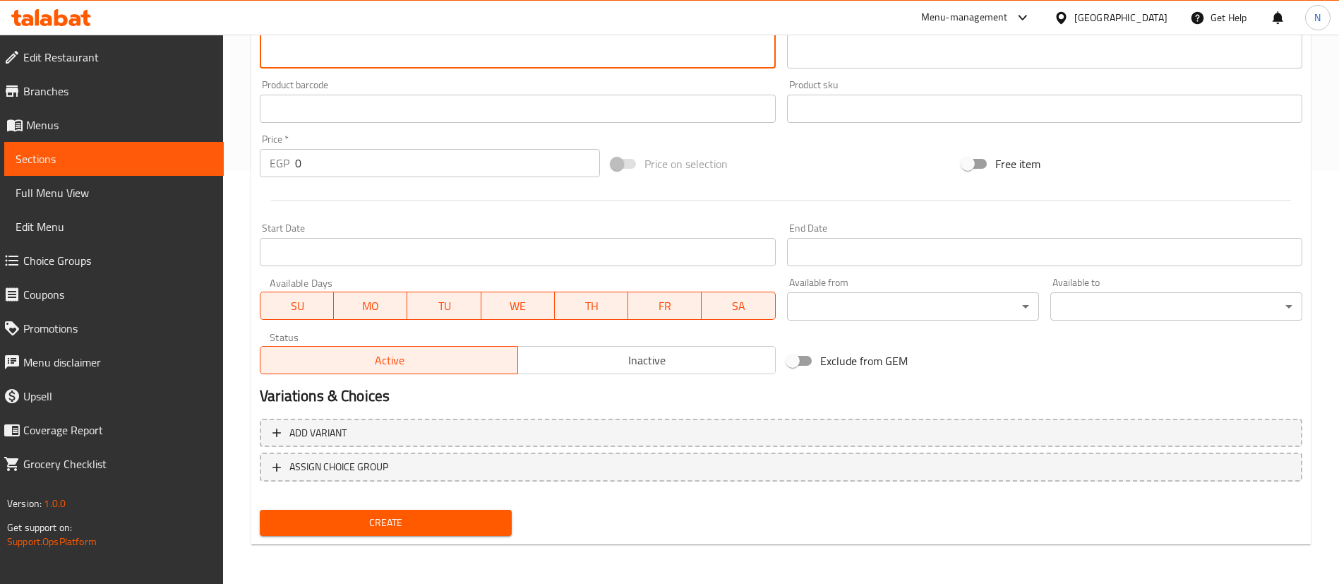
click at [344, 165] on input "0" at bounding box center [447, 163] width 305 height 28
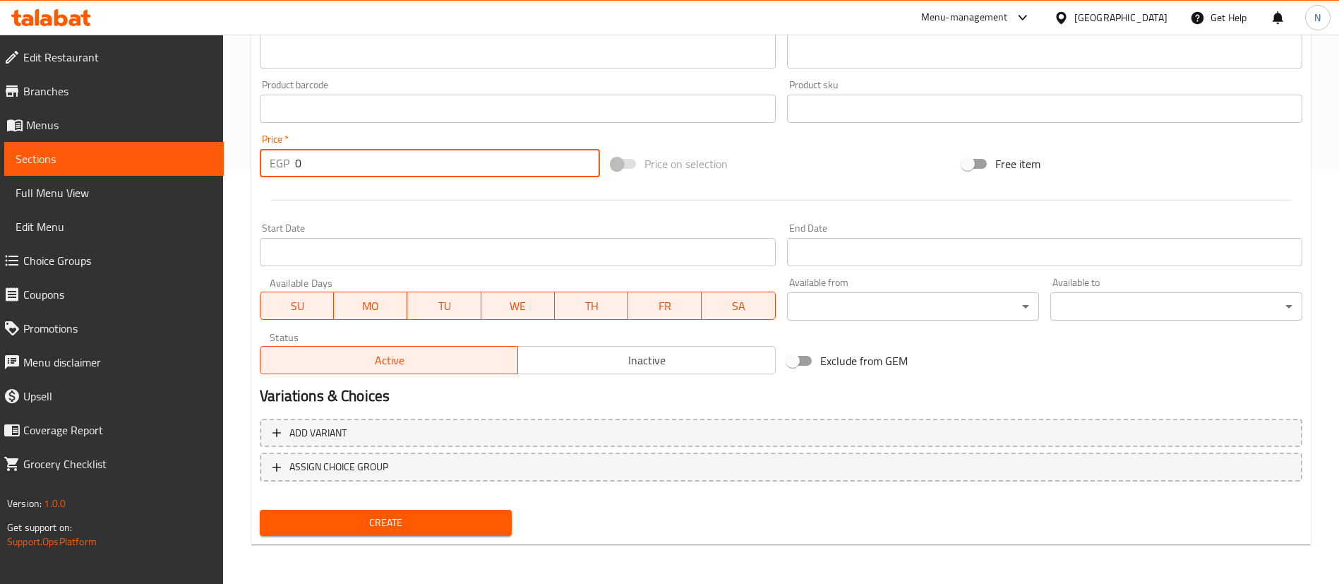
click at [344, 165] on input "0" at bounding box center [447, 163] width 305 height 28
type input "50"
click at [400, 534] on button "Create" at bounding box center [386, 523] width 252 height 26
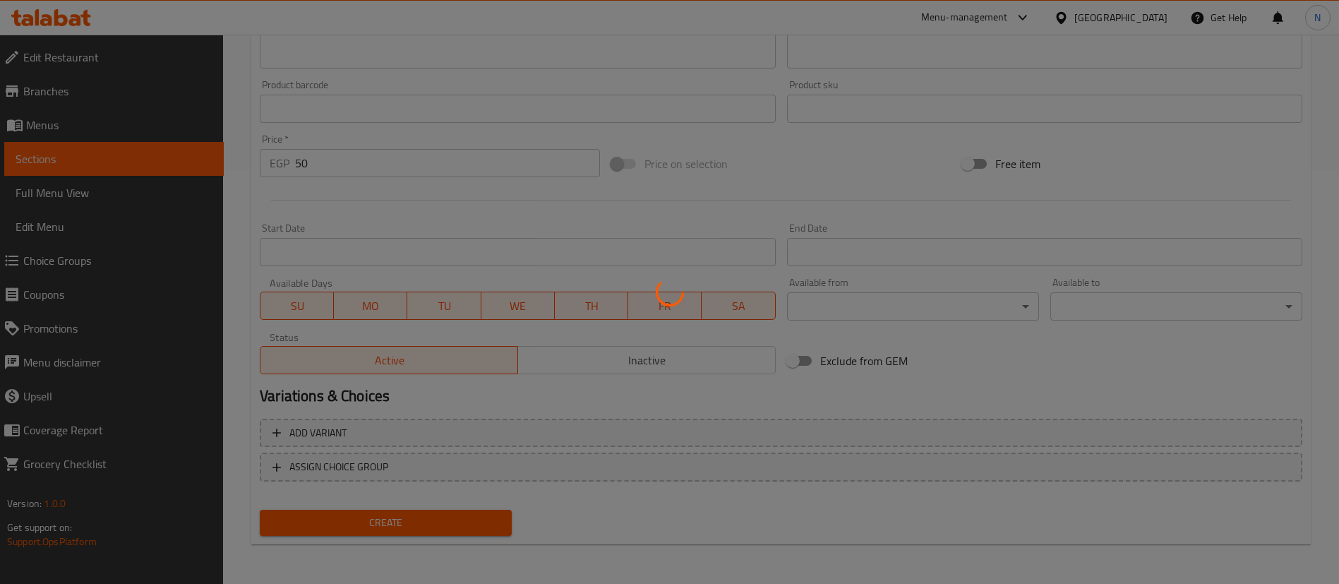
type input "0"
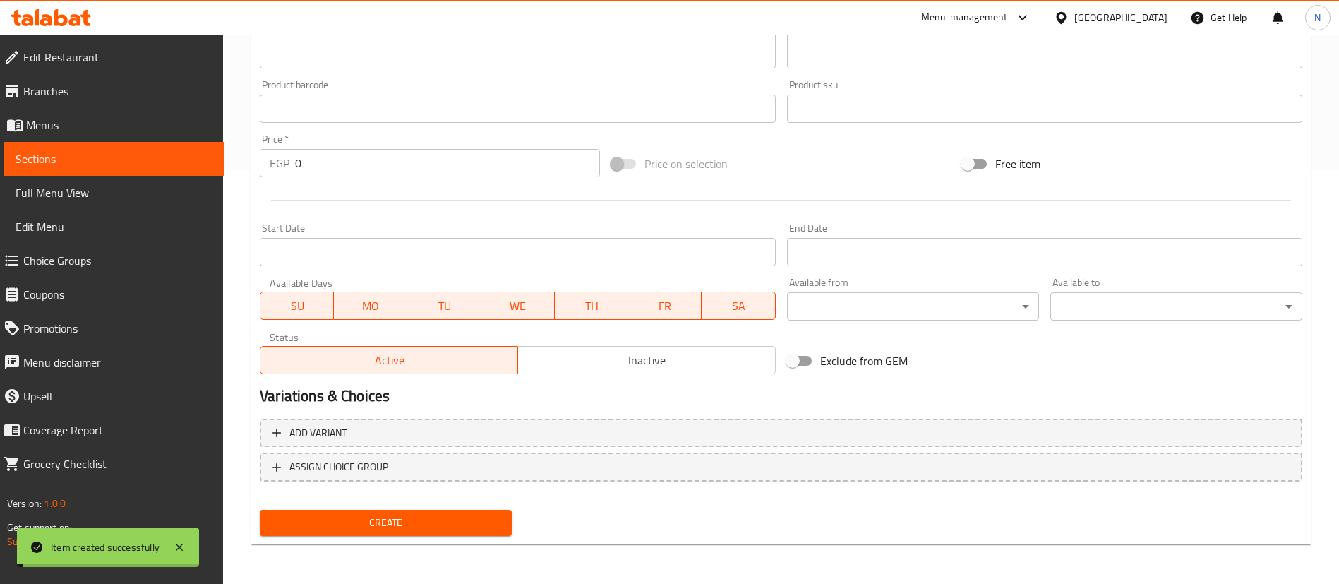
click at [125, 161] on span "Sections" at bounding box center [114, 158] width 197 height 17
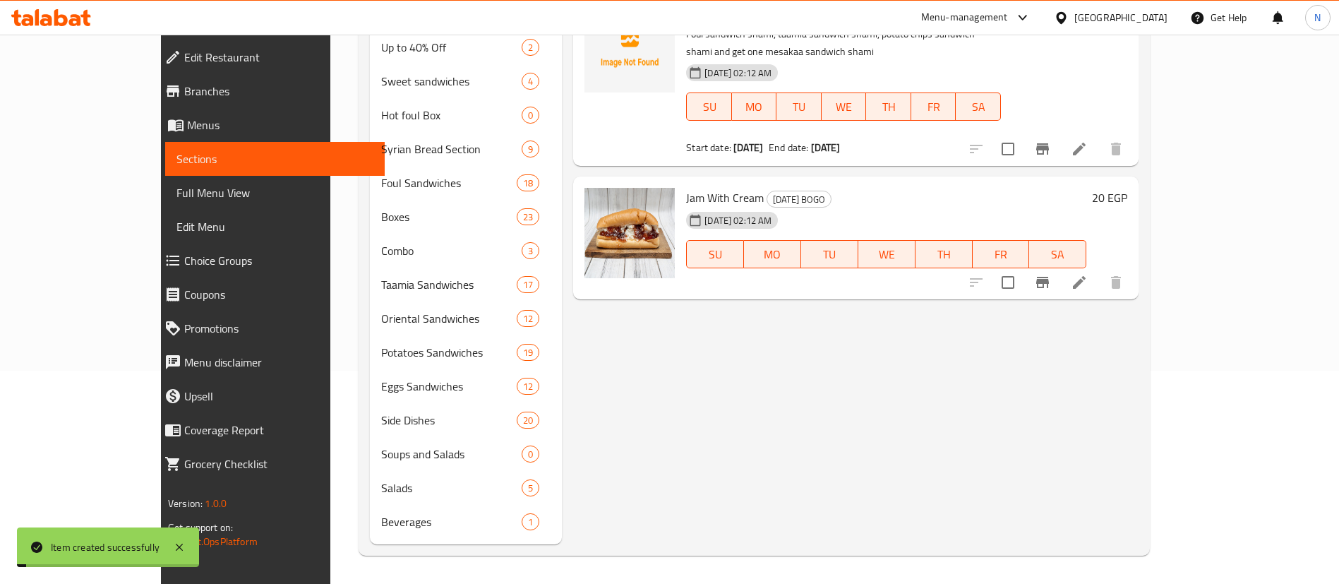
scroll to position [213, 0]
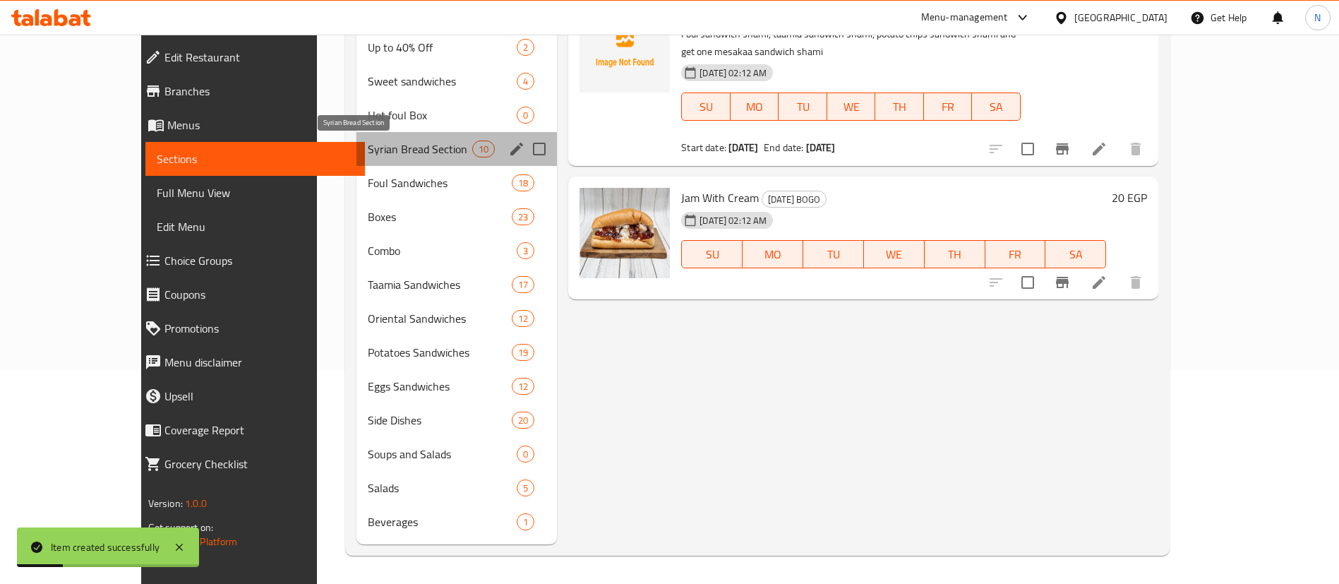
click at [368, 143] on span "Syrian Bread Section" at bounding box center [420, 149] width 104 height 17
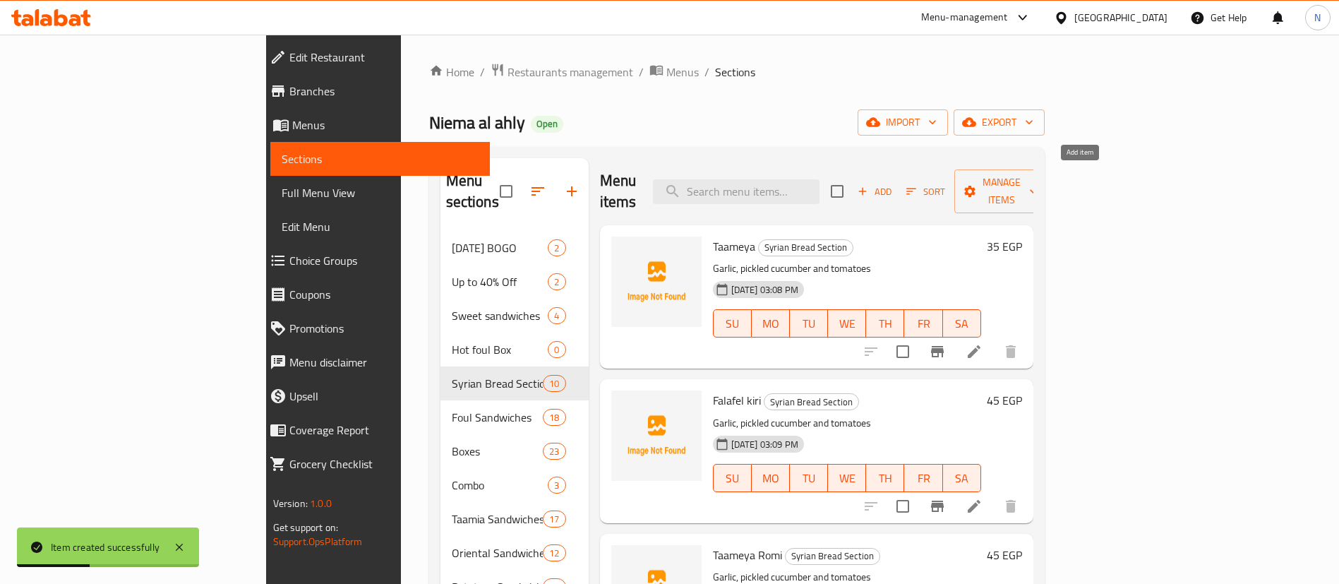
click at [869, 185] on icon "button" at bounding box center [862, 191] width 13 height 13
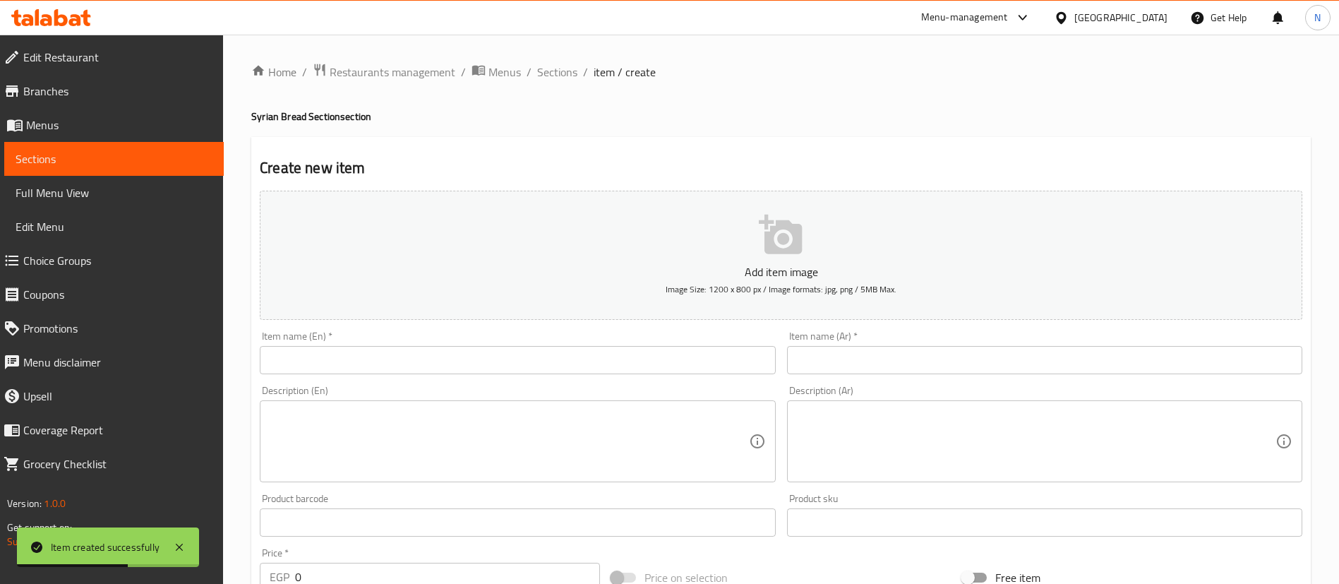
click at [713, 359] on input "text" at bounding box center [517, 360] width 515 height 28
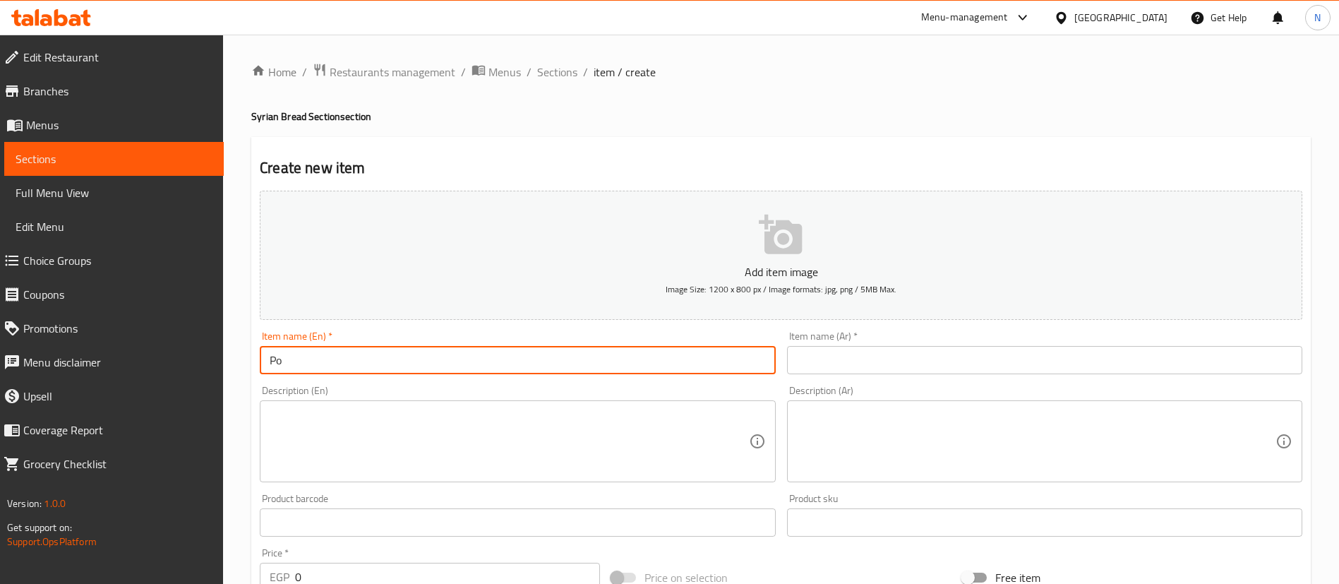
click at [326, 364] on input "Po" at bounding box center [517, 360] width 515 height 28
click at [341, 357] on input "Potato with [PERSON_NAME]" at bounding box center [517, 360] width 515 height 28
click at [350, 366] on input "Potato with [PERSON_NAME]" at bounding box center [517, 360] width 515 height 28
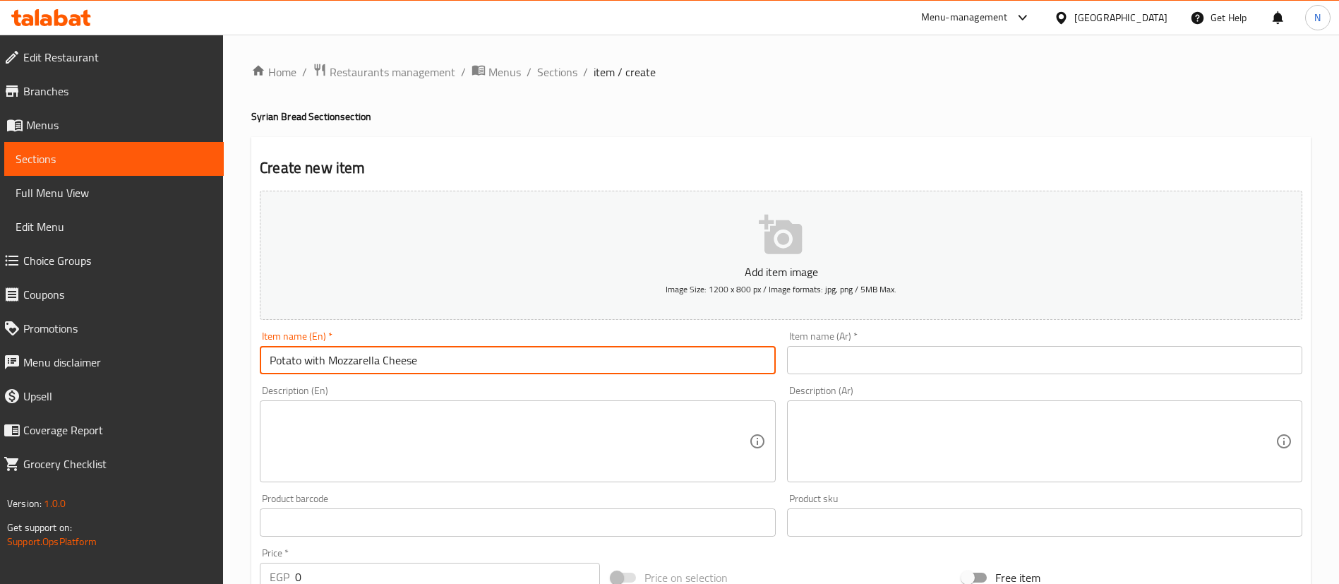
click at [381, 357] on input "Potato with Mozzarella Cheese" at bounding box center [517, 360] width 515 height 28
type input "Potato with Mozzarella Cheese"
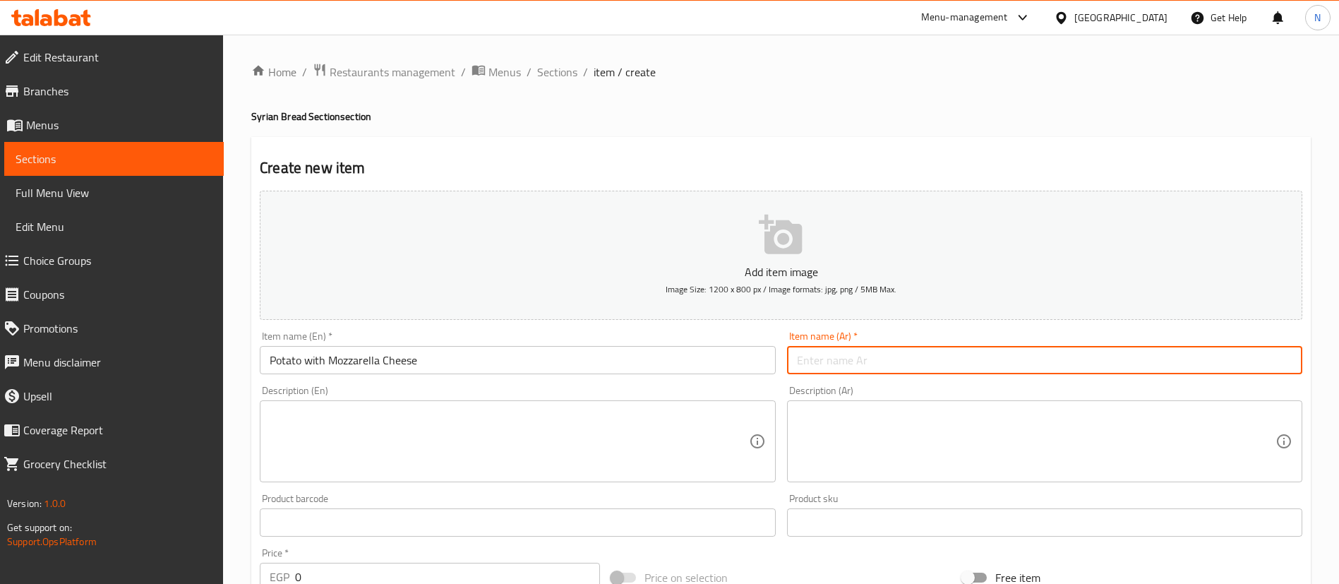
paste input "بطاطس مع [PERSON_NAME]"
click at [843, 363] on input "text" at bounding box center [1044, 360] width 515 height 28
type input "بطاطس مع [PERSON_NAME]"
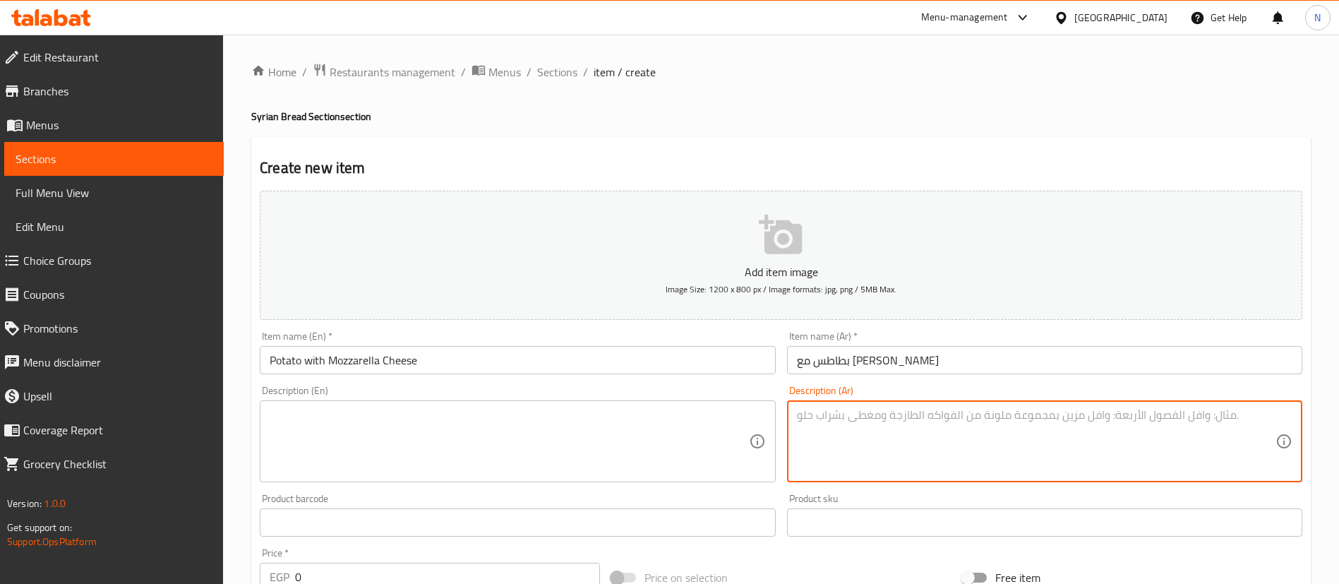
click at [879, 418] on textarea at bounding box center [1036, 441] width 479 height 67
paste textarea "ثومية، كاتشب، مايونيز و خيار مخلل"
type textarea "ثومية، كاتشب، مايونيز و خيار مخلل"
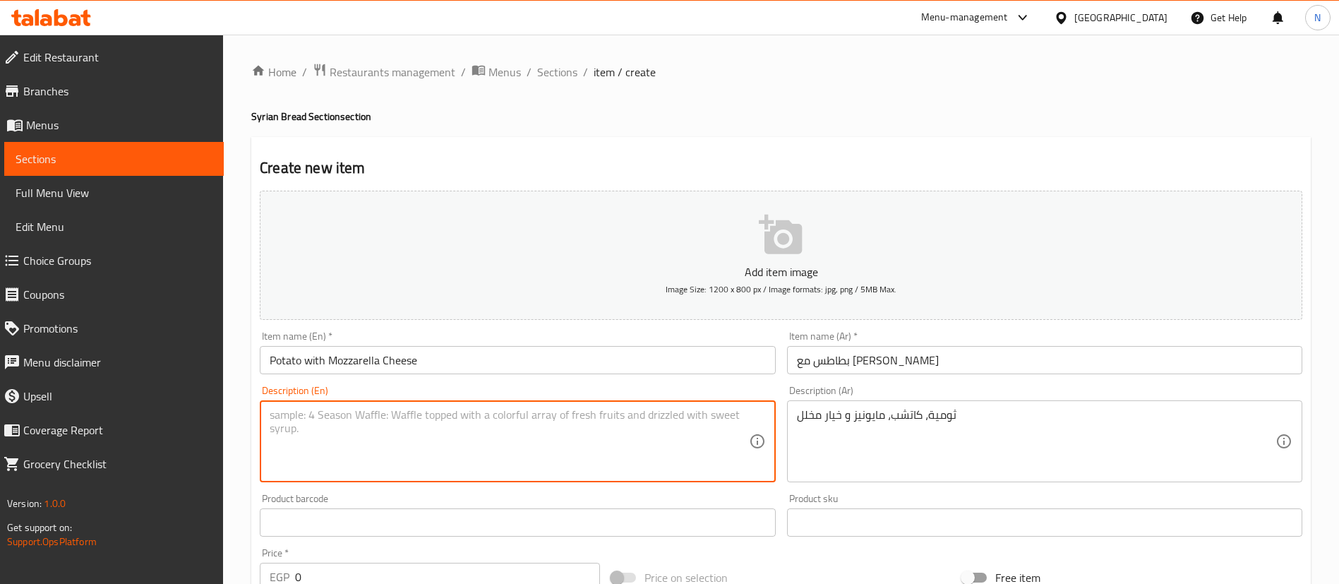
click at [412, 445] on textarea at bounding box center [509, 441] width 479 height 67
paste textarea "Garlic sauce, ketchup, mayonnaise and pickles"
type textarea "Garlic sauce, ketchup, mayonnaise and pickles"
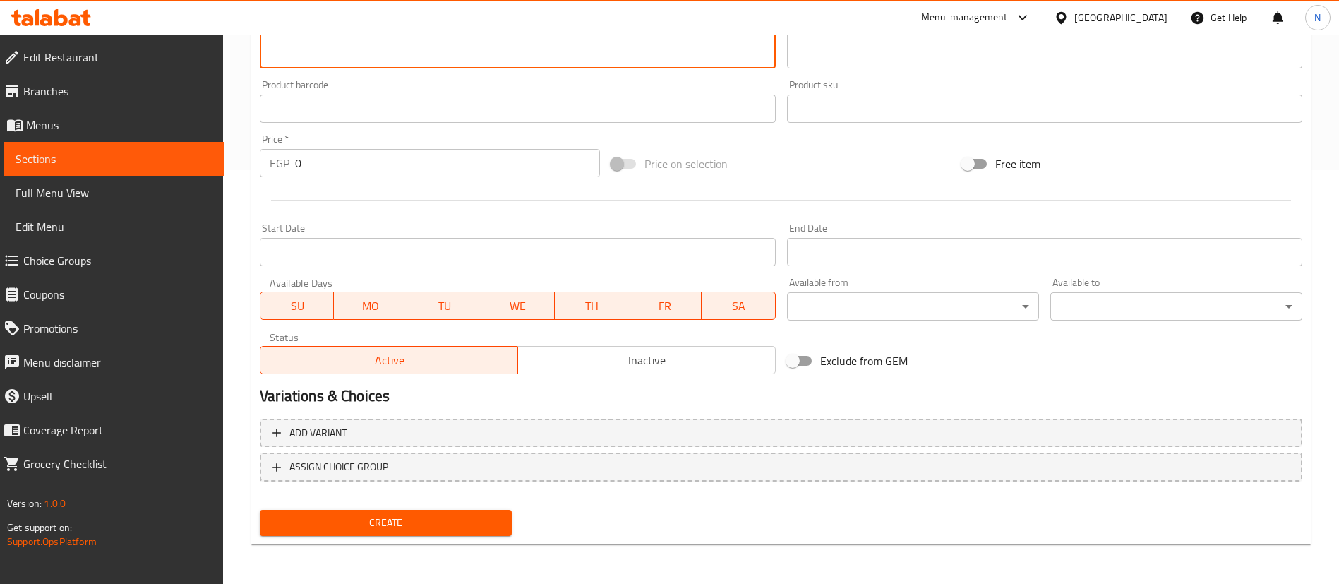
click at [340, 160] on input "0" at bounding box center [447, 163] width 305 height 28
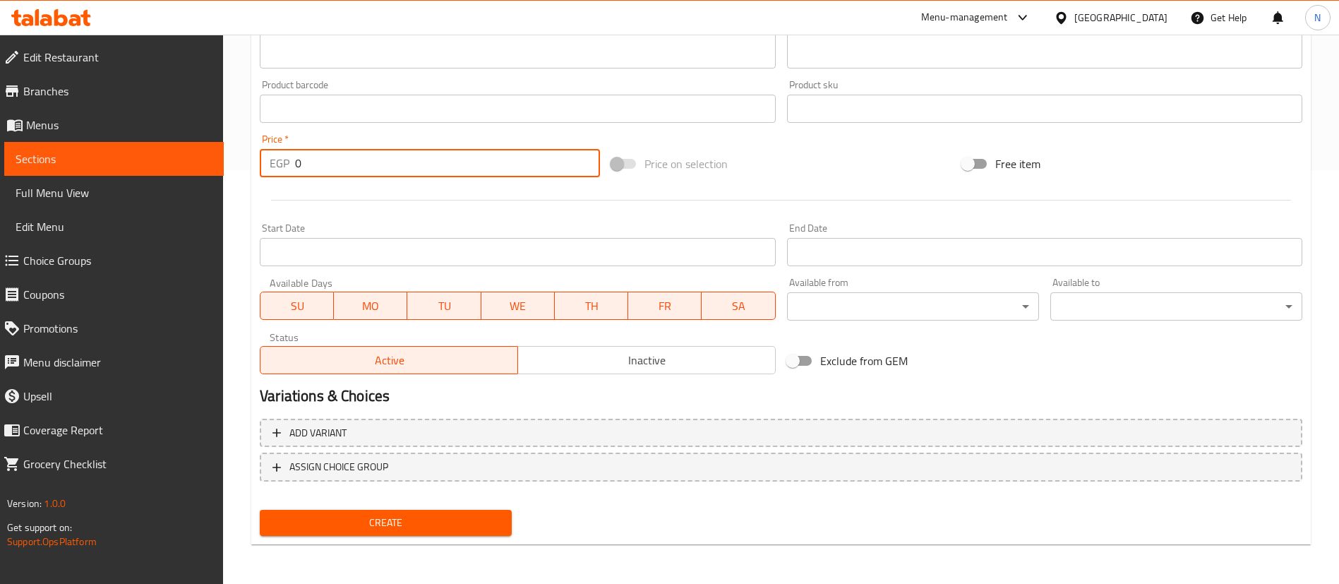
click at [340, 160] on input "0" at bounding box center [447, 163] width 305 height 28
type input "50"
click at [398, 533] on button "Create" at bounding box center [386, 523] width 252 height 26
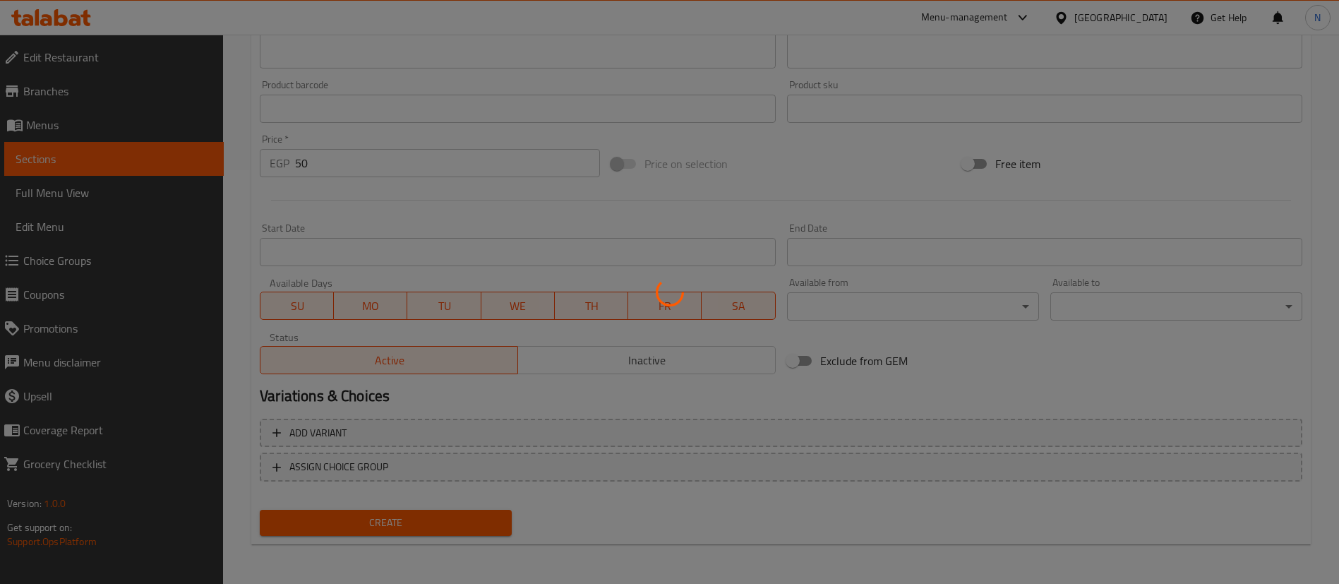
type input "0"
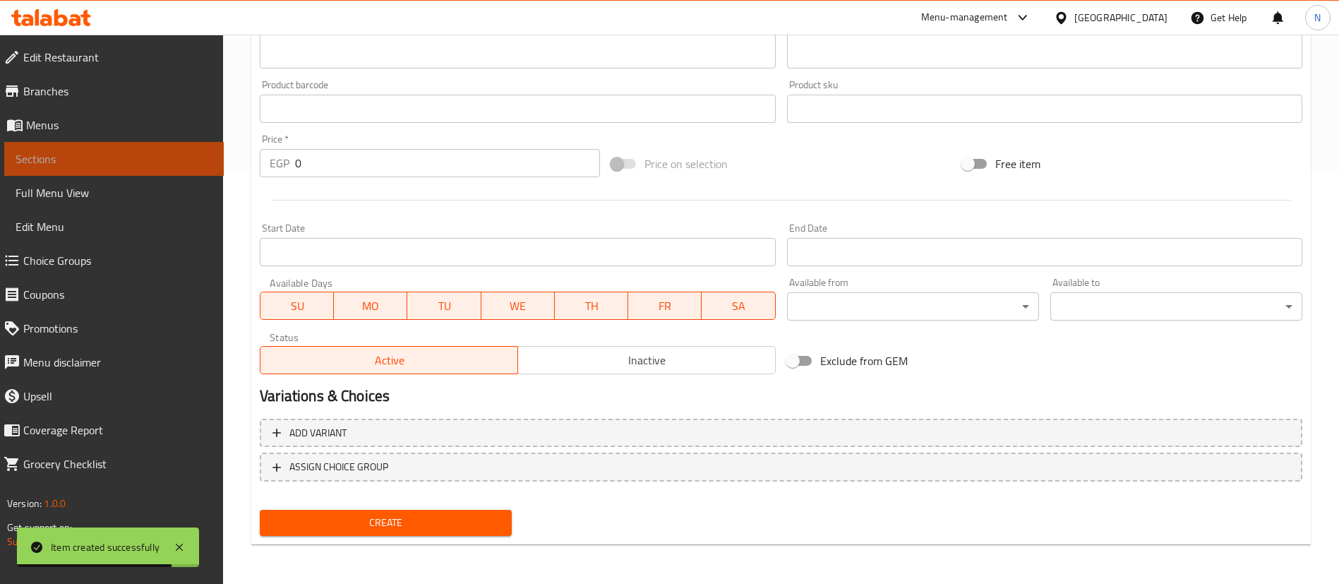
click at [186, 155] on span "Sections" at bounding box center [114, 158] width 197 height 17
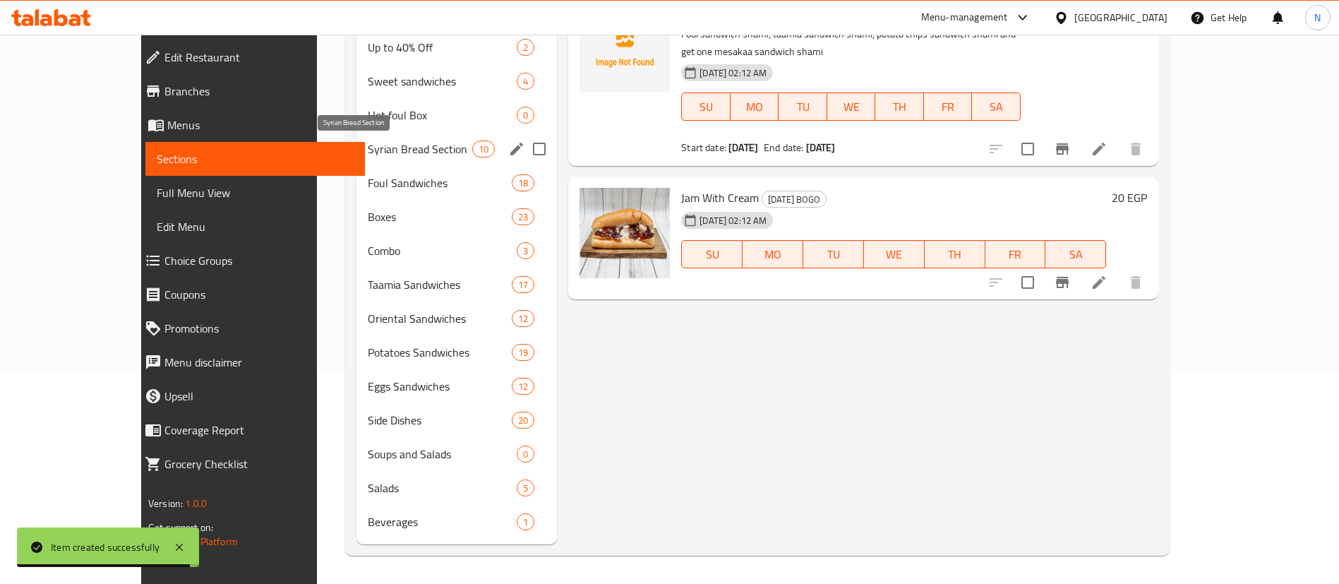
click at [368, 144] on span "Syrian Bread Section" at bounding box center [420, 149] width 104 height 17
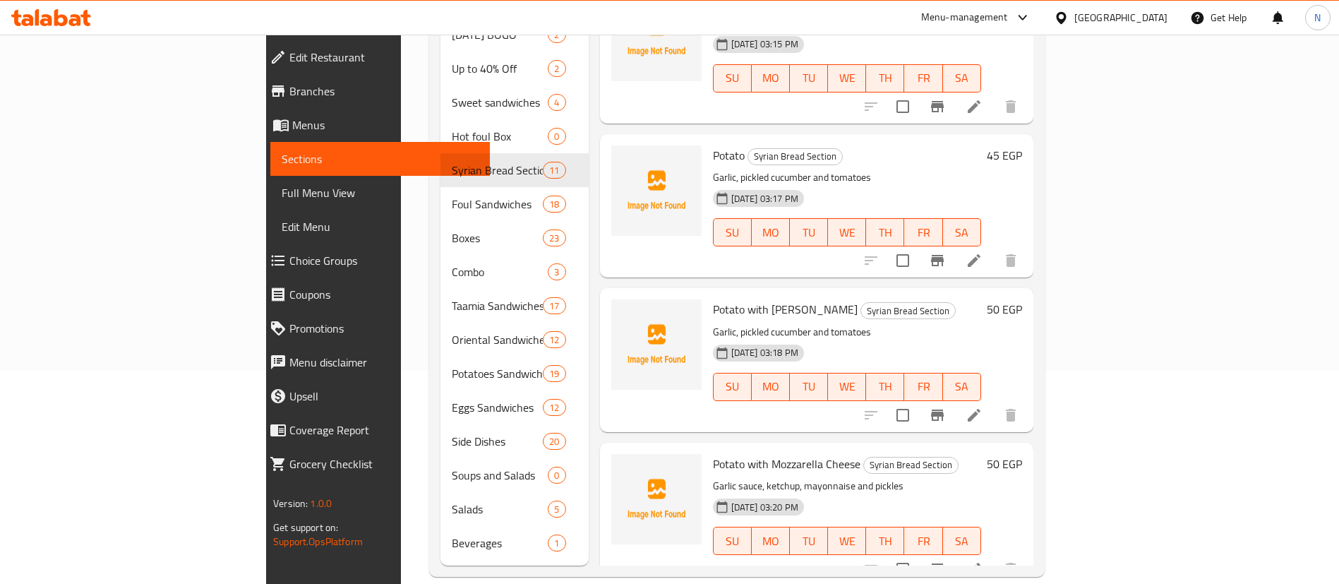
scroll to position [1133, 0]
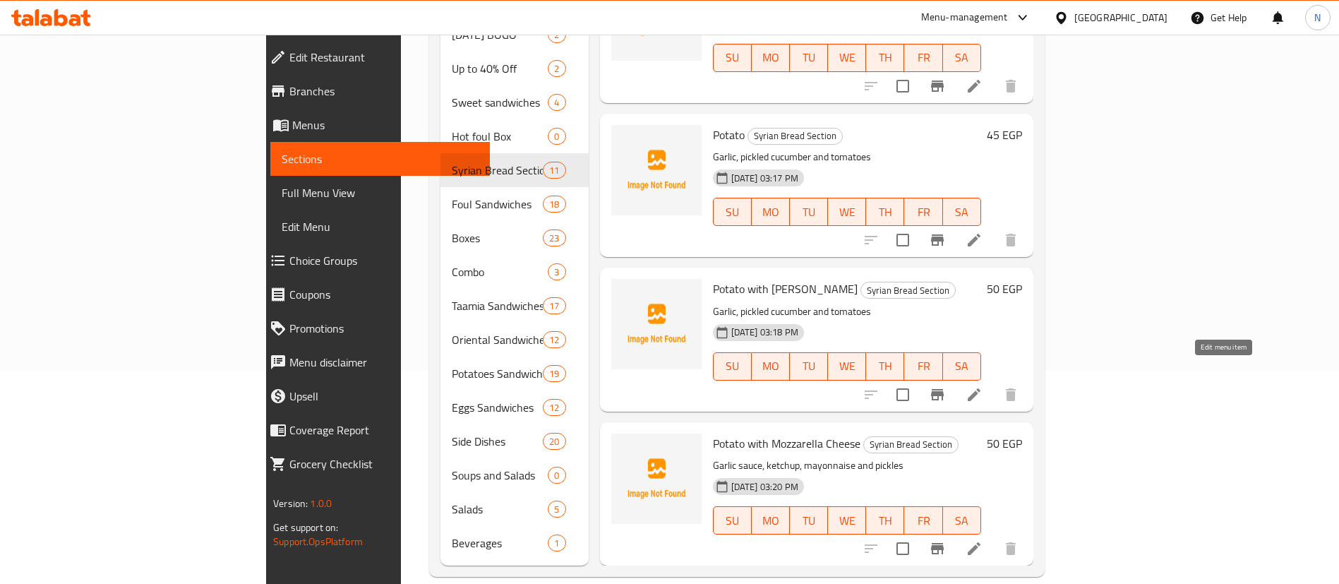
click at [994, 382] on li at bounding box center [975, 394] width 40 height 25
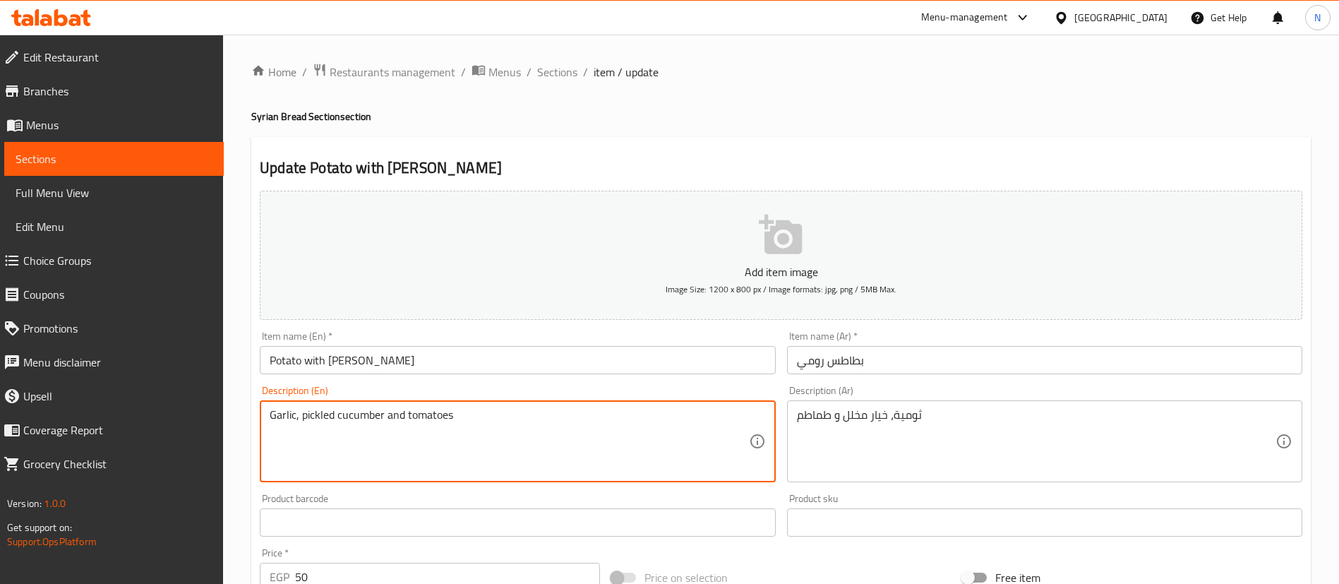
click at [426, 410] on textarea "Garlic, pickled cucumber and tomatoes" at bounding box center [509, 441] width 479 height 67
paste textarea "sauce, ketchup, mayonnaise and pickl"
type textarea "Garlic sauce, ketchup, mayonnaise and pickles"
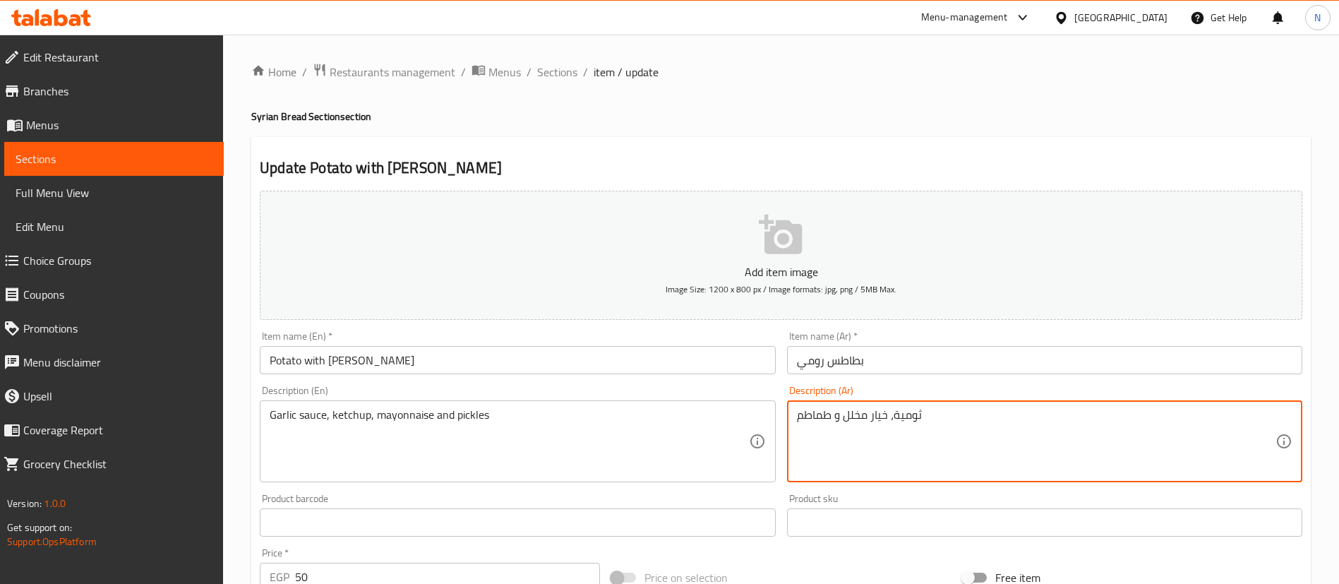
click at [840, 420] on textarea "ثومية، خيار مخلل و طماطم" at bounding box center [1036, 441] width 479 height 67
paste textarea "كاتشب، مايونيز و خيار مخلل"
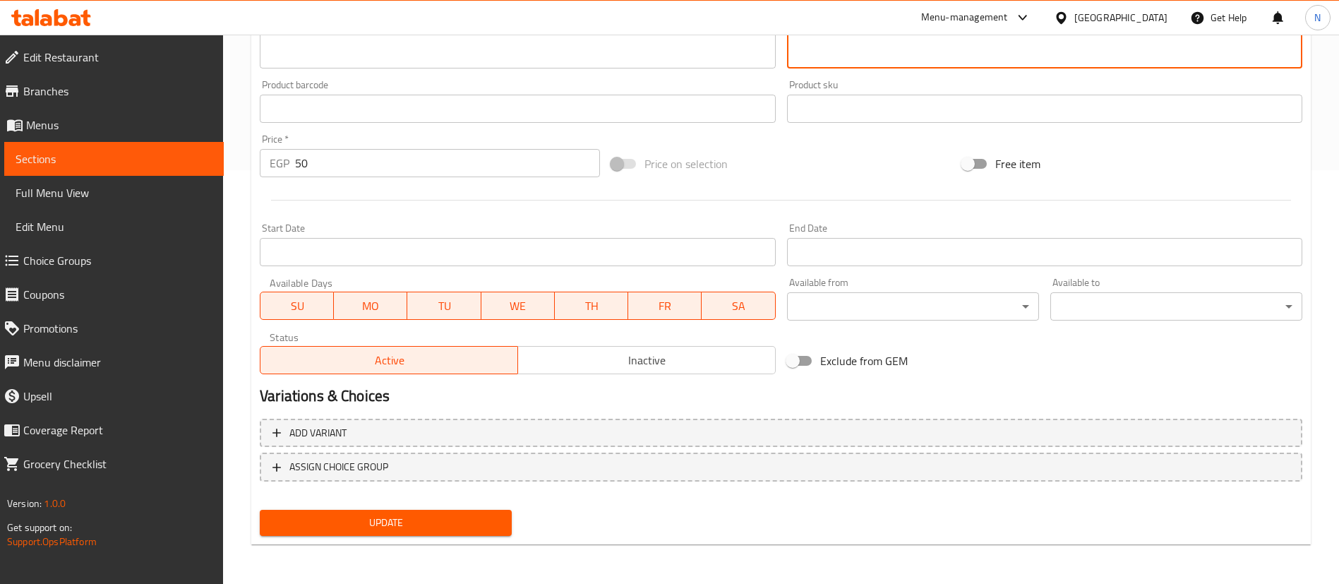
type textarea "ثومية، كاتشب، مايونيز و خيار مخلل"
click at [330, 508] on div "Update" at bounding box center [385, 522] width 263 height 37
click at [349, 524] on span "Update" at bounding box center [385, 523] width 229 height 18
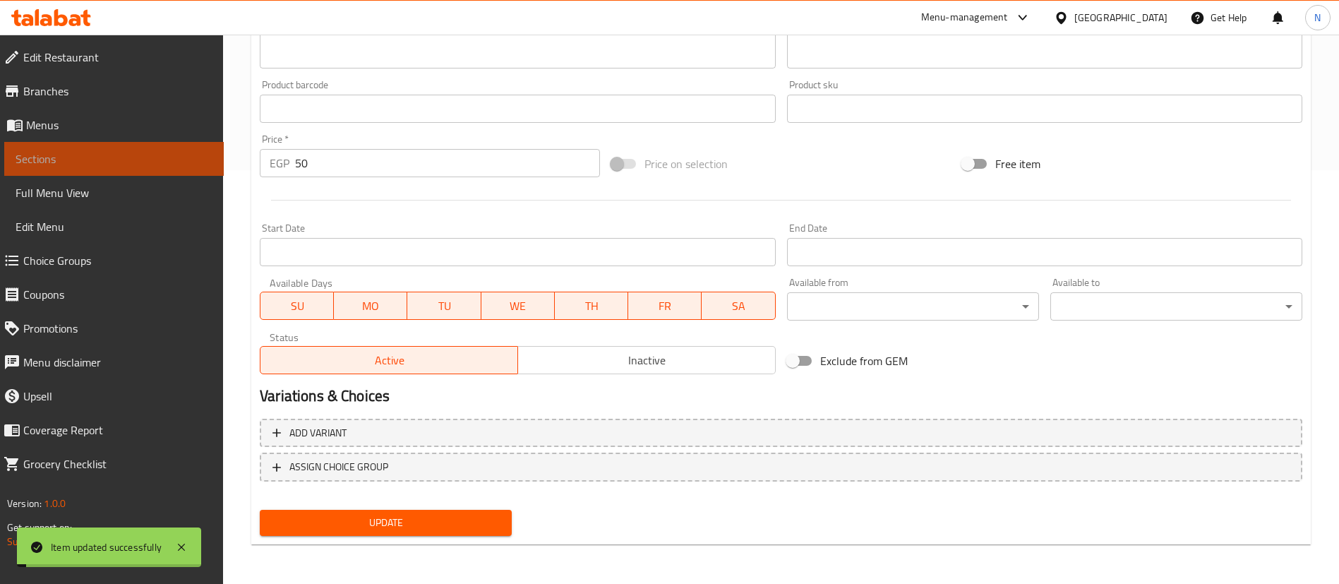
click at [132, 160] on span "Sections" at bounding box center [114, 158] width 197 height 17
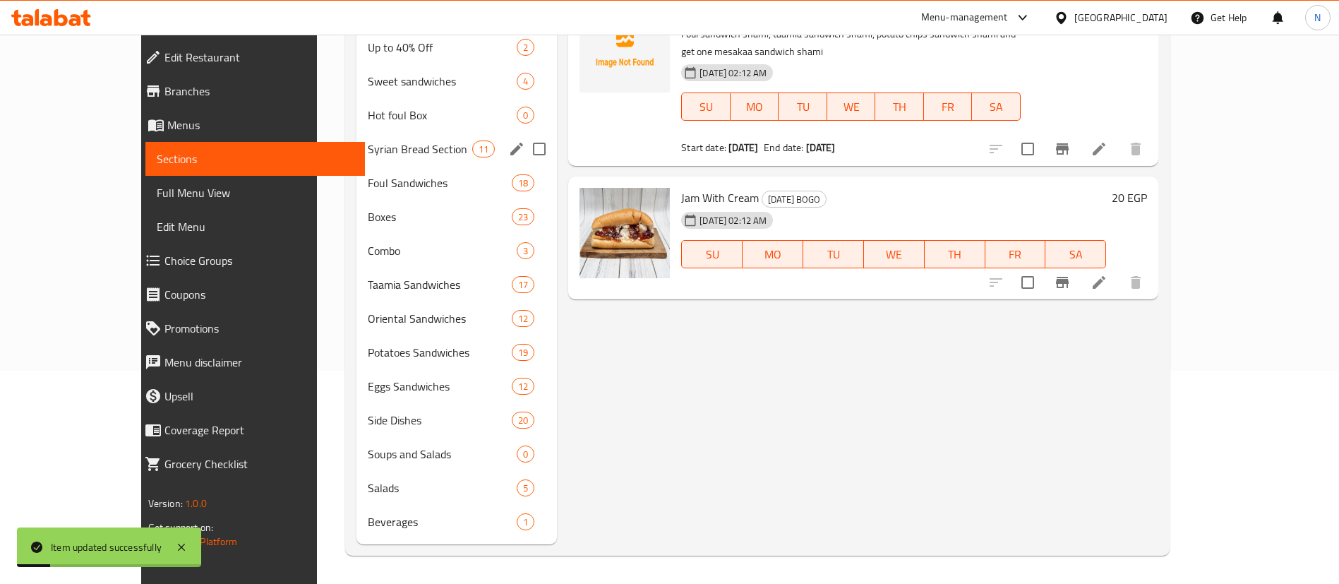
click at [386, 148] on span "Syrian Bread Section" at bounding box center [420, 149] width 104 height 17
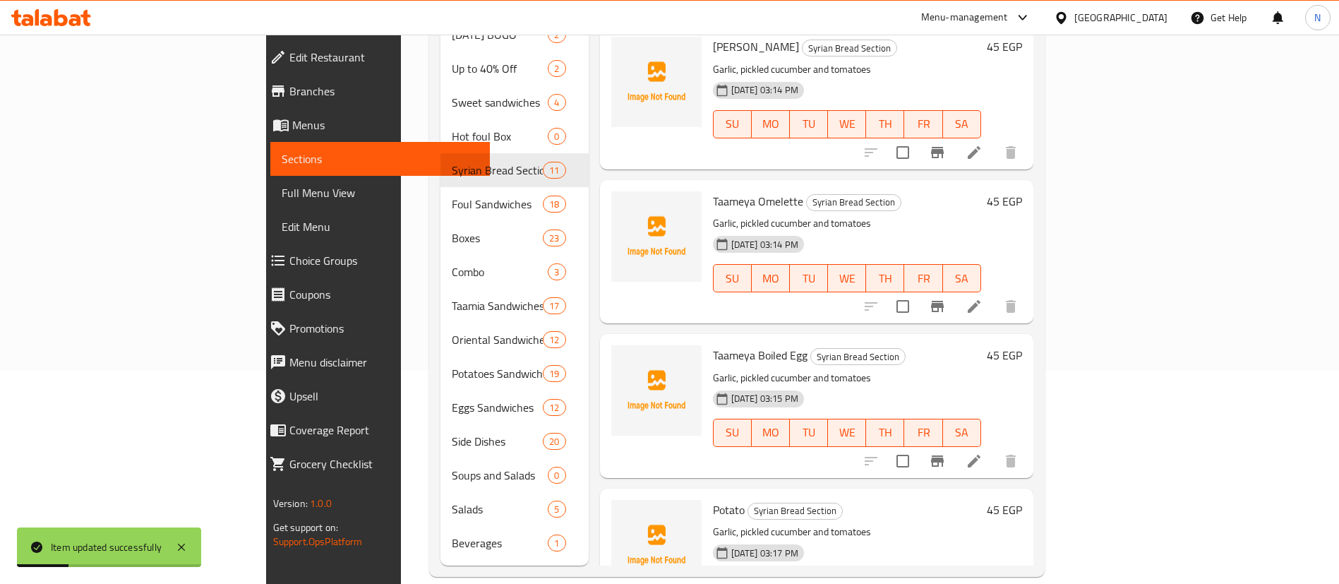
scroll to position [1133, 0]
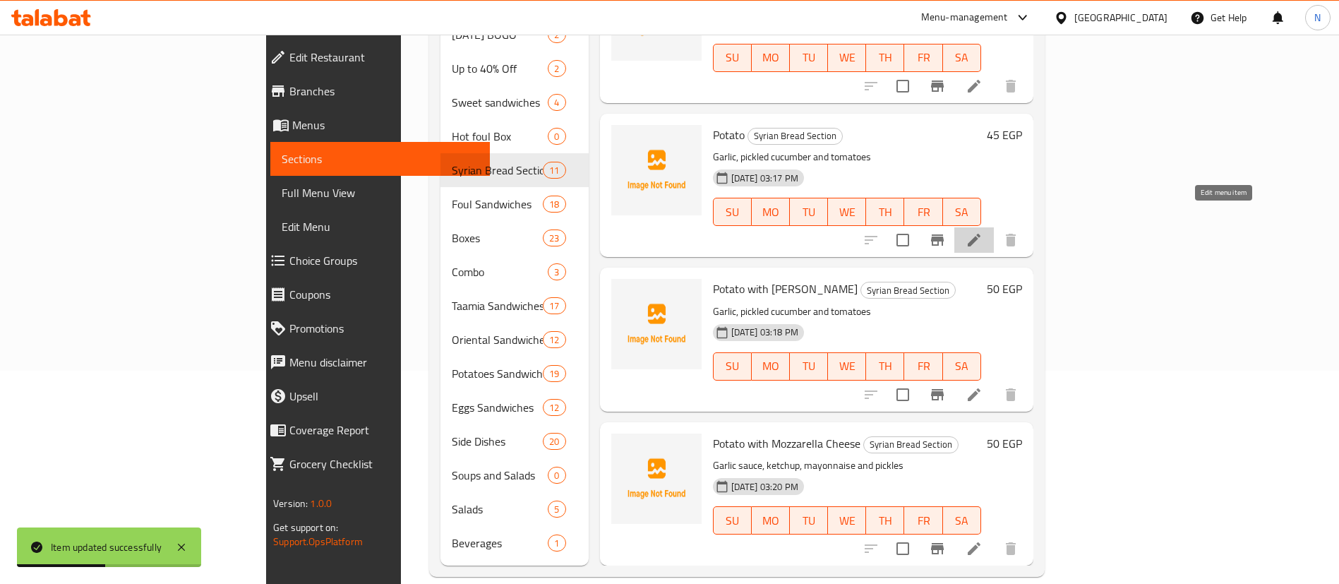
click at [983, 232] on icon at bounding box center [974, 240] width 17 height 17
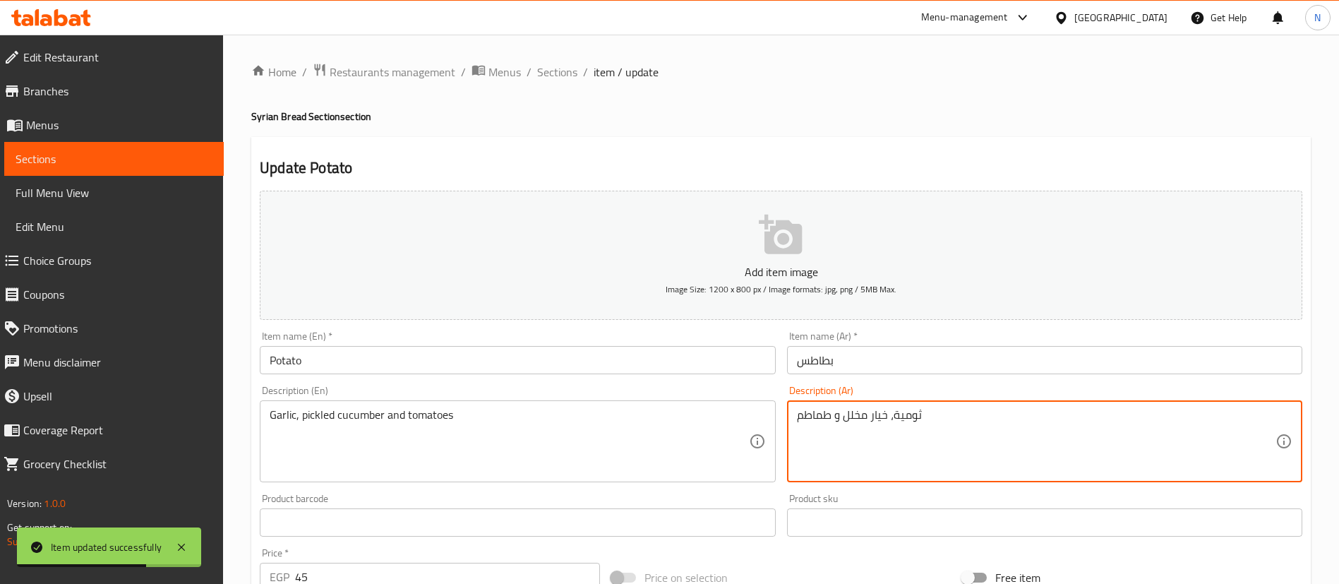
click at [898, 417] on textarea "ثومية، خيار مخلل و طماطم" at bounding box center [1036, 441] width 479 height 67
paste textarea "كاتشب، مايونيز و خيار مخلل"
type textarea "ثومية، كاتشب، مايونيز و خيار مخلل"
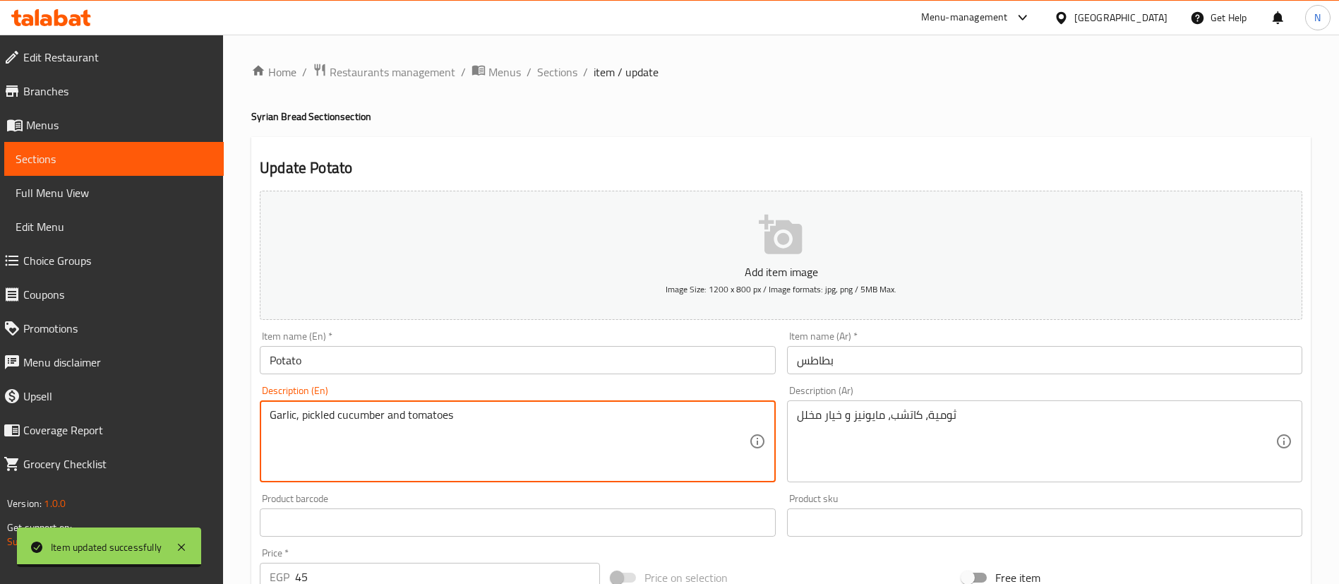
click at [357, 408] on textarea "Garlic, pickled cucumber and tomatoes" at bounding box center [509, 441] width 479 height 67
paste textarea "sauce, ketchup, mayonnaise and pickl"
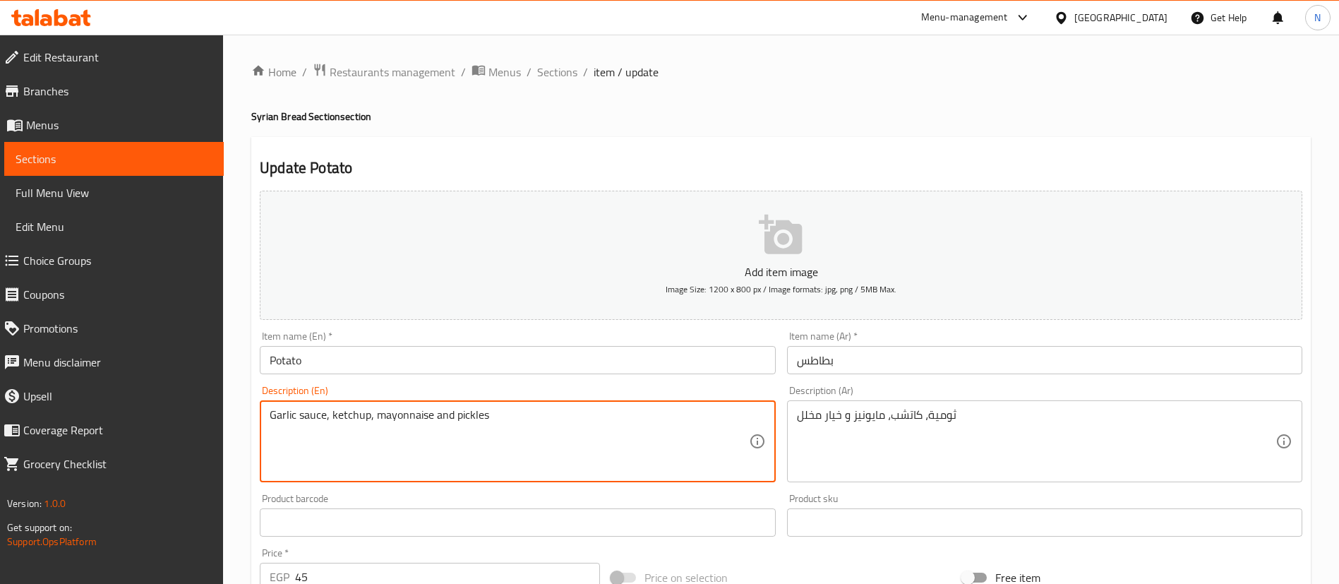
scroll to position [414, 0]
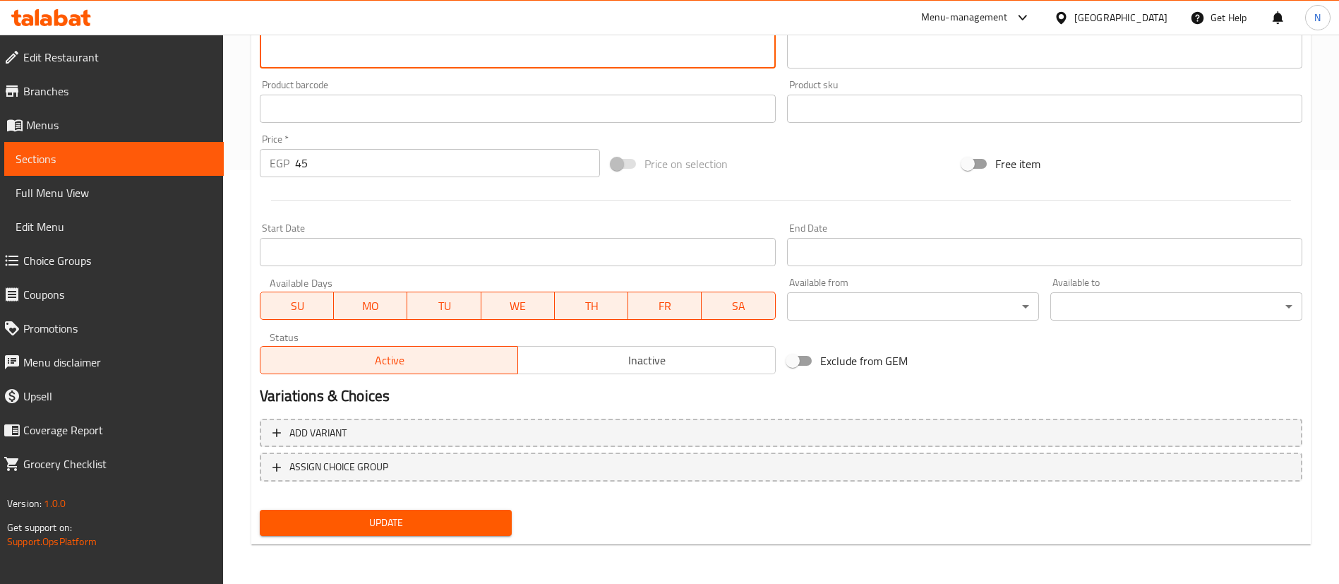
type textarea "Garlic sauce, ketchup, mayonnaise and pickles"
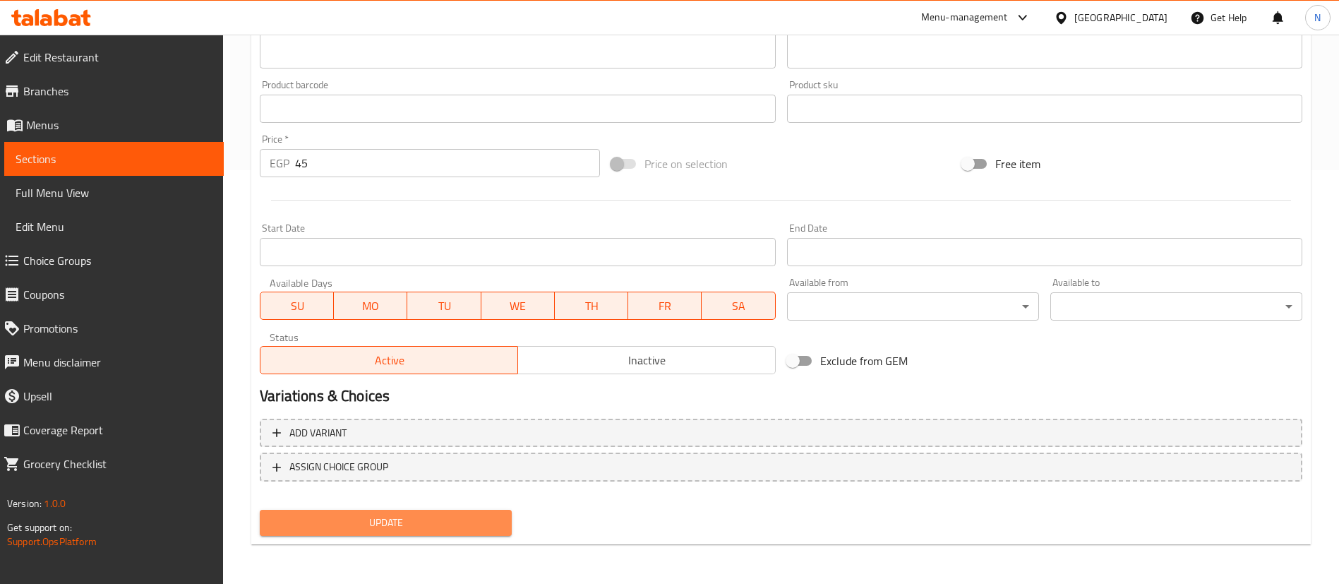
click at [330, 518] on span "Update" at bounding box center [385, 523] width 229 height 18
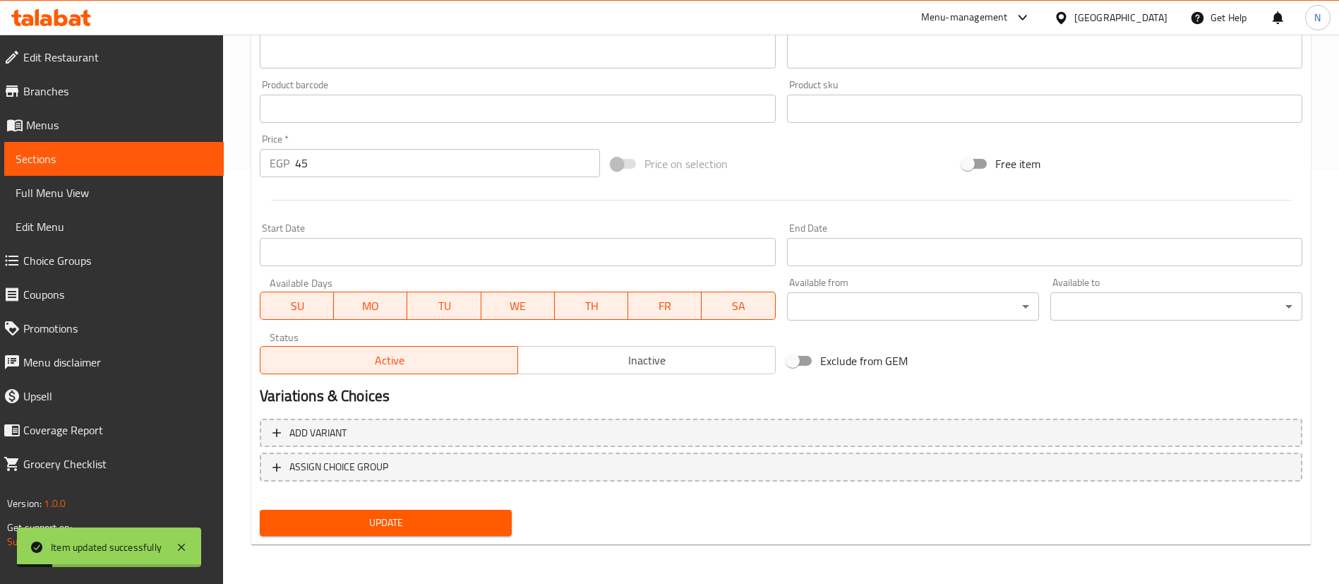
scroll to position [0, 0]
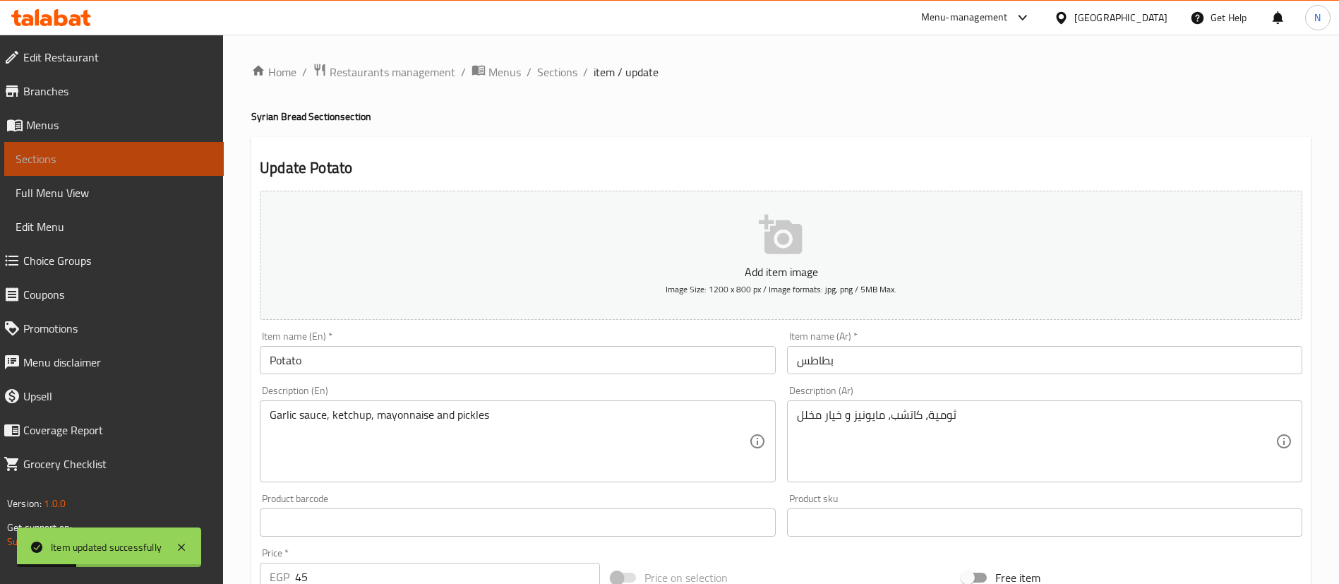
click at [150, 158] on span "Sections" at bounding box center [114, 158] width 197 height 17
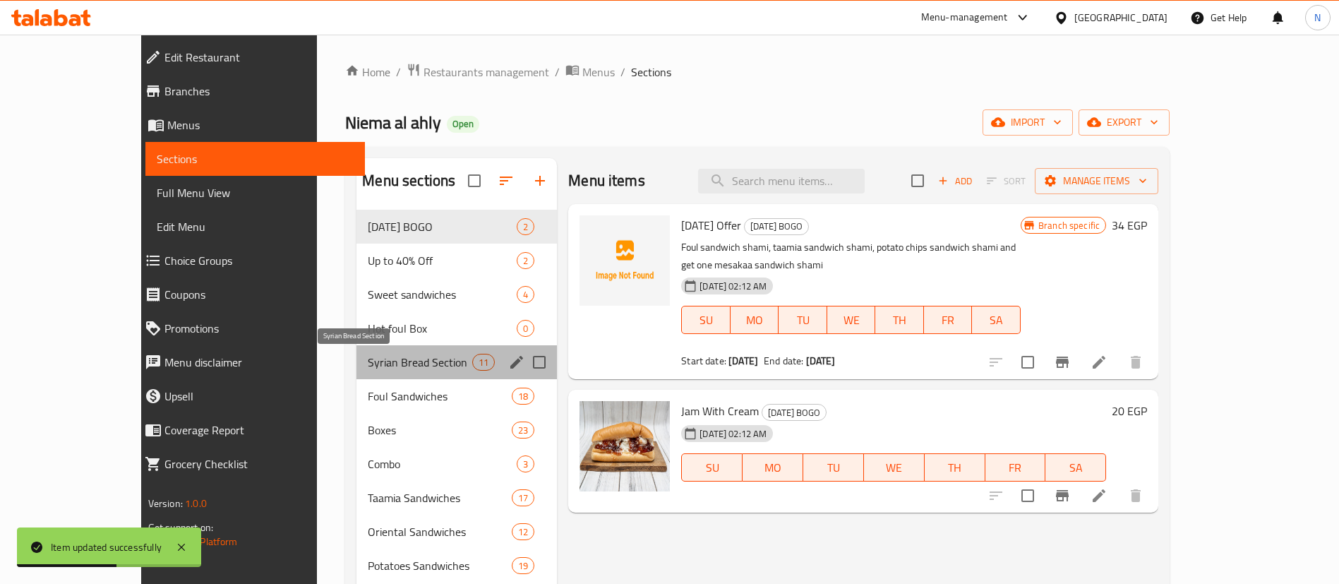
click at [368, 354] on span "Syrian Bread Section" at bounding box center [420, 362] width 104 height 17
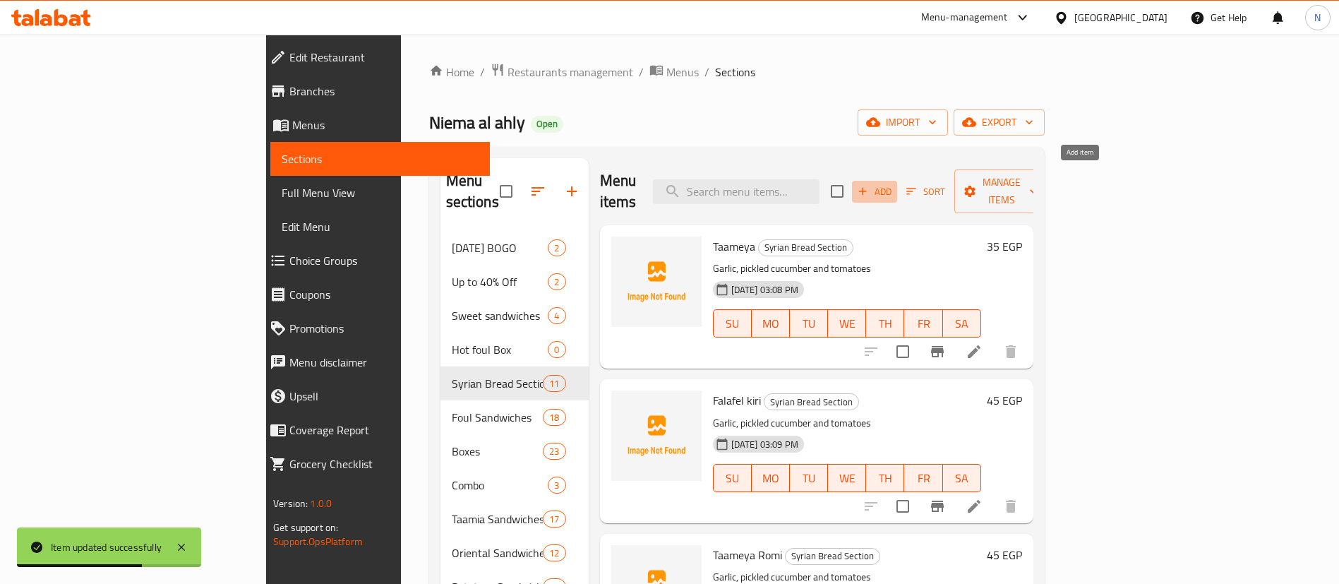
click at [894, 184] on span "Add" at bounding box center [875, 192] width 38 height 16
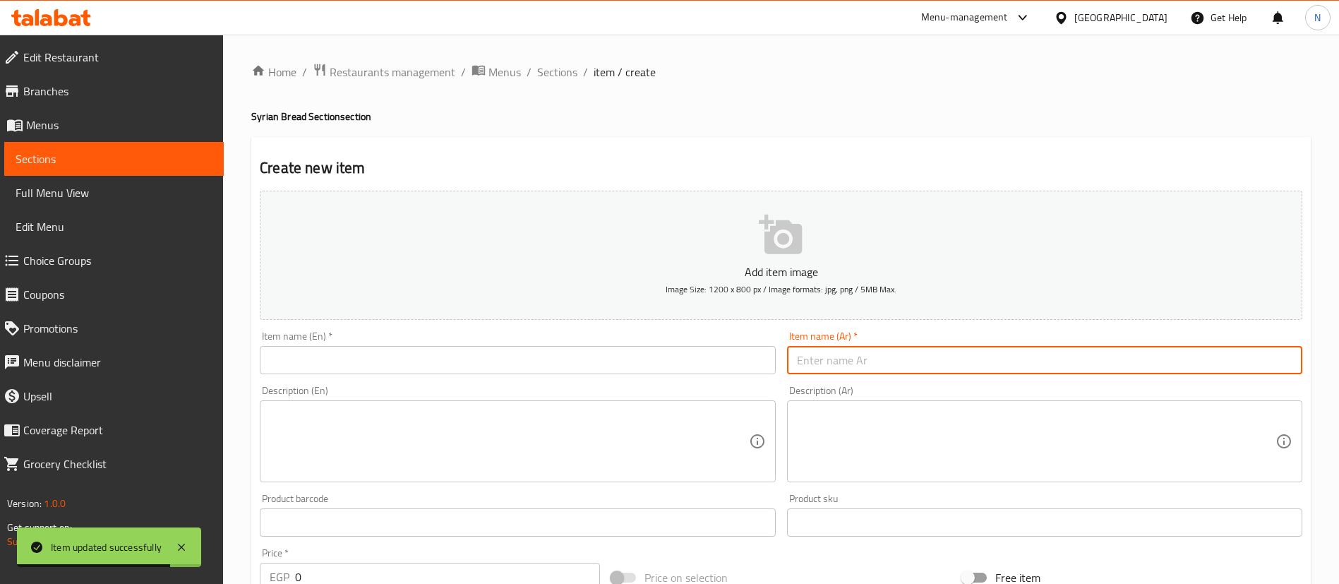
click at [928, 357] on input "text" at bounding box center [1044, 360] width 515 height 28
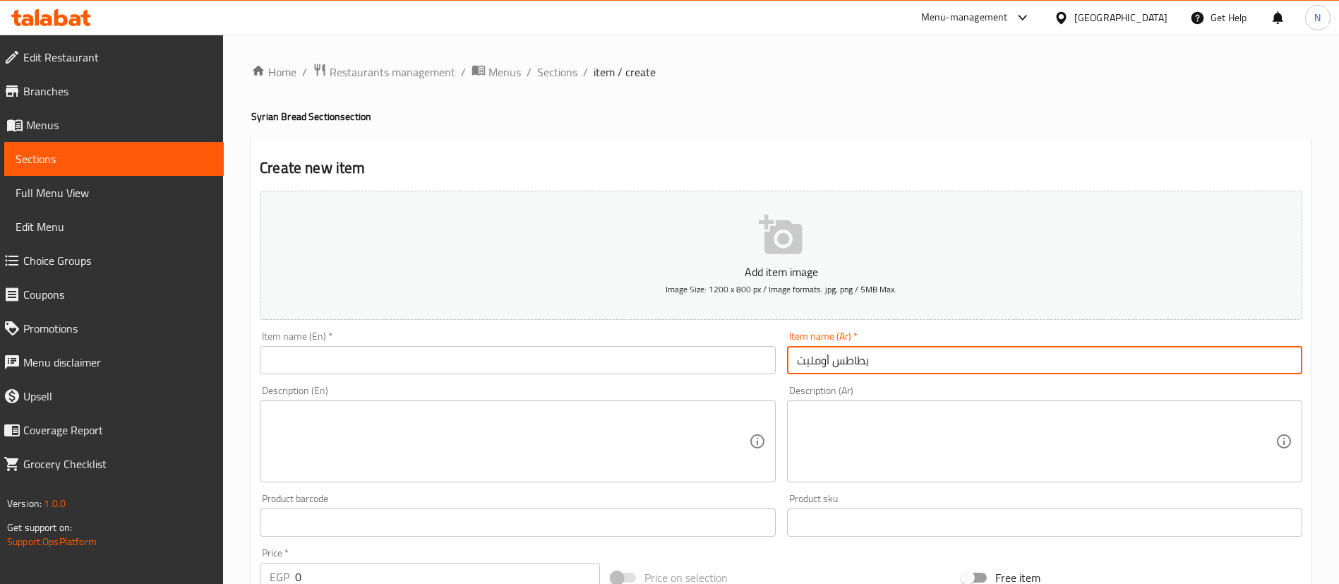
type input "بطاطس أومليت"
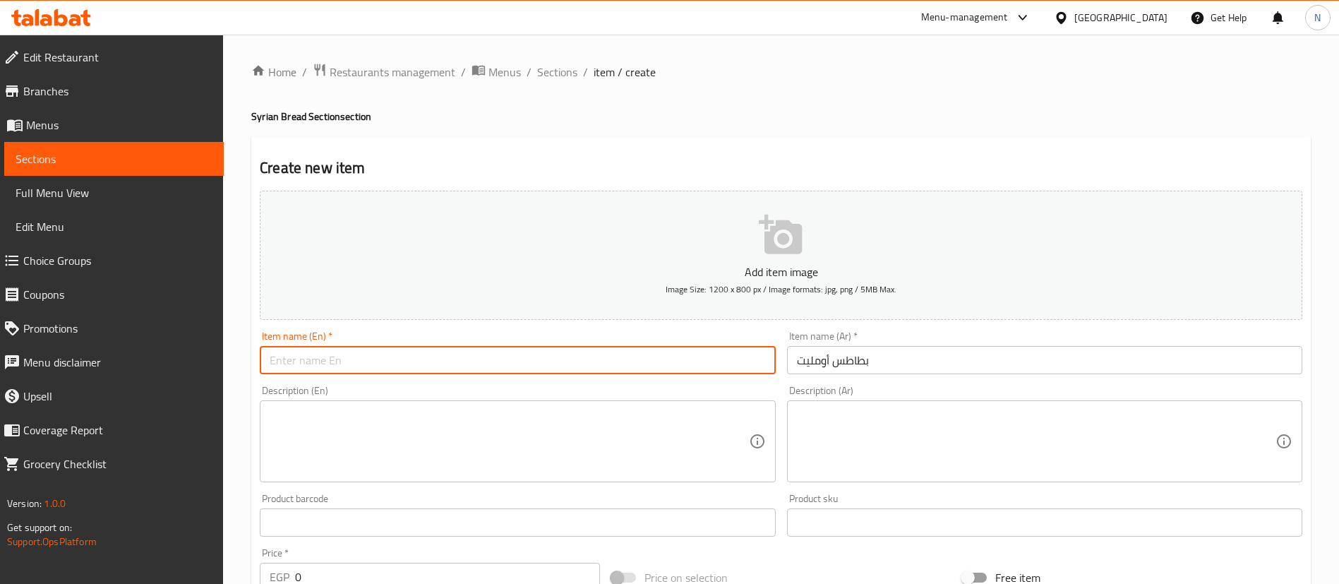
click at [610, 362] on input "text" at bounding box center [517, 360] width 515 height 28
type input "Potato with Omeltte"
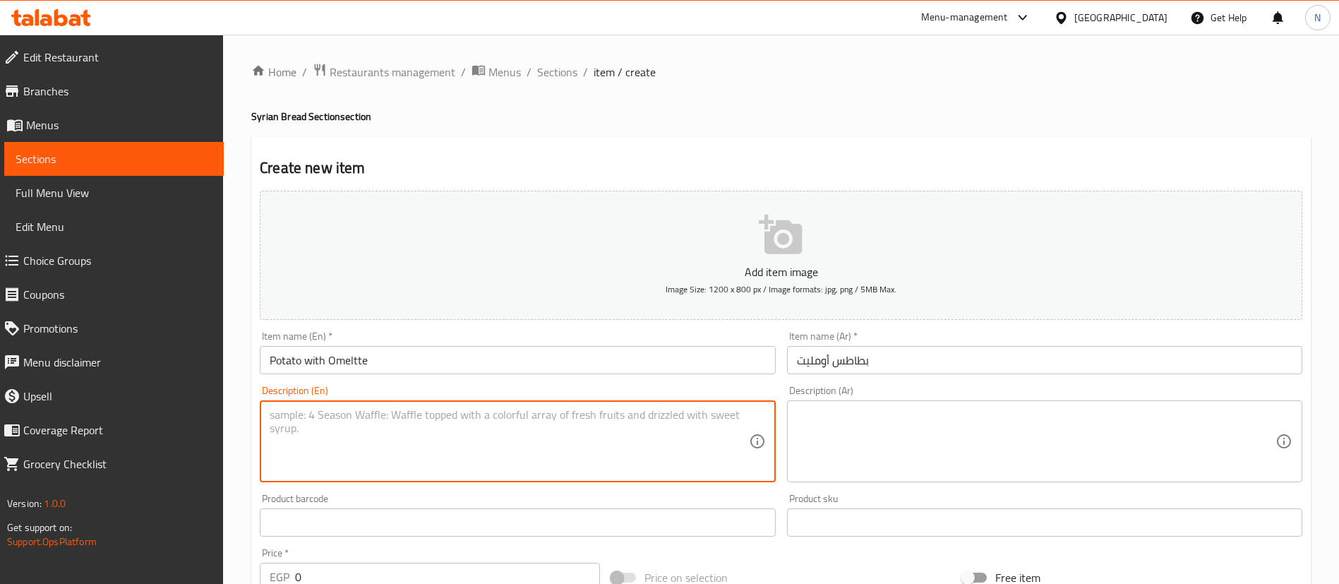
click at [414, 459] on textarea at bounding box center [509, 441] width 479 height 67
paste textarea "Garlic sauce, ketchup, mayonnaise and pickles"
type textarea "Garlic sauce, ketchup, mayonnaise and pickles"
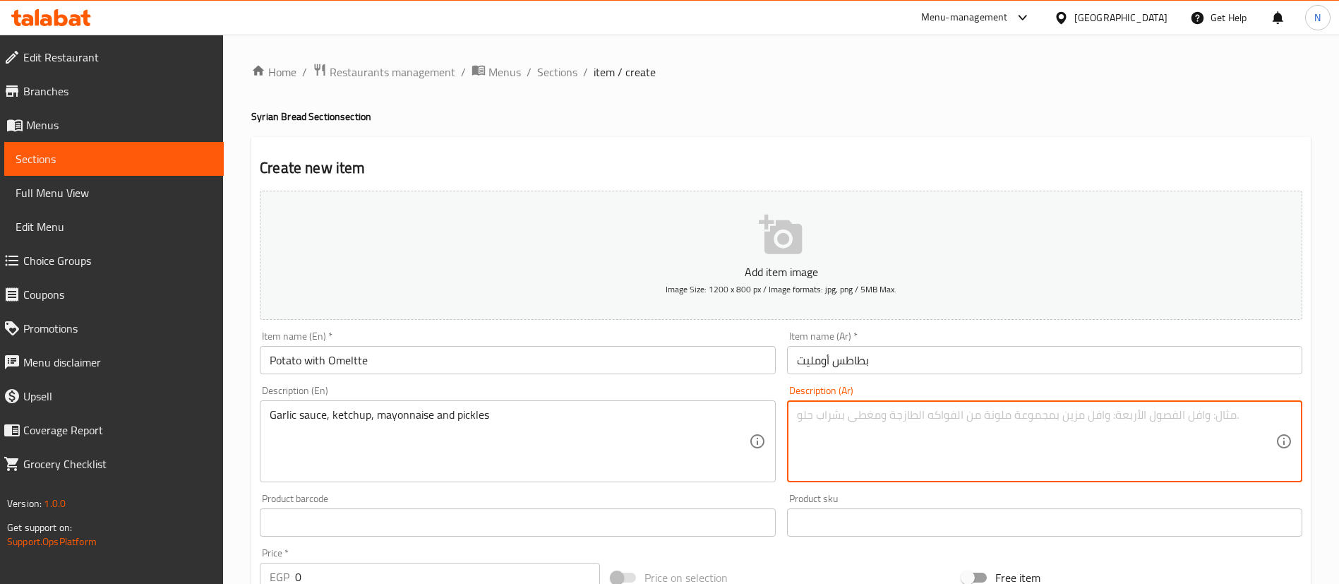
paste textarea "ثومية، كاتشب، مايونيز و خيار مخلل"
type textarea "ثومية، كاتشب، مايونيز و خيار مخلل"
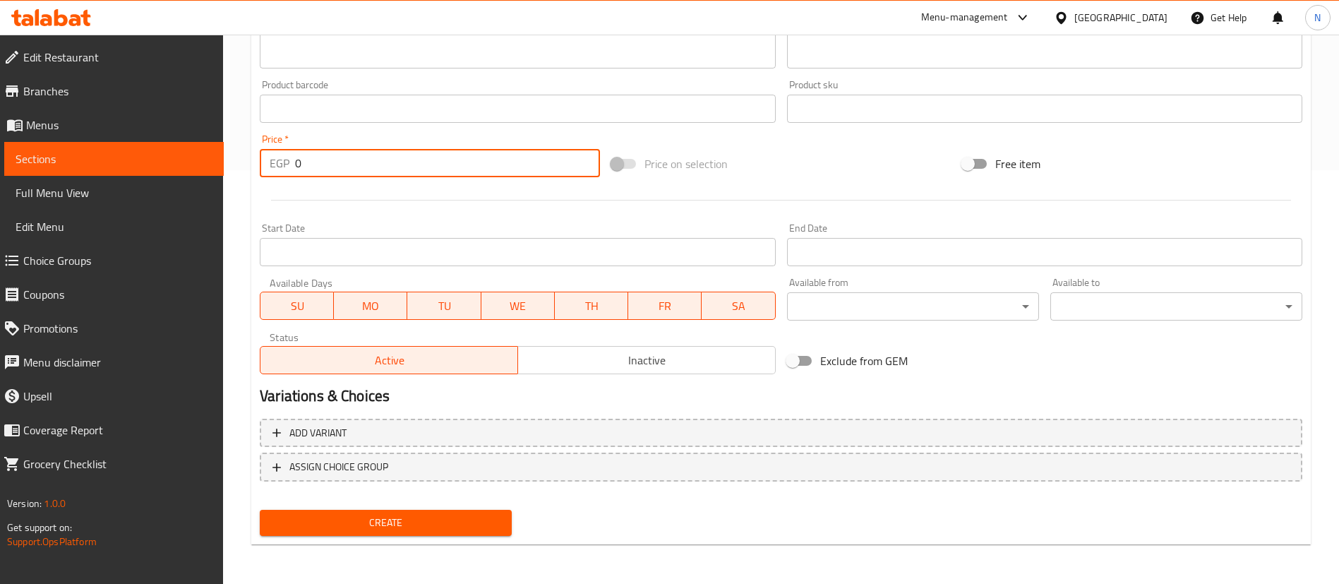
click at [348, 167] on input "0" at bounding box center [447, 163] width 305 height 28
type input "50"
click at [410, 522] on span "Create" at bounding box center [385, 523] width 229 height 18
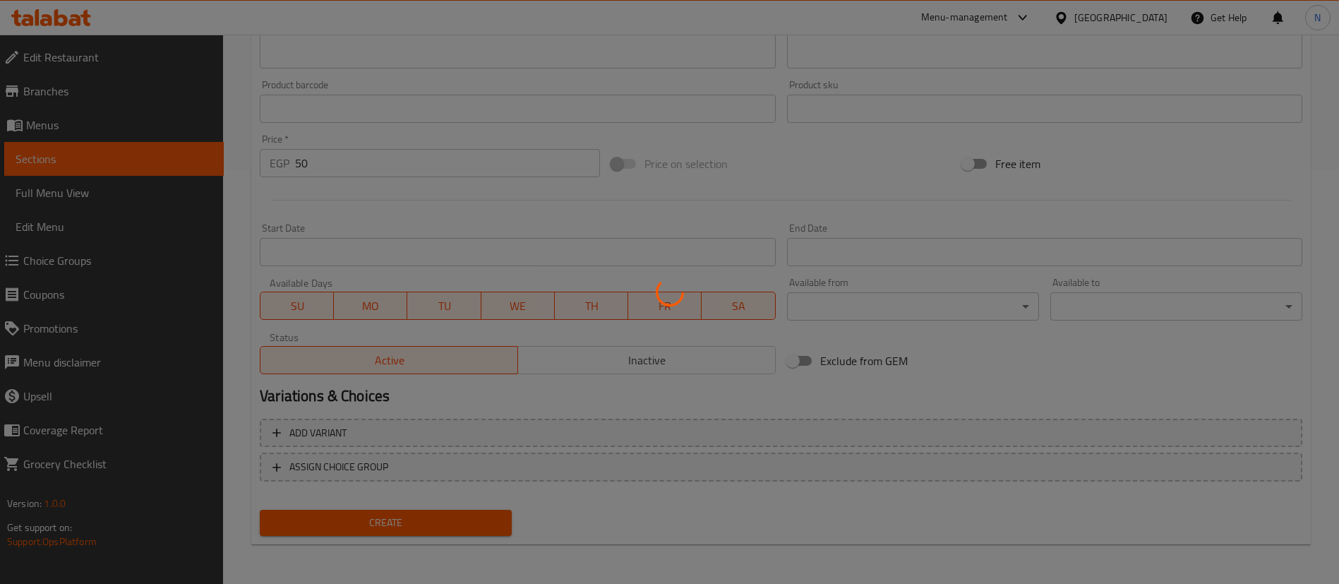
type input "0"
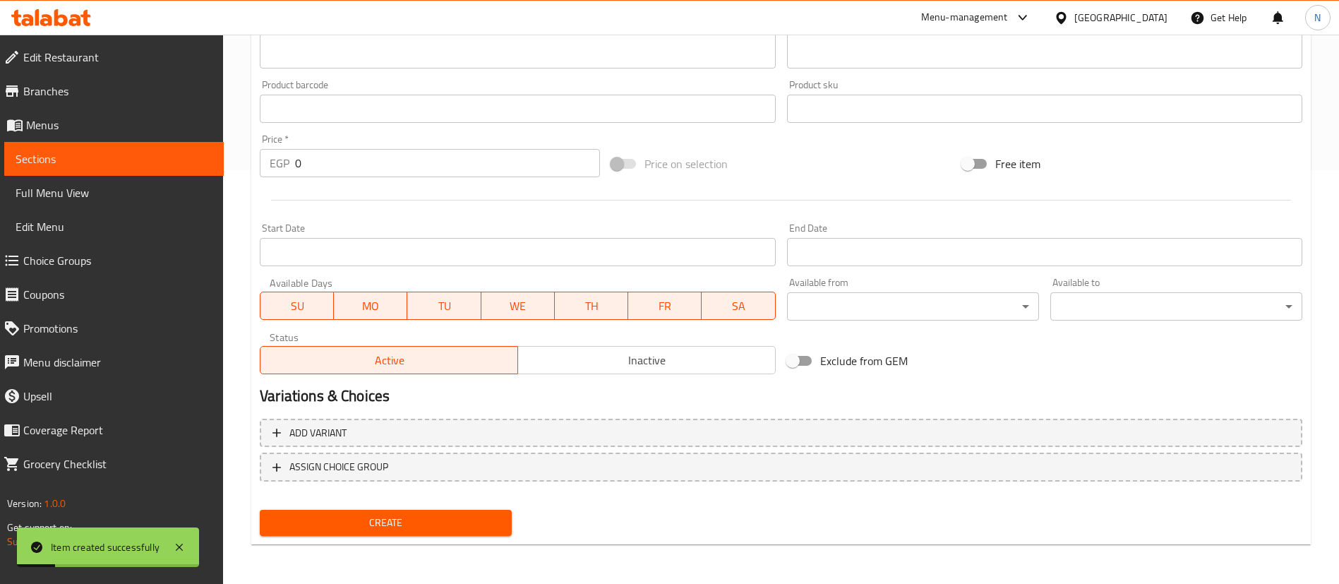
scroll to position [138, 0]
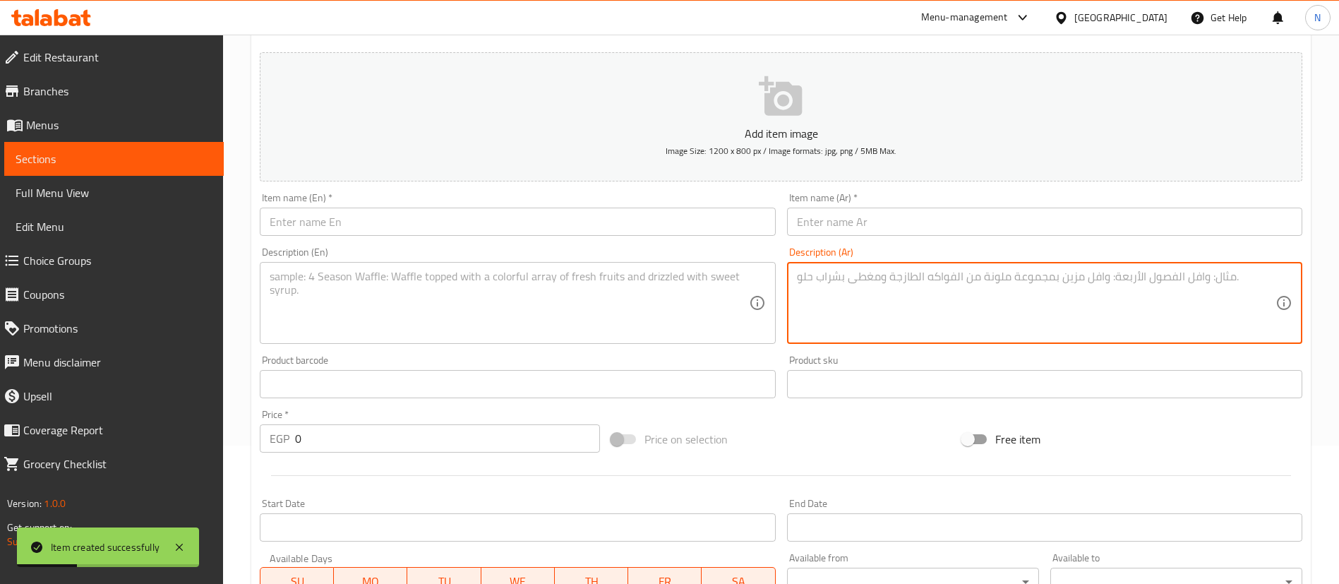
click at [884, 327] on textarea at bounding box center [1036, 303] width 479 height 67
paste textarea "ثومية، كاتشب، مايونيز و خيار مخلل"
type textarea "ثومية، كاتشب، مايونيز و خيار مخلل"
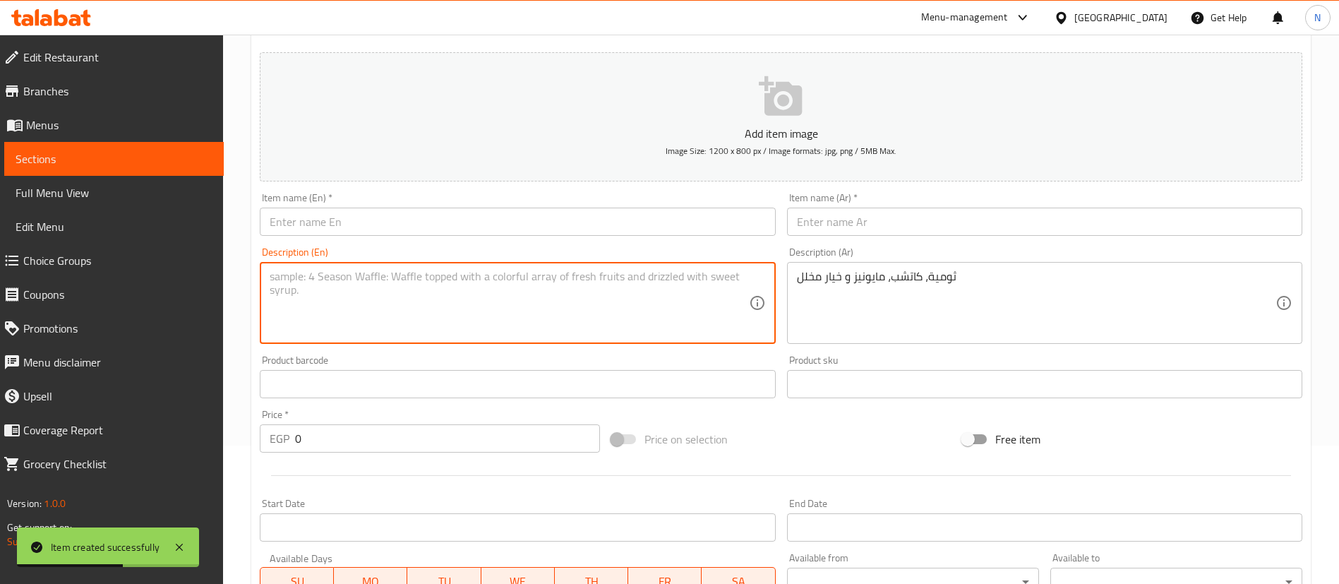
click at [477, 323] on textarea at bounding box center [509, 303] width 479 height 67
paste textarea "Garlic sauce, ketchup, mayonnaise and pickles"
type textarea "Garlic sauce, ketchup, mayonnaise and pickles"
click at [455, 222] on input "text" at bounding box center [517, 222] width 515 height 28
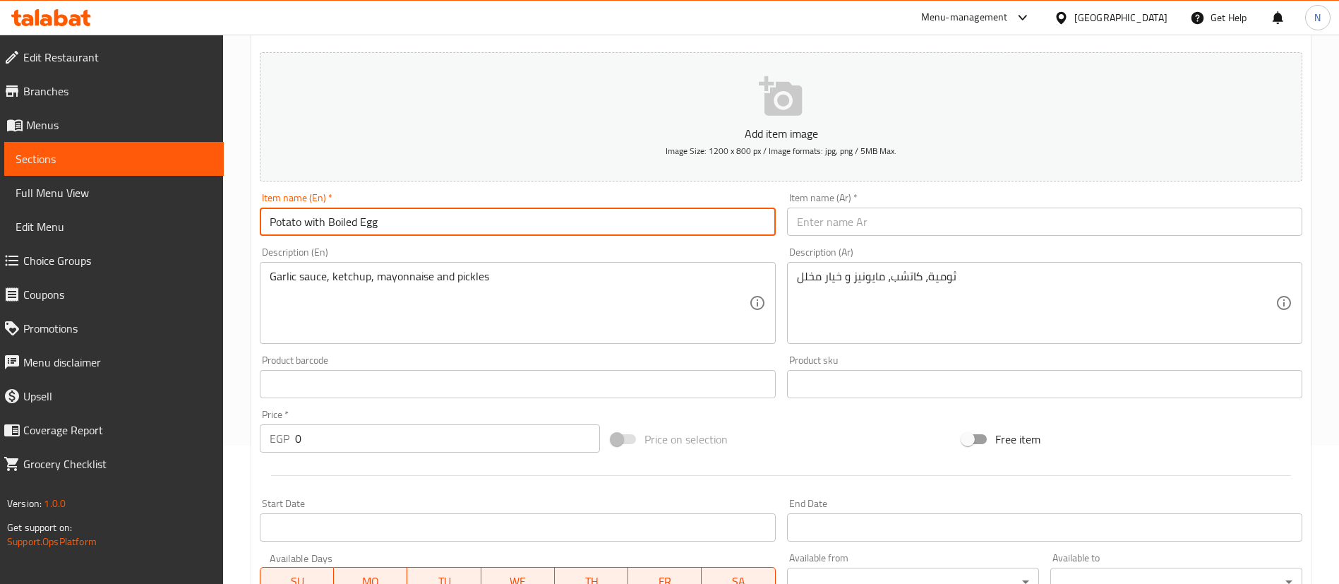
click at [455, 222] on input "Potato with Boiled Egg" at bounding box center [517, 222] width 515 height 28
type input "Potato with Boiled Egg"
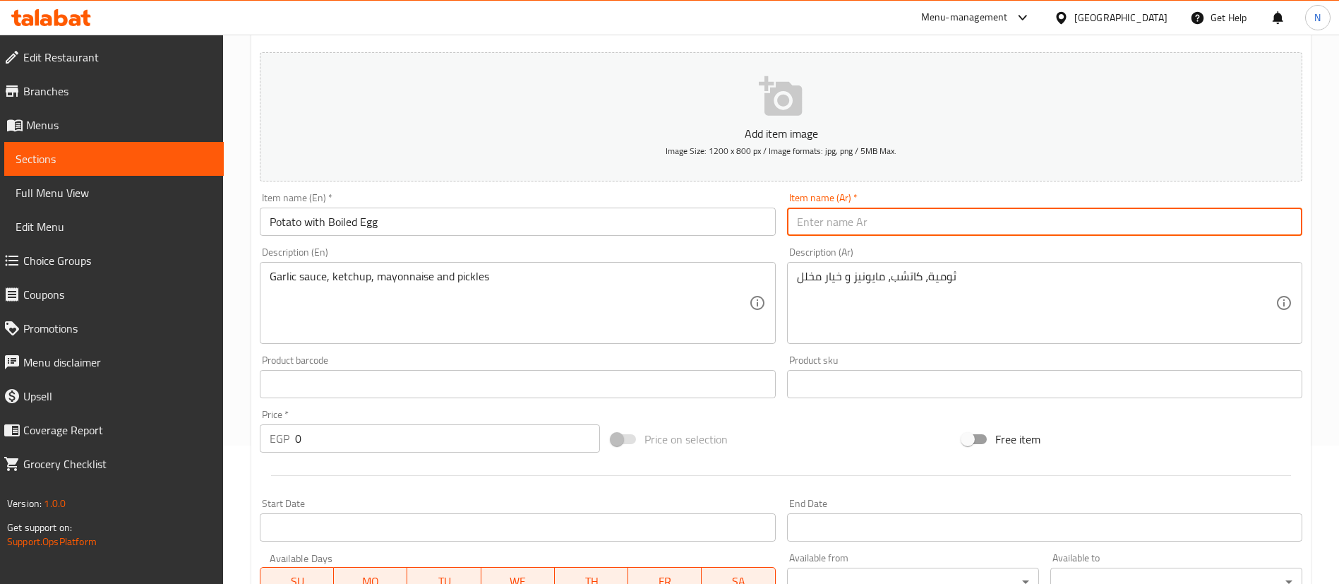
click at [916, 222] on input "text" at bounding box center [1044, 222] width 515 height 28
paste input "بطاطس مع بيضة مسلوقة"
click at [837, 223] on input "بطاطس مع بيضة مسلوق" at bounding box center [1044, 222] width 515 height 28
type input "بطاطس مع بيض مسلوق"
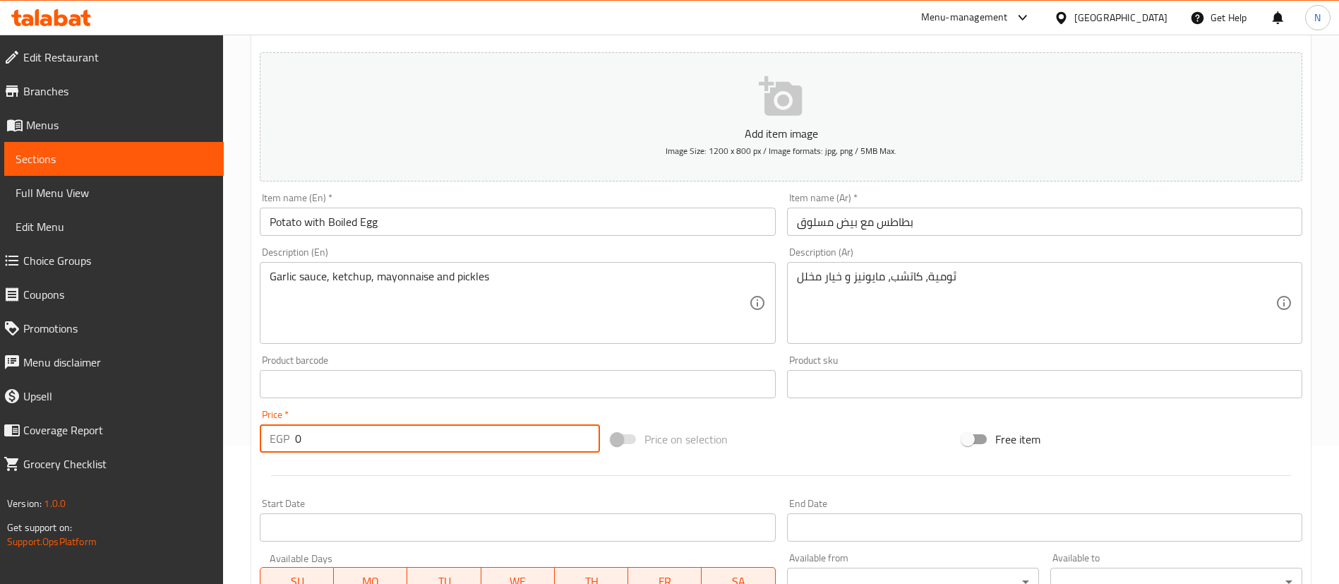
click at [352, 437] on input "0" at bounding box center [447, 438] width 305 height 28
type input "50"
click at [413, 505] on div "Start Date Start Date" at bounding box center [517, 519] width 515 height 43
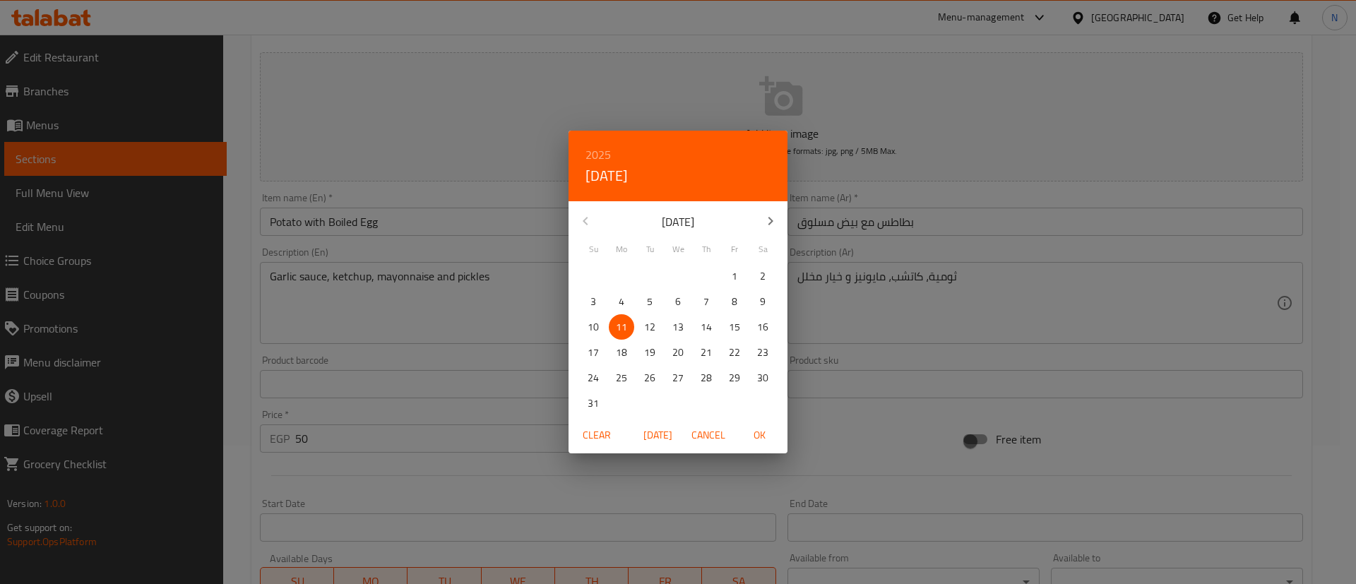
click at [436, 447] on div "2025 Mon, Aug [DATE] Mo Tu We Th Fr Sa 27 28 29 30 31 1 2 3 4 5 6 7 8 9 10 11 1…" at bounding box center [678, 292] width 1356 height 584
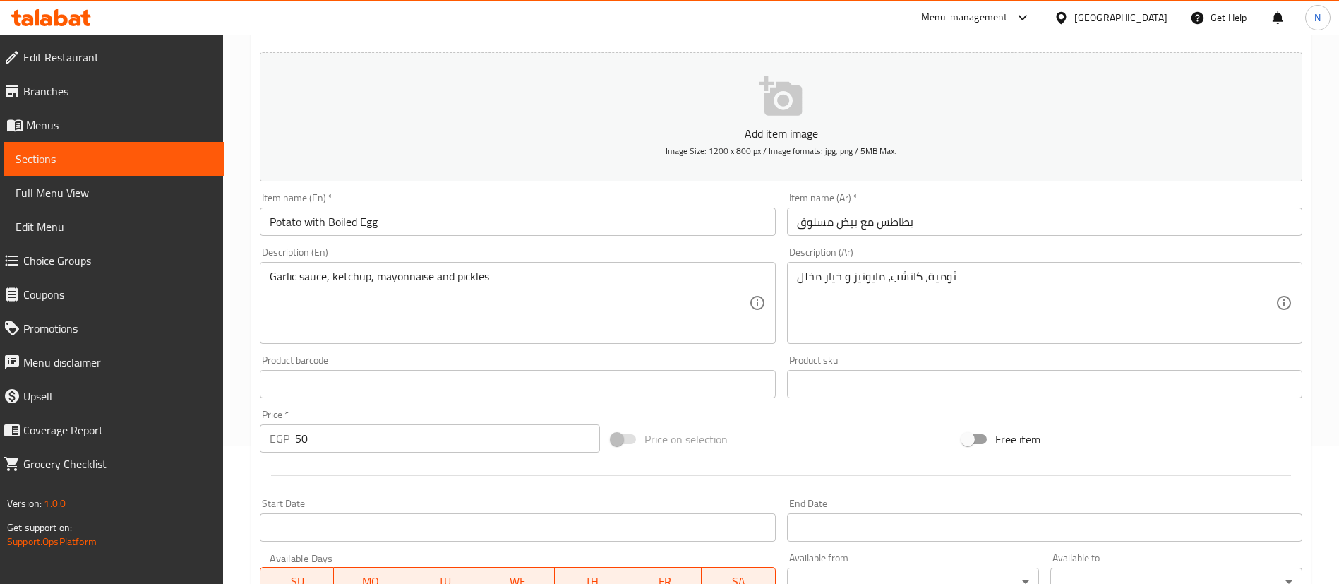
click at [438, 486] on div at bounding box center [781, 475] width 1054 height 35
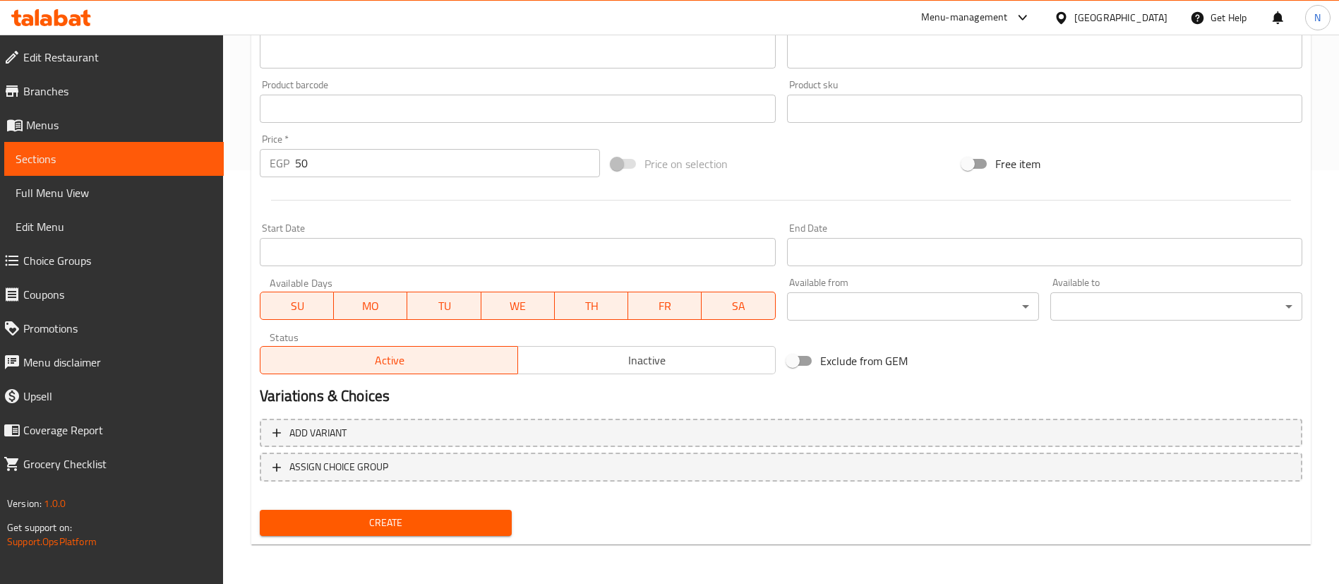
click at [387, 520] on span "Create" at bounding box center [385, 523] width 229 height 18
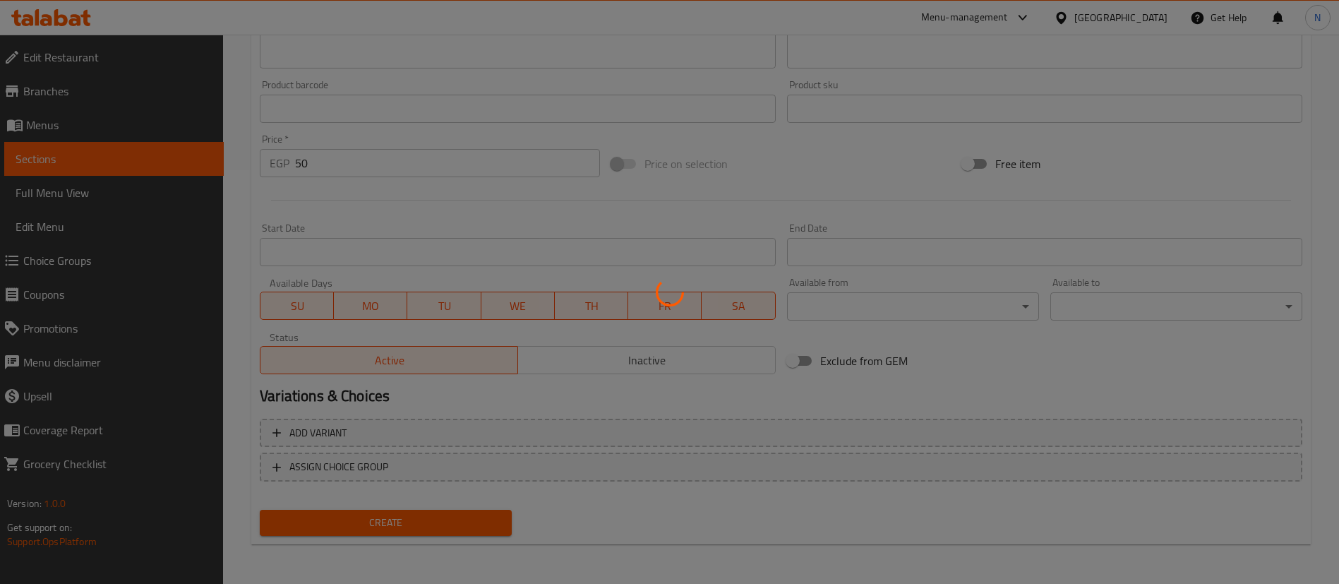
type input "0"
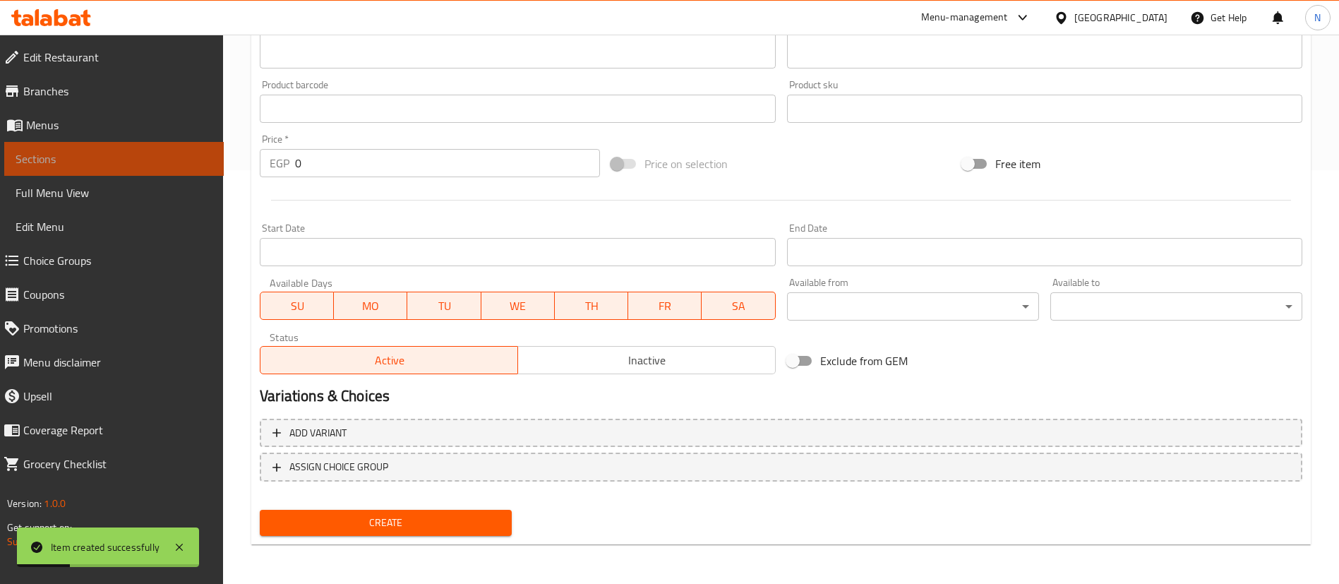
click at [126, 157] on span "Sections" at bounding box center [114, 158] width 197 height 17
